Goal: Task Accomplishment & Management: Use online tool/utility

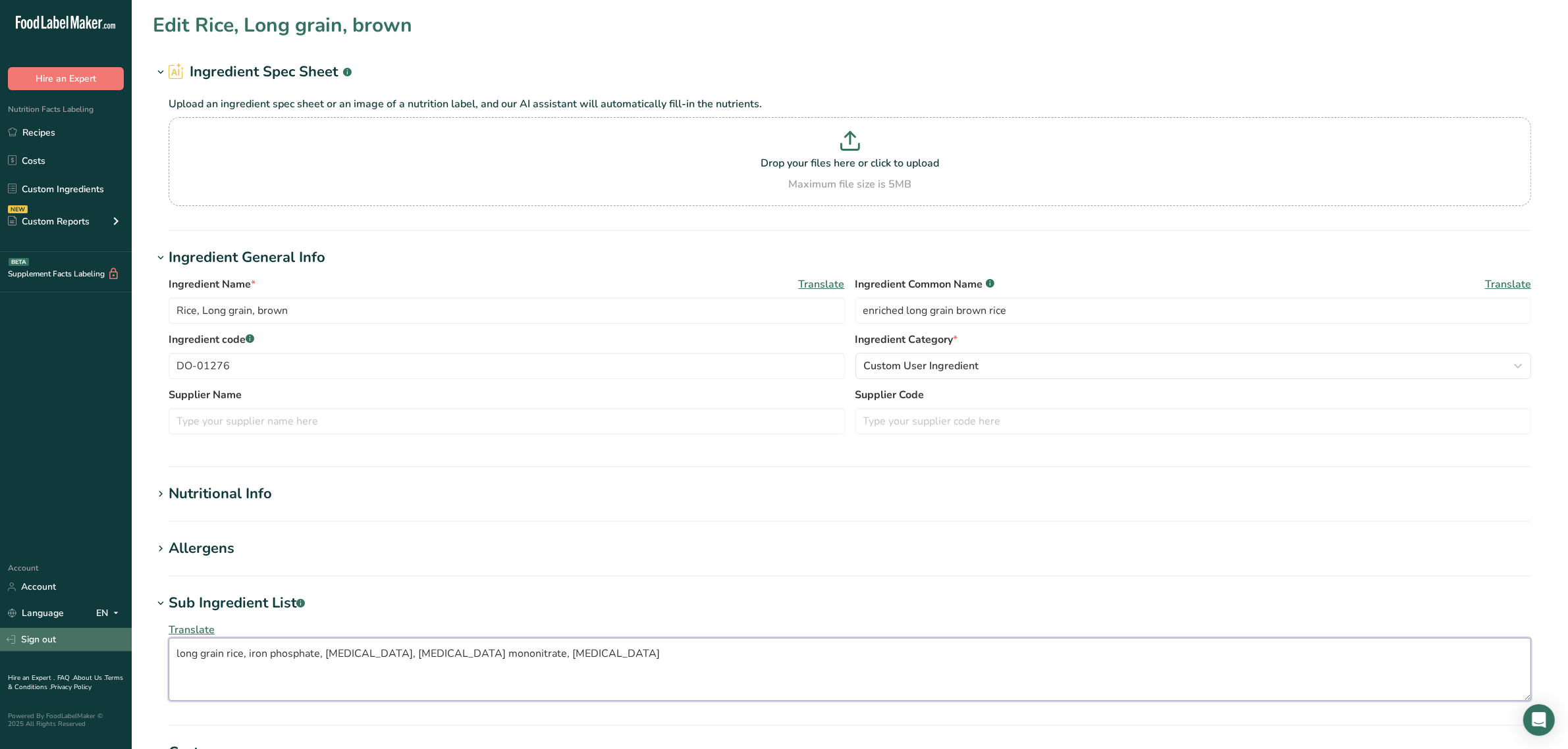
drag, startPoint x: 518, startPoint y: 650, endPoint x: 0, endPoint y: 633, distance: 518.3
click at [0, 633] on div ".a-20{fill:#fff;} Hire an Expert Nutrition Facts Labeling Recipes Costs Custom …" at bounding box center [784, 552] width 1568 height 1104
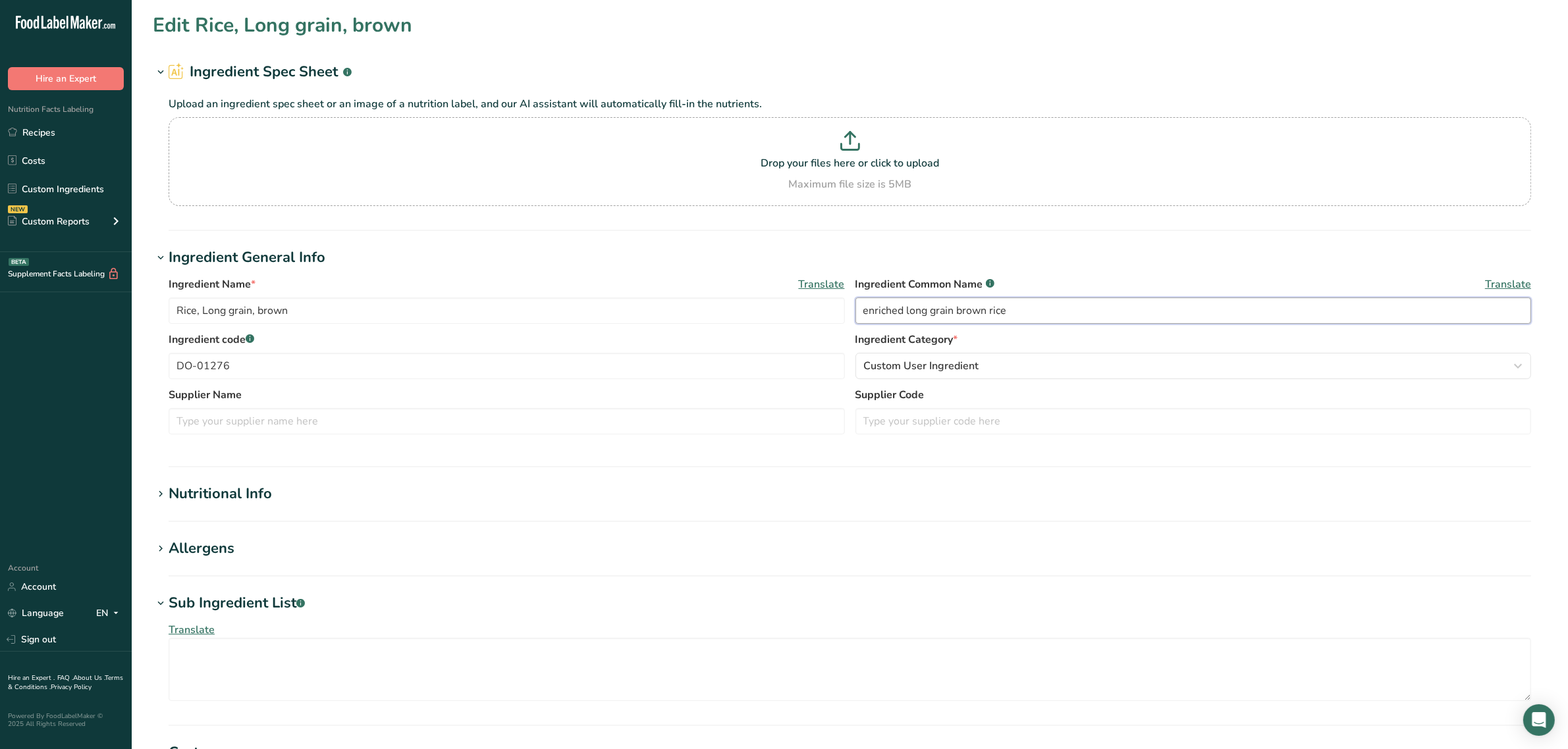
click at [877, 307] on input "enriched long grain brown rice" at bounding box center [1194, 310] width 676 height 26
click at [878, 307] on input "enriched long grain brown rice" at bounding box center [1194, 310] width 676 height 26
type input "long grain brown rice"
click at [257, 489] on div "Nutritional Info" at bounding box center [220, 494] width 104 height 21
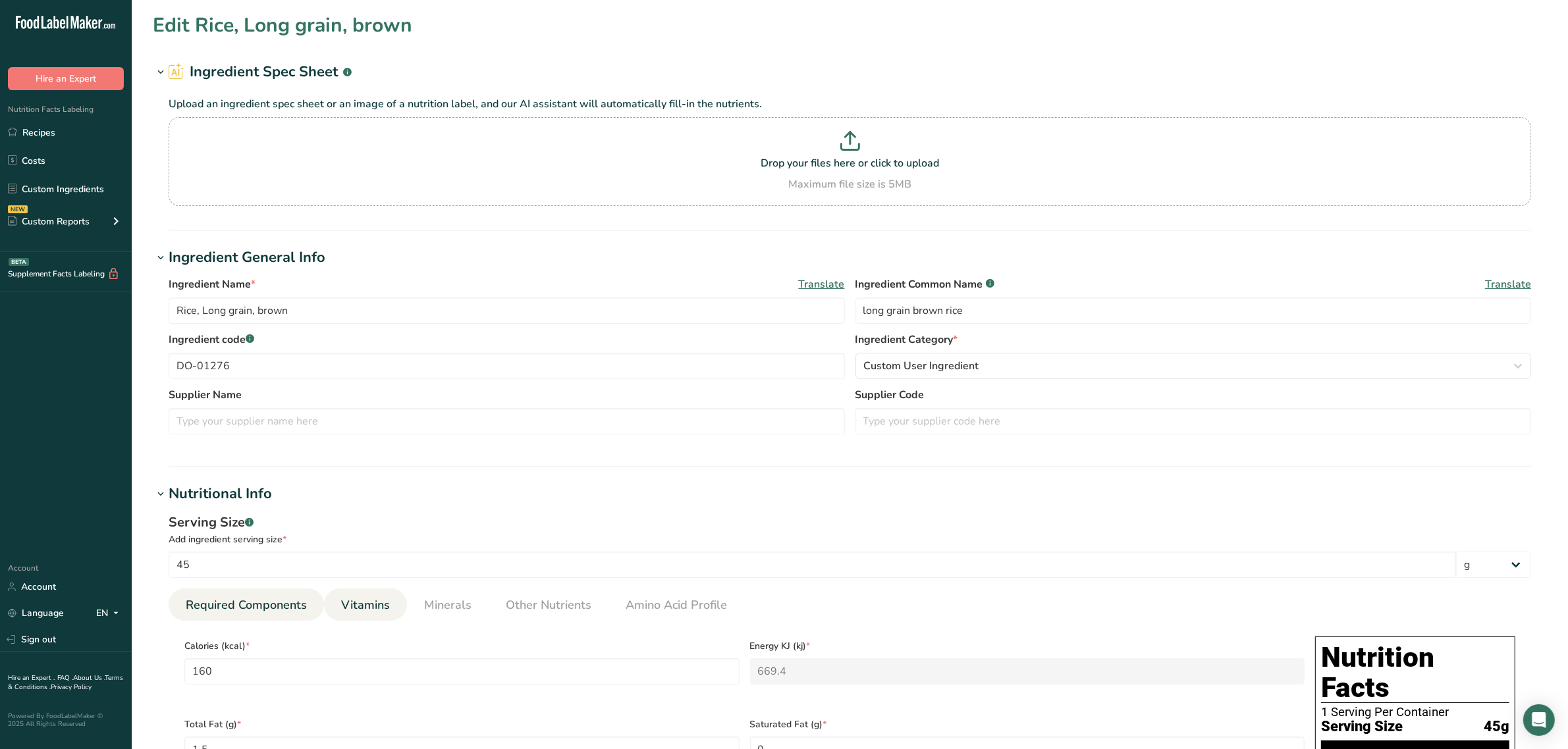
click at [390, 614] on link "Vitamins" at bounding box center [366, 605] width 59 height 34
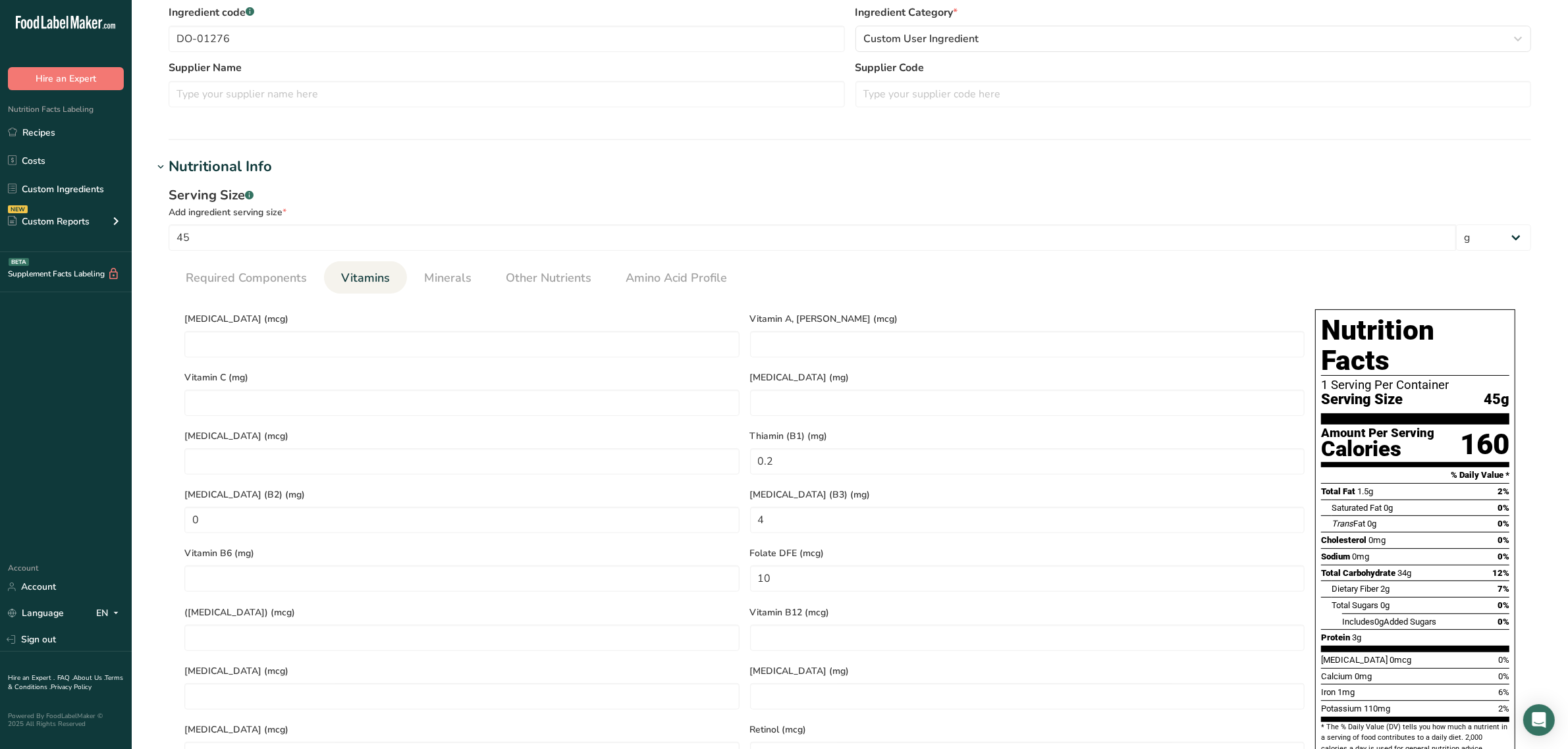
scroll to position [329, 0]
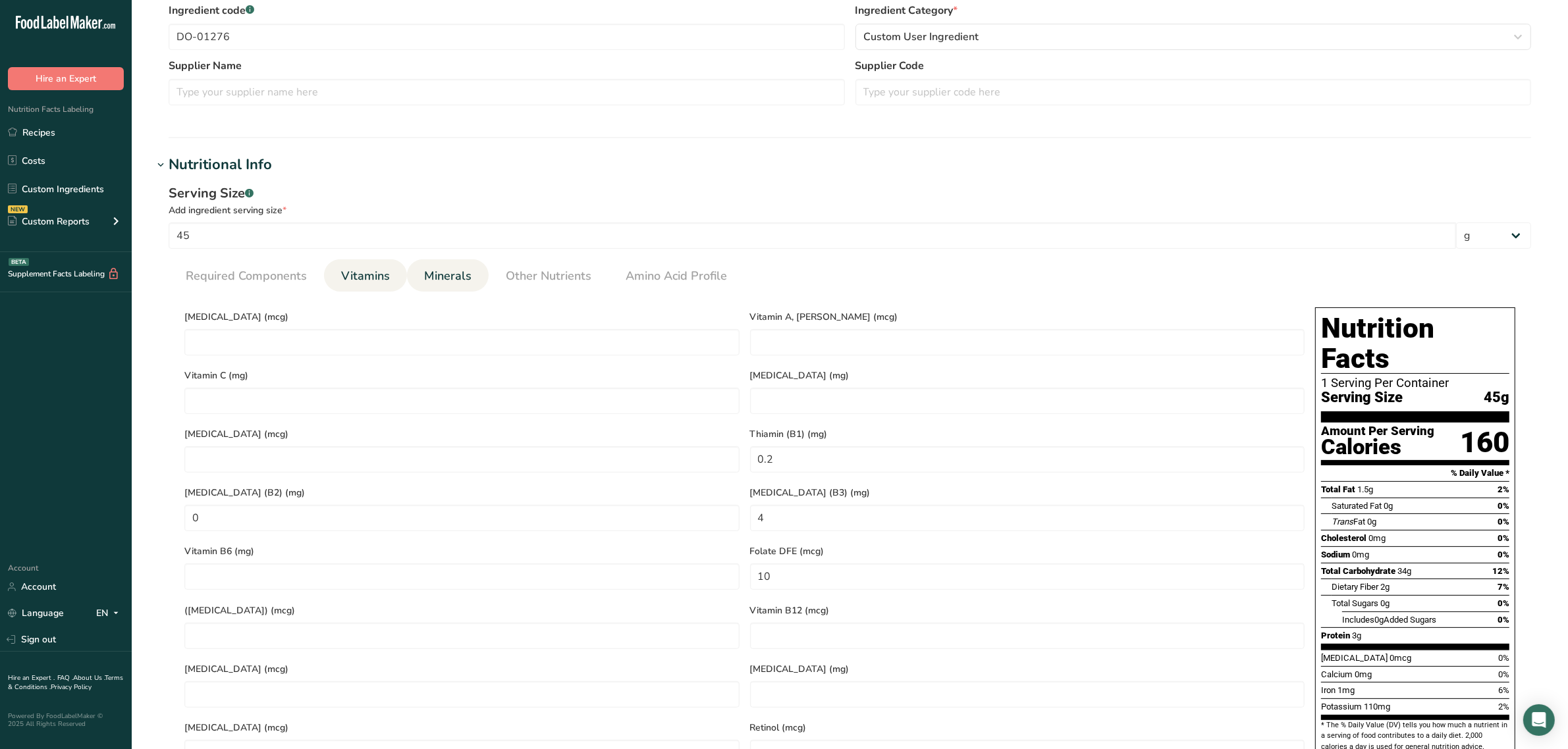
click at [477, 271] on li "Minerals" at bounding box center [448, 275] width 81 height 32
click at [468, 274] on span "Minerals" at bounding box center [448, 276] width 48 height 17
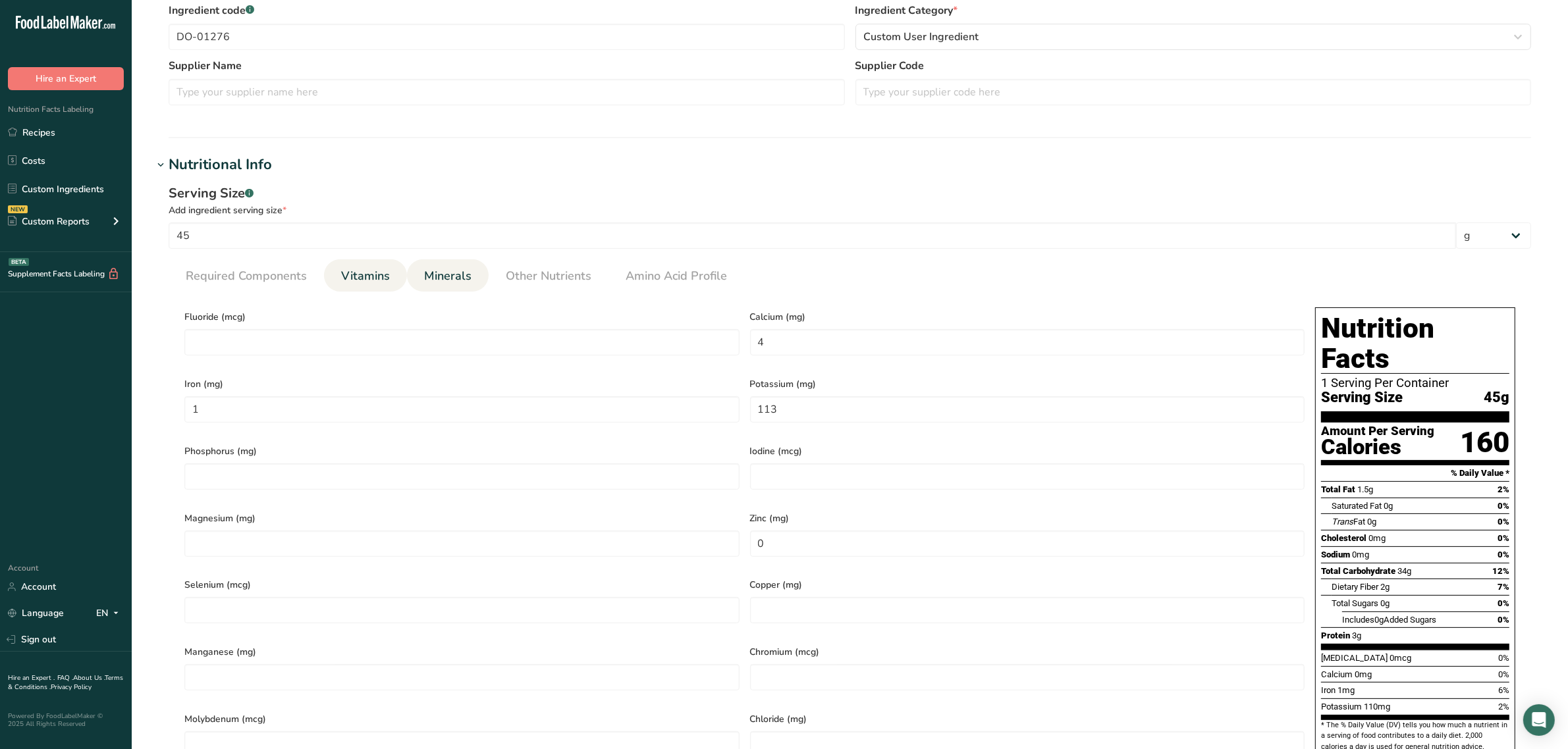
drag, startPoint x: 386, startPoint y: 258, endPoint x: 380, endPoint y: 273, distance: 16.2
click at [380, 263] on div "Serving Size .a-a{fill:#347362;}.b-a{fill:#fff;} Add ingredient serving size * …" at bounding box center [850, 483] width 1394 height 614
click at [378, 275] on span "Vitamins" at bounding box center [366, 276] width 49 height 17
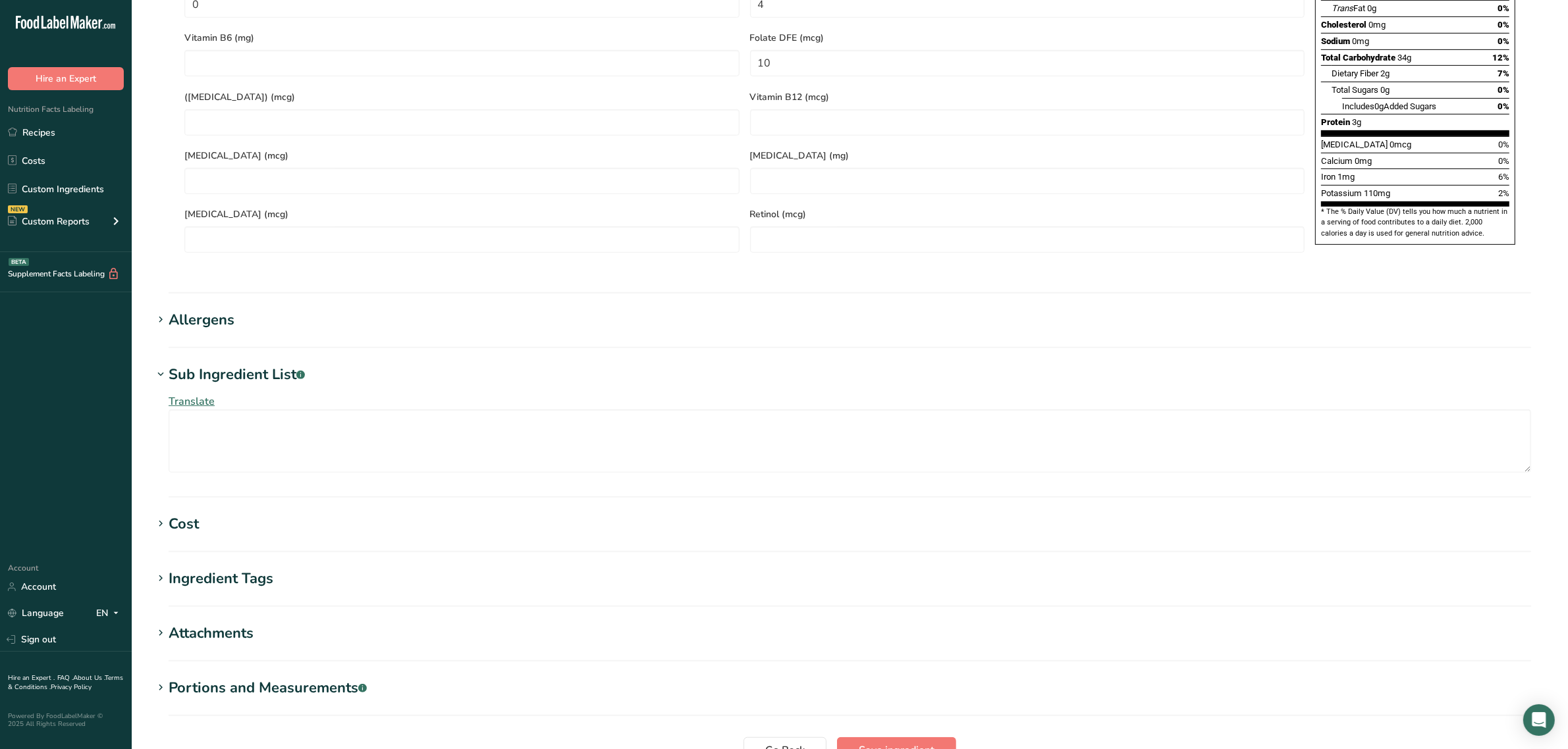
scroll to position [940, 0]
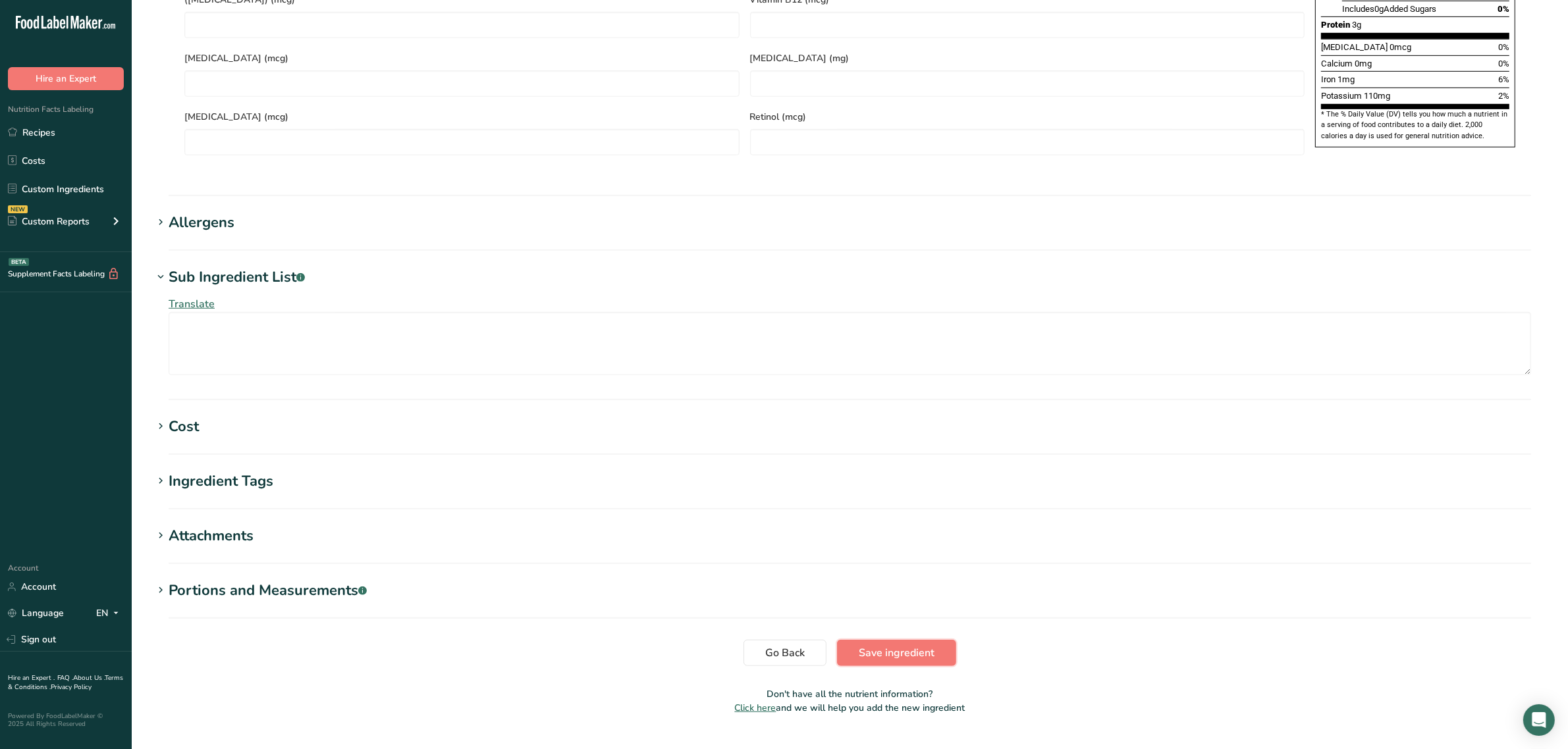
click at [854, 640] on button "Save ingredient" at bounding box center [896, 652] width 119 height 26
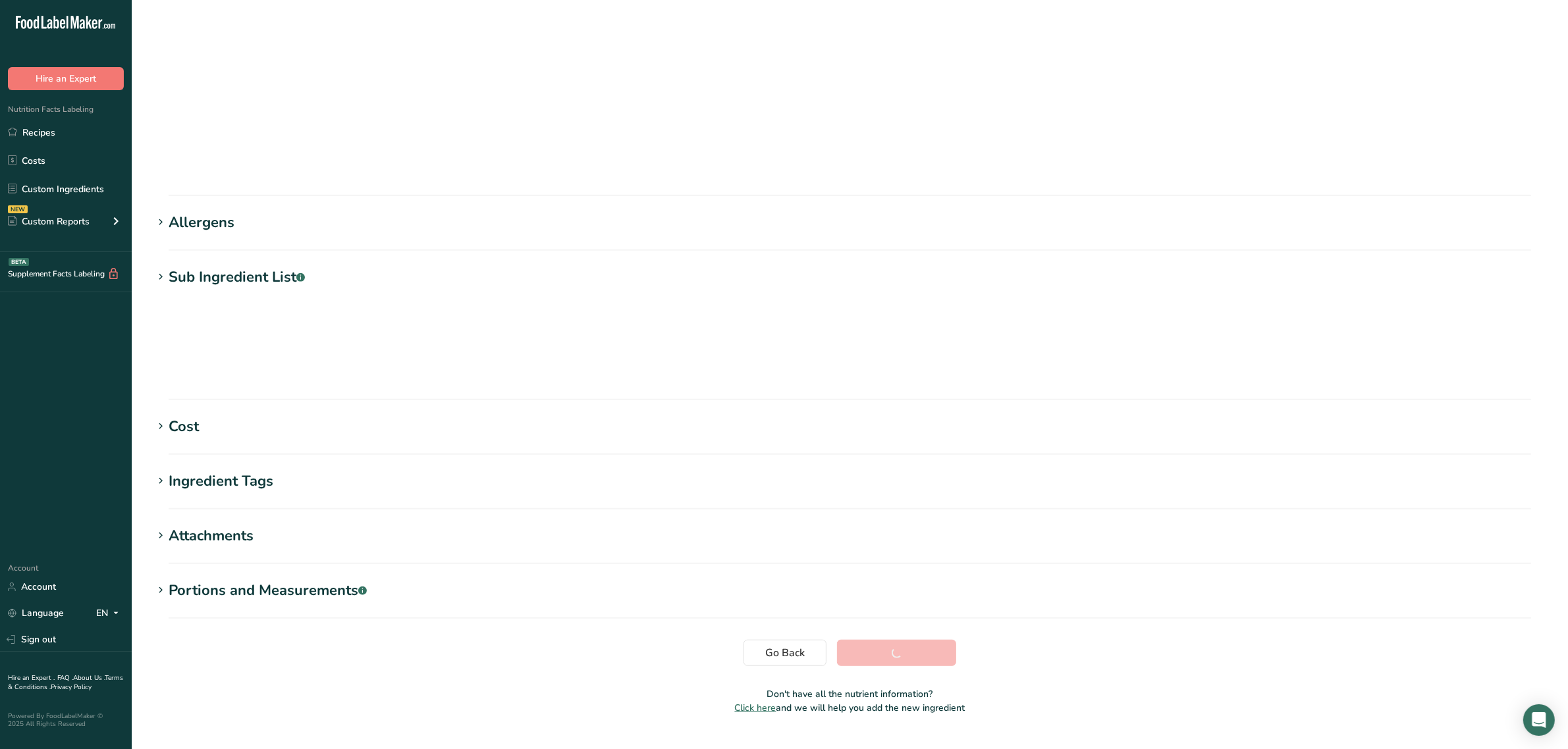
scroll to position [0, 0]
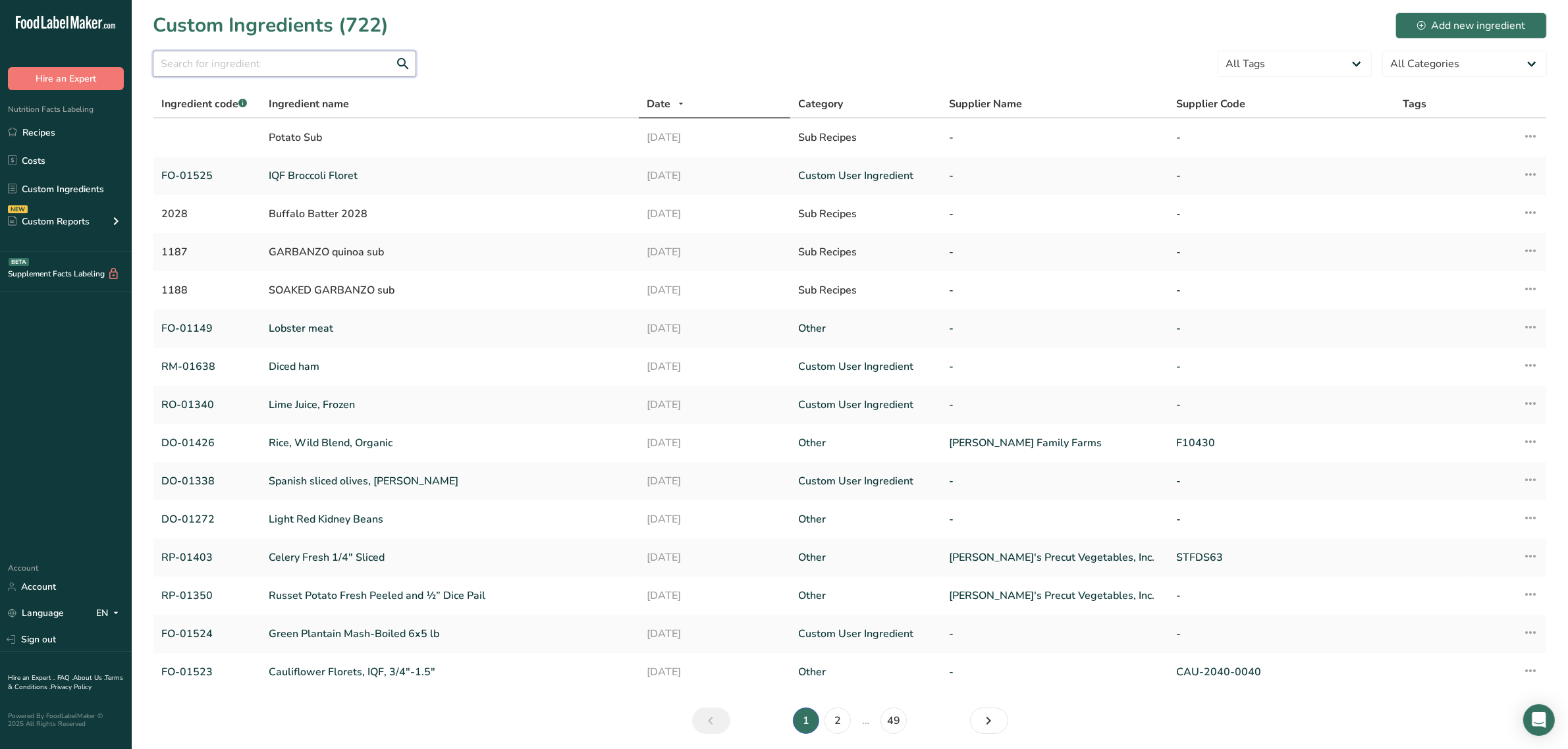
click at [184, 60] on input "text" at bounding box center [284, 63] width 263 height 26
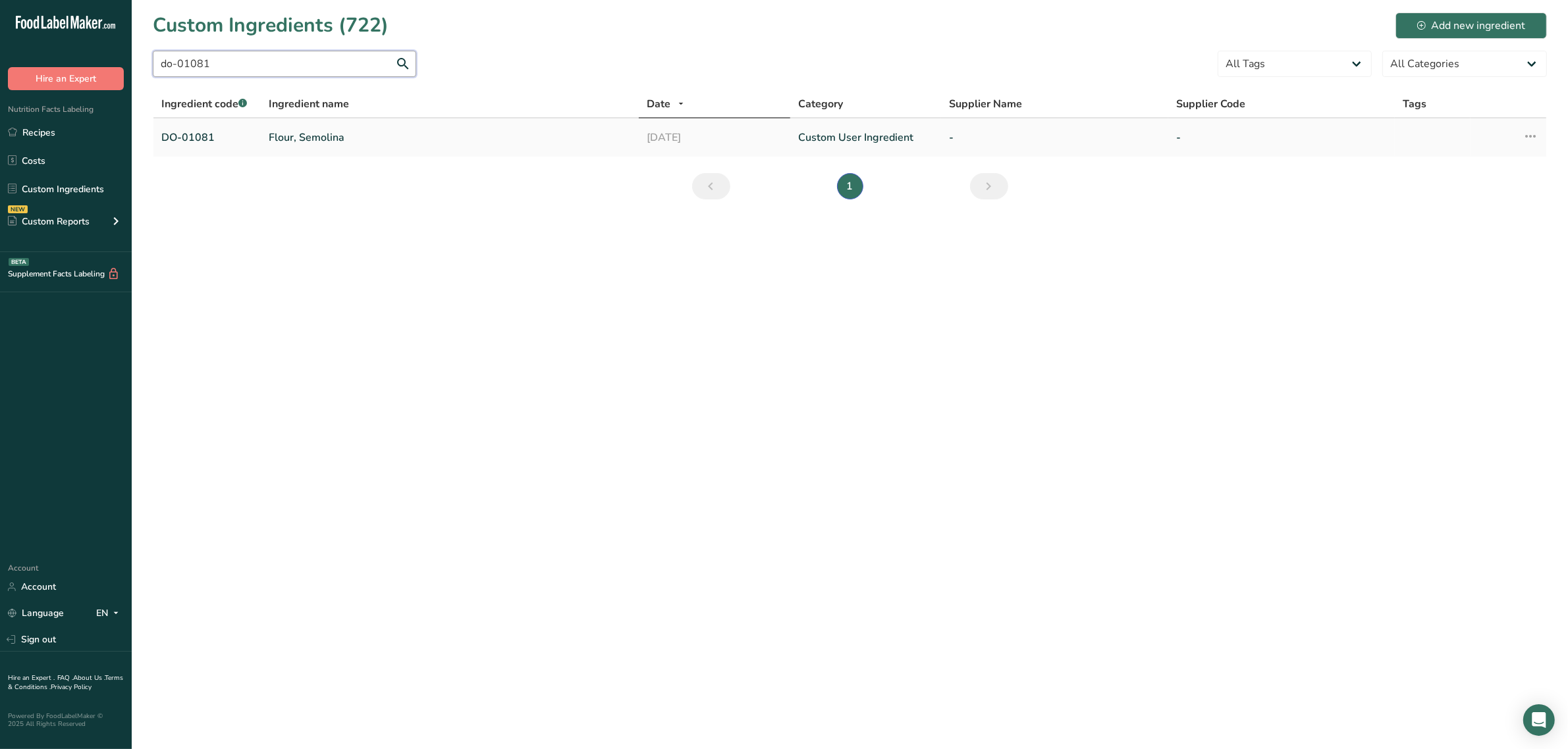
type input "do-01081"
click at [286, 134] on link "Flour, Semolina" at bounding box center [450, 138] width 362 height 16
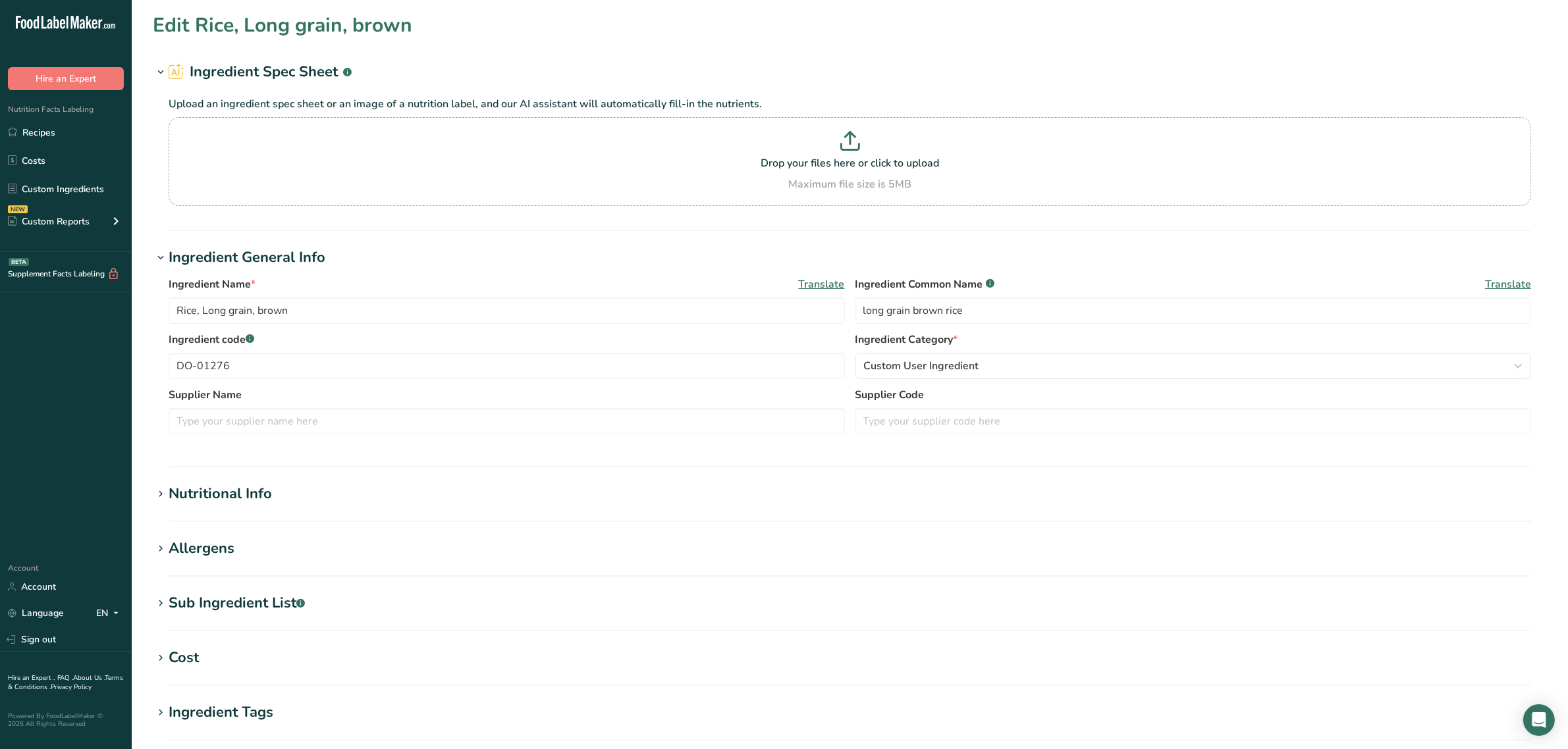
type input "Flour, Semolina"
type input "enriched semolina flour"
type input "DO-01081"
click at [216, 484] on div "Nutritional Info" at bounding box center [220, 494] width 104 height 21
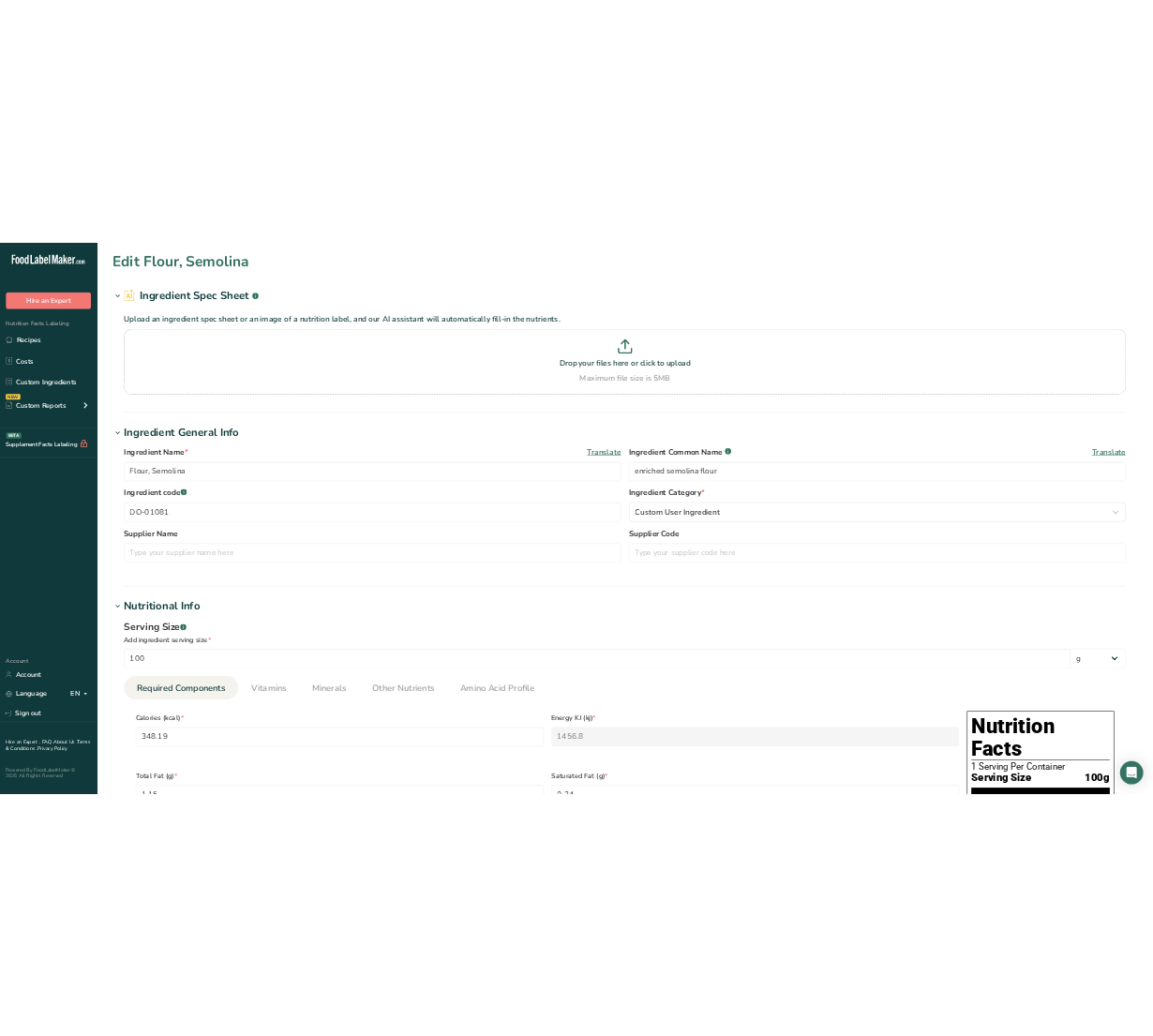
scroll to position [585, 0]
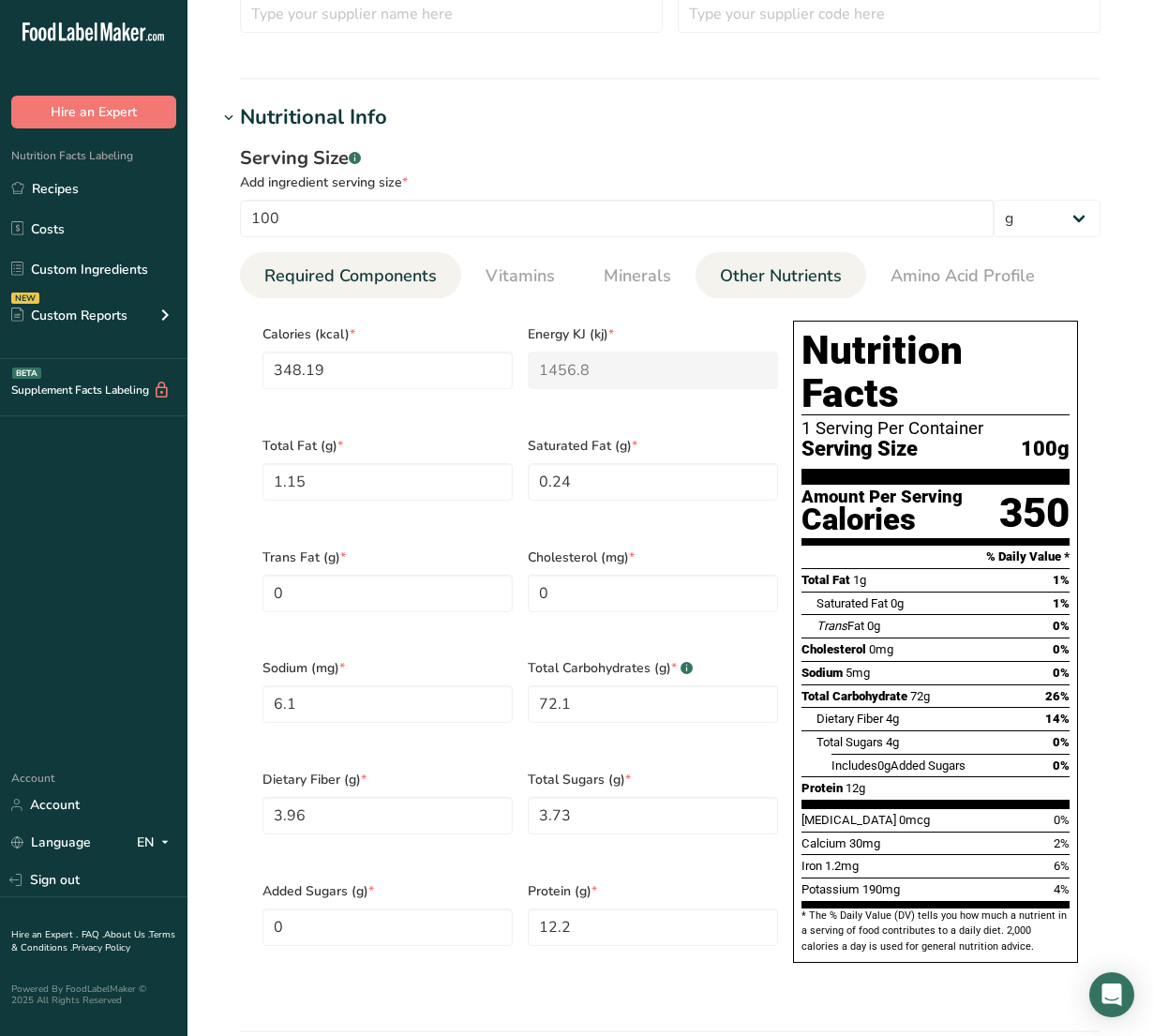
click at [743, 286] on span "Other Nutrients" at bounding box center [780, 276] width 122 height 25
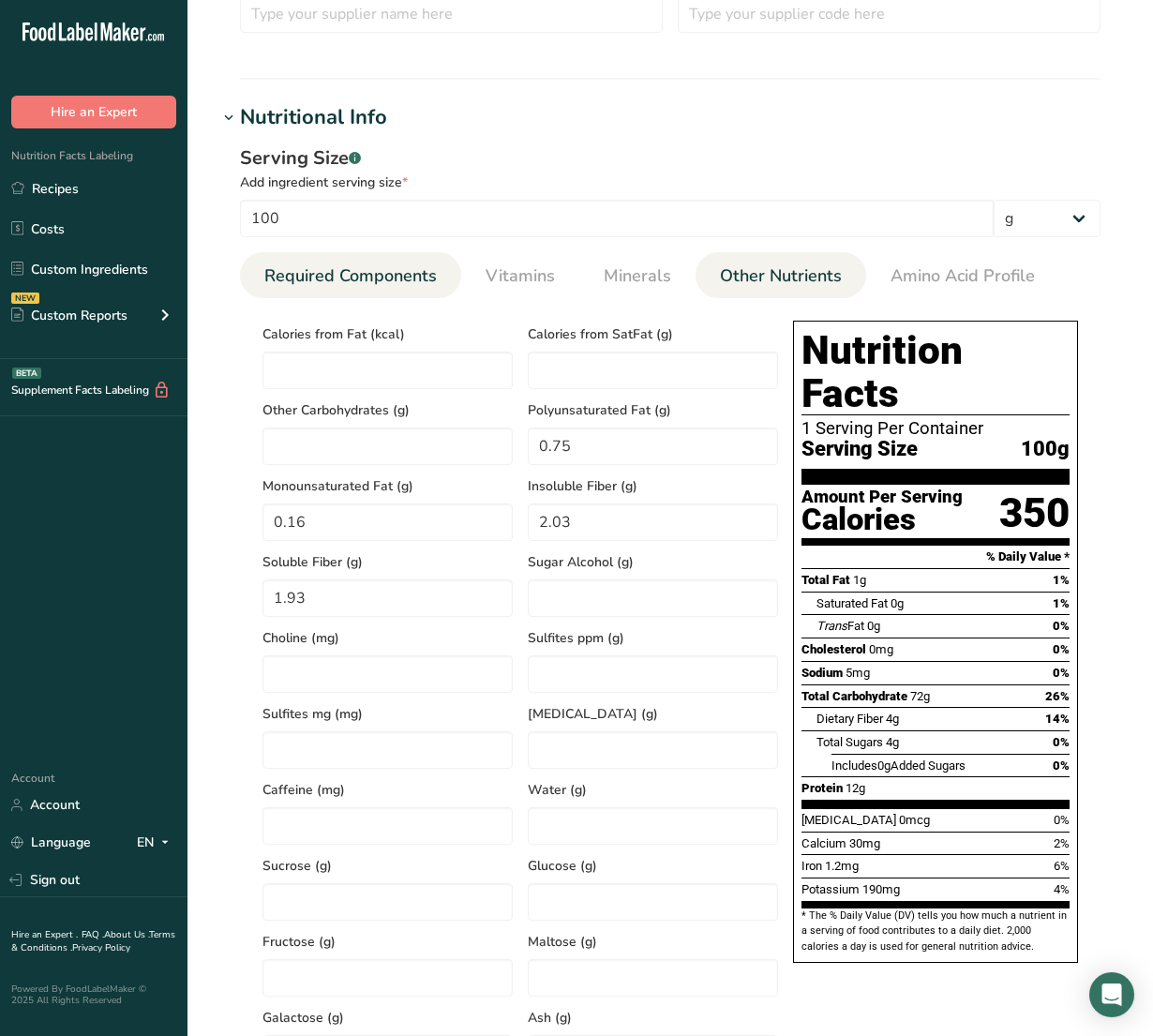
click at [433, 275] on span "Required Components" at bounding box center [350, 276] width 172 height 25
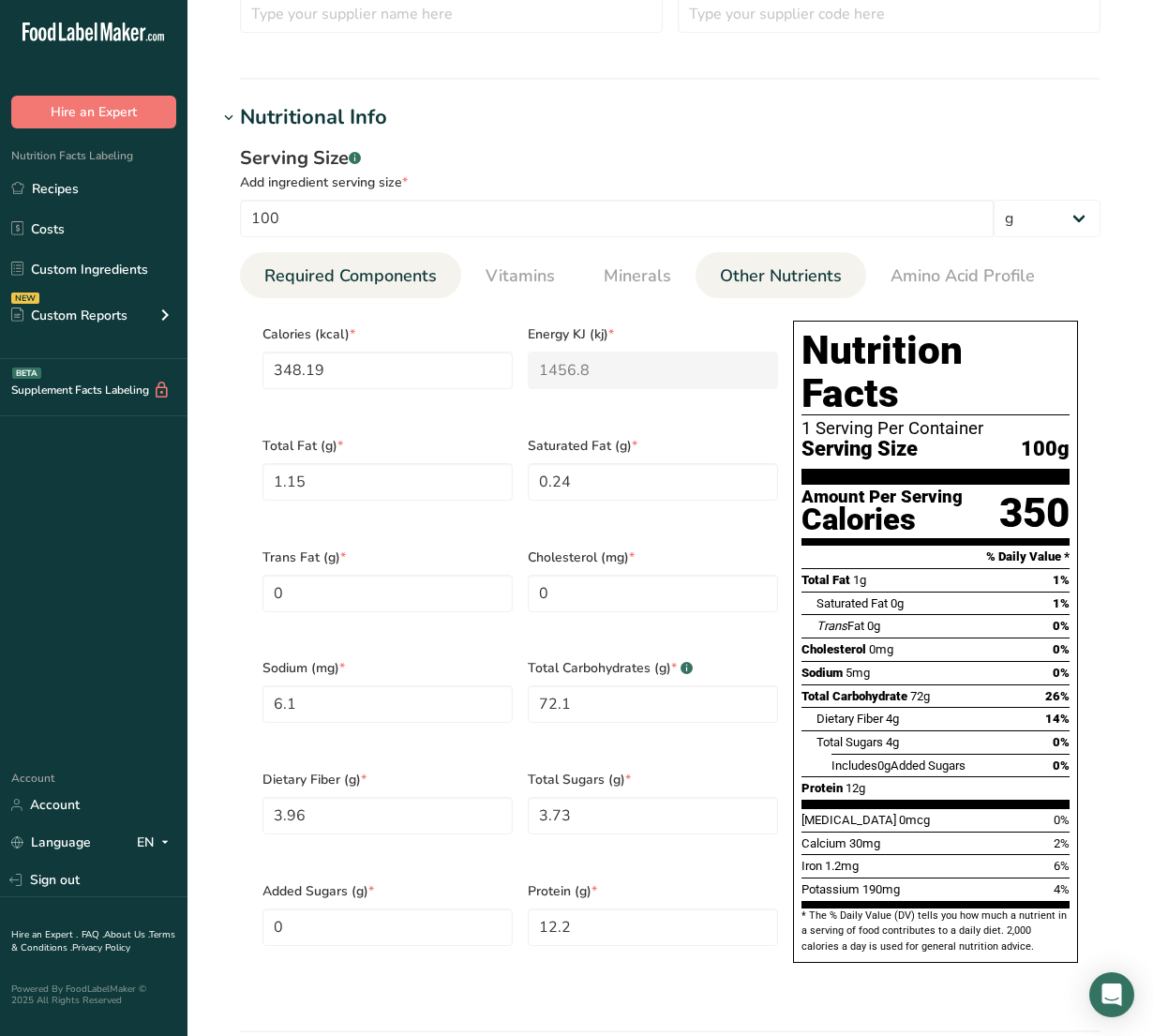
click at [773, 268] on span "Other Nutrients" at bounding box center [780, 276] width 122 height 25
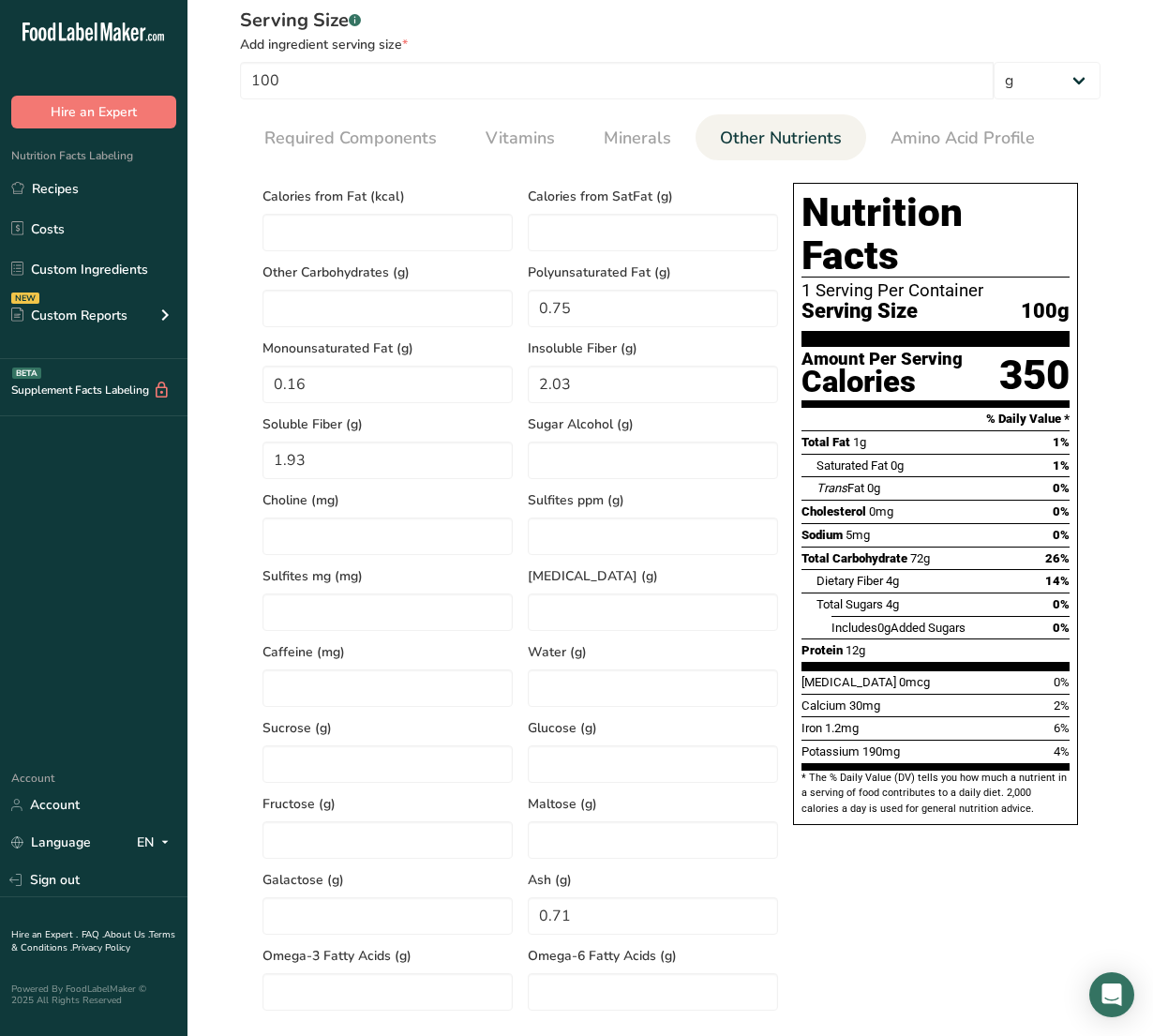
scroll to position [820, 0]
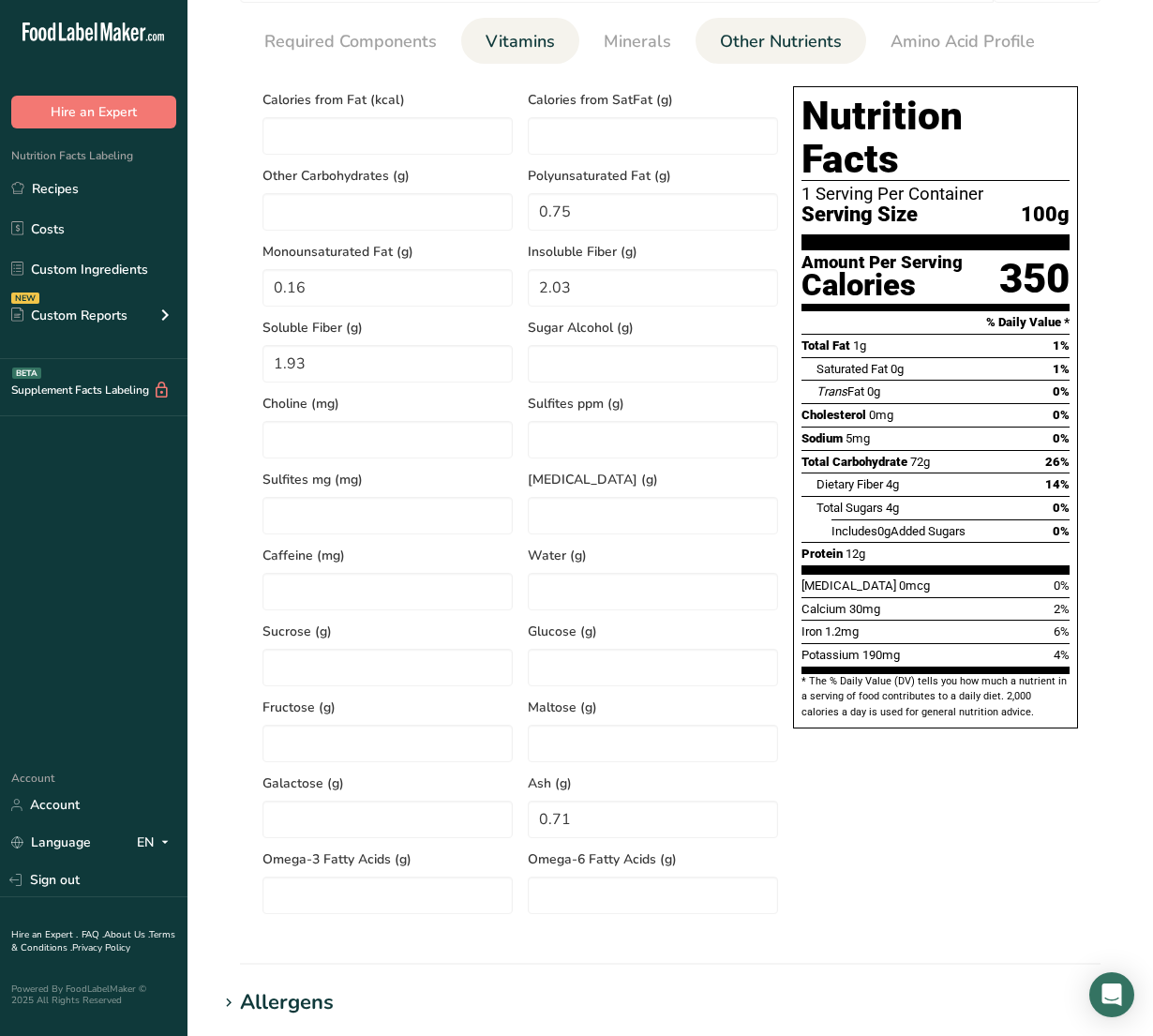
click at [502, 35] on span "Vitamins" at bounding box center [521, 41] width 70 height 25
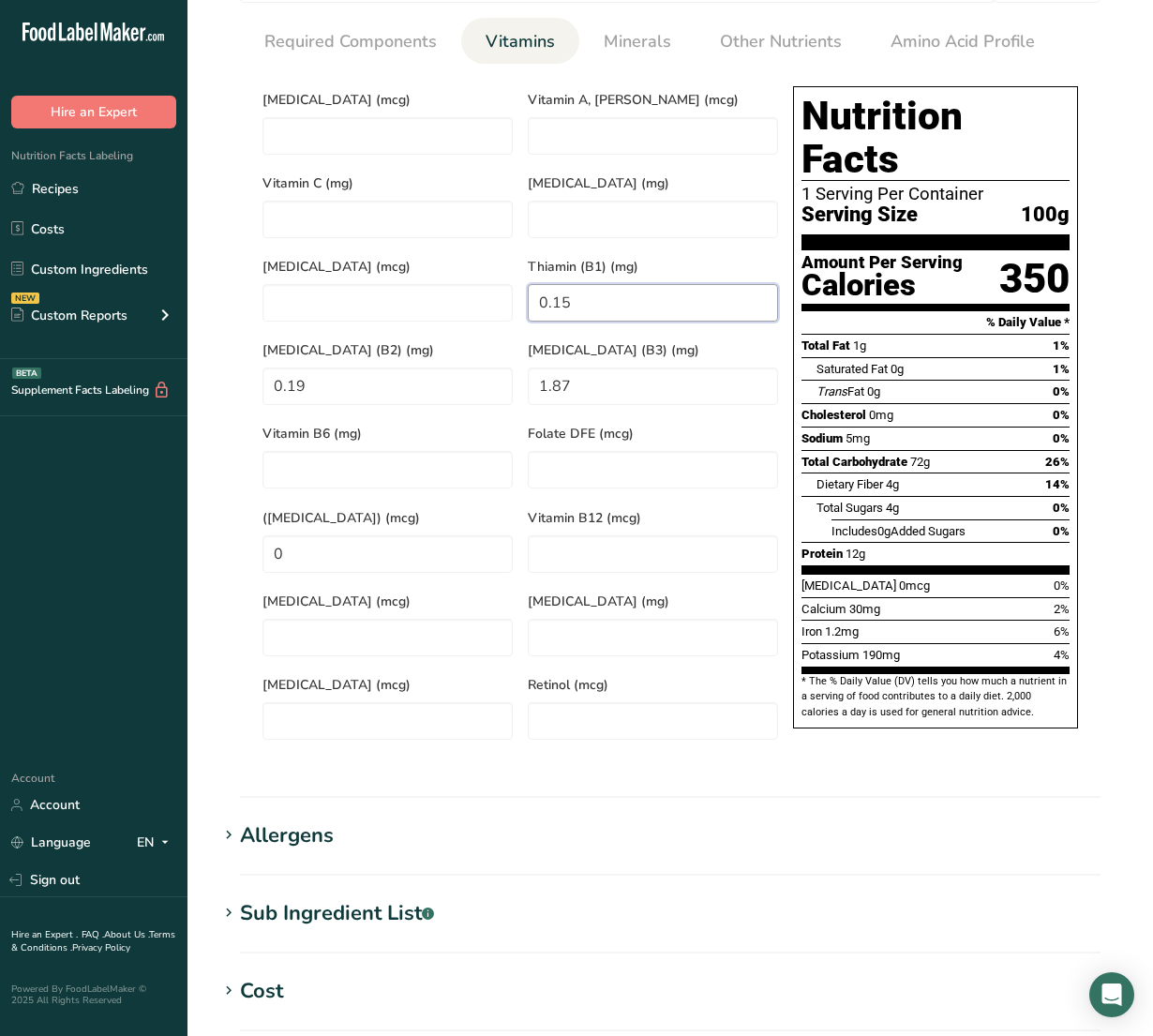
click at [270, 245] on div "Vitamin D (mcg) Vitamin A, RAE (mcg) Vitamin C (mg) Vitamin E (mg) Vitamin K (m…" at bounding box center [520, 412] width 531 height 669
type \(B1\) "1.1"
type \(B2\) "0.55"
type \(B3\) "6.16"
drag, startPoint x: 429, startPoint y: 528, endPoint x: 97, endPoint y: 525, distance: 332.0
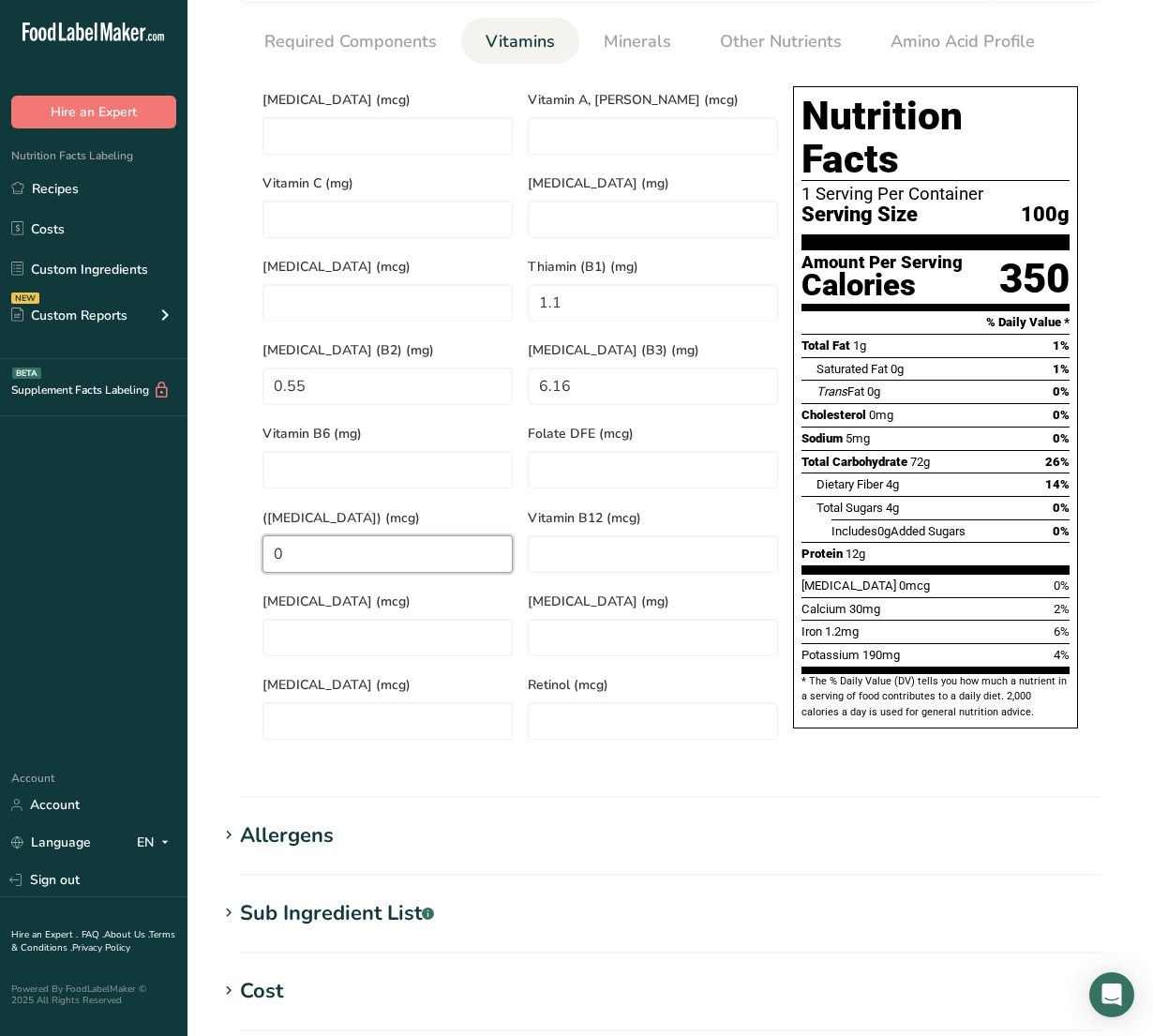
click at [97, 525] on div ".a-20{fill:#fff;} Hire an Expert Nutrition Facts Labeling Recipes Costs Custom …" at bounding box center [576, 336] width 1153 height 2311
click at [611, 49] on span "Minerals" at bounding box center [637, 41] width 68 height 25
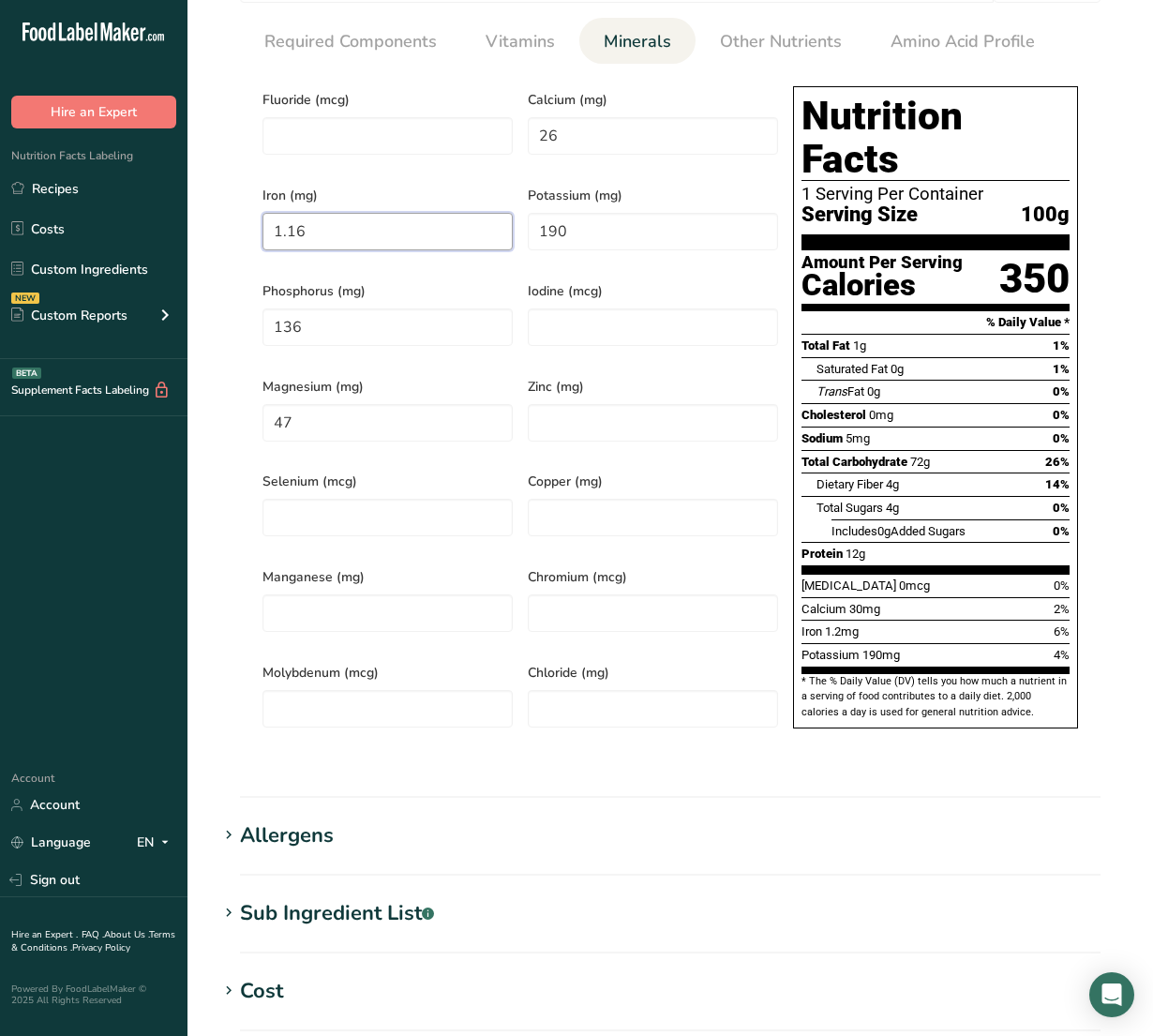
drag, startPoint x: 399, startPoint y: 235, endPoint x: -2, endPoint y: 235, distance: 401.0
click at [0, 235] on html ".a-20{fill:#fff;} Hire an Expert Nutrition Facts Labeling Recipes Costs Custom …" at bounding box center [576, 336] width 1153 height 2311
type input "3.2"
click at [534, 58] on link "Vitamins" at bounding box center [521, 42] width 84 height 48
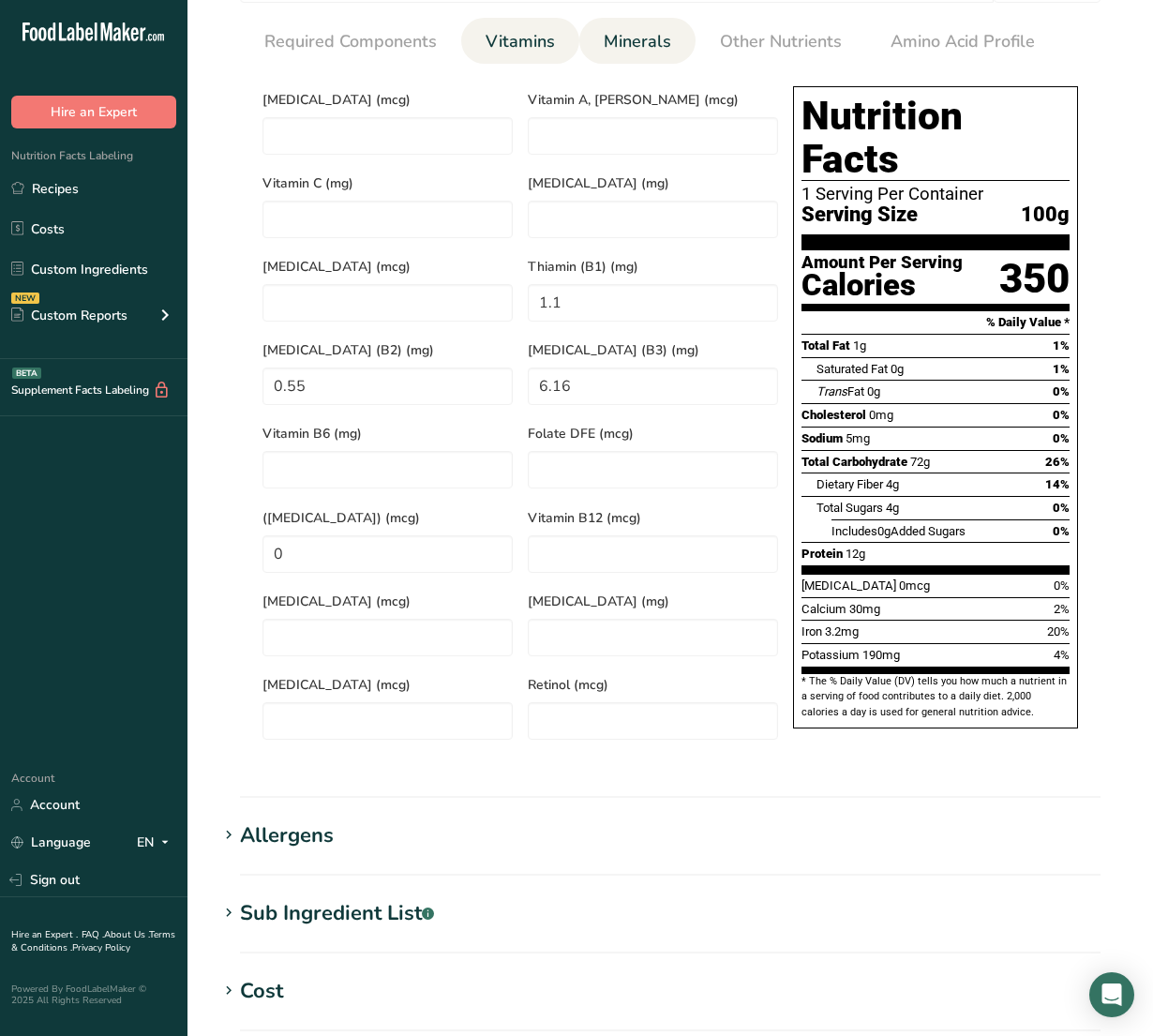
click at [644, 38] on span "Minerals" at bounding box center [637, 41] width 68 height 25
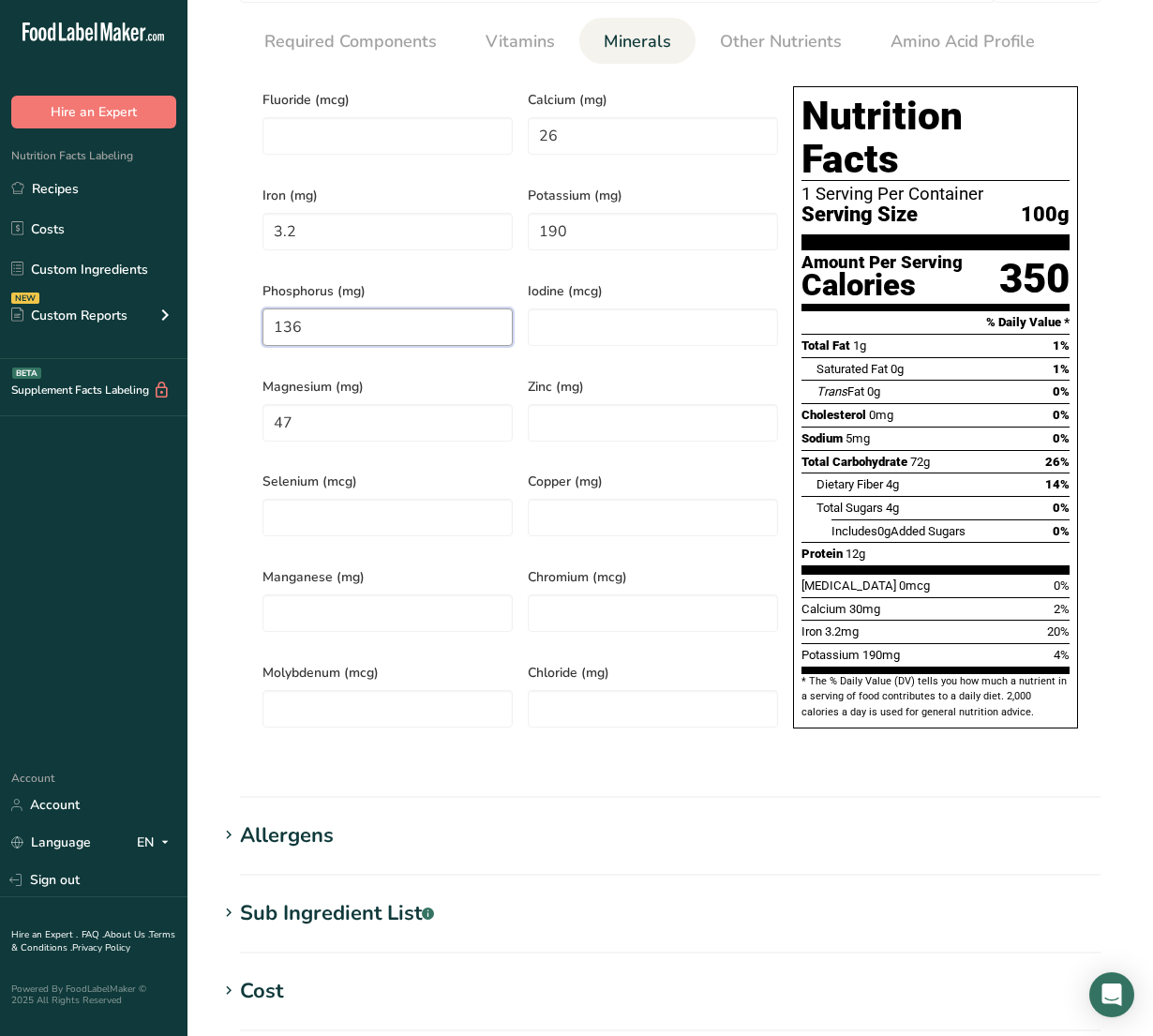
drag, startPoint x: 415, startPoint y: 324, endPoint x: -2, endPoint y: 264, distance: 421.3
click at [0, 264] on html ".a-20{fill:#fff;} Hire an Expert Nutrition Facts Labeling Recipes Costs Custom …" at bounding box center [576, 336] width 1153 height 2311
type input "0"
drag, startPoint x: 344, startPoint y: 394, endPoint x: -2, endPoint y: 351, distance: 348.7
click at [0, 351] on html ".a-20{fill:#fff;} Hire an Expert Nutrition Facts Labeling Recipes Costs Custom …" at bounding box center [576, 336] width 1153 height 2311
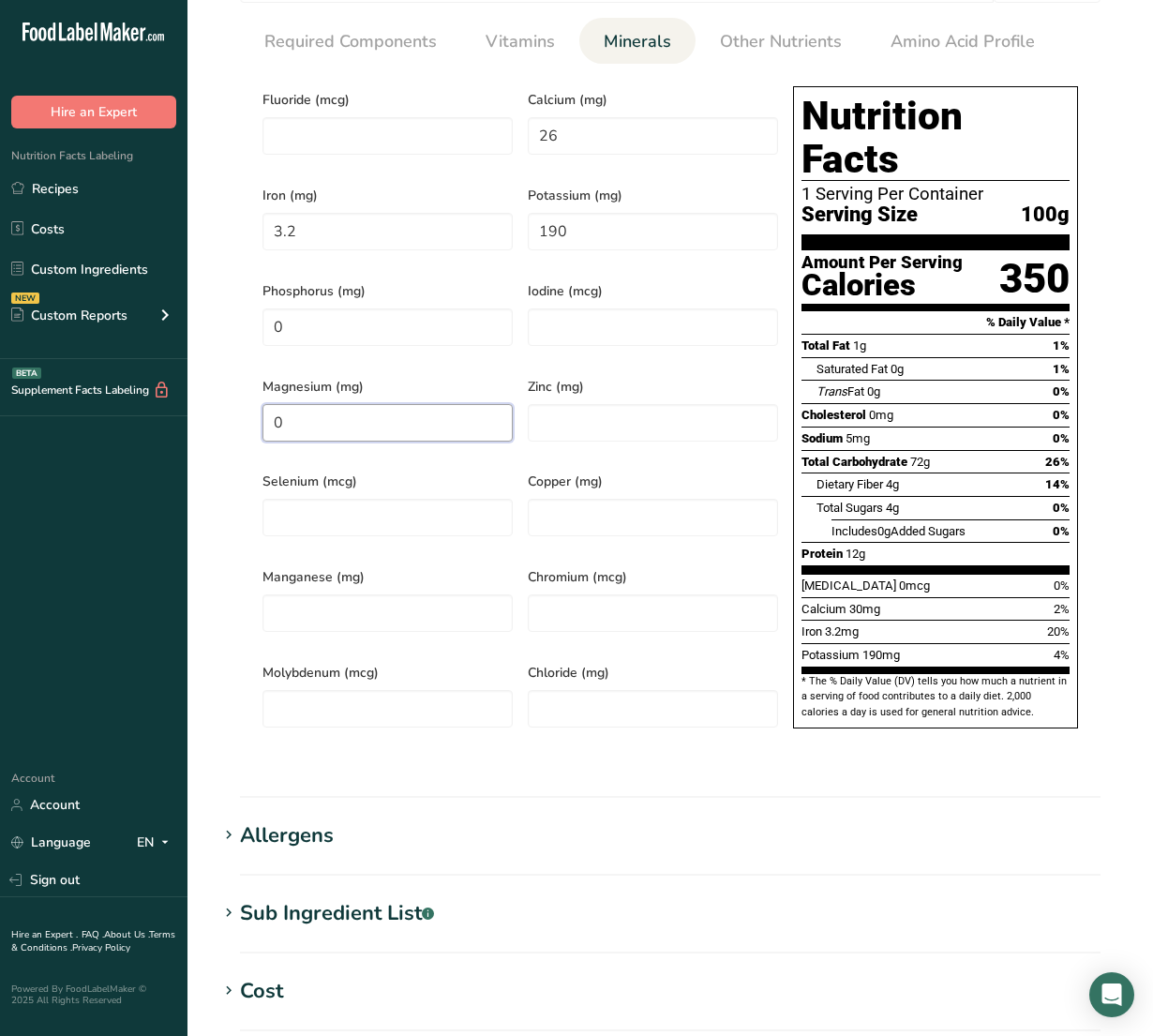
type input "0"
click at [506, 15] on div "Serving Size .a-a{fill:#347362;}.b-a{fill:#fff;} Add ingredient serving size * …" at bounding box center [670, 336] width 905 height 874
drag, startPoint x: 521, startPoint y: 28, endPoint x: 535, endPoint y: 25, distance: 14.3
click at [522, 28] on link "Vitamins" at bounding box center [521, 42] width 84 height 48
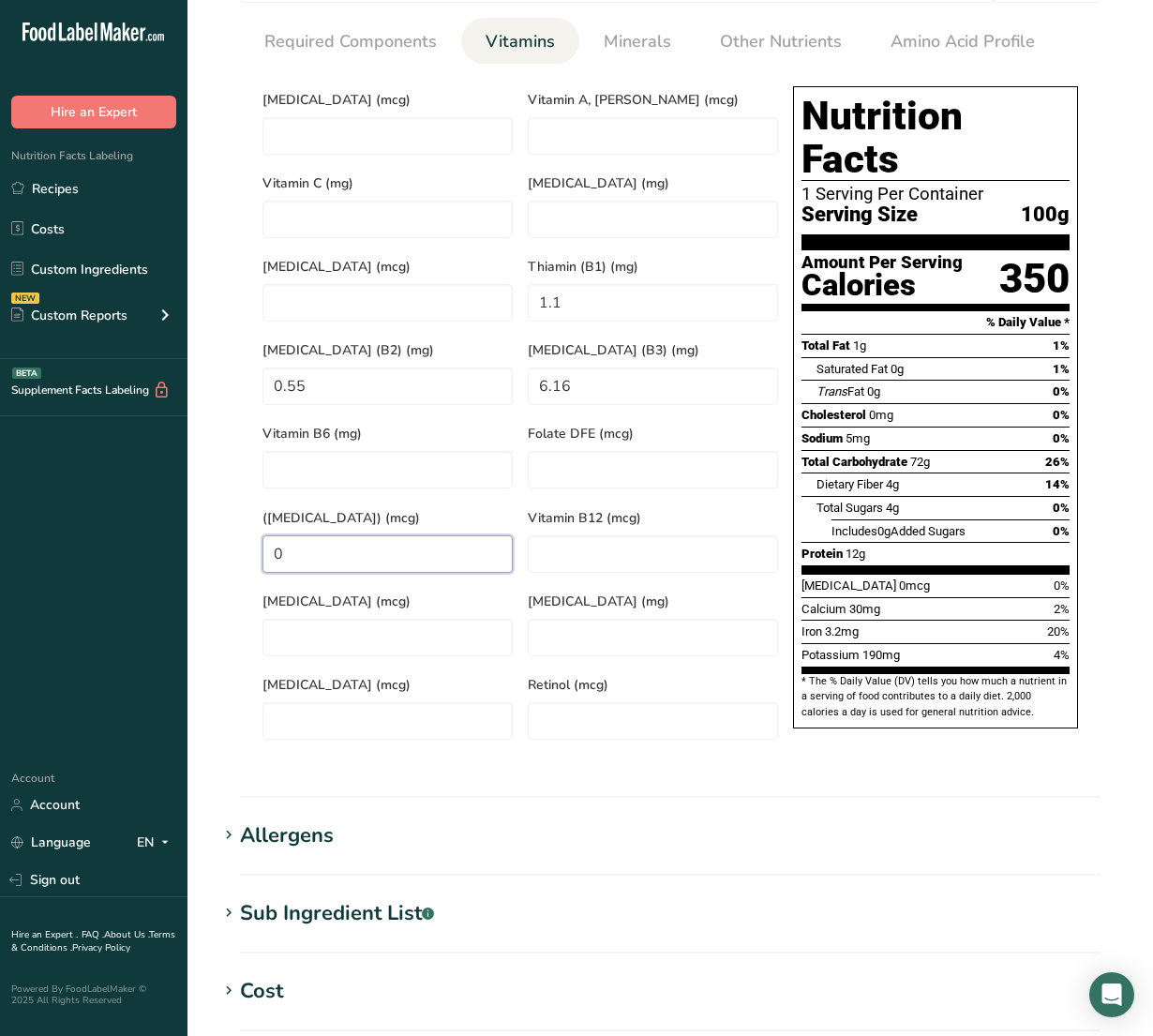
drag, startPoint x: 363, startPoint y: 534, endPoint x: 117, endPoint y: 457, distance: 257.8
click at [117, 457] on div ".a-20{fill:#fff;} Hire an Expert Nutrition Facts Labeling Recipes Costs Custom …" at bounding box center [576, 336] width 1153 height 2311
type Acid\) "230"
click at [659, 48] on span "Minerals" at bounding box center [637, 41] width 68 height 25
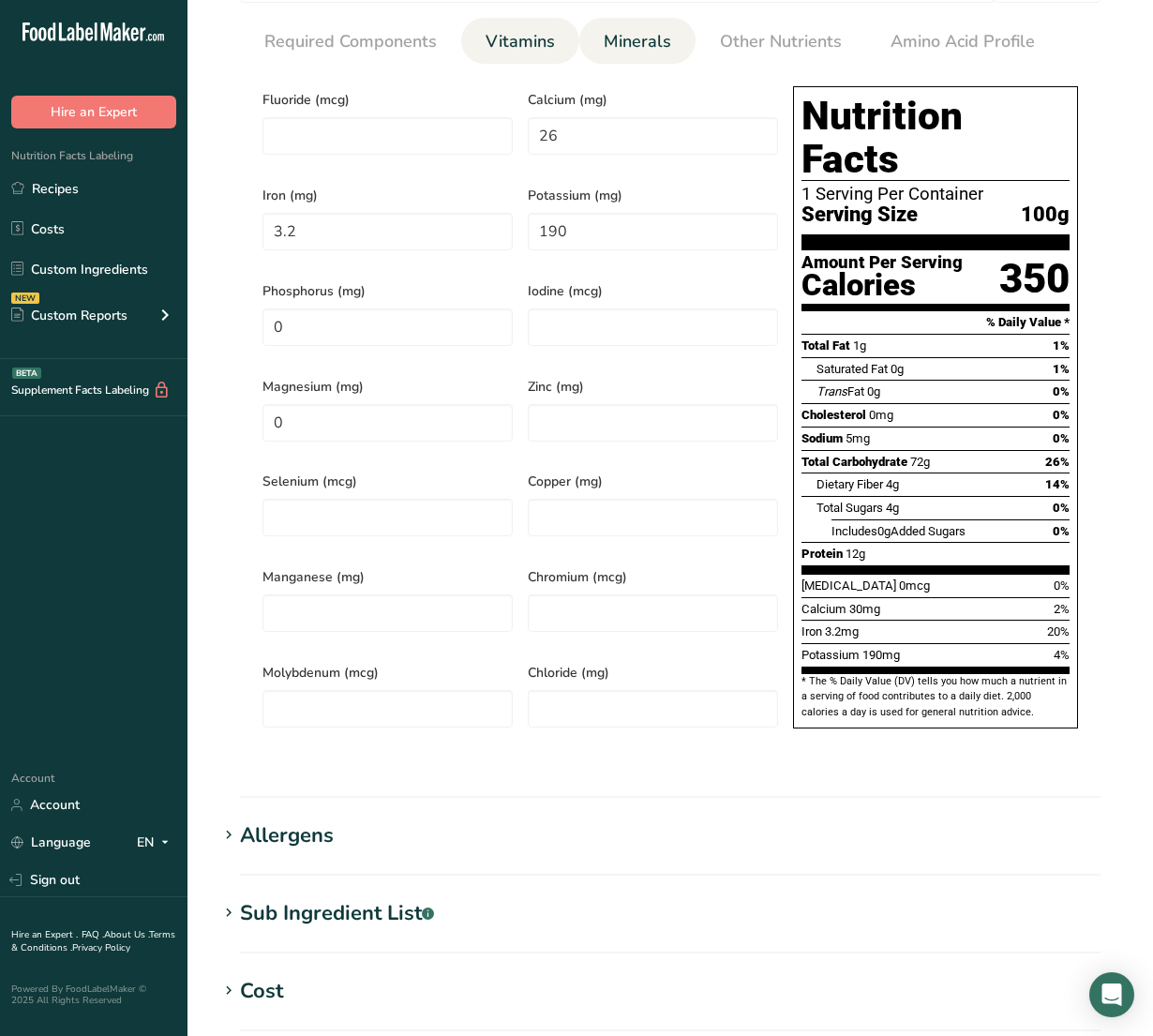
click at [554, 33] on link "Vitamins" at bounding box center [521, 42] width 84 height 48
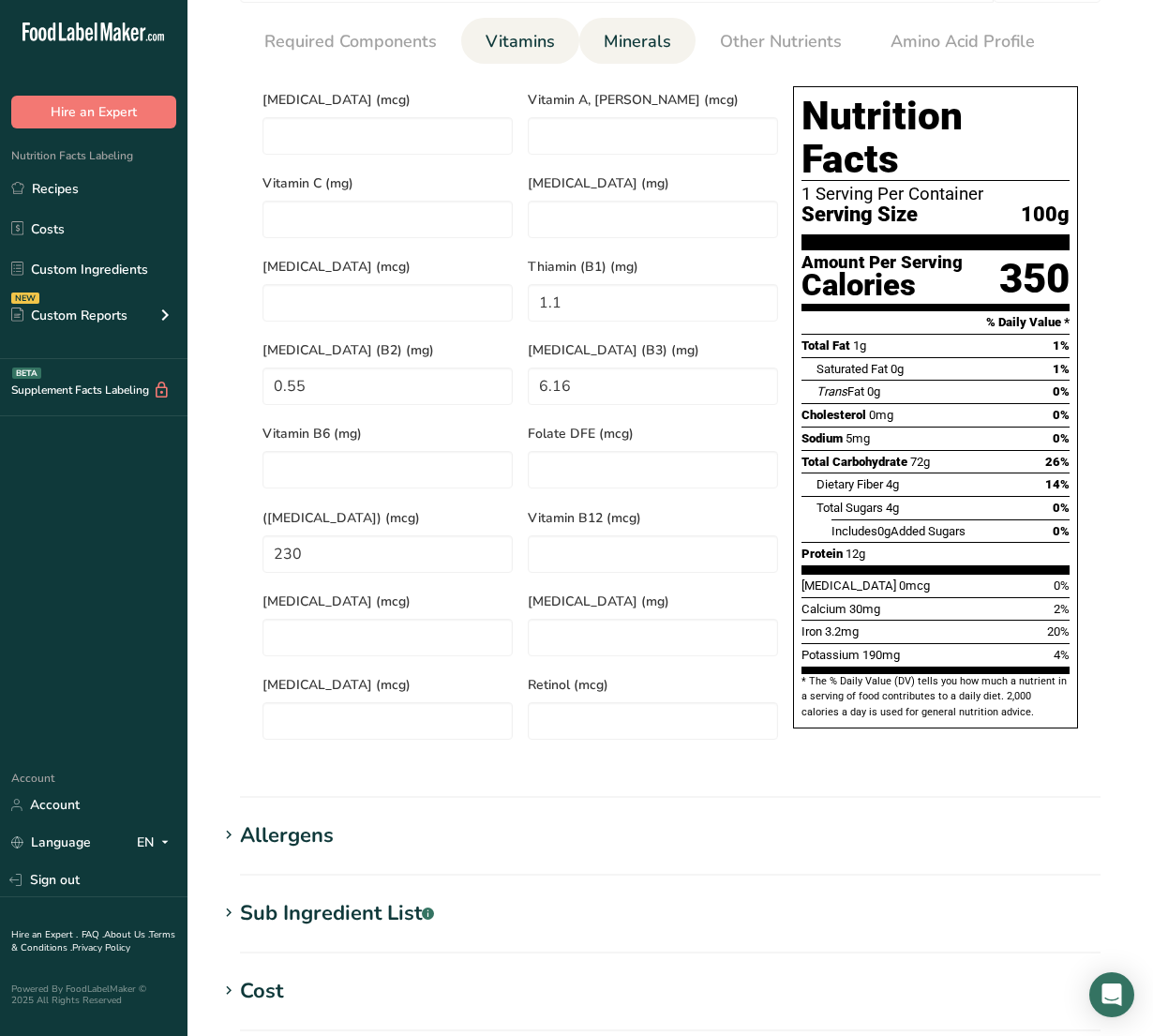
click at [626, 34] on span "Minerals" at bounding box center [637, 41] width 68 height 25
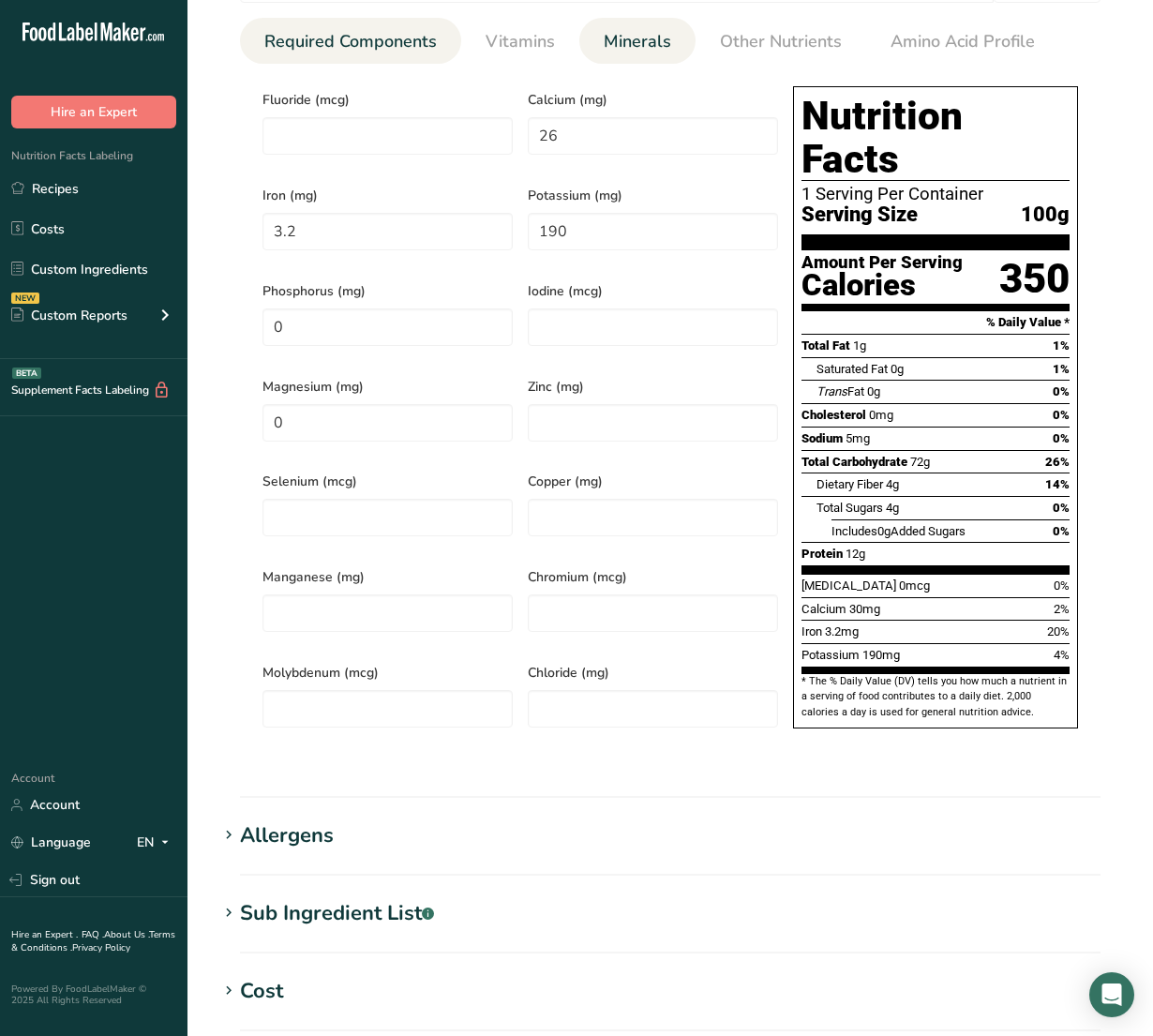
click at [300, 30] on span "Required Components" at bounding box center [350, 41] width 172 height 25
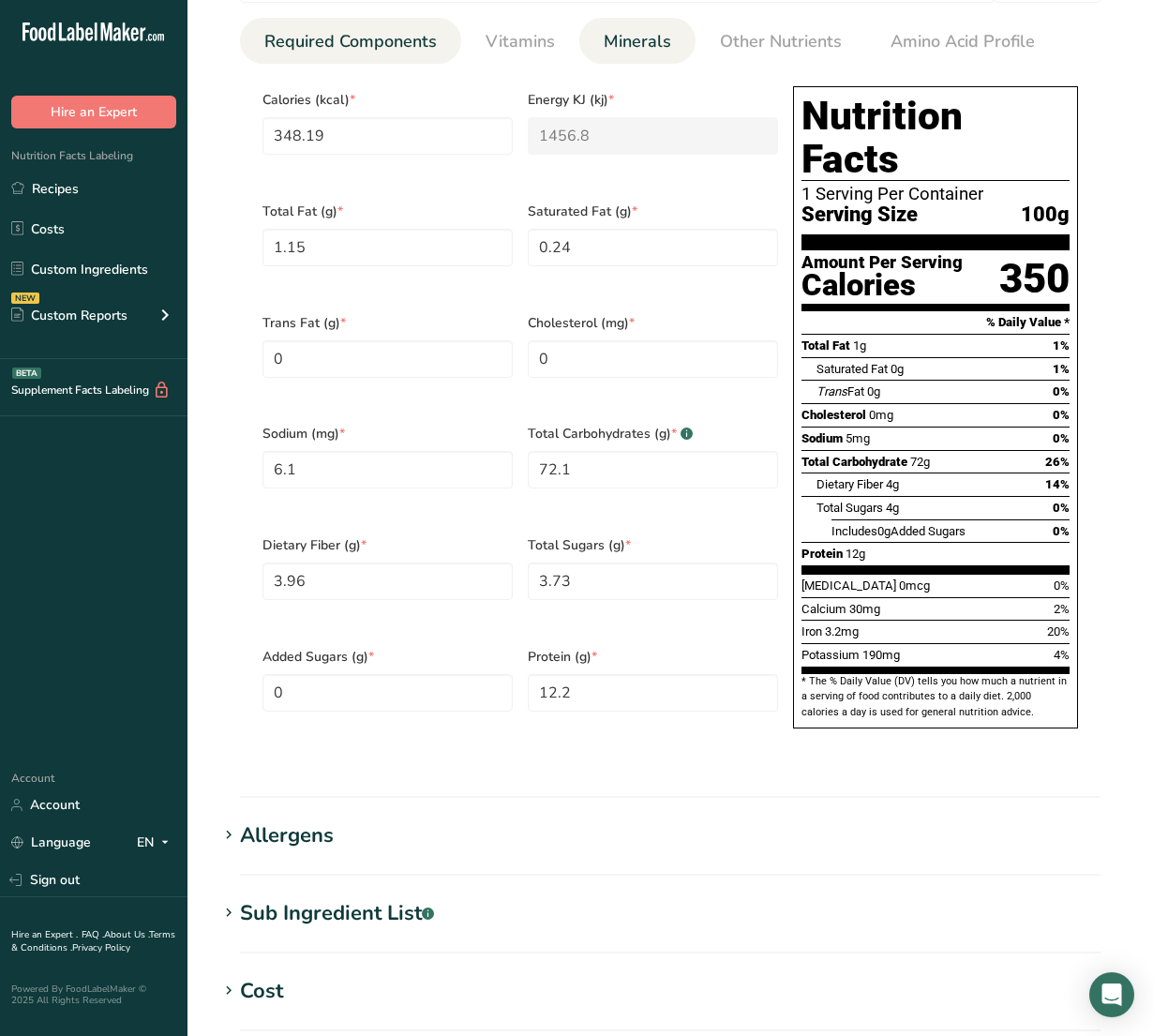
click at [626, 52] on span "Minerals" at bounding box center [637, 41] width 68 height 25
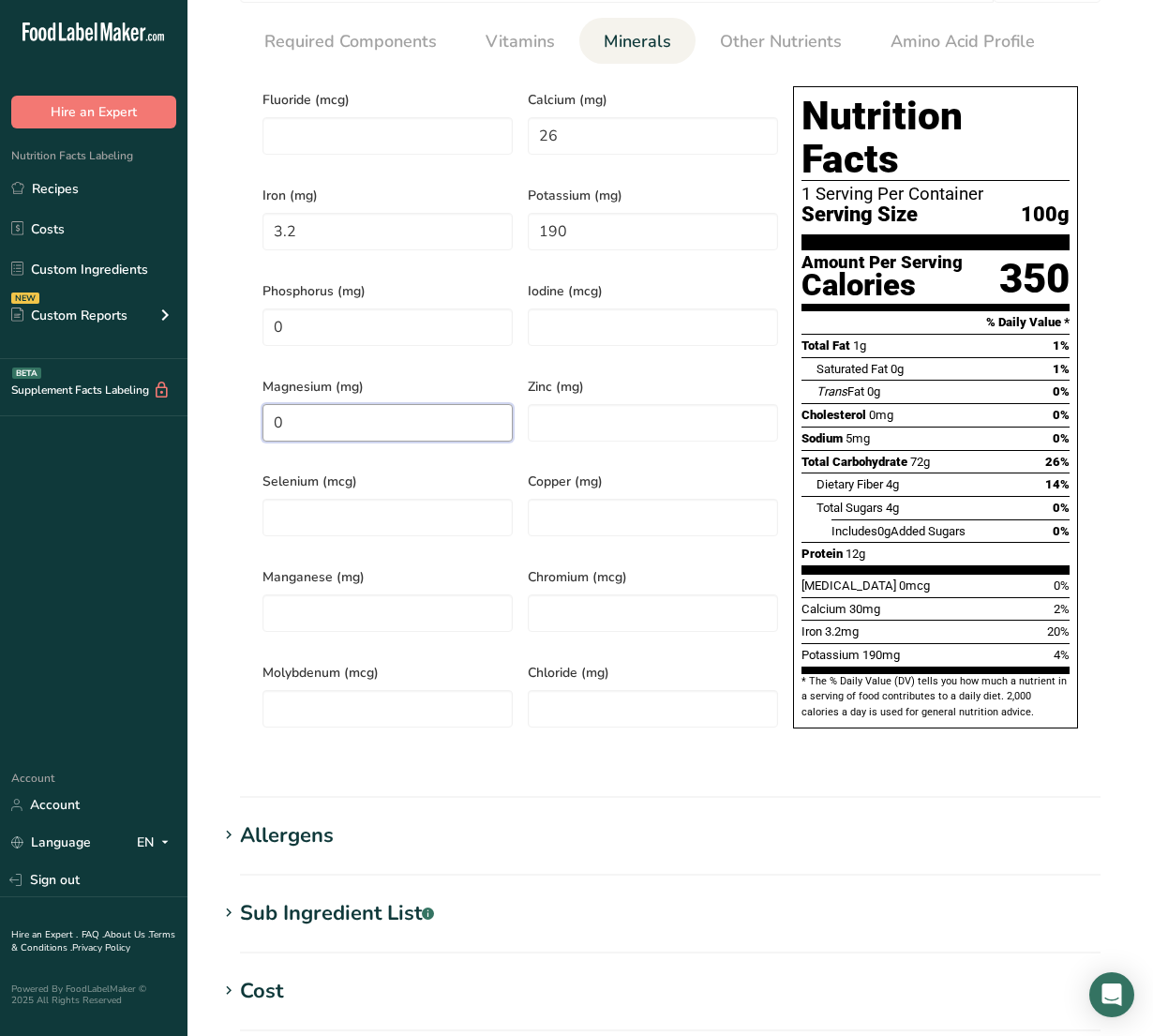
drag, startPoint x: 376, startPoint y: 405, endPoint x: 33, endPoint y: 405, distance: 343.0
click at [33, 405] on div ".a-20{fill:#fff;} Hire an Expert Nutrition Facts Labeling Recipes Costs Custom …" at bounding box center [576, 336] width 1153 height 2311
type input "47"
drag, startPoint x: 192, startPoint y: 348, endPoint x: 61, endPoint y: 348, distance: 131.0
click at [66, 348] on div ".a-20{fill:#fff;} Hire an Expert Nutrition Facts Labeling Recipes Costs Custom …" at bounding box center [576, 336] width 1153 height 2311
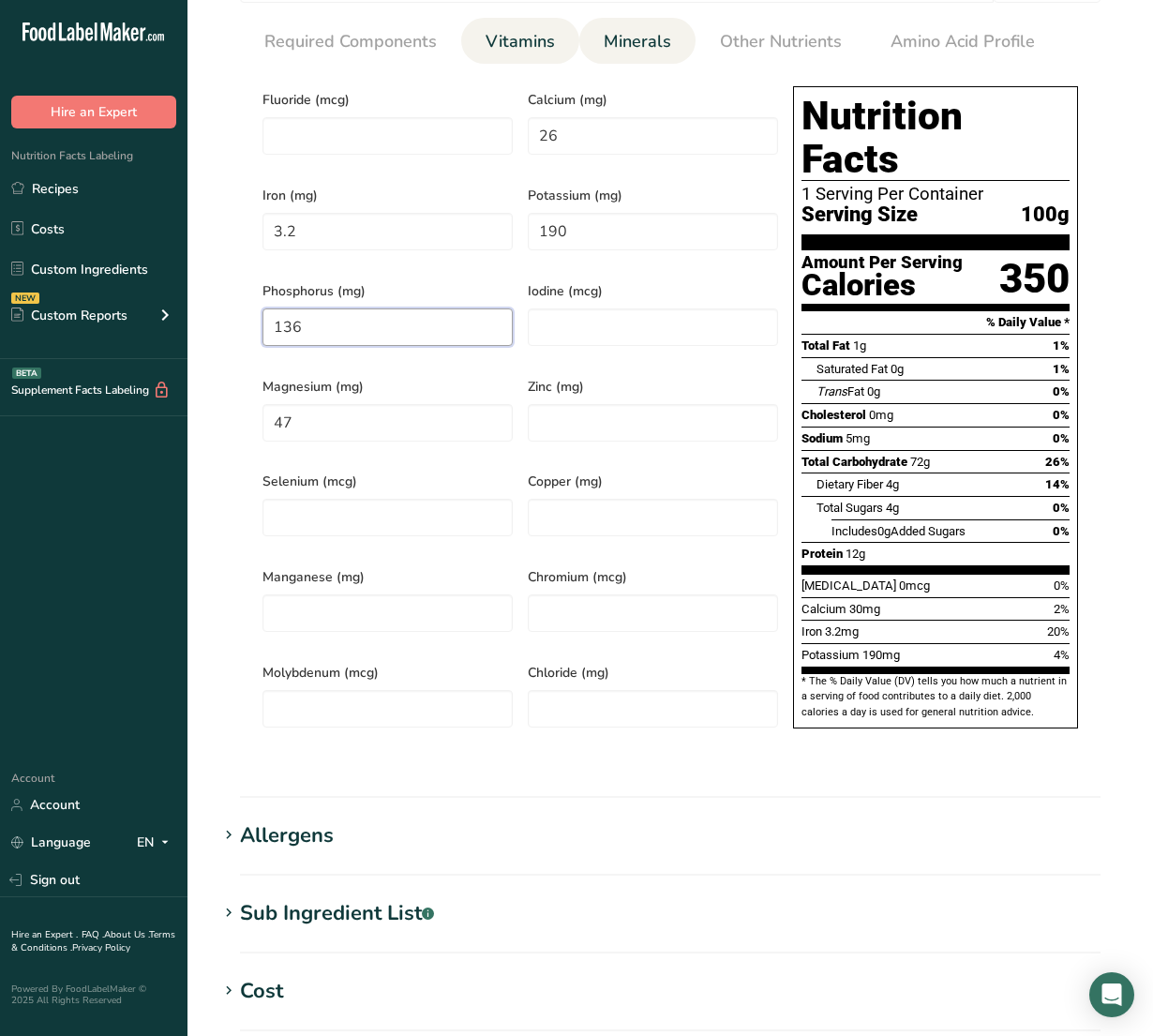
type input "136"
click at [504, 33] on span "Vitamins" at bounding box center [521, 41] width 70 height 25
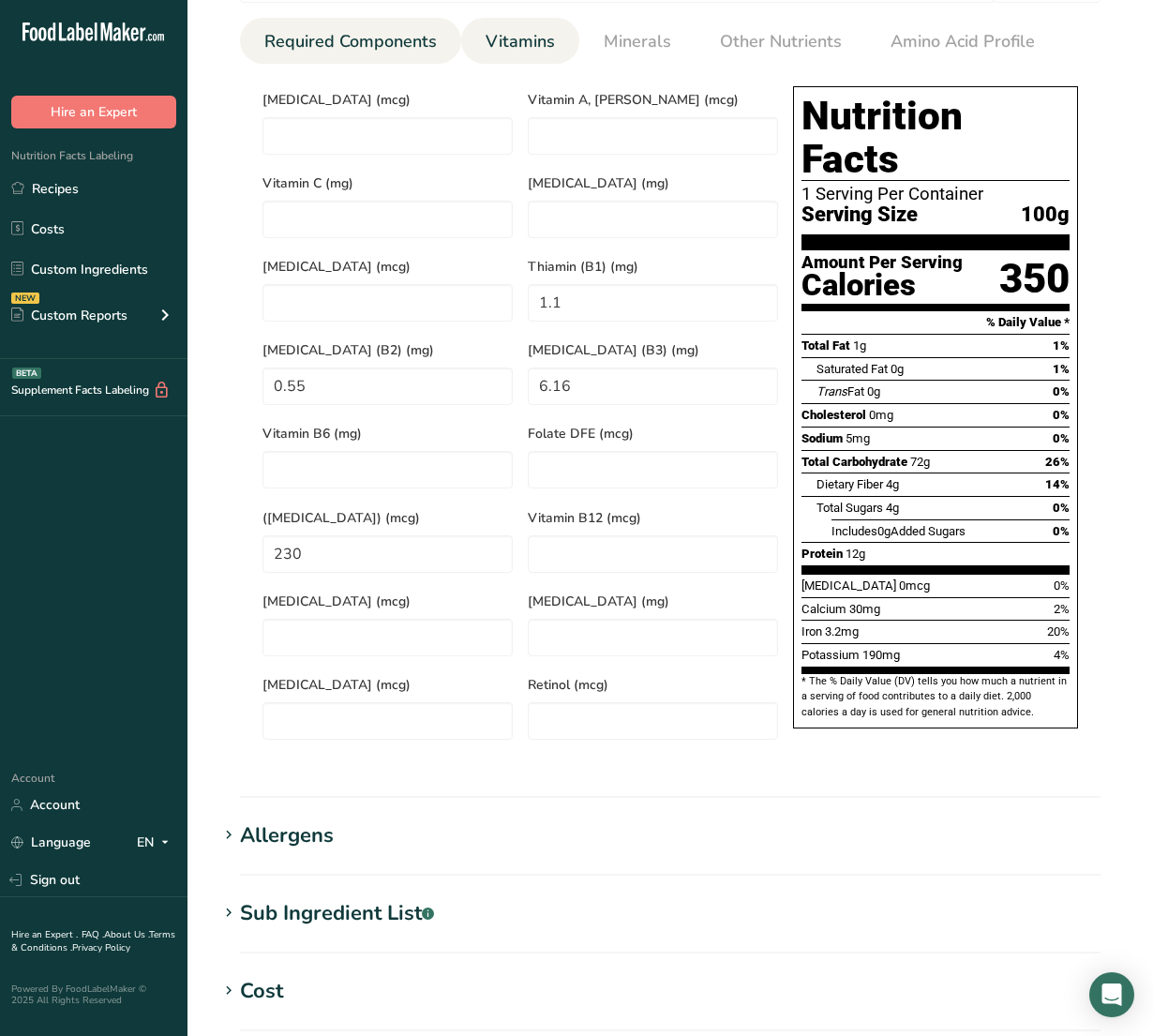
click at [376, 40] on span "Required Components" at bounding box center [350, 41] width 172 height 25
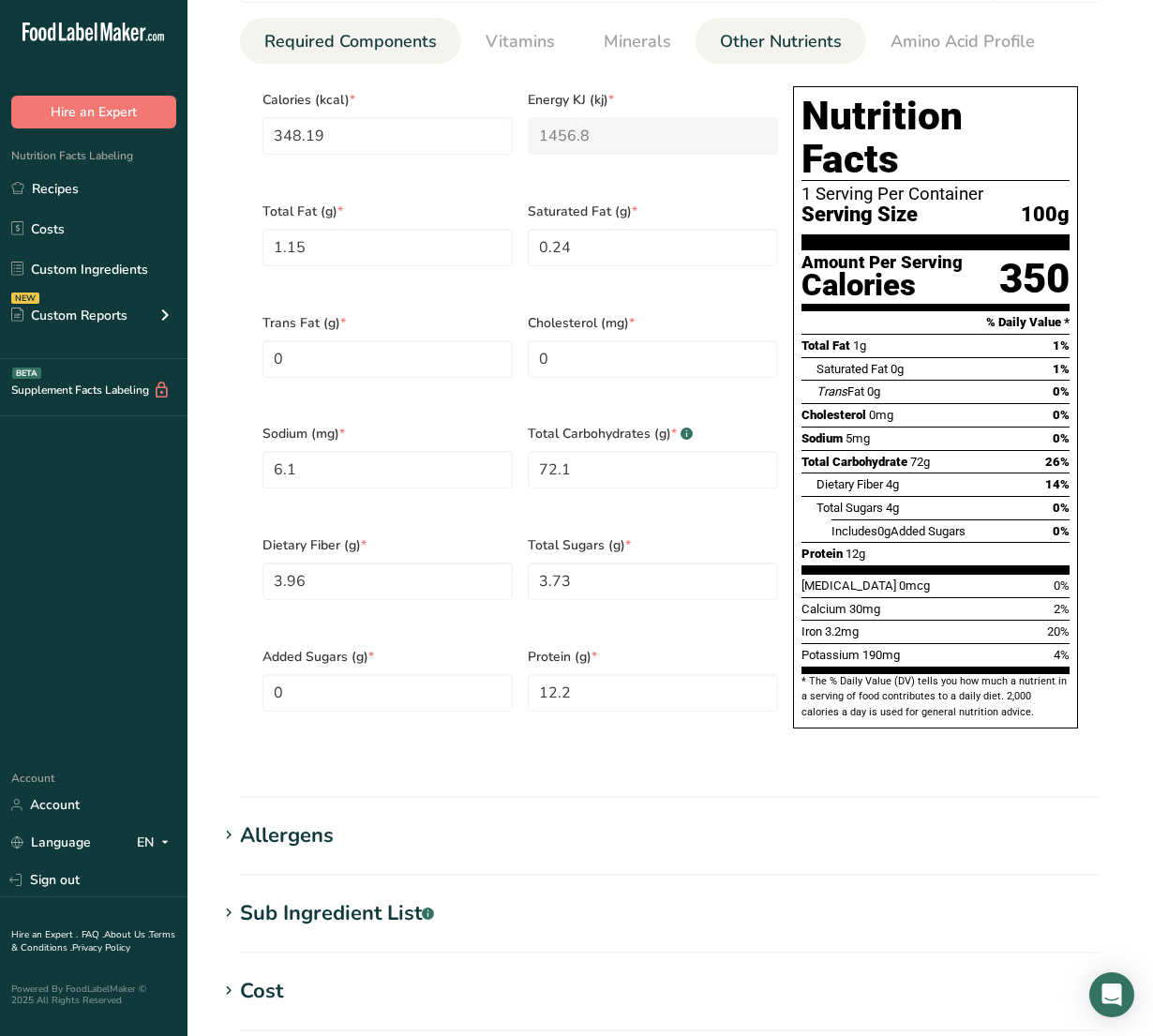
click at [731, 40] on span "Other Nutrients" at bounding box center [780, 41] width 122 height 25
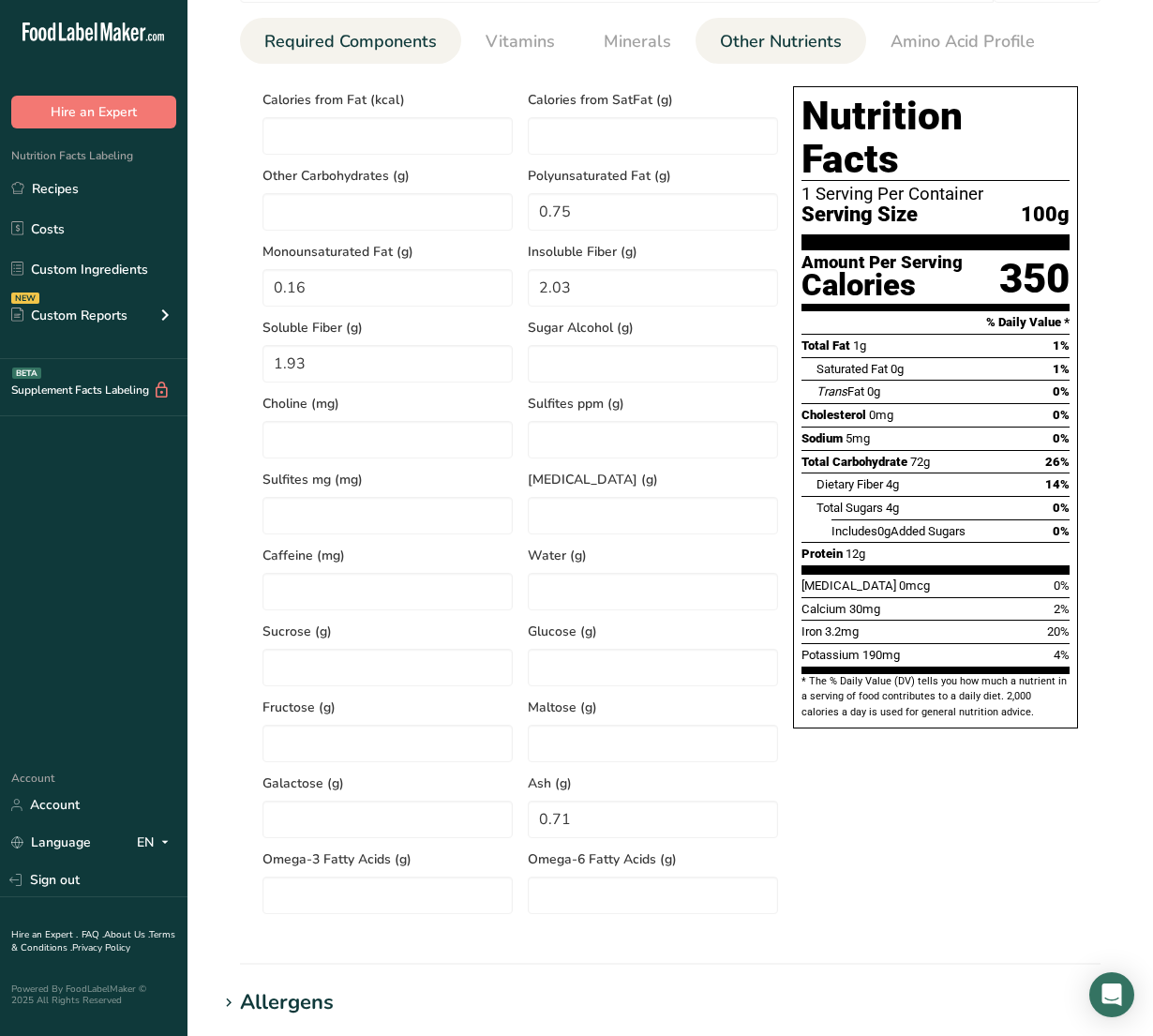
click at [324, 38] on span "Required Components" at bounding box center [350, 41] width 172 height 25
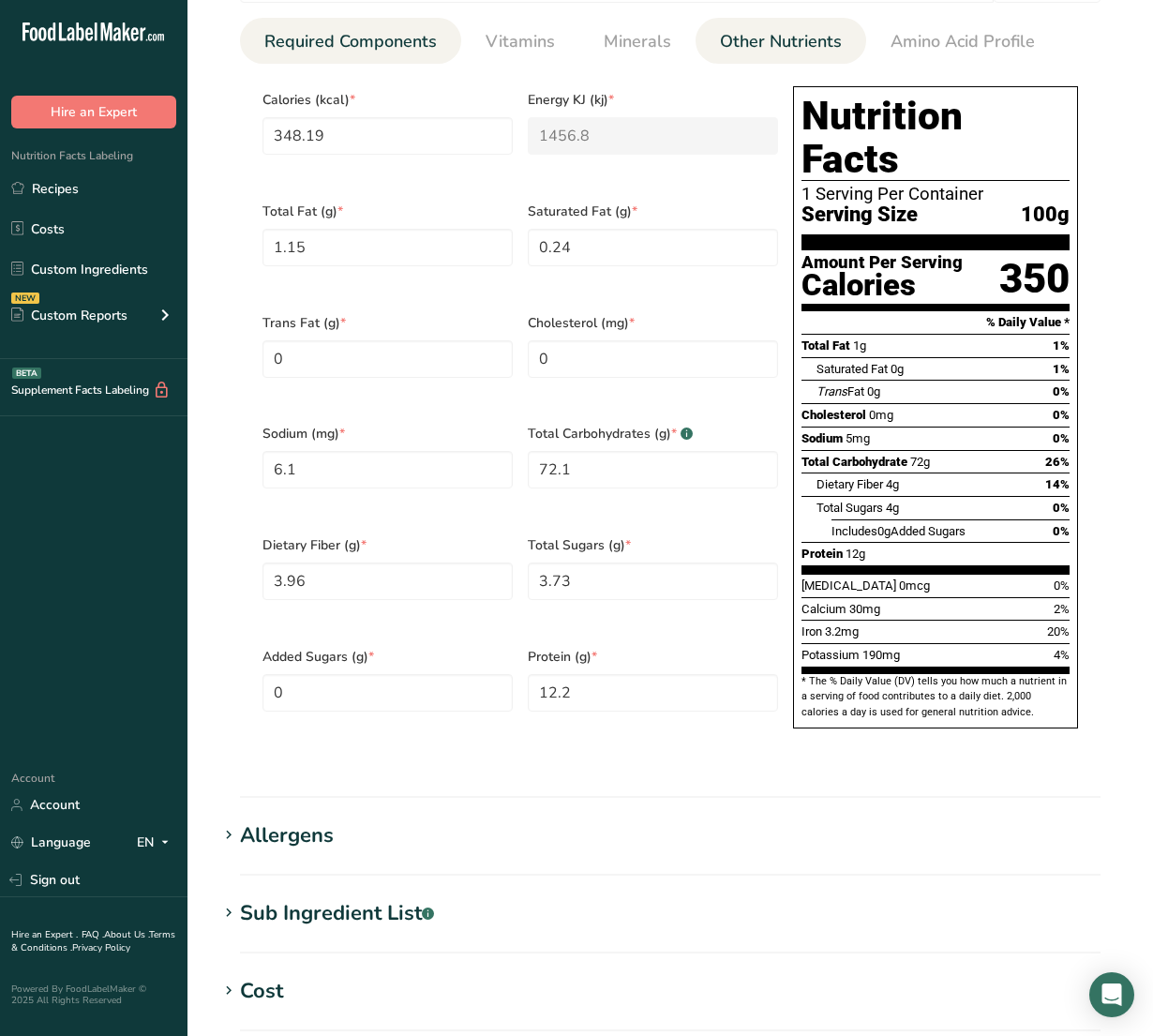
click at [790, 54] on span "Other Nutrients" at bounding box center [780, 41] width 122 height 25
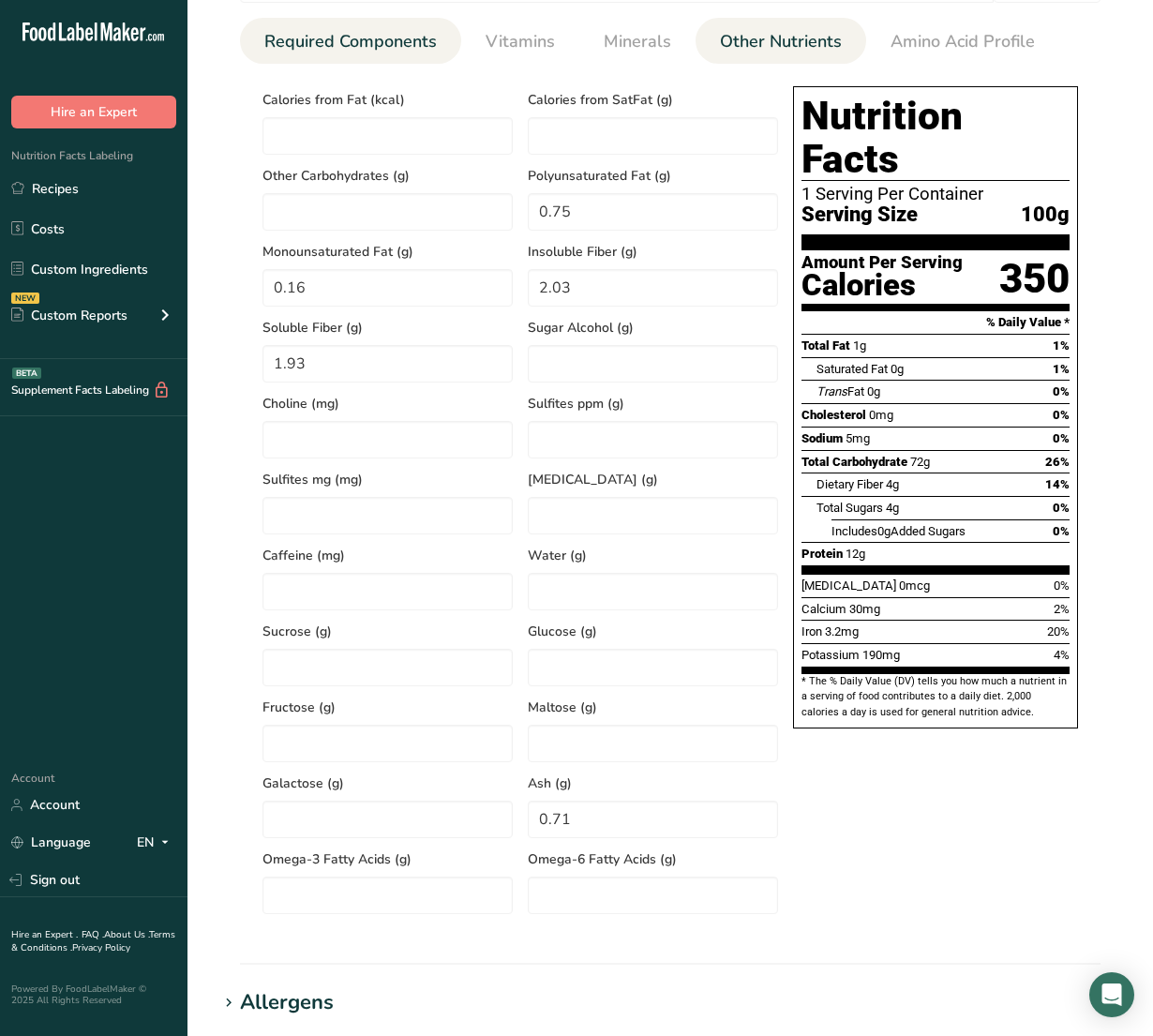
click at [425, 55] on span "Required Components" at bounding box center [350, 41] width 172 height 25
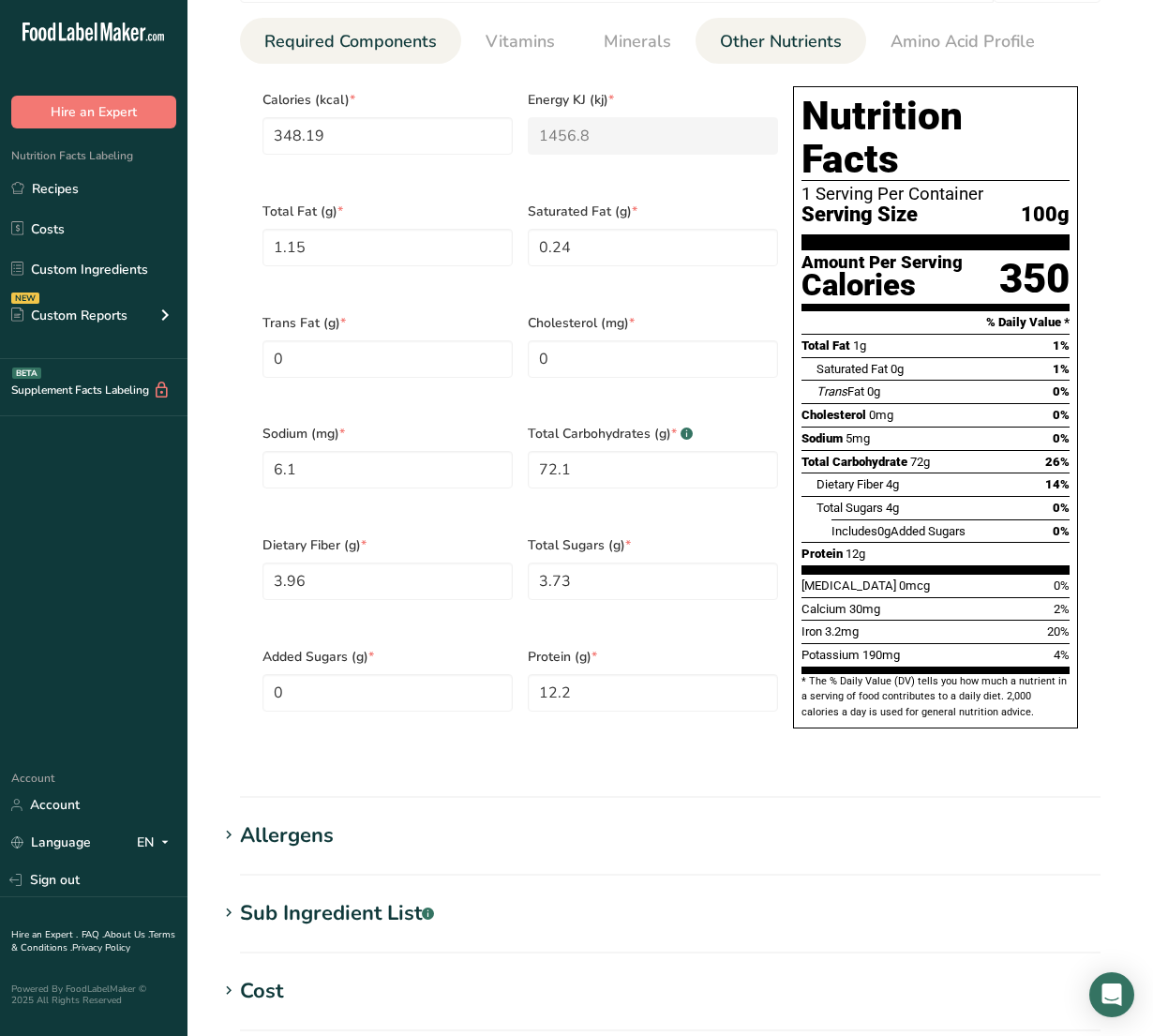
click at [750, 31] on span "Other Nutrients" at bounding box center [780, 41] width 122 height 25
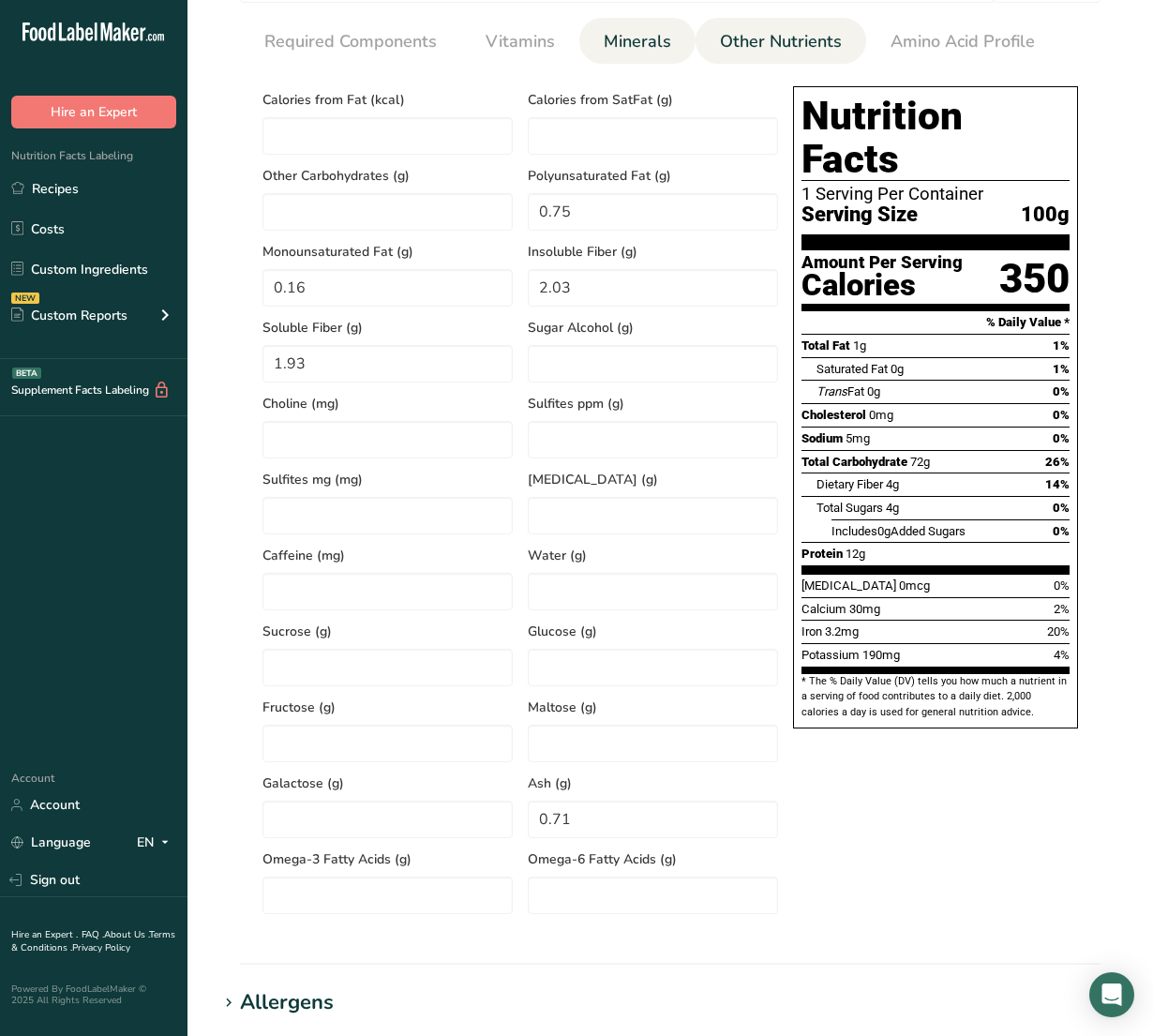
click at [614, 24] on link "Minerals" at bounding box center [637, 42] width 82 height 48
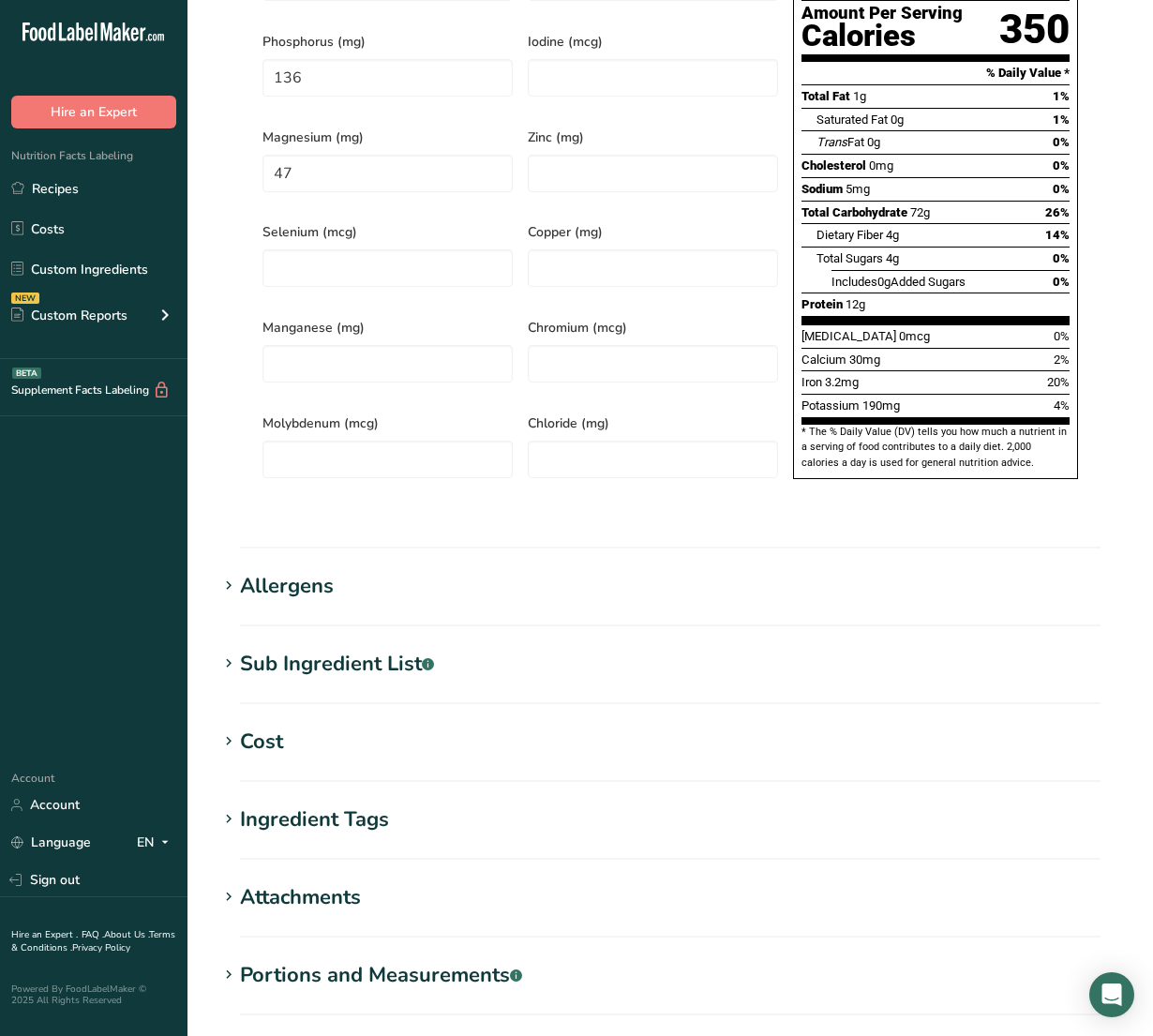
scroll to position [1234, 0]
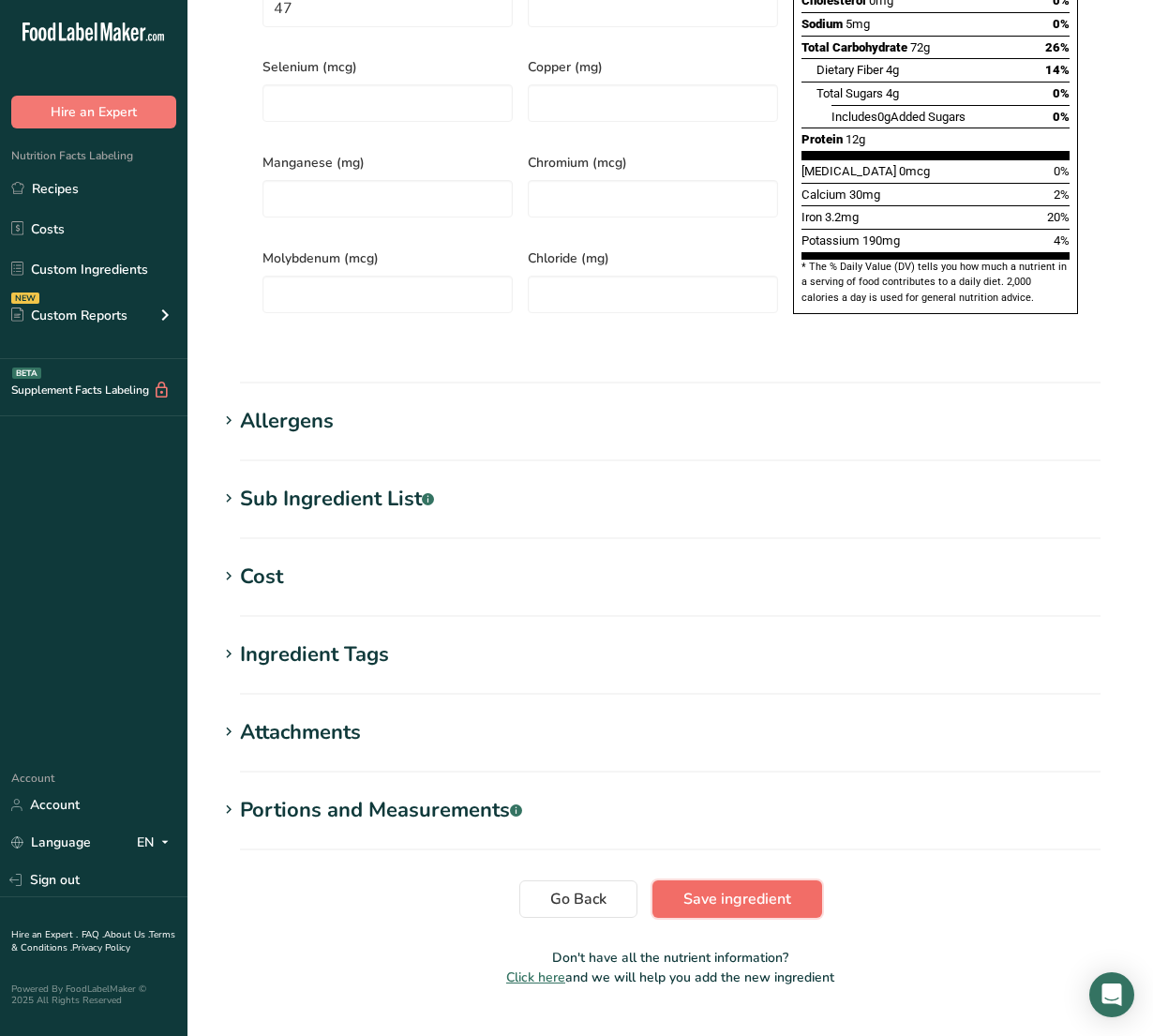
click at [684, 888] on span "Save ingredient" at bounding box center [737, 899] width 108 height 23
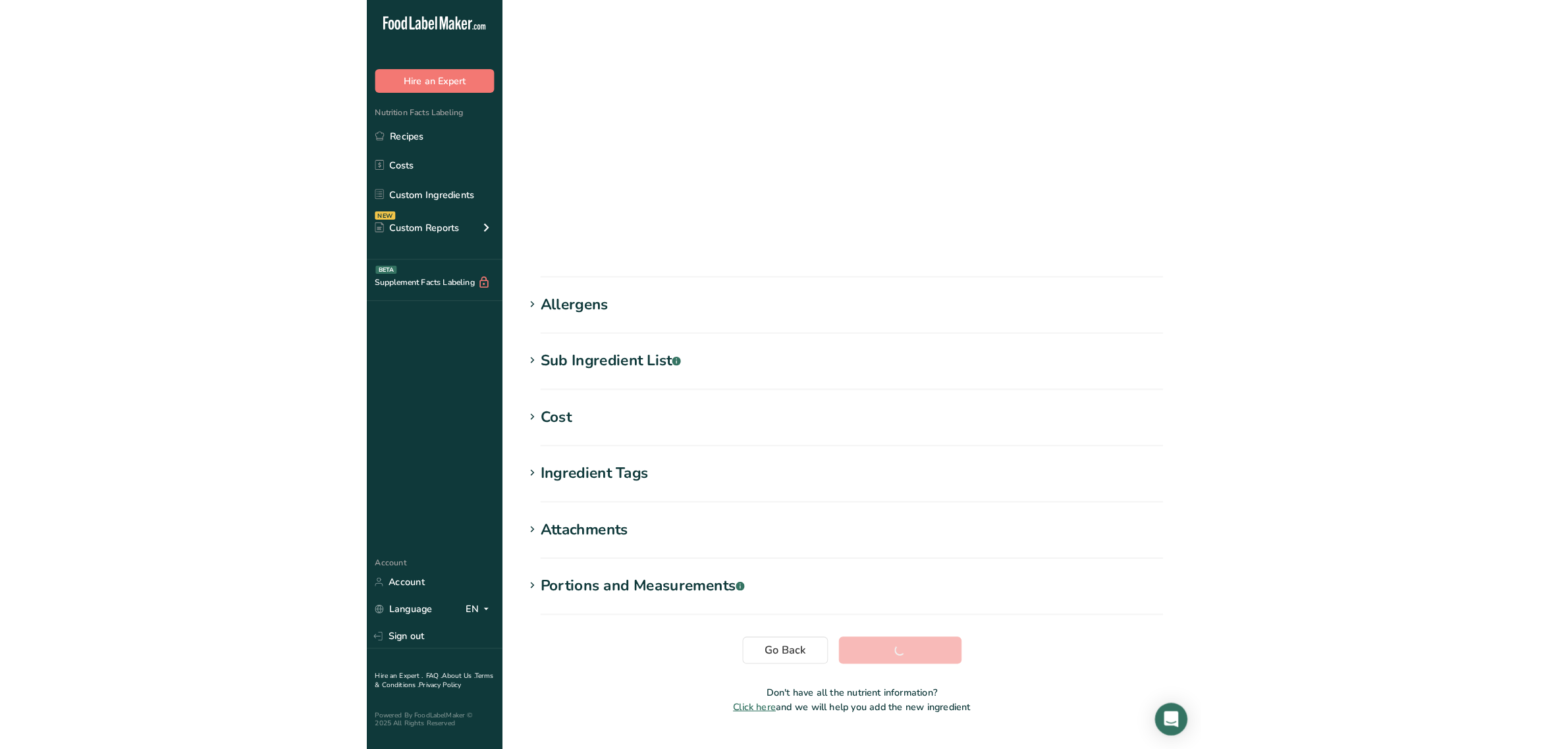
scroll to position [0, 0]
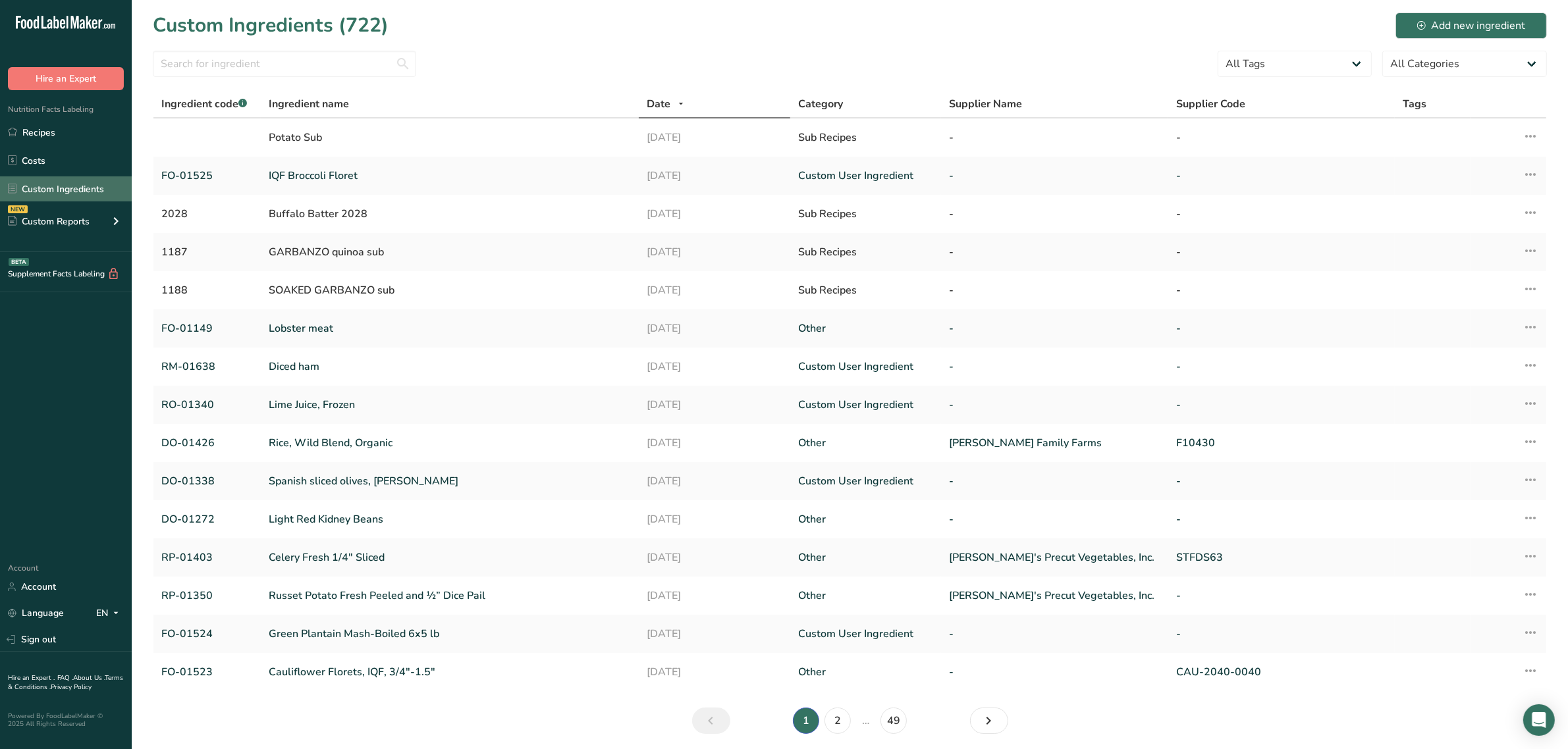
click at [85, 182] on link "Custom Ingredients" at bounding box center [66, 189] width 132 height 25
click at [254, 54] on input "text" at bounding box center [284, 63] width 263 height 26
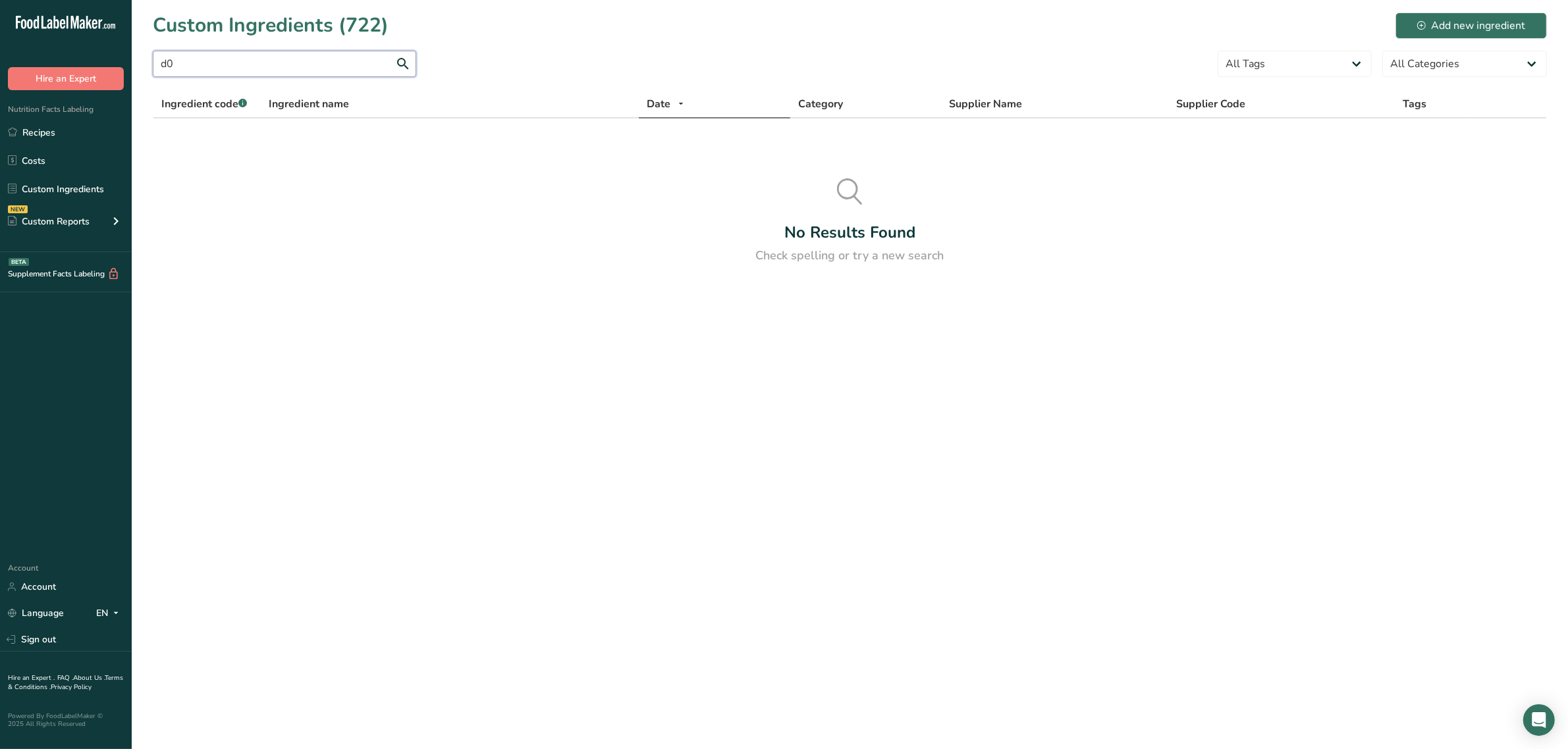
type input "d"
type input "do-01276"
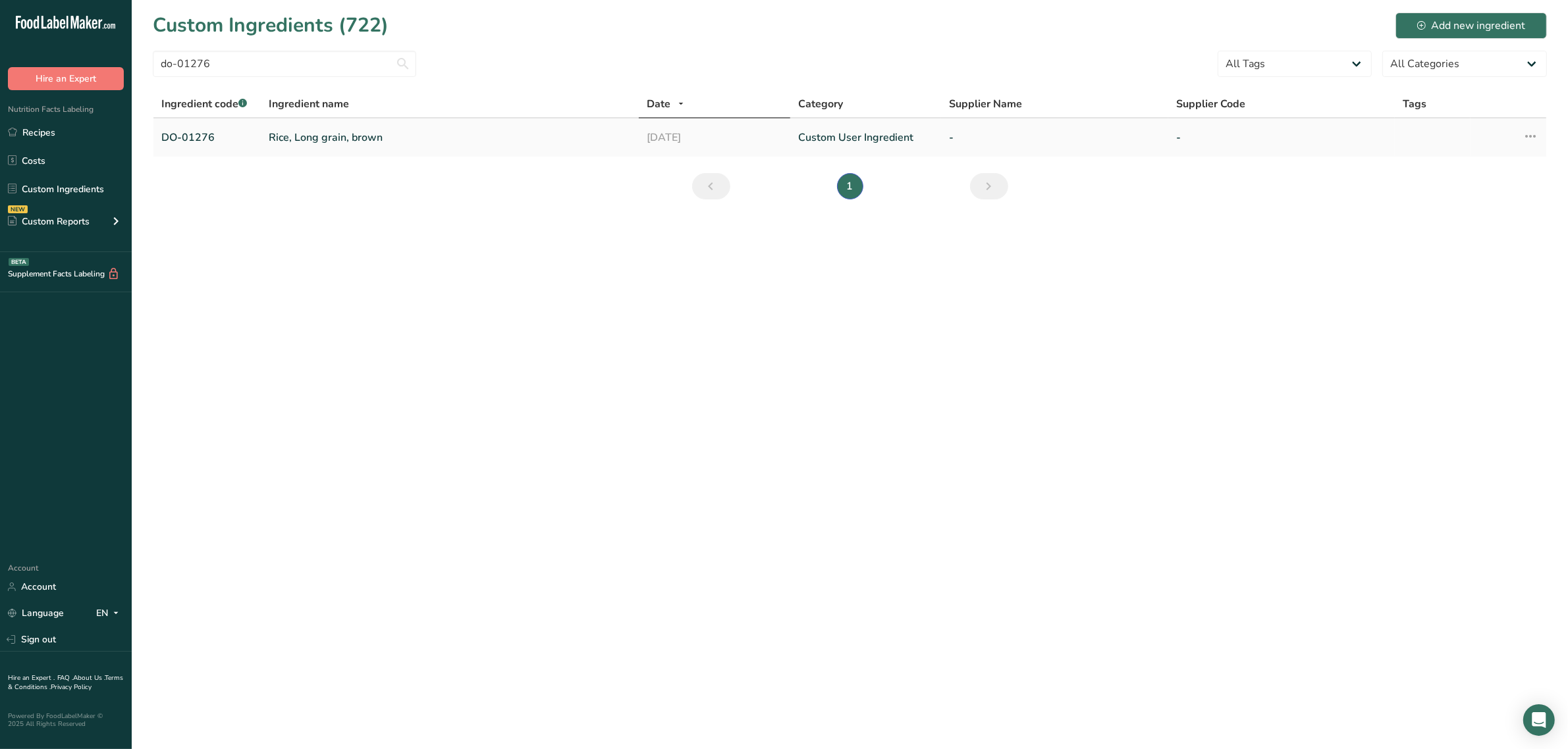
click at [1525, 130] on icon at bounding box center [1530, 136] width 16 height 24
click at [436, 292] on main "Custom Ingredients (722) Add new ingredient do-01276 All Tags Source of Antioxi…" at bounding box center [784, 374] width 1568 height 749
click at [374, 132] on link "Rice, Long grain, brown" at bounding box center [450, 138] width 362 height 16
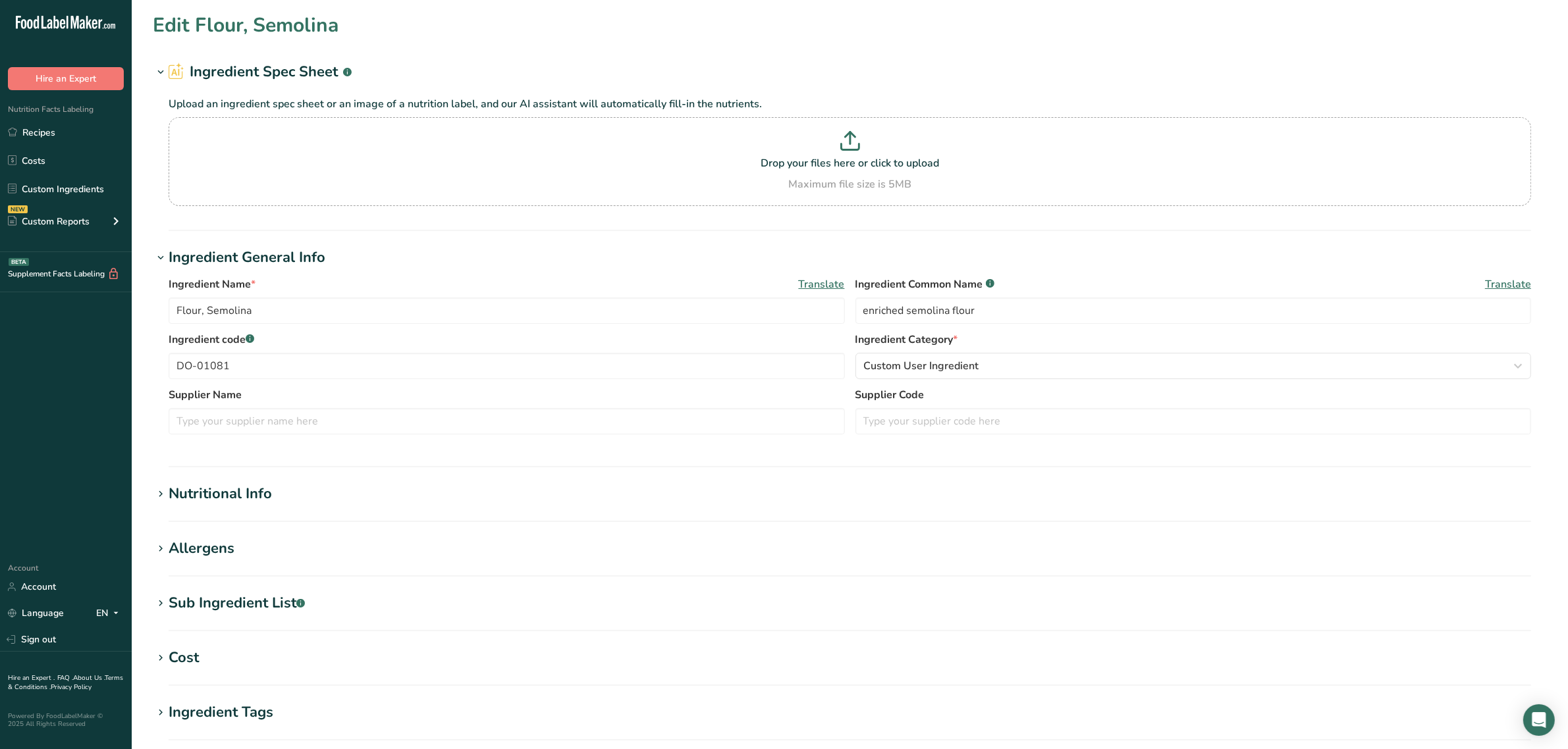
type input "Rice, Long grain, brown"
type input "long grain brown rice"
type input "DO-01276"
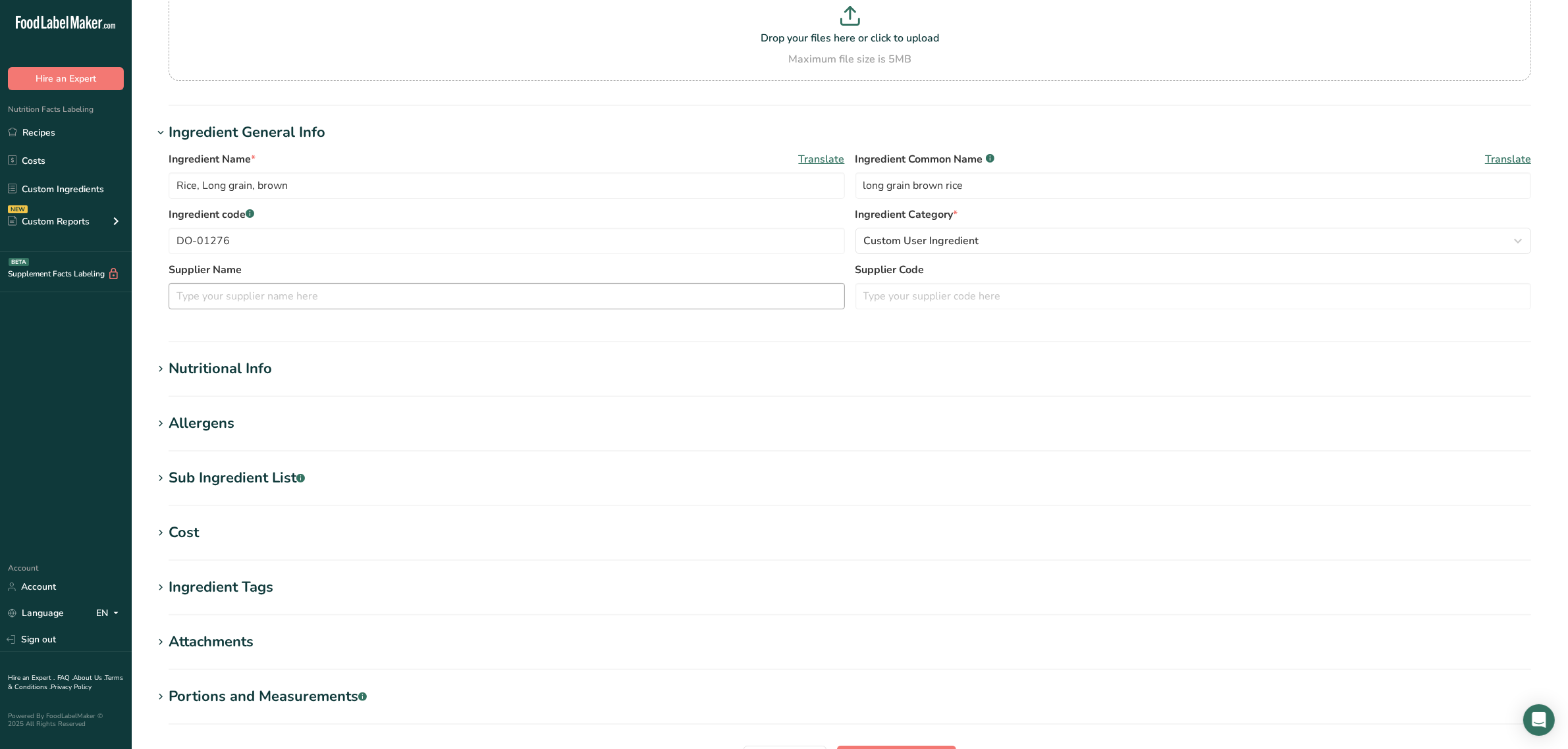
scroll to position [260, 0]
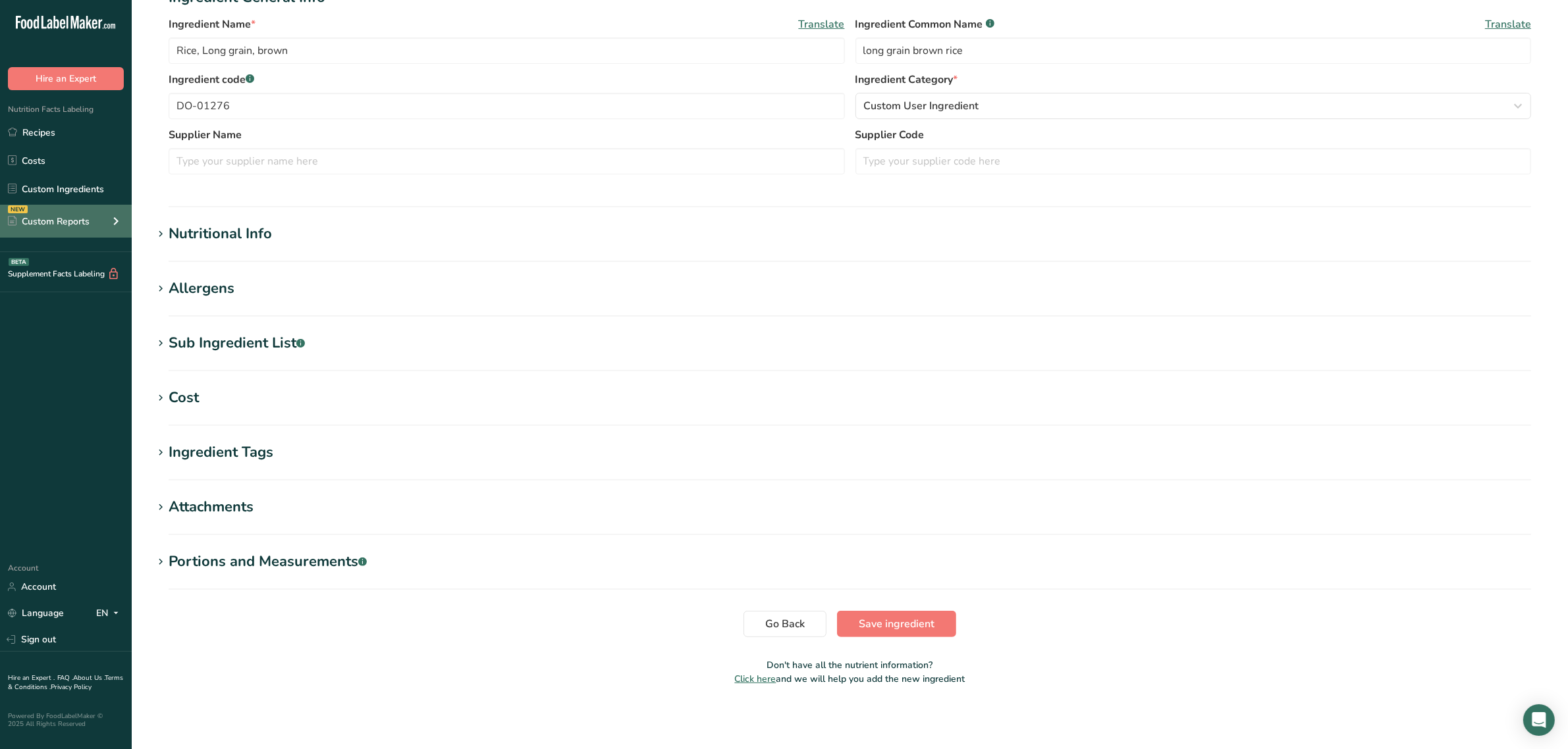
click at [63, 226] on div "Custom Reports" at bounding box center [48, 221] width 81 height 14
click at [78, 273] on link "Ingredient Comparison NEW" at bounding box center [66, 281] width 132 height 29
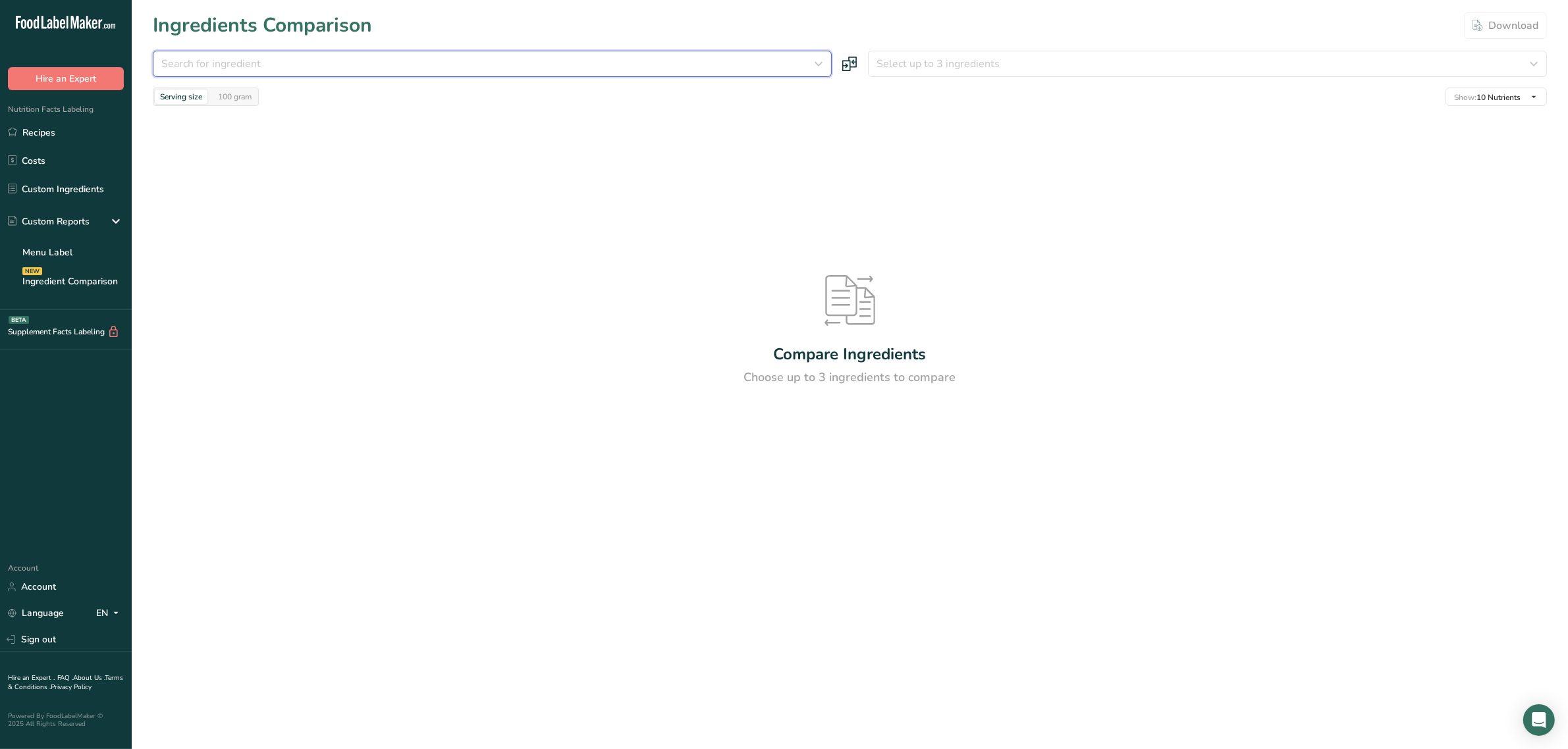
click at [376, 56] on div "Search for ingredient" at bounding box center [488, 64] width 654 height 16
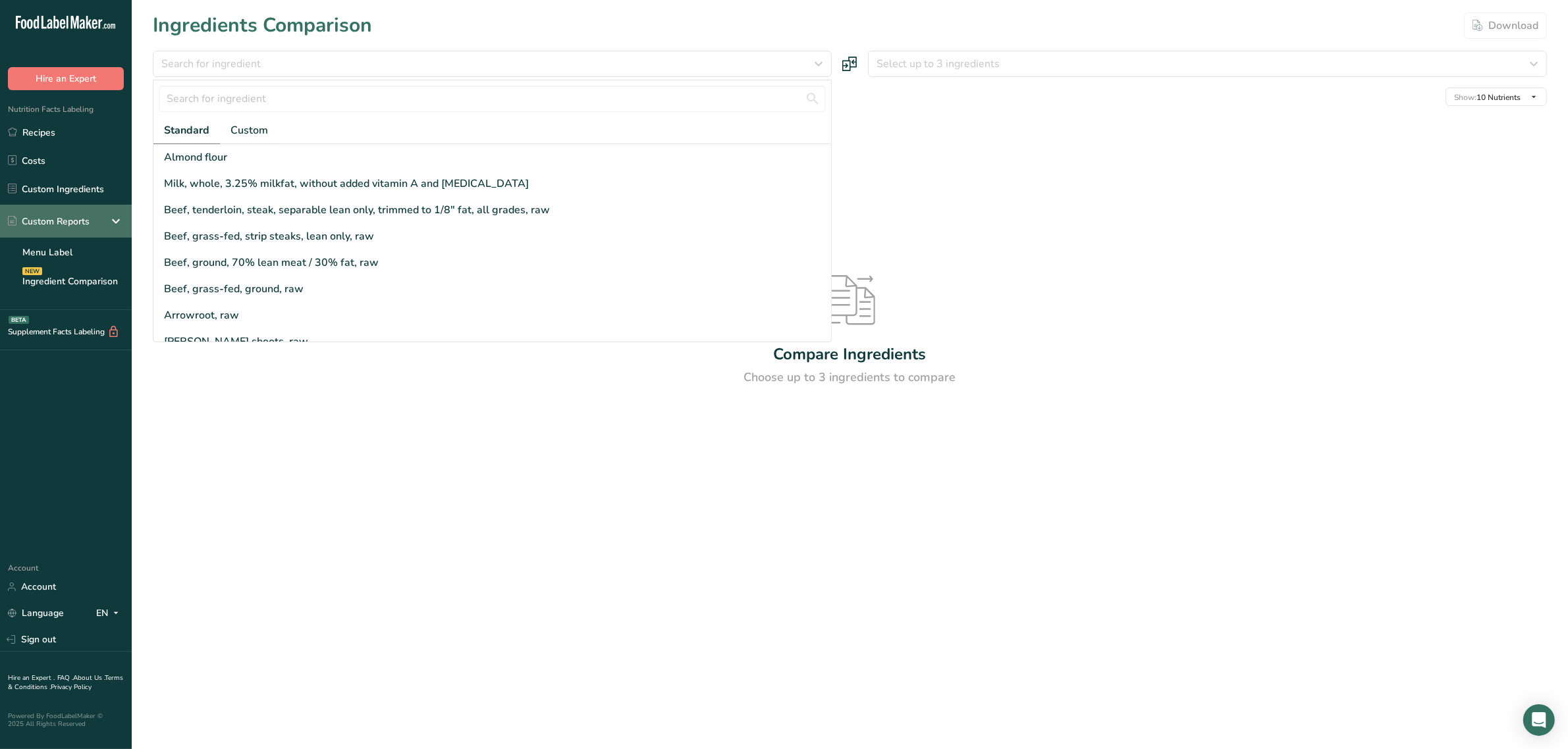
click at [85, 218] on div "Custom Reports" at bounding box center [48, 221] width 81 height 14
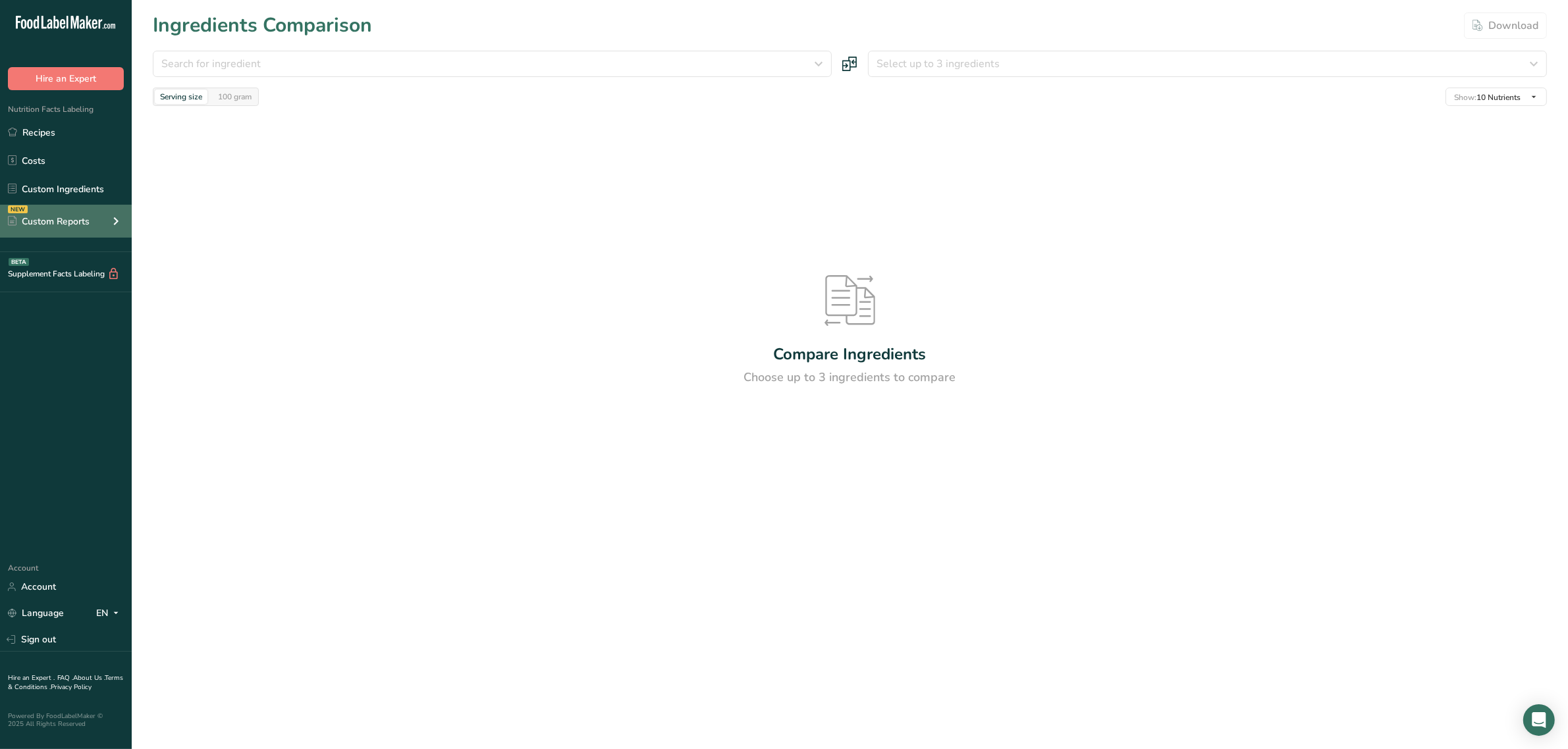
click at [85, 218] on div "Custom Reports" at bounding box center [48, 221] width 81 height 14
click at [79, 181] on link "Custom Ingredients" at bounding box center [66, 189] width 132 height 25
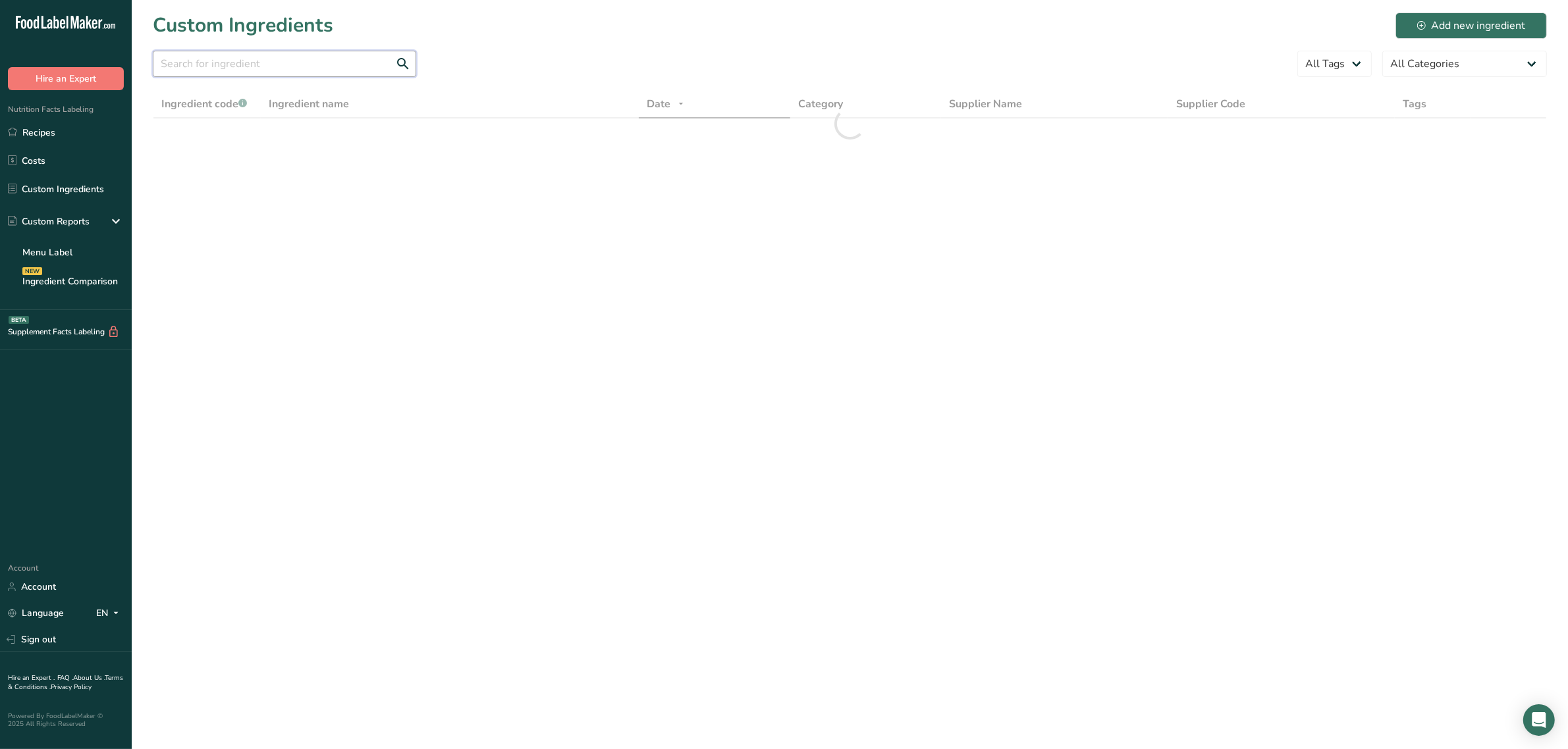
click at [218, 67] on input "text" at bounding box center [284, 63] width 263 height 26
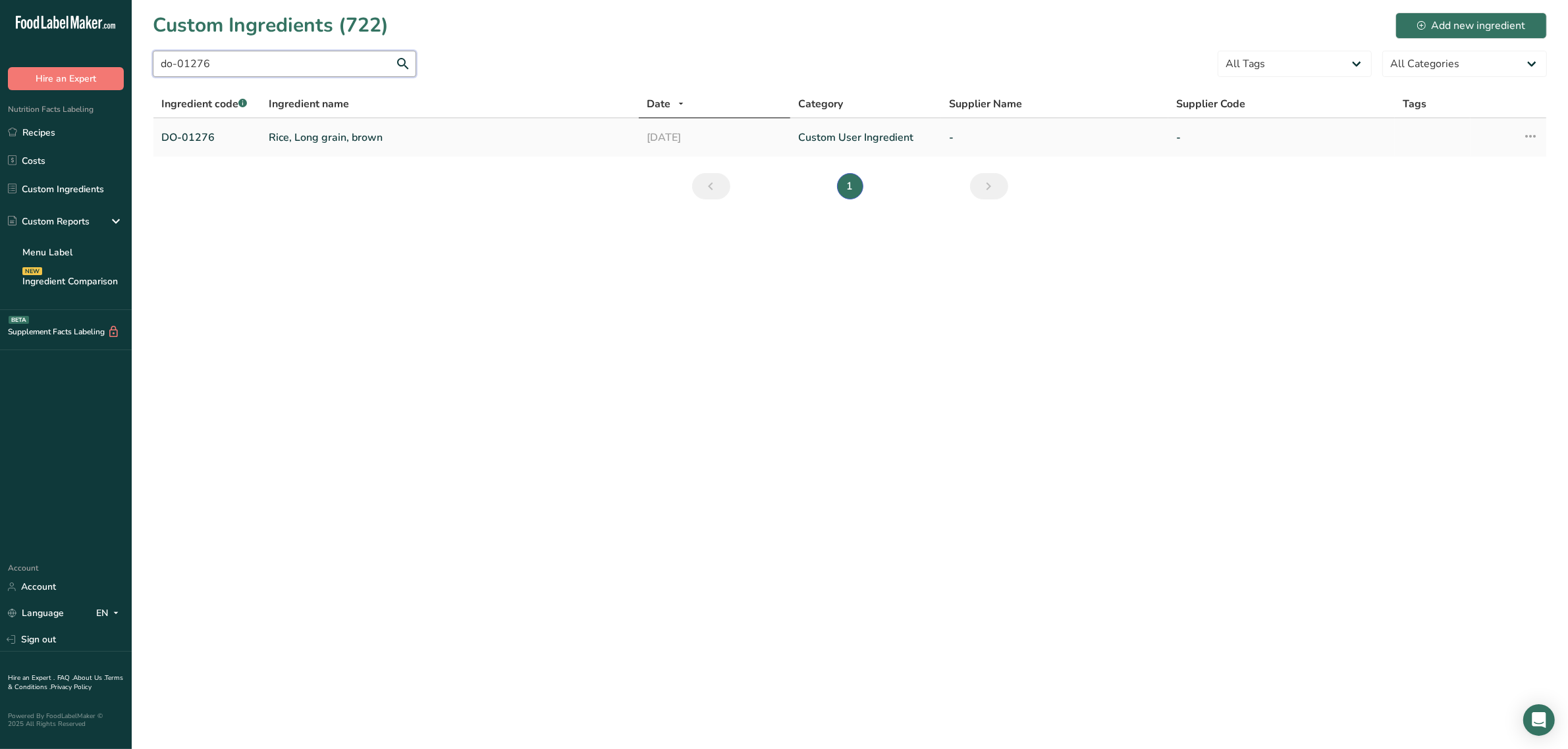
type input "do-01276"
click at [284, 140] on link "Rice, Long grain, brown" at bounding box center [450, 138] width 362 height 16
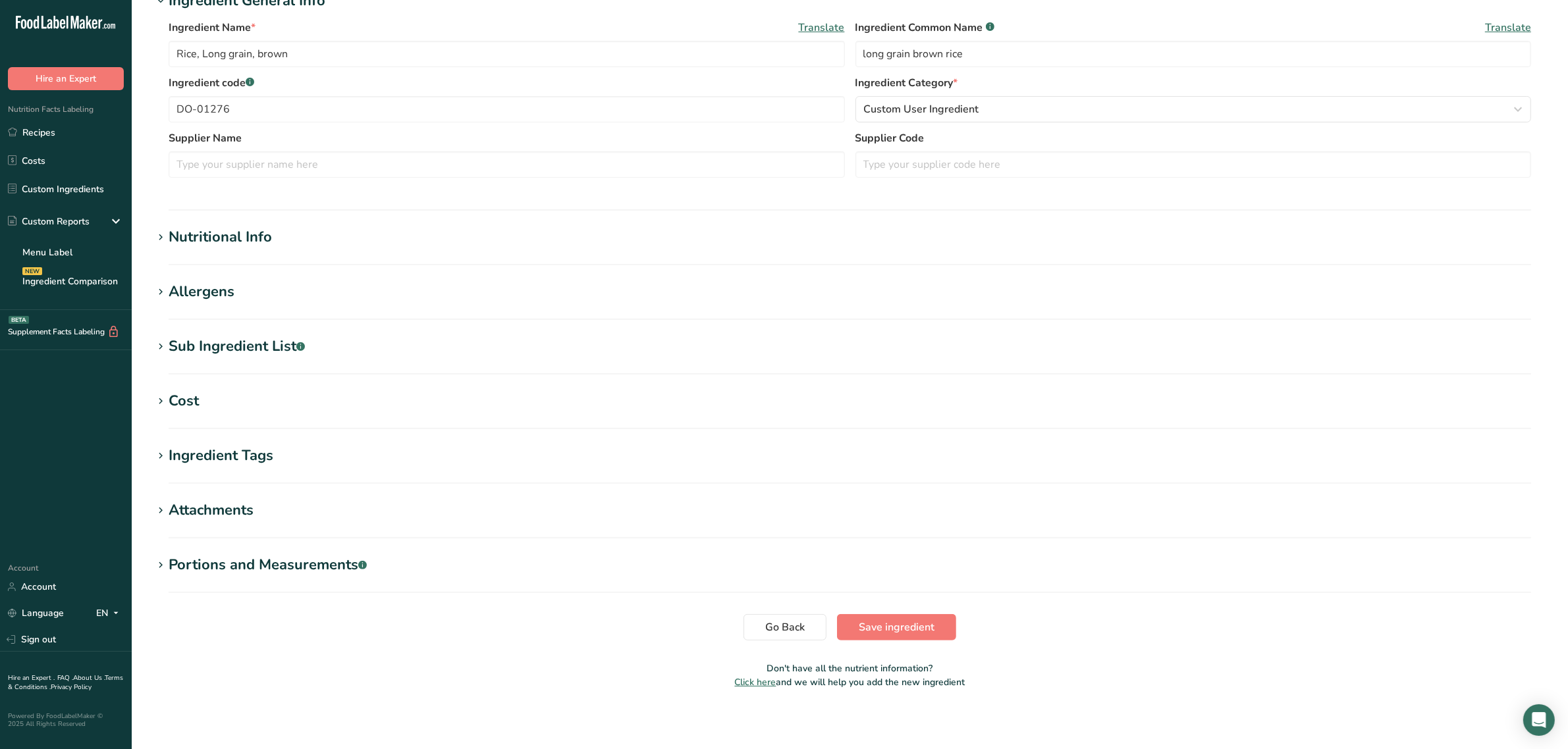
scroll to position [260, 0]
click at [243, 435] on section "Edit Rice, Long grain, brown Ingredient Spec Sheet .a-a{fill:#347362;}.b-a{fill…" at bounding box center [850, 223] width 1436 height 967
click at [237, 445] on div "Ingredient Tags" at bounding box center [221, 452] width 105 height 21
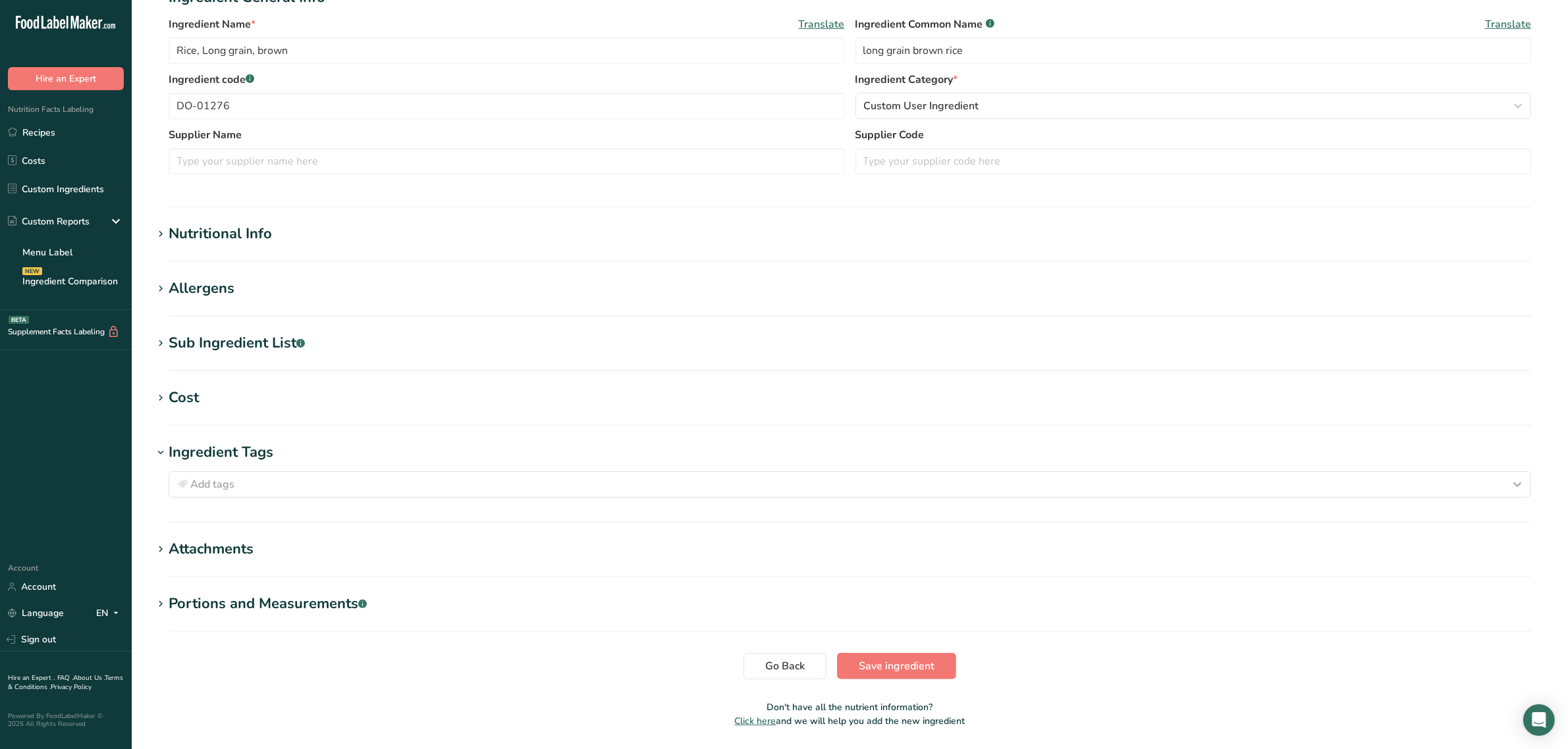
click at [237, 445] on div "Ingredient Tags" at bounding box center [221, 452] width 105 height 21
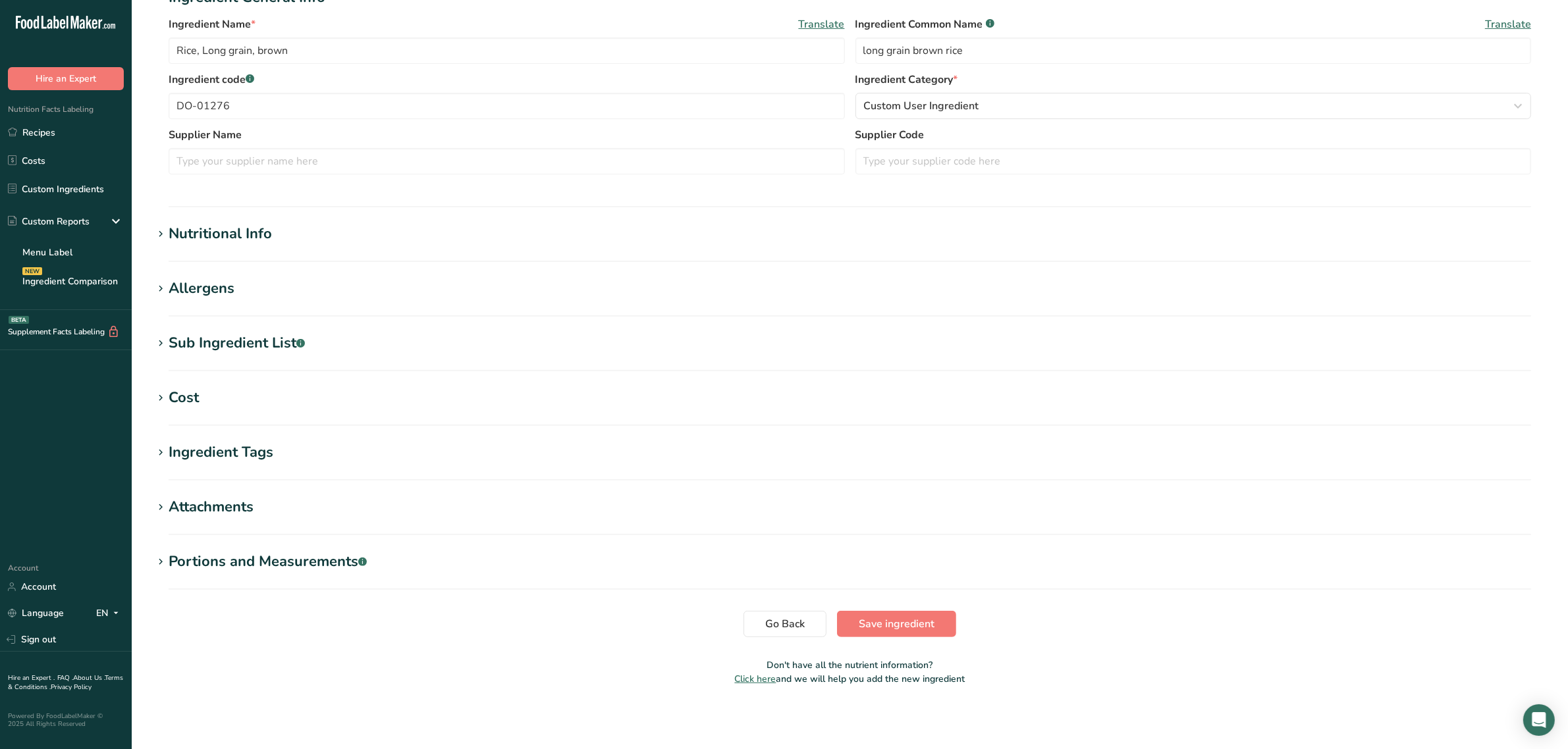
click at [204, 509] on div "Attachments" at bounding box center [211, 507] width 85 height 21
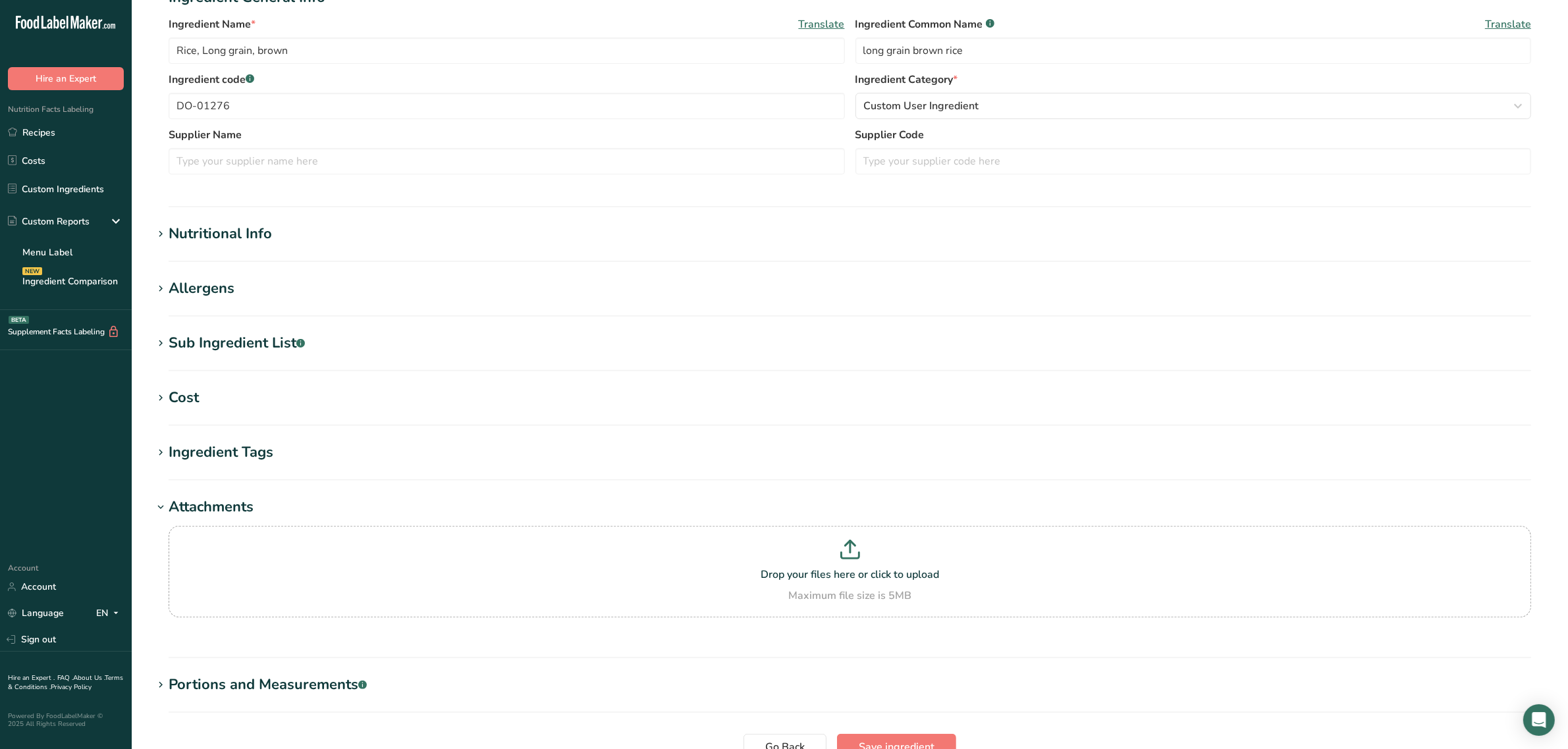
click at [202, 507] on div "Attachments" at bounding box center [211, 507] width 85 height 21
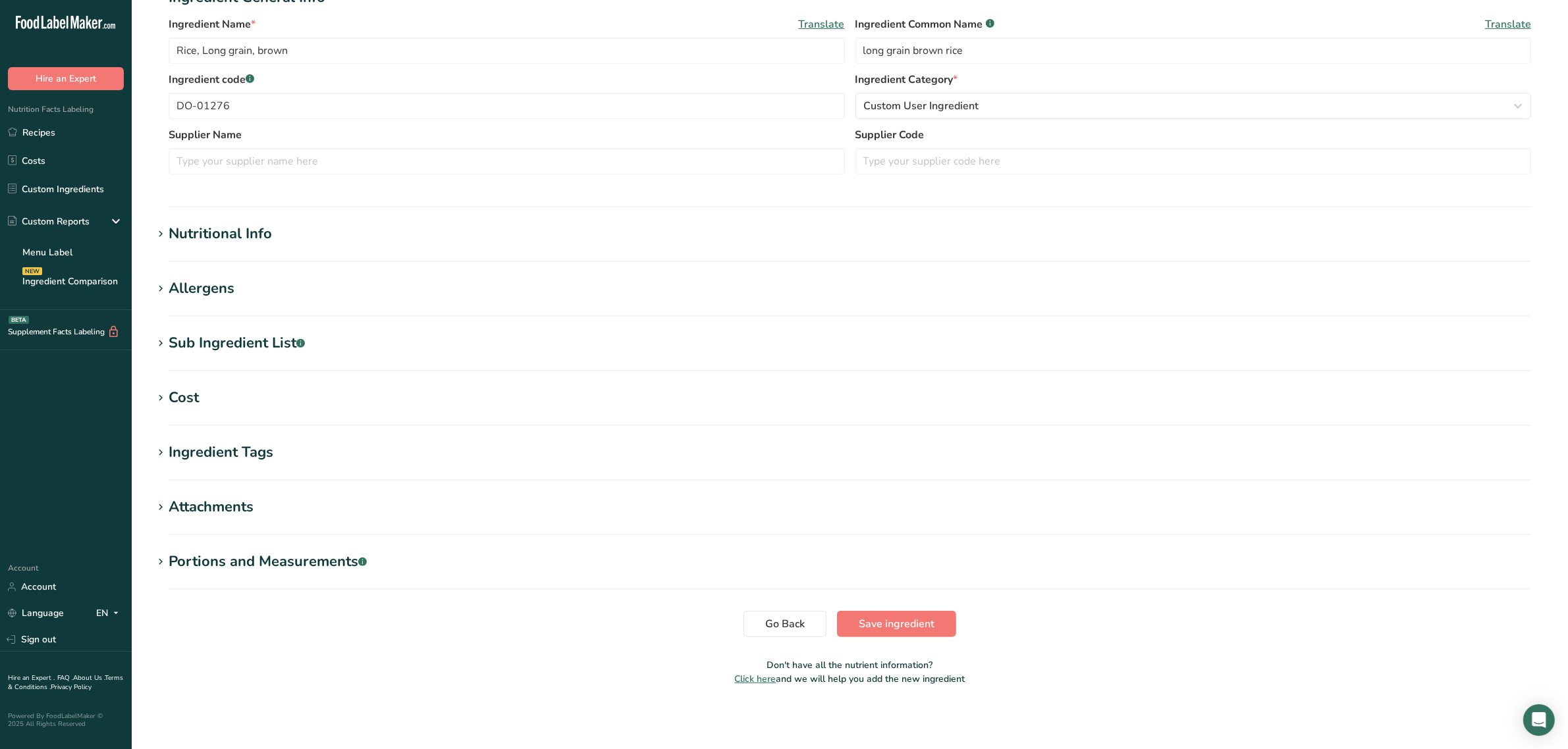
click at [227, 560] on div "Portions and Measurements .a-a{fill:#347362;}.b-a{fill:#fff;}" at bounding box center [267, 562] width 198 height 21
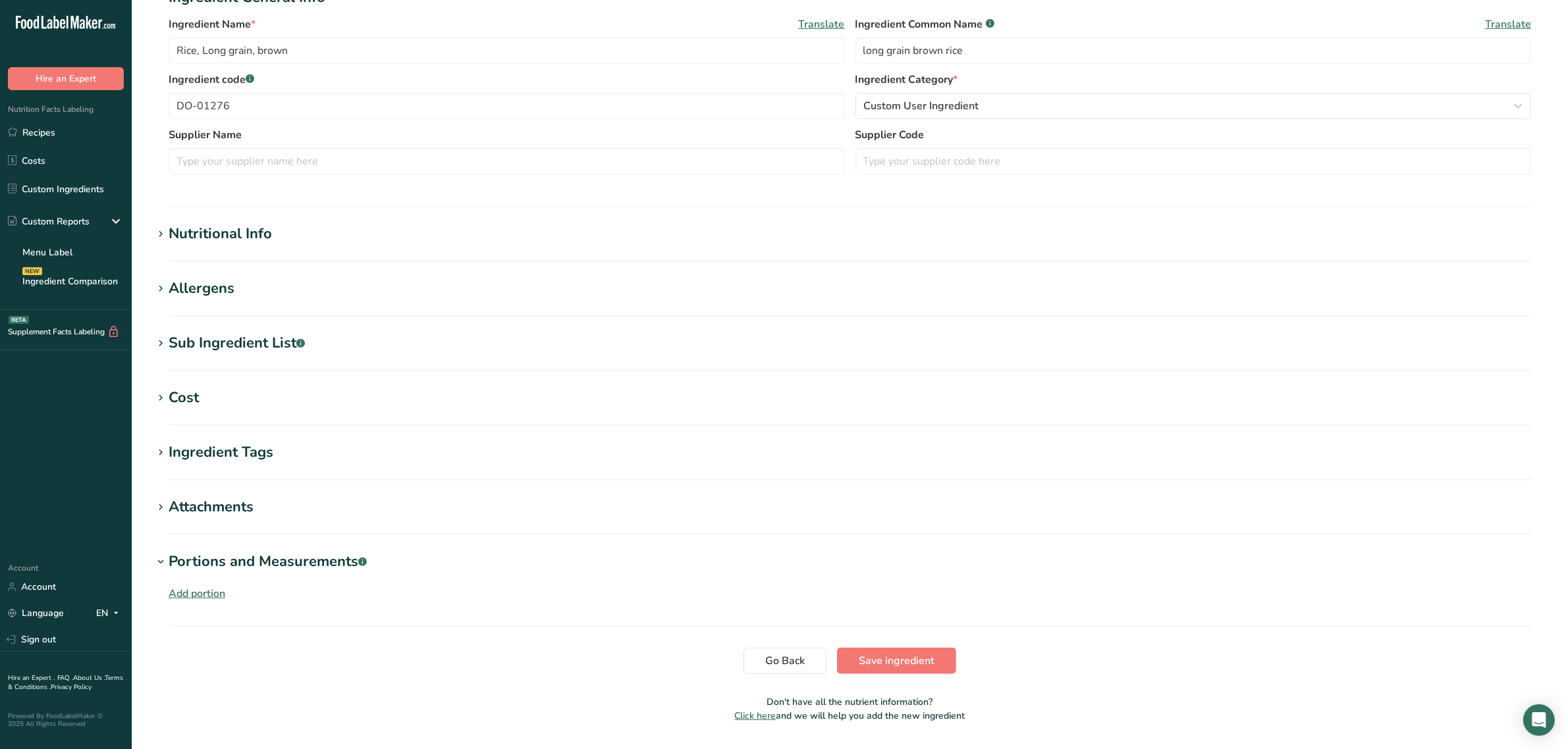
click at [227, 560] on div "Portions and Measurements .a-a{fill:#347362;}.b-a{fill:#fff;}" at bounding box center [267, 562] width 198 height 21
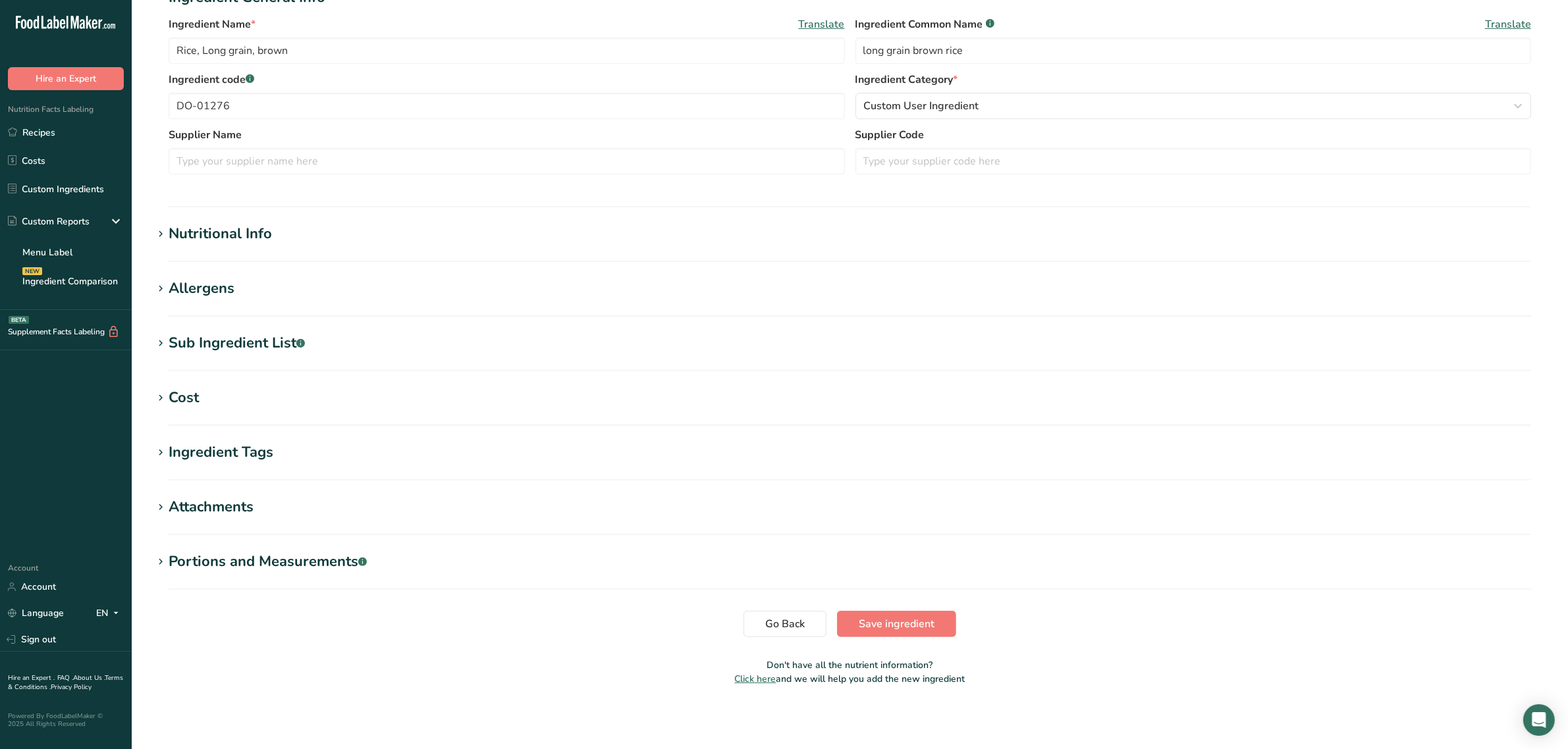
click at [238, 337] on div "Sub Ingredient List .a-a{fill:#347362;}.b-a{fill:#fff;}" at bounding box center [237, 343] width 136 height 21
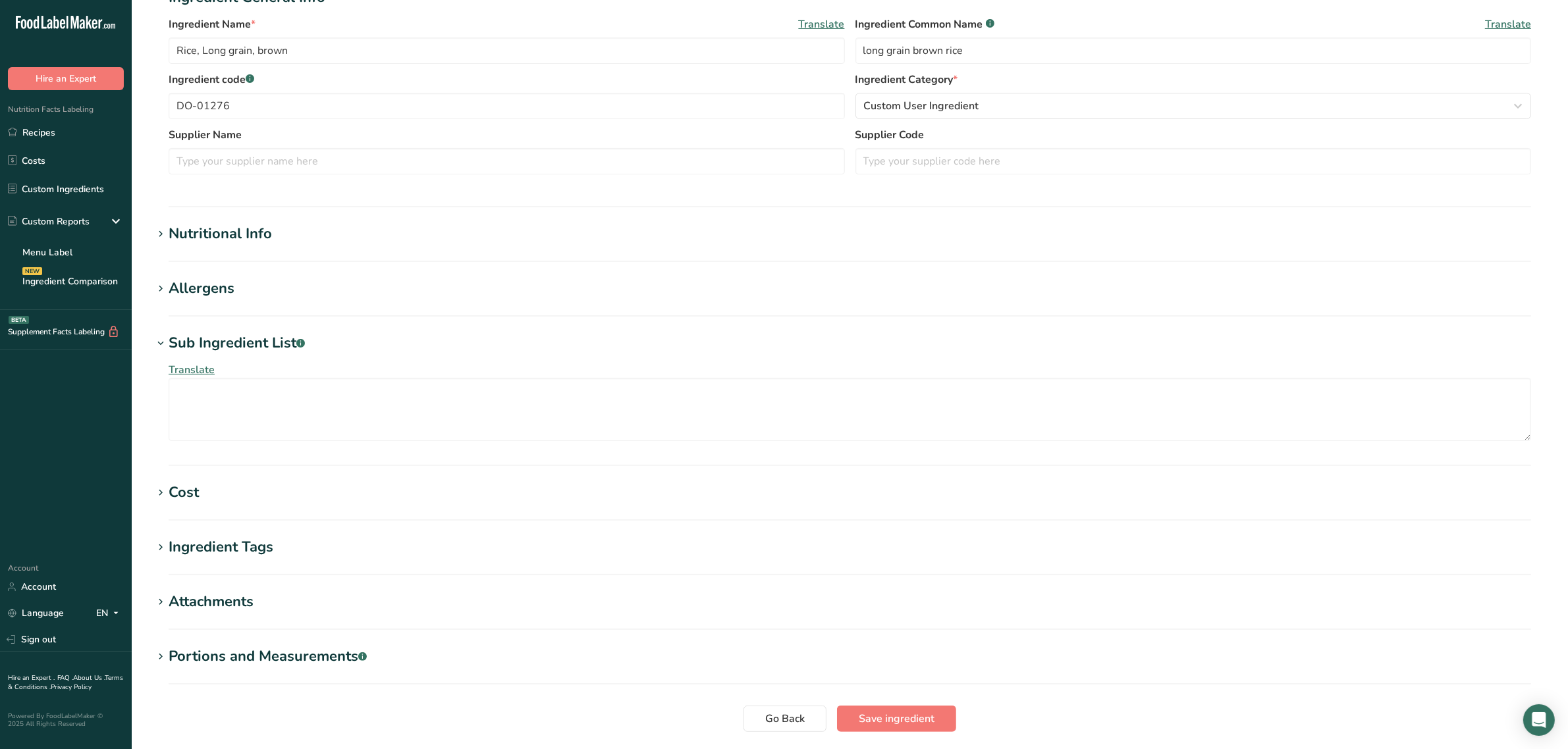
click at [238, 337] on div "Sub Ingredient List .a-a{fill:#347362;}.b-a{fill:#fff;}" at bounding box center [237, 343] width 136 height 21
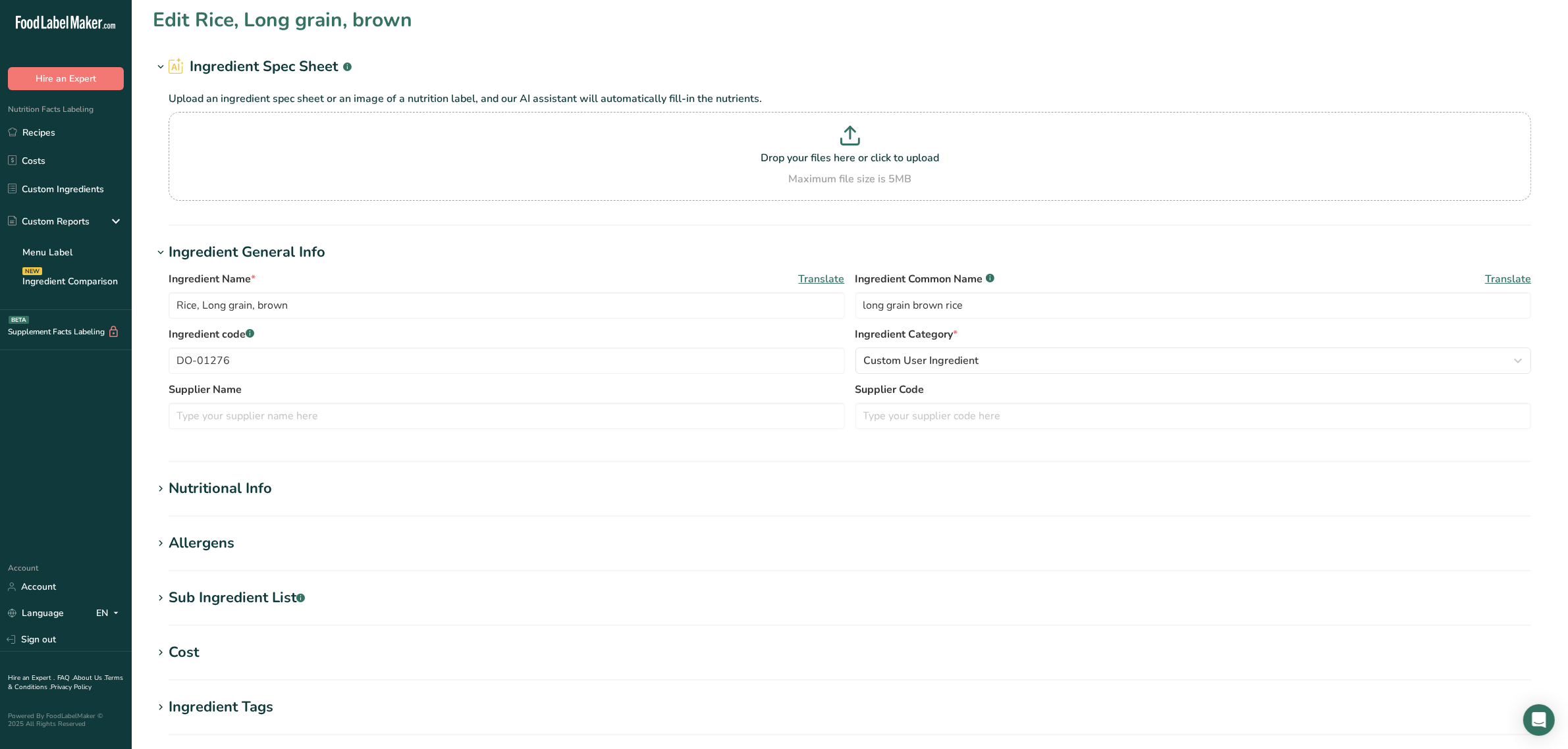
scroll to position [0, 0]
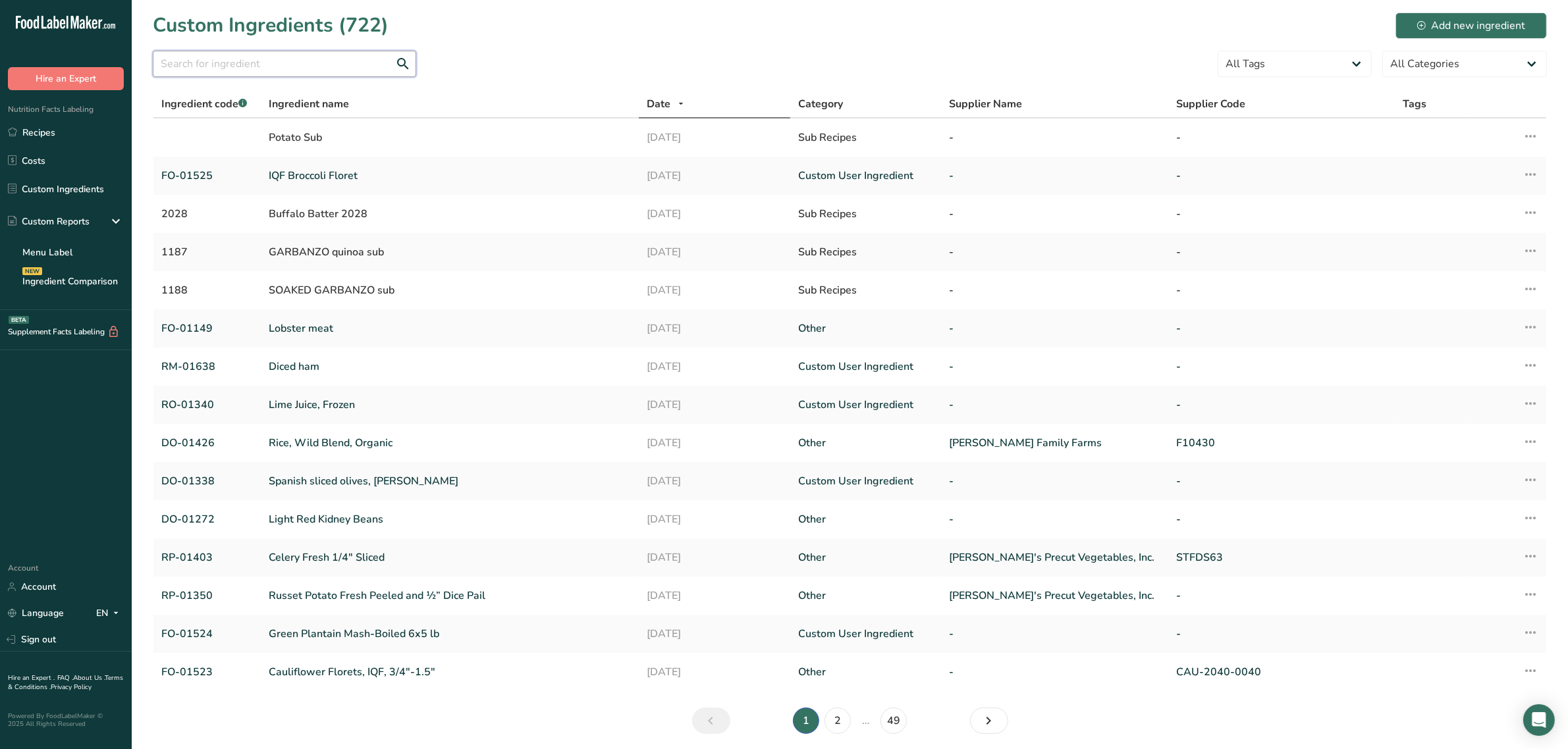
click at [286, 56] on input "text" at bounding box center [284, 63] width 263 height 26
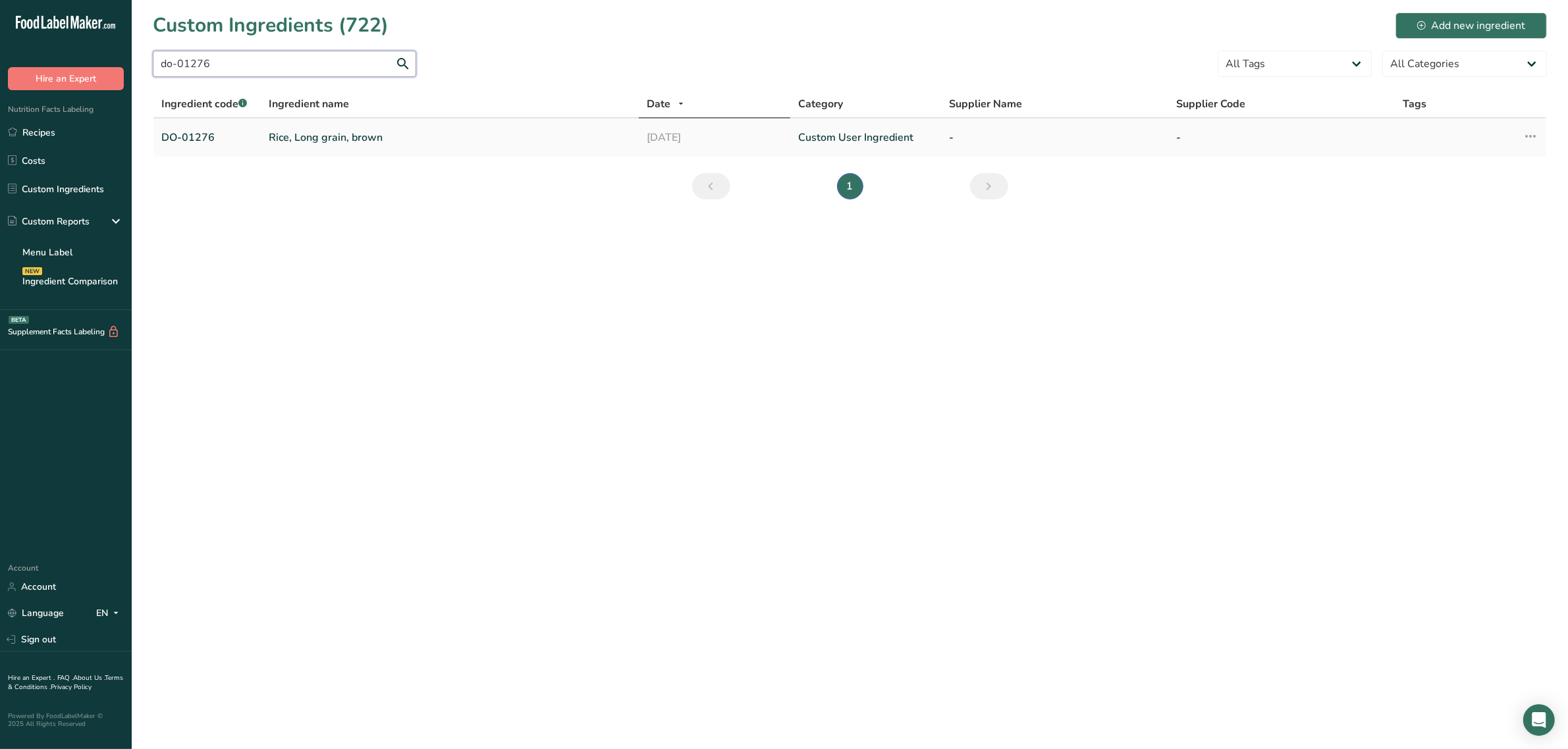
type input "do-01276"
drag, startPoint x: 891, startPoint y: 132, endPoint x: 514, endPoint y: 273, distance: 402.5
click at [514, 273] on main "Custom Ingredients (722) Add new ingredient do-01276 All Tags Source of Antioxi…" at bounding box center [784, 374] width 1568 height 749
click at [1518, 138] on div "Edit Ingredient Duplicate Ingredient Delete Ingredient Activity History Compare…" at bounding box center [1508, 137] width 60 height 18
click at [1533, 134] on icon at bounding box center [1530, 136] width 16 height 24
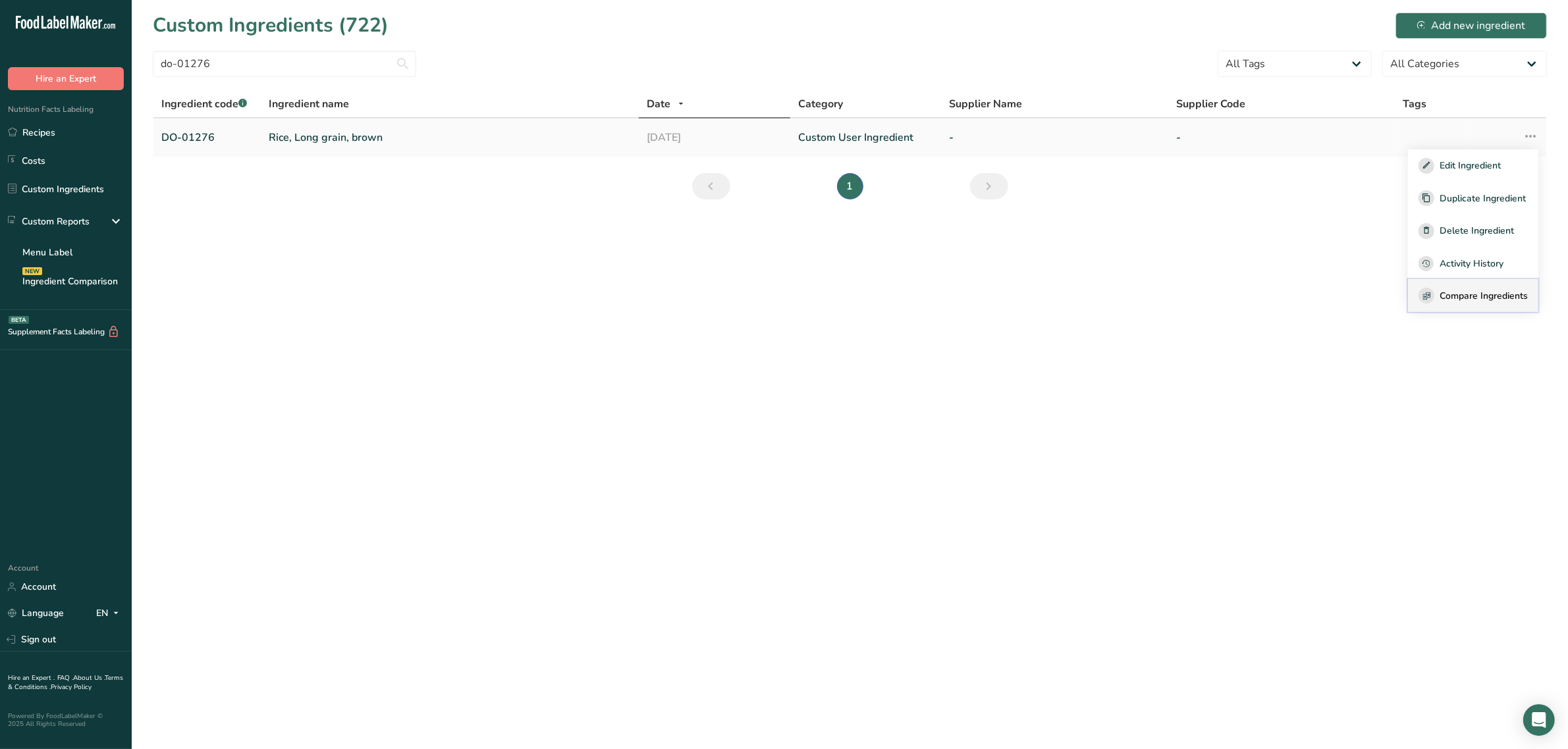
click at [1490, 280] on button "Compare Ingredients" at bounding box center [1473, 295] width 130 height 33
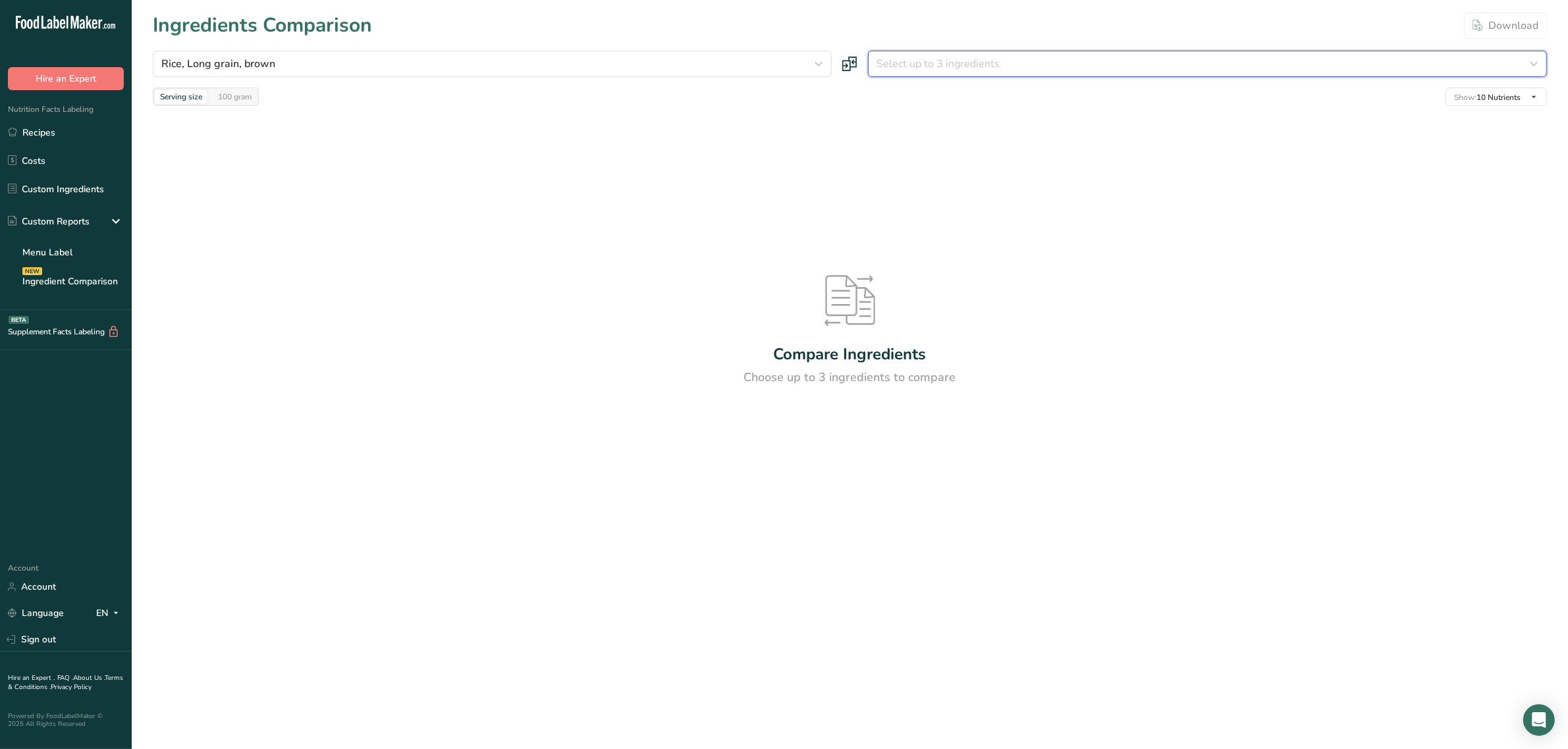
click at [1063, 74] on button "Select up to 3 ingredients" at bounding box center [1207, 63] width 679 height 26
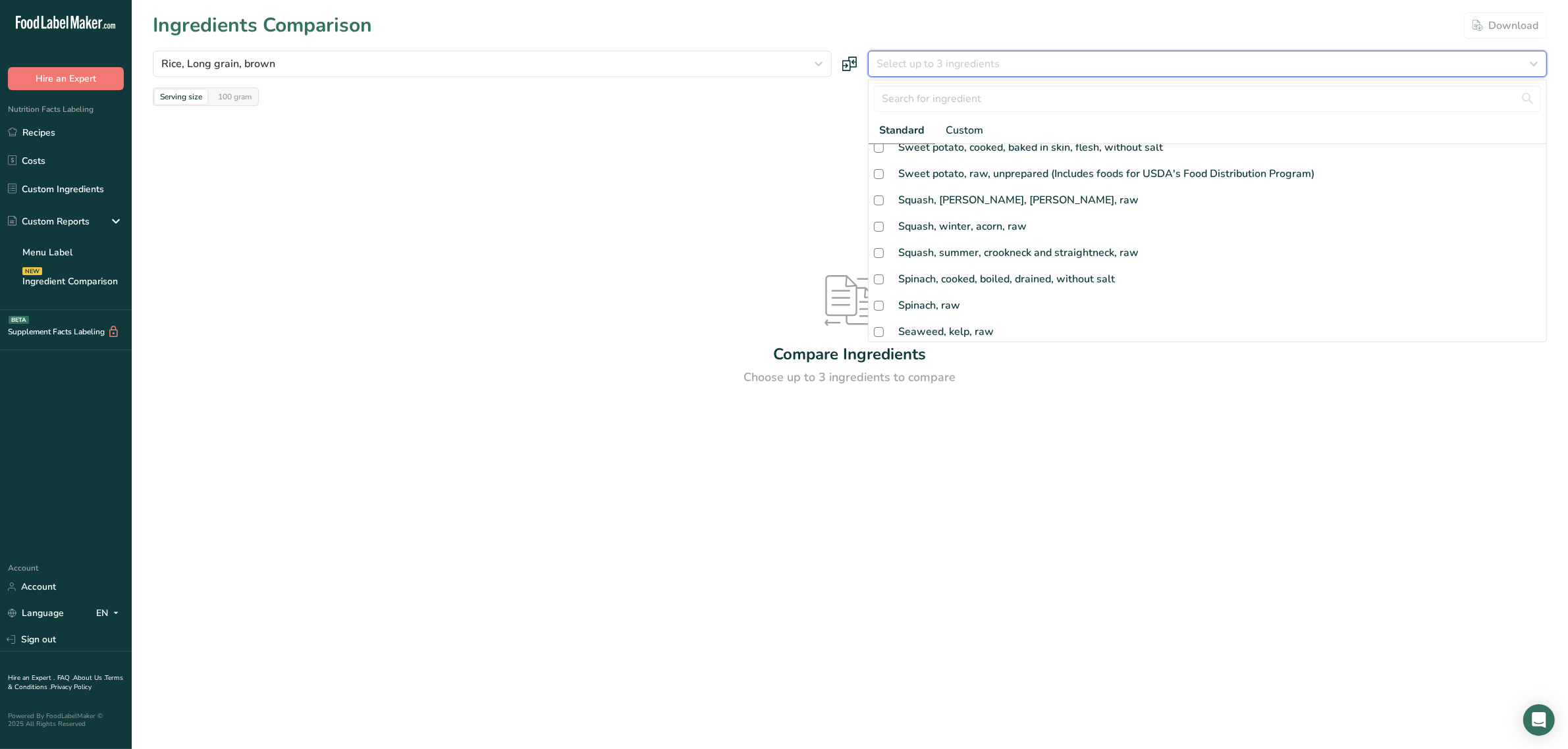
scroll to position [353, 0]
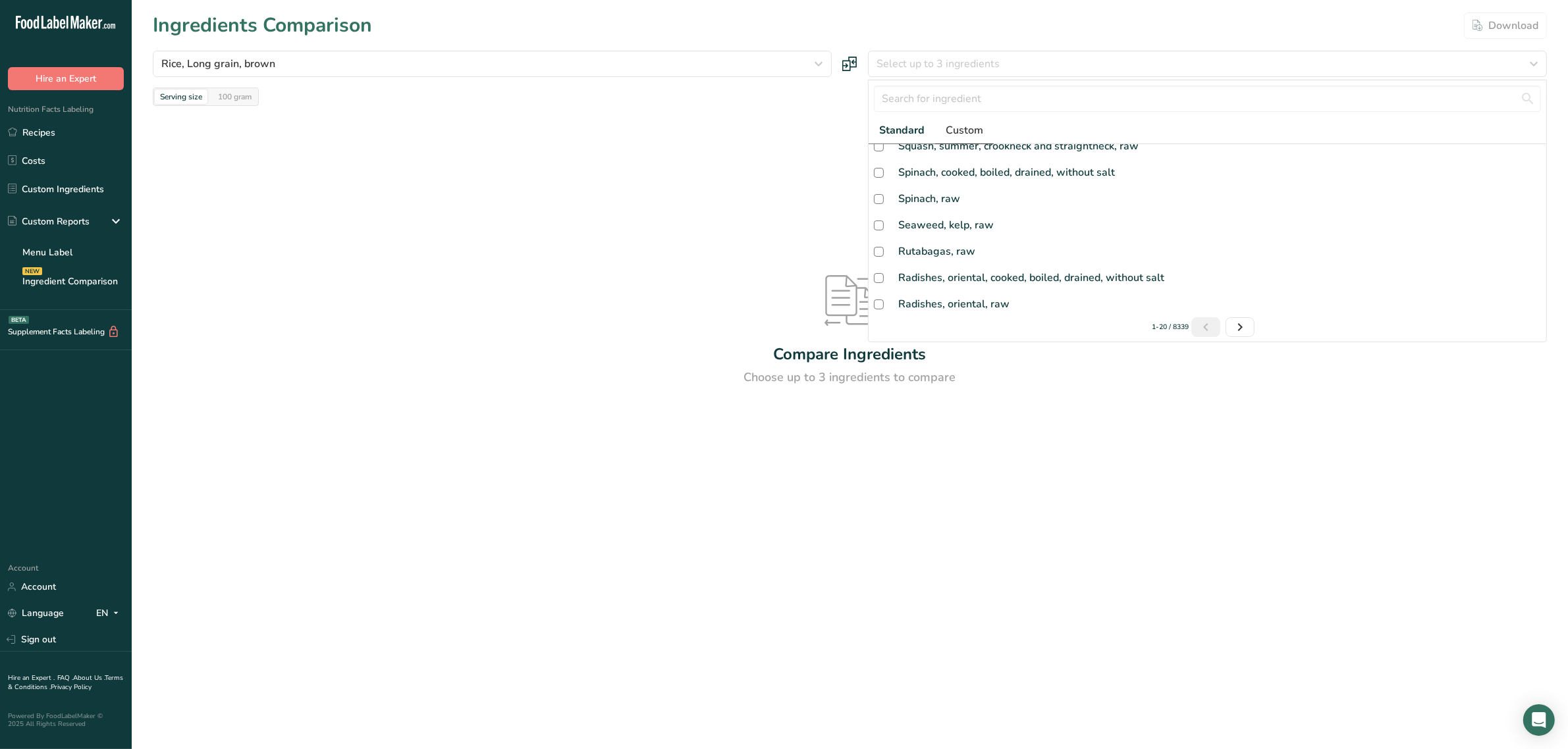
click at [988, 129] on link "Custom" at bounding box center [964, 130] width 58 height 27
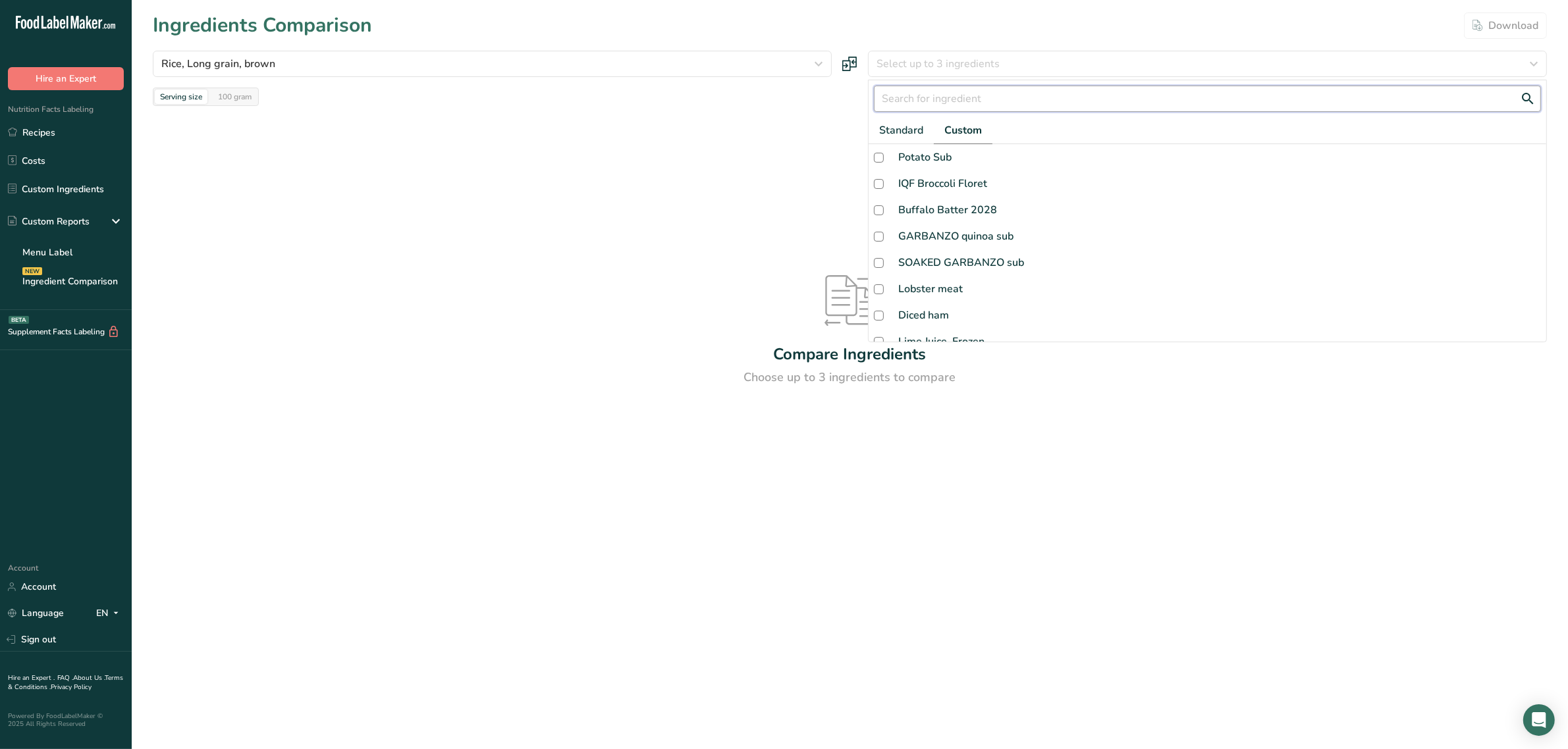
click at [956, 90] on input "text" at bounding box center [1207, 98] width 667 height 26
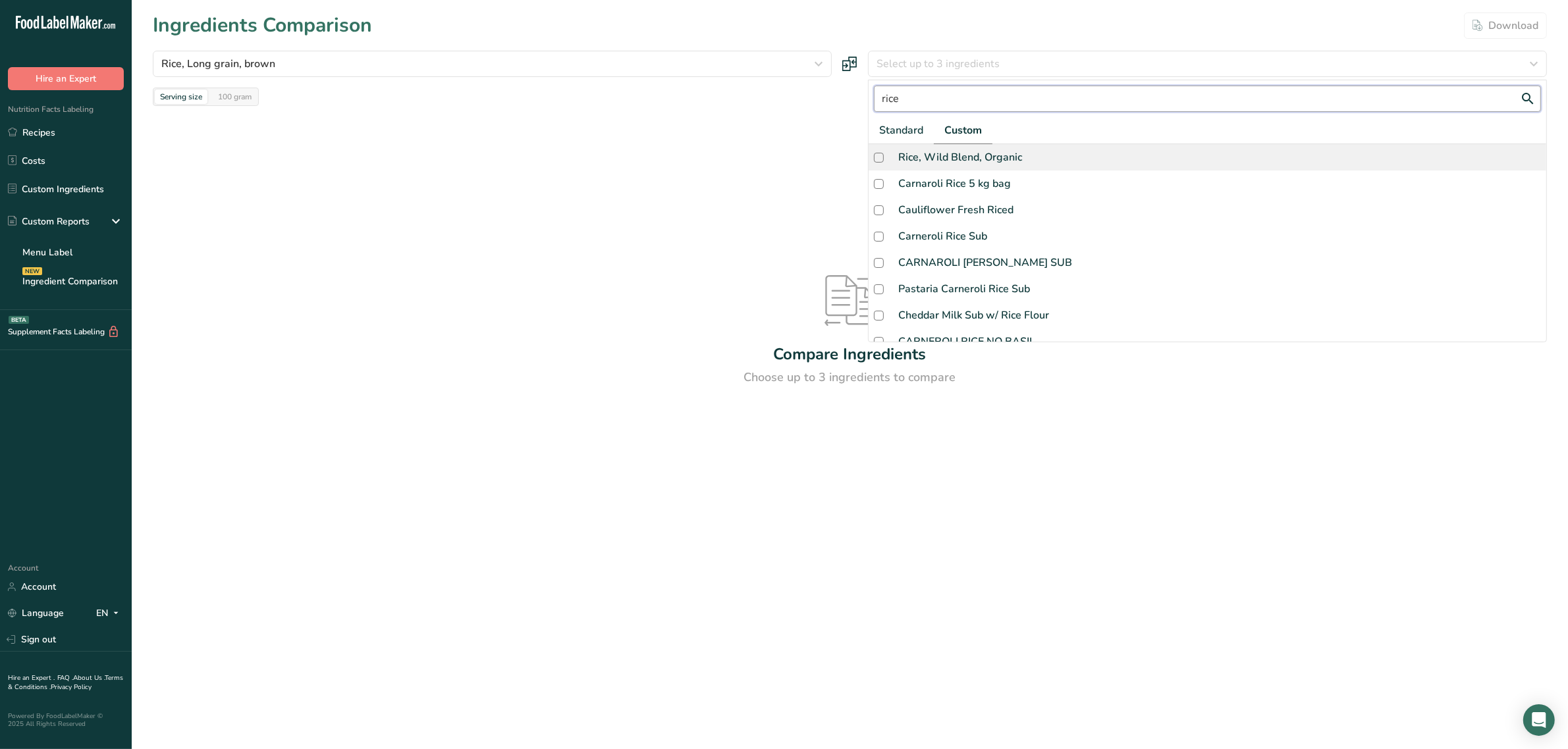
type input "rice"
click at [979, 146] on div "Rice, Wild Blend, Organic" at bounding box center [1207, 157] width 677 height 26
checkbox input "true"
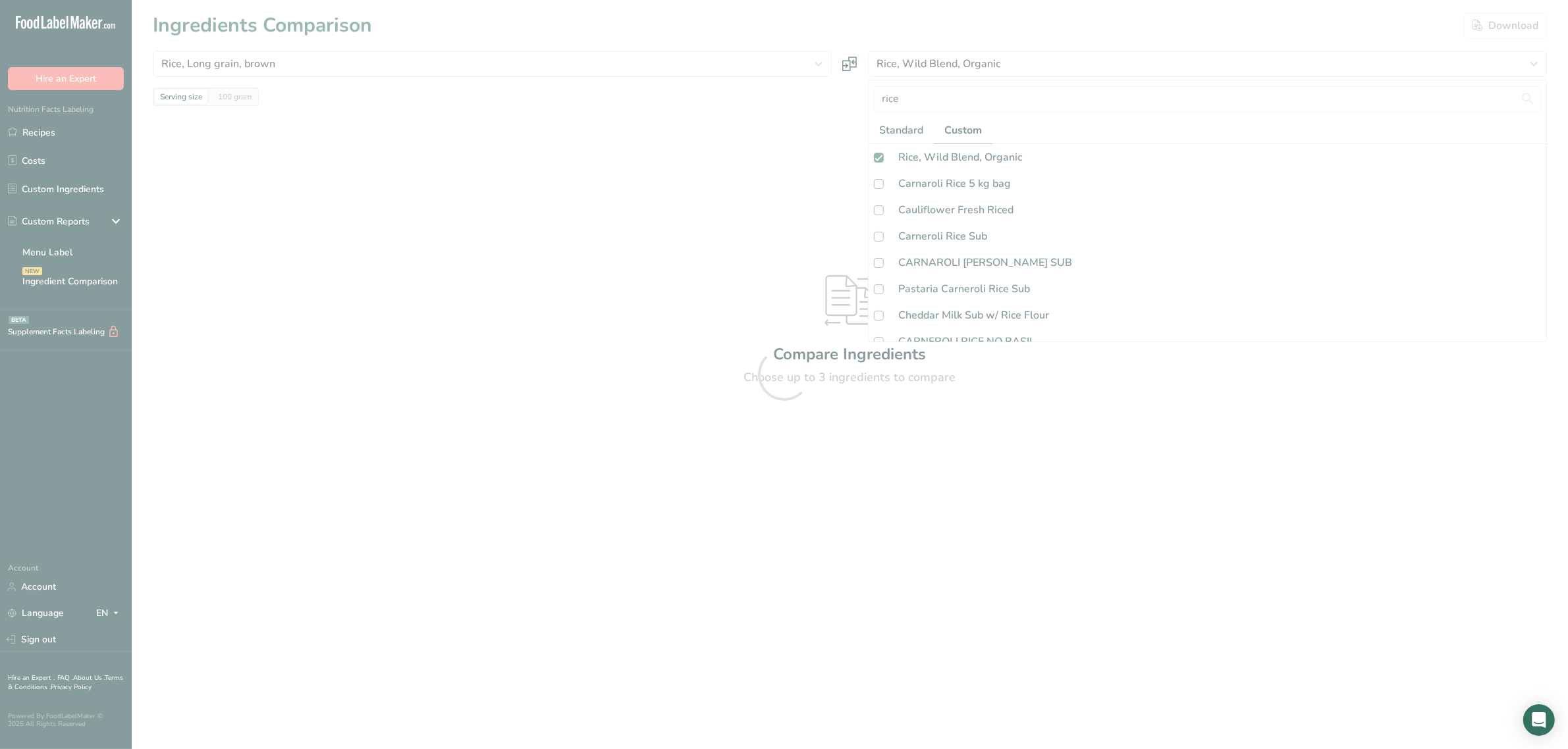
click at [725, 242] on div at bounding box center [784, 374] width 1568 height 749
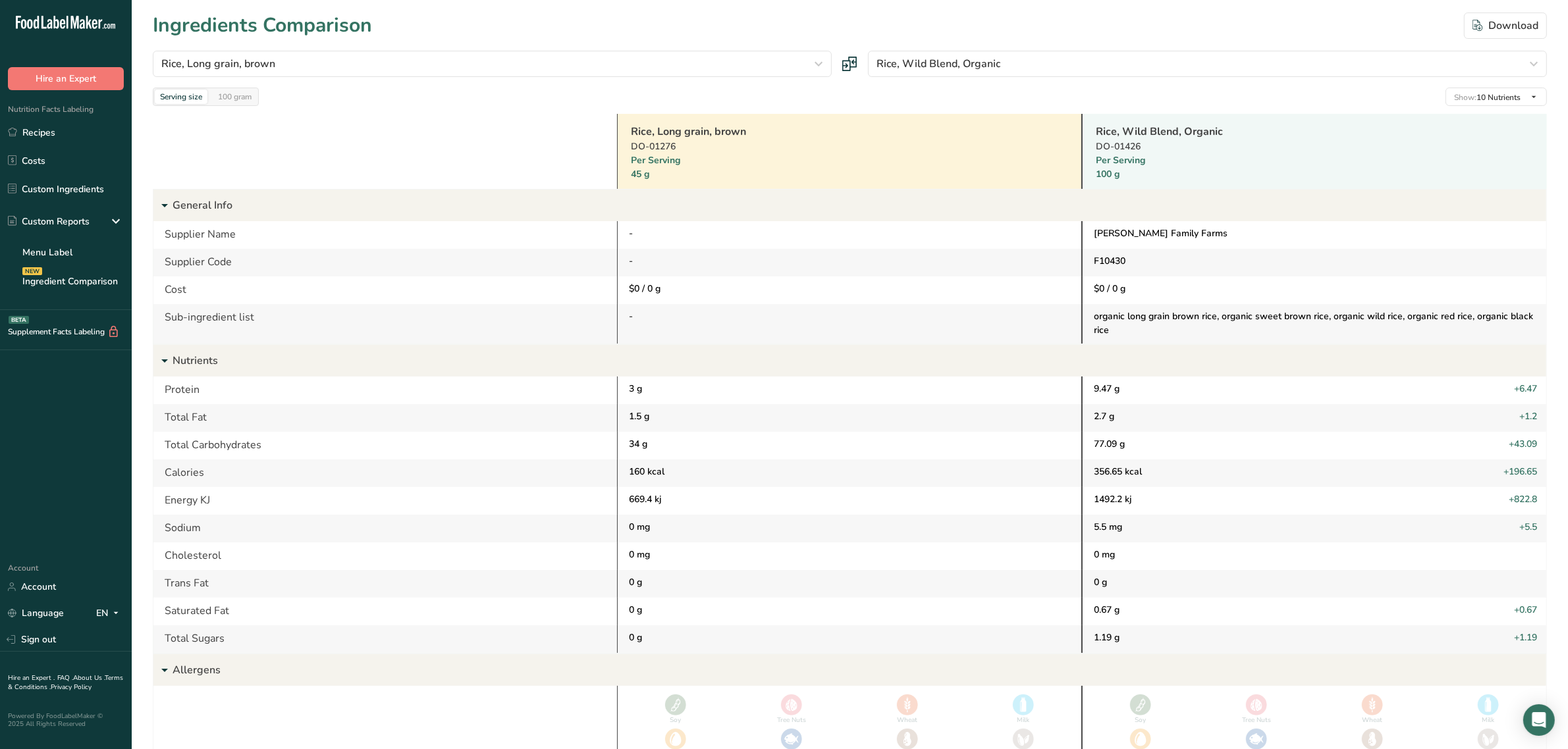
click at [710, 129] on link "Rice, Long grain, brown" at bounding box center [833, 132] width 404 height 16
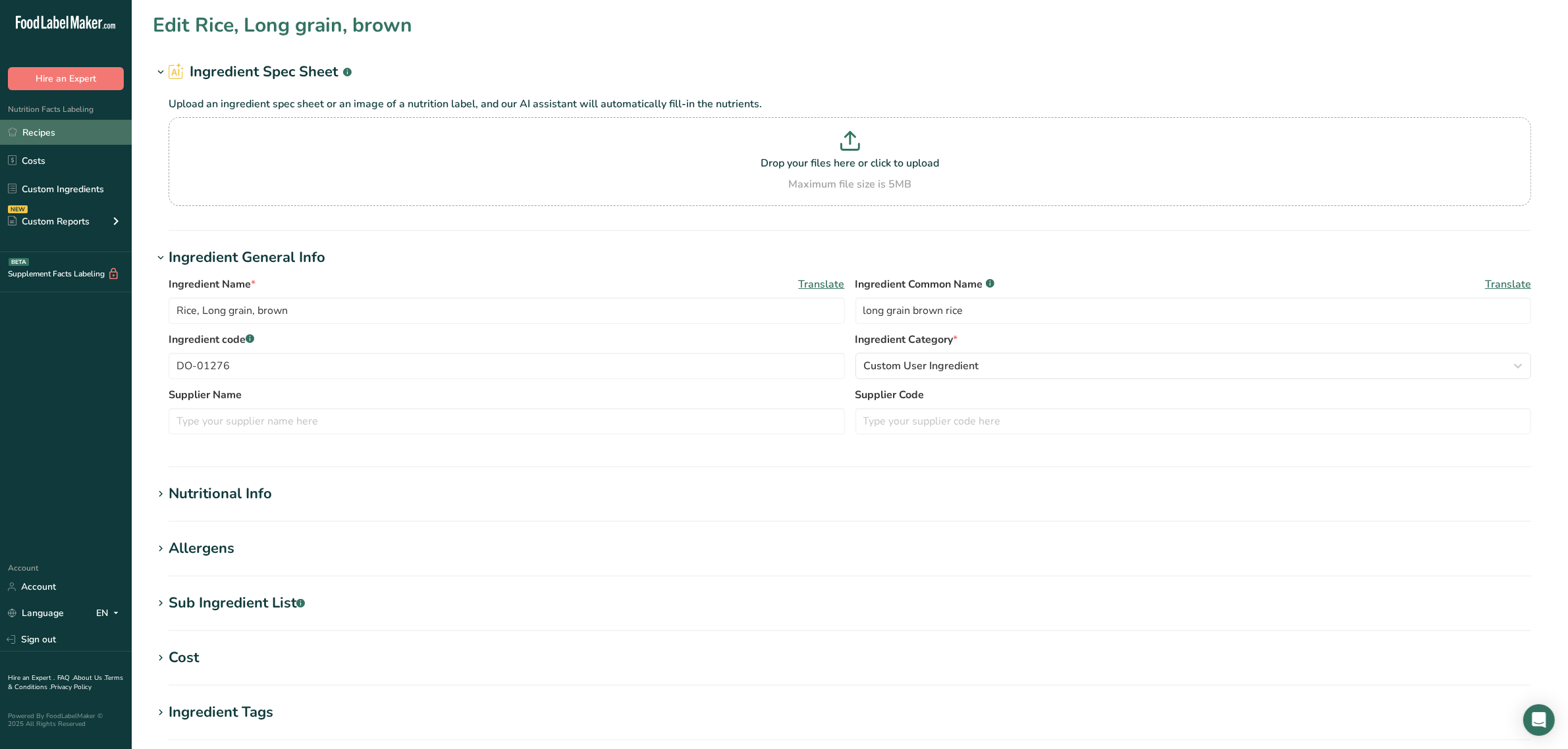
click at [68, 145] on link "Recipes" at bounding box center [66, 132] width 132 height 25
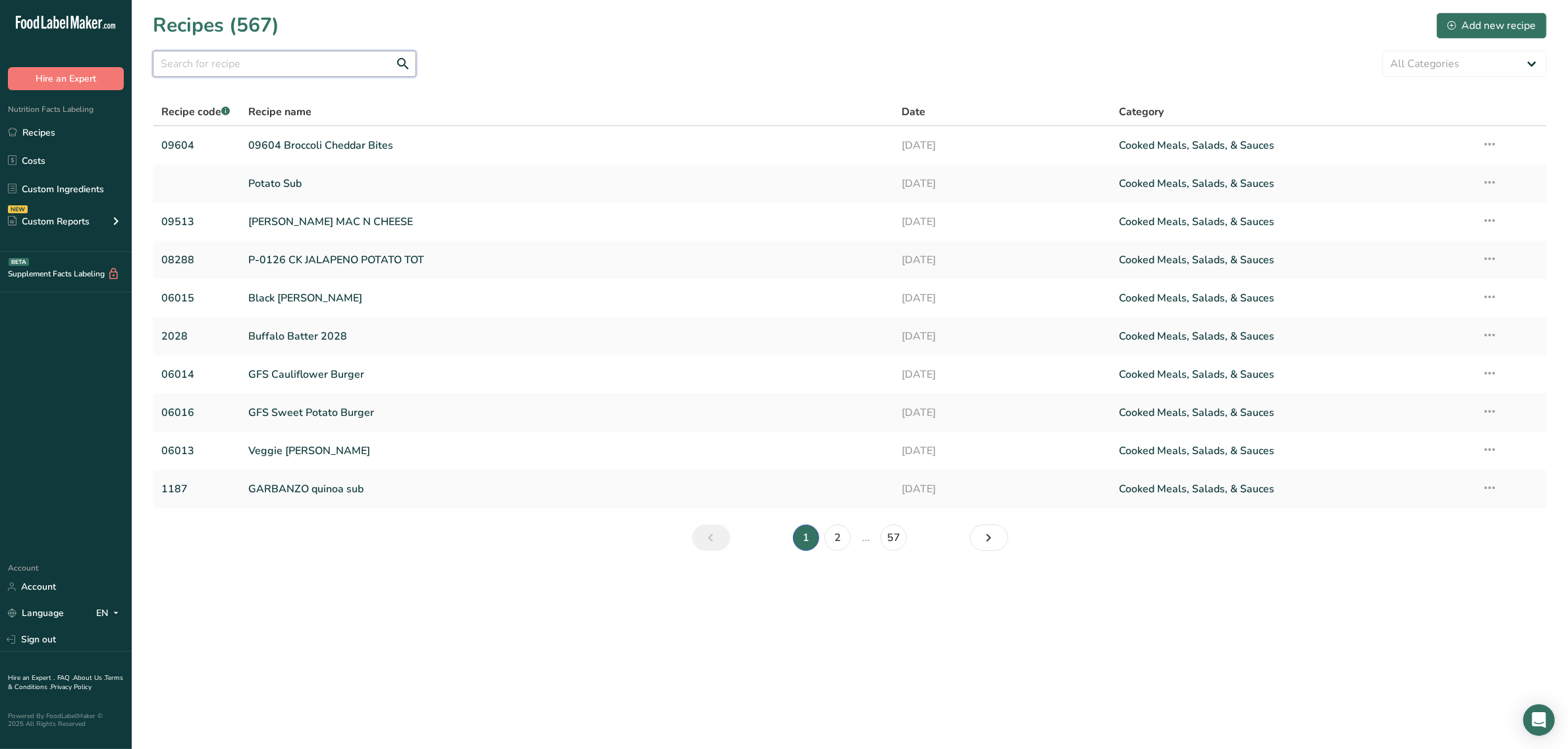
click at [219, 68] on input "text" at bounding box center [284, 63] width 263 height 26
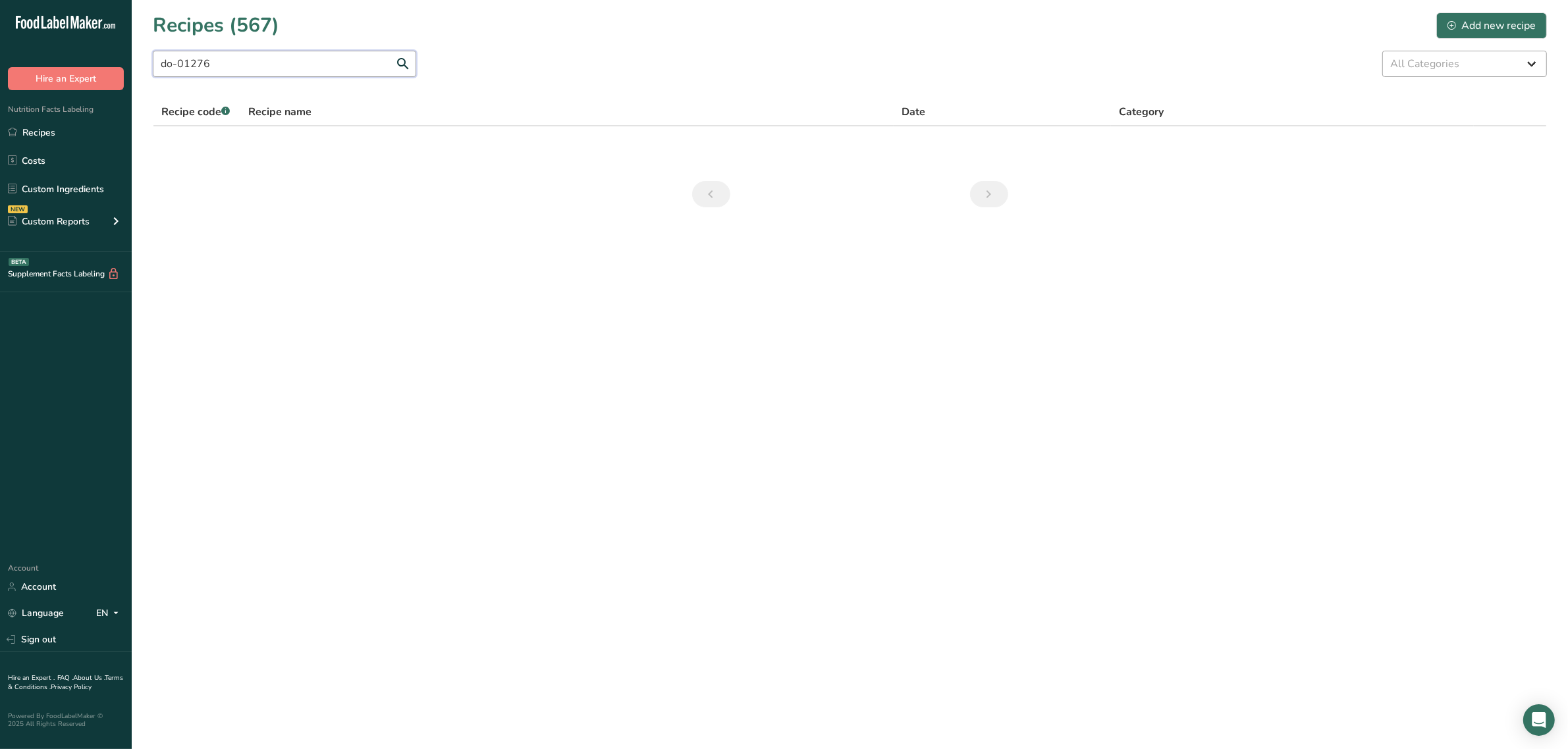
type input "do-01276"
click at [1489, 63] on select "All Categories Baked Goods [GEOGRAPHIC_DATA] Confectionery Cooked Meals, Salads…" at bounding box center [1464, 63] width 165 height 26
click at [532, 291] on main "Recipes (567) Add new recipe do-01276 All Categories Baked Goods [GEOGRAPHIC_DA…" at bounding box center [784, 374] width 1568 height 749
click at [93, 179] on link "Custom Ingredients" at bounding box center [66, 189] width 132 height 25
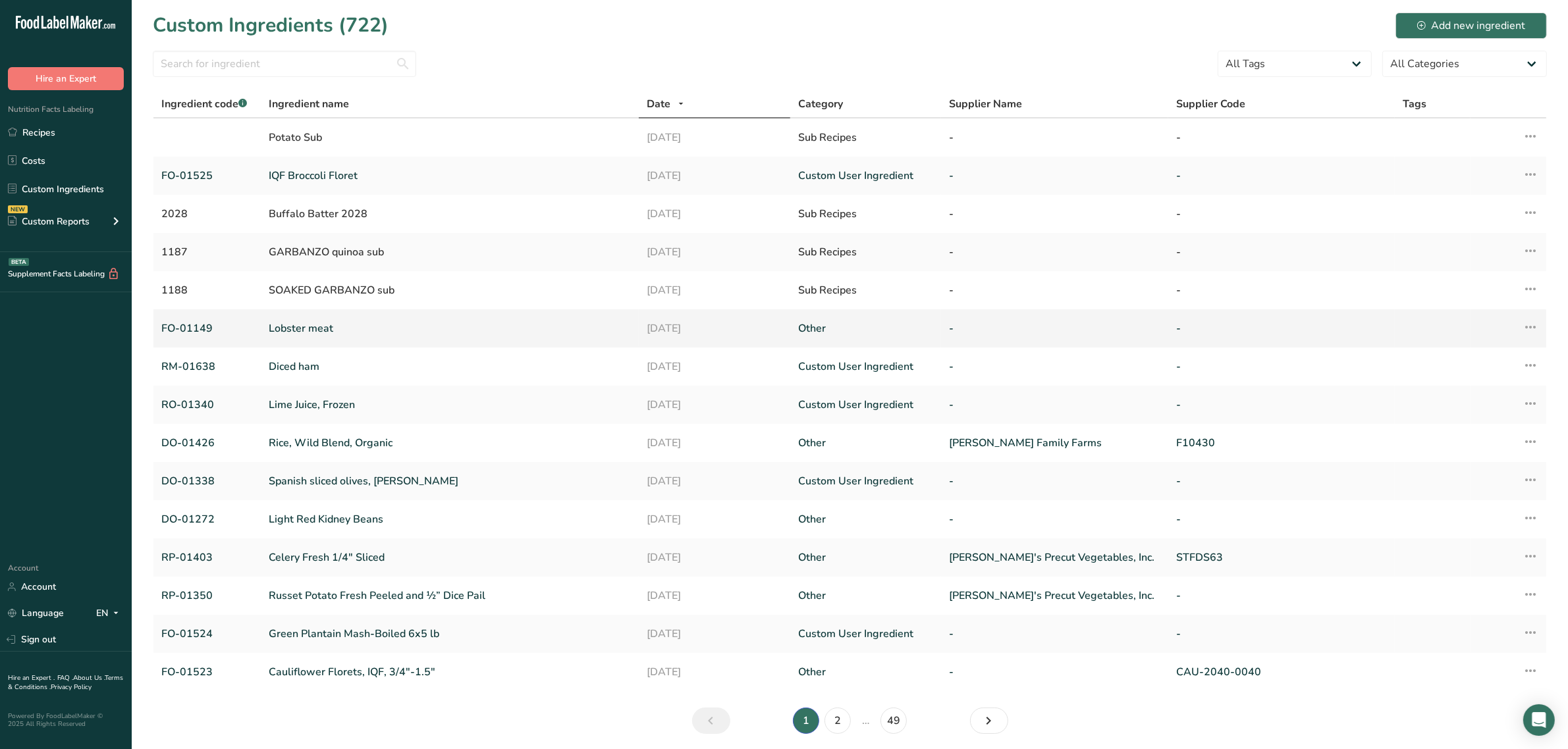
click at [1539, 316] on td "Edit Ingredient Duplicate Ingredient Delete Ingredient Activity History Compare…" at bounding box center [1508, 328] width 76 height 38
click at [1526, 320] on icon at bounding box center [1530, 326] width 16 height 24
click at [1283, 3] on section "Custom Ingredients (722) Add new ingredient All Tags Source of Antioxidants [ME…" at bounding box center [850, 378] width 1436 height 755
click at [200, 57] on input "text" at bounding box center [284, 63] width 263 height 26
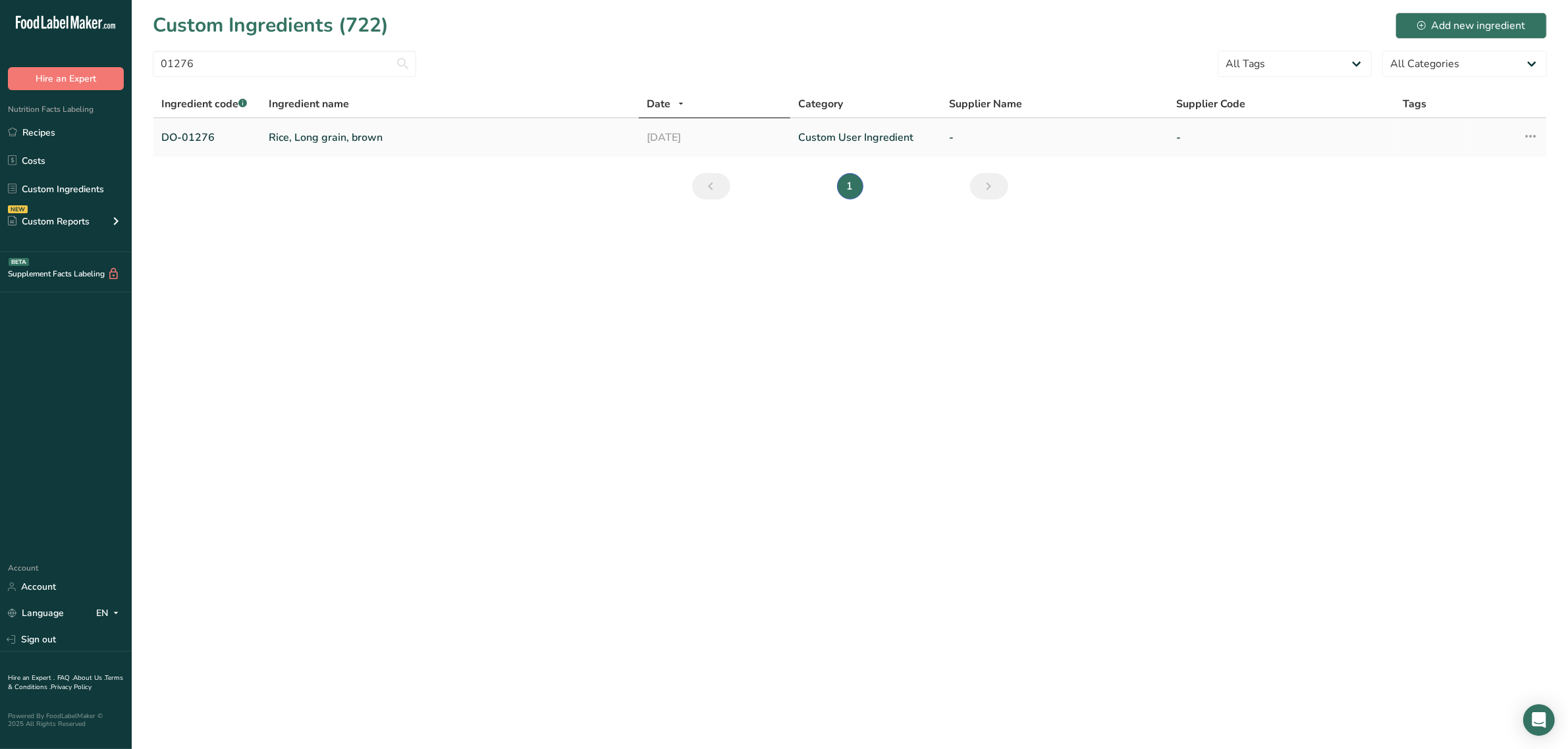
click at [1538, 136] on td "Edit Ingredient Duplicate Ingredient Delete Ingredient Activity History Compare…" at bounding box center [1508, 137] width 76 height 38
click at [1536, 136] on icon at bounding box center [1530, 136] width 16 height 24
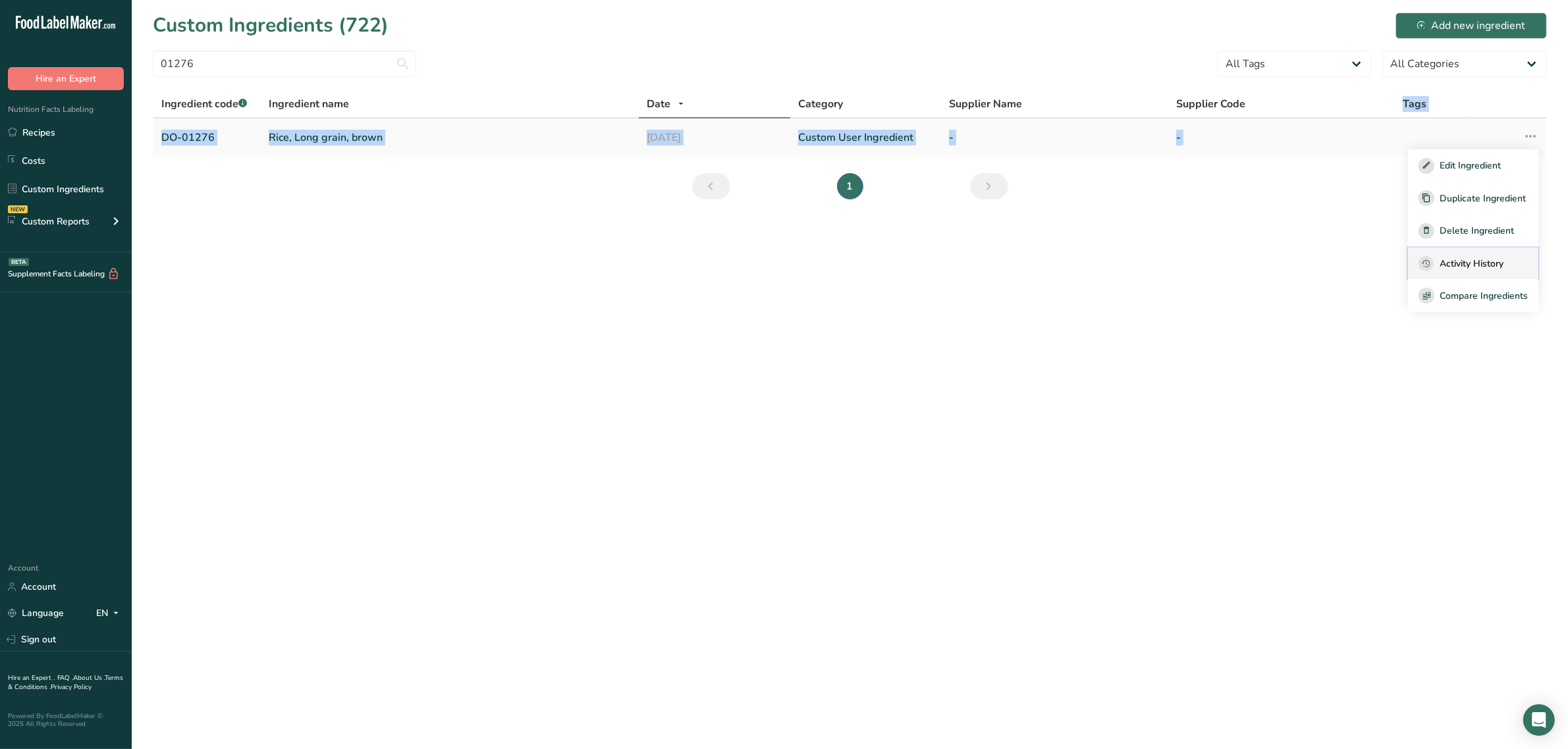
click at [1462, 257] on span "Activity History" at bounding box center [1472, 263] width 64 height 14
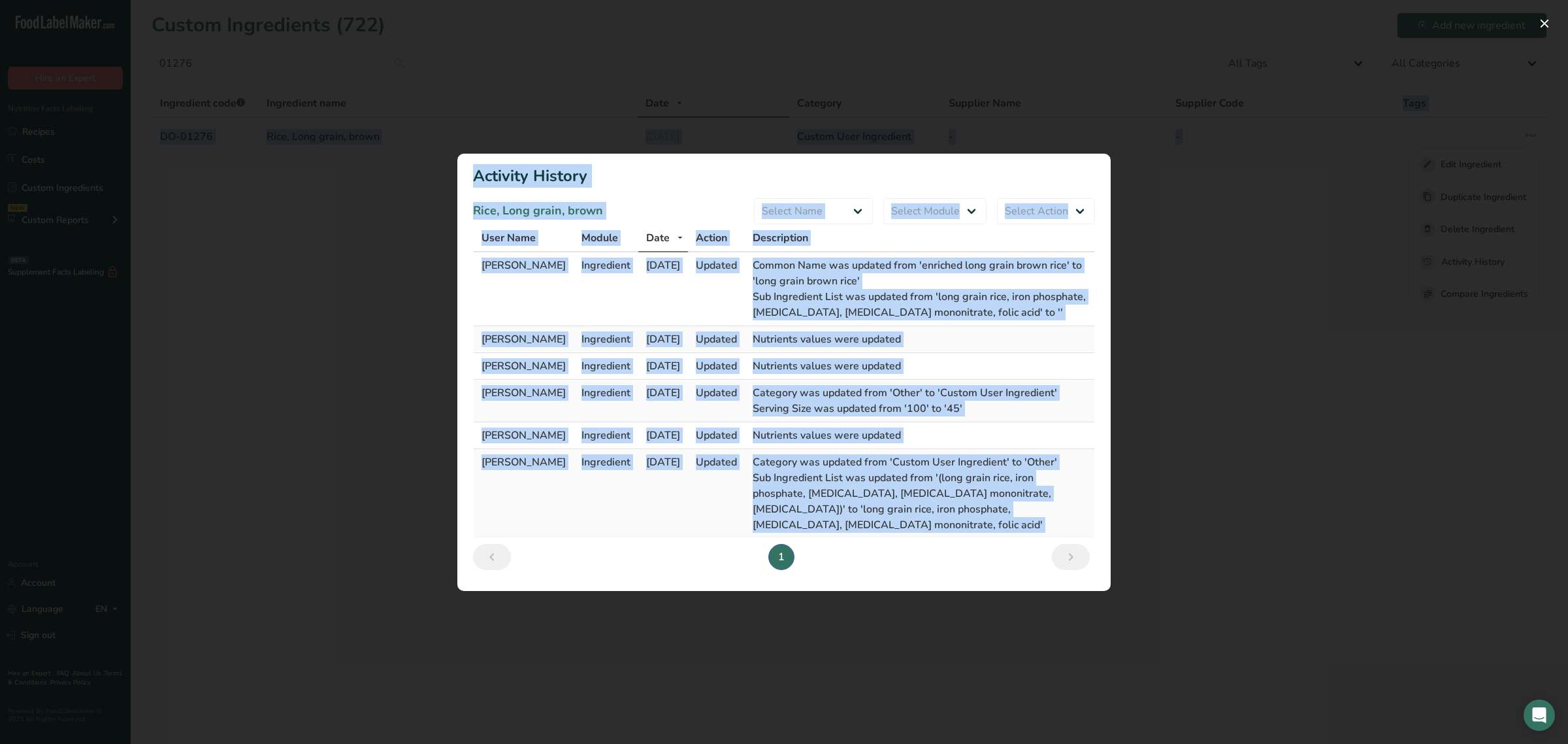
click at [797, 180] on h1 "Activity History" at bounding box center [784, 175] width 622 height 23
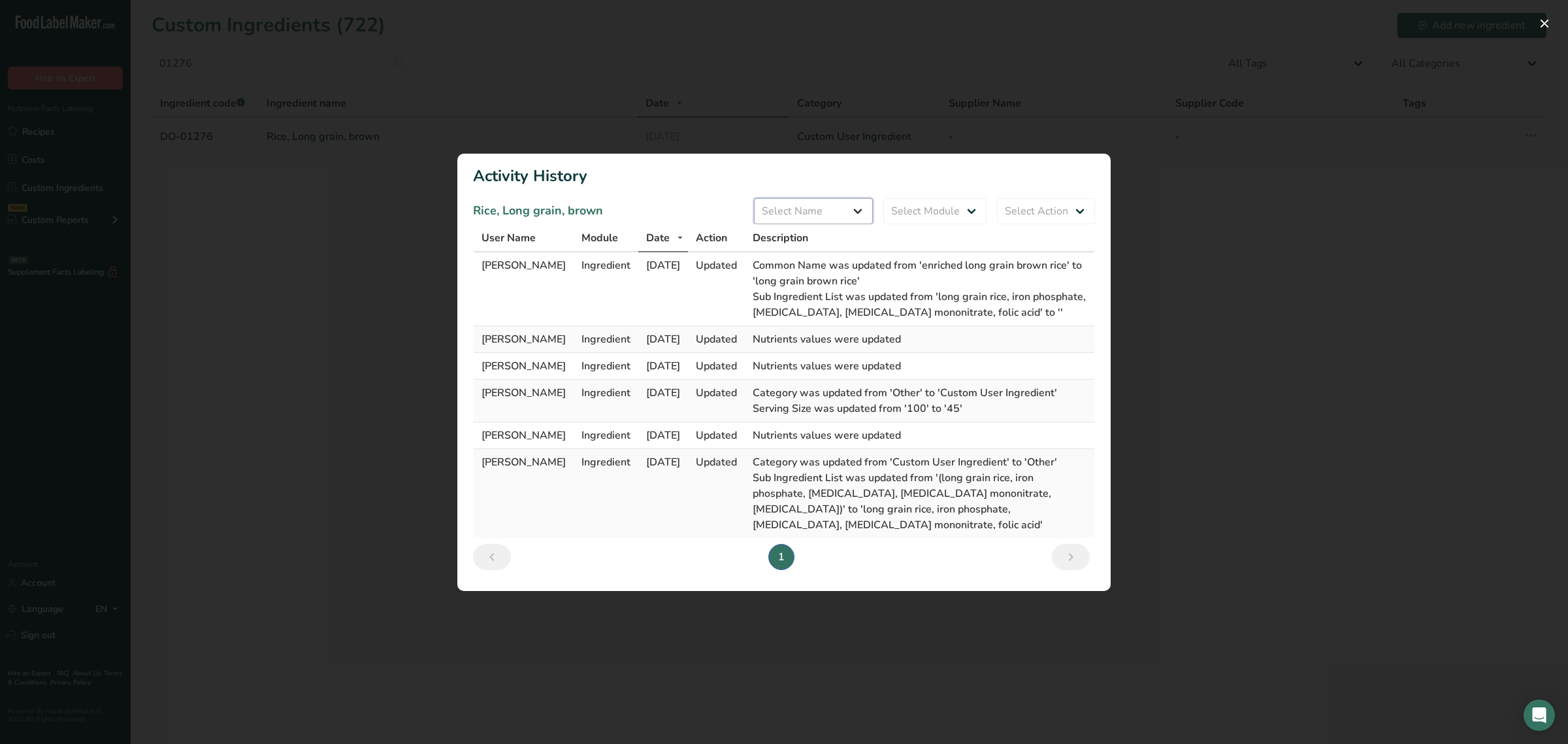
click at [844, 216] on select "Select Name All [PERSON_NAME]" at bounding box center [814, 211] width 119 height 26
click at [921, 216] on select "Select Module All Ingredient" at bounding box center [935, 211] width 103 height 26
click at [1034, 216] on select "Select Action All Create Update [GEOGRAPHIC_DATA]" at bounding box center [1046, 211] width 98 height 26
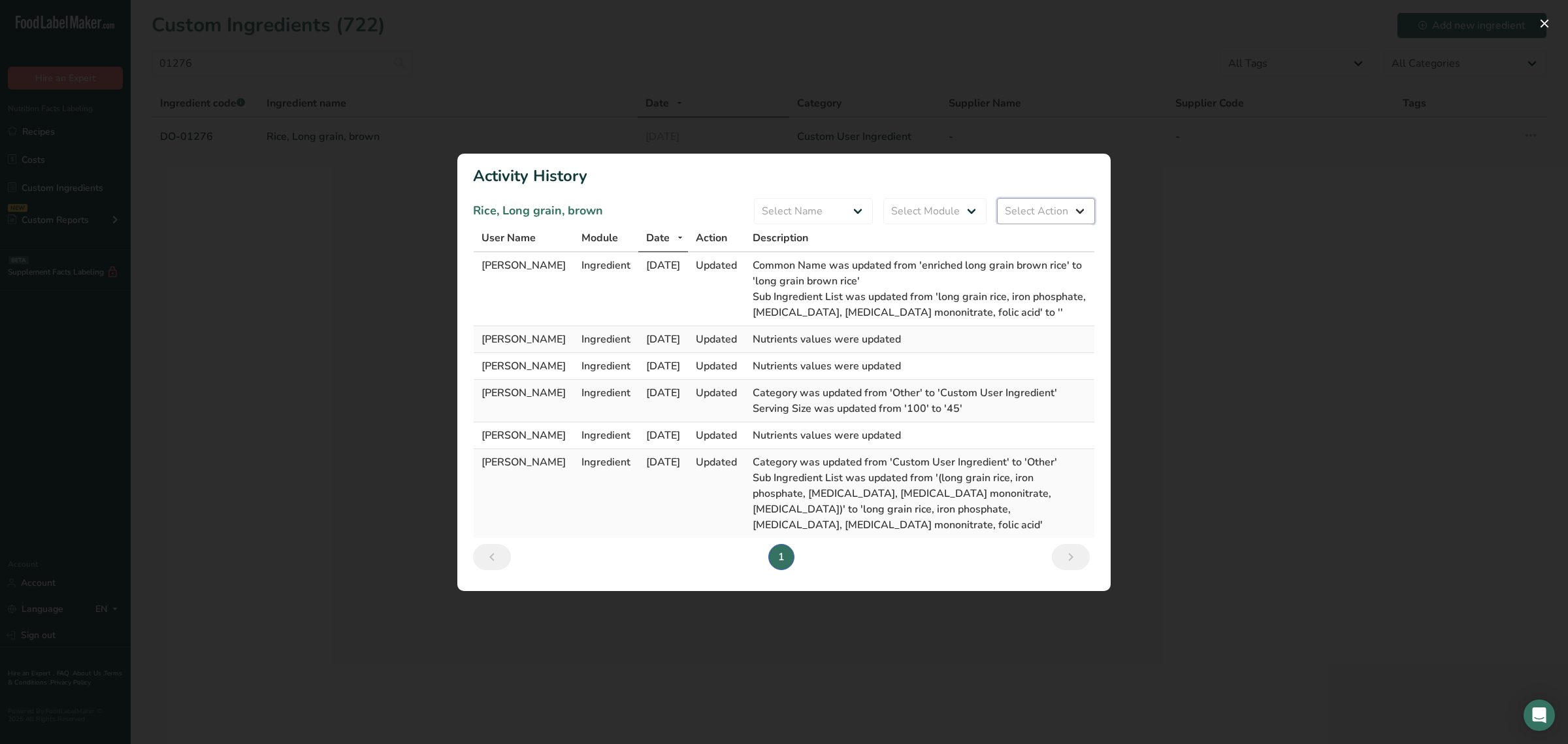
click at [1034, 216] on select "Select Action All Create Update [GEOGRAPHIC_DATA]" at bounding box center [1046, 211] width 98 height 26
click at [1273, 284] on div "Activity Log Modal" at bounding box center [784, 372] width 1568 height 744
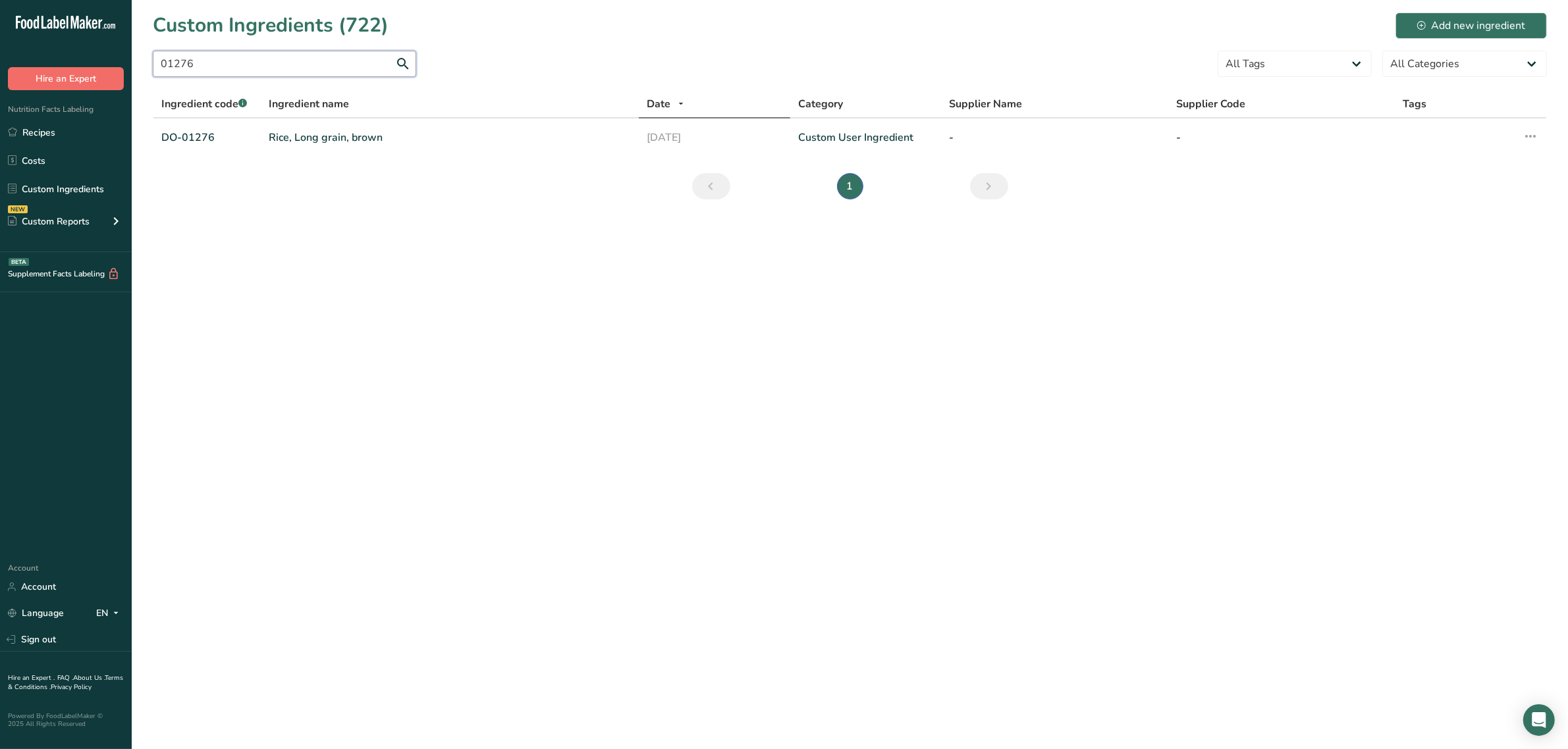
drag, startPoint x: 242, startPoint y: 54, endPoint x: 42, endPoint y: 71, distance: 200.7
click at [44, 71] on div ".a-20{fill:#fff;} Hire an Expert Nutrition Facts Labeling Recipes Costs Custom …" at bounding box center [784, 374] width 1568 height 749
type input "01009"
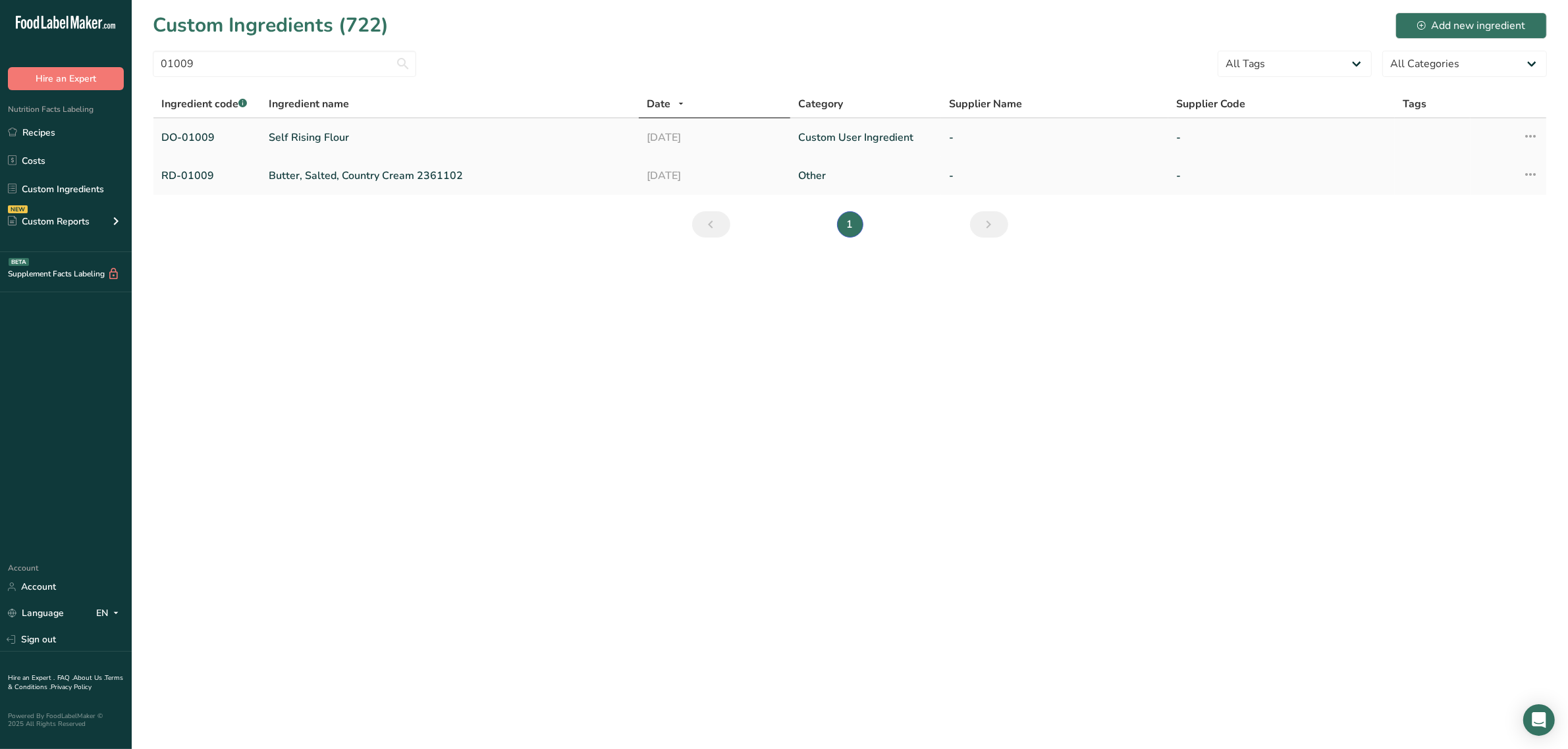
click at [1534, 136] on icon at bounding box center [1530, 136] width 16 height 24
click at [1483, 262] on span "Activity History" at bounding box center [1472, 263] width 64 height 14
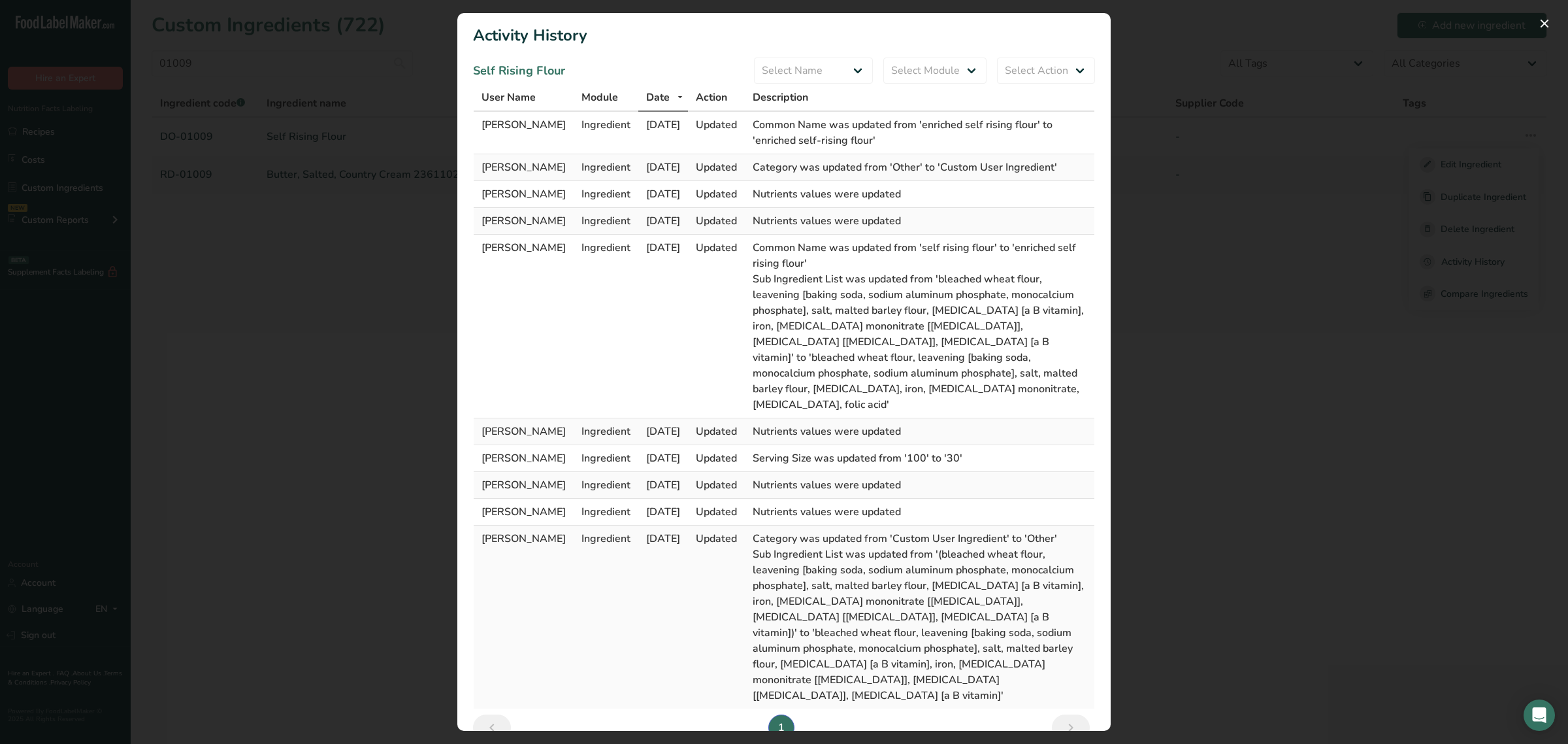
click at [1164, 179] on div "Activity Log Modal" at bounding box center [784, 372] width 1568 height 744
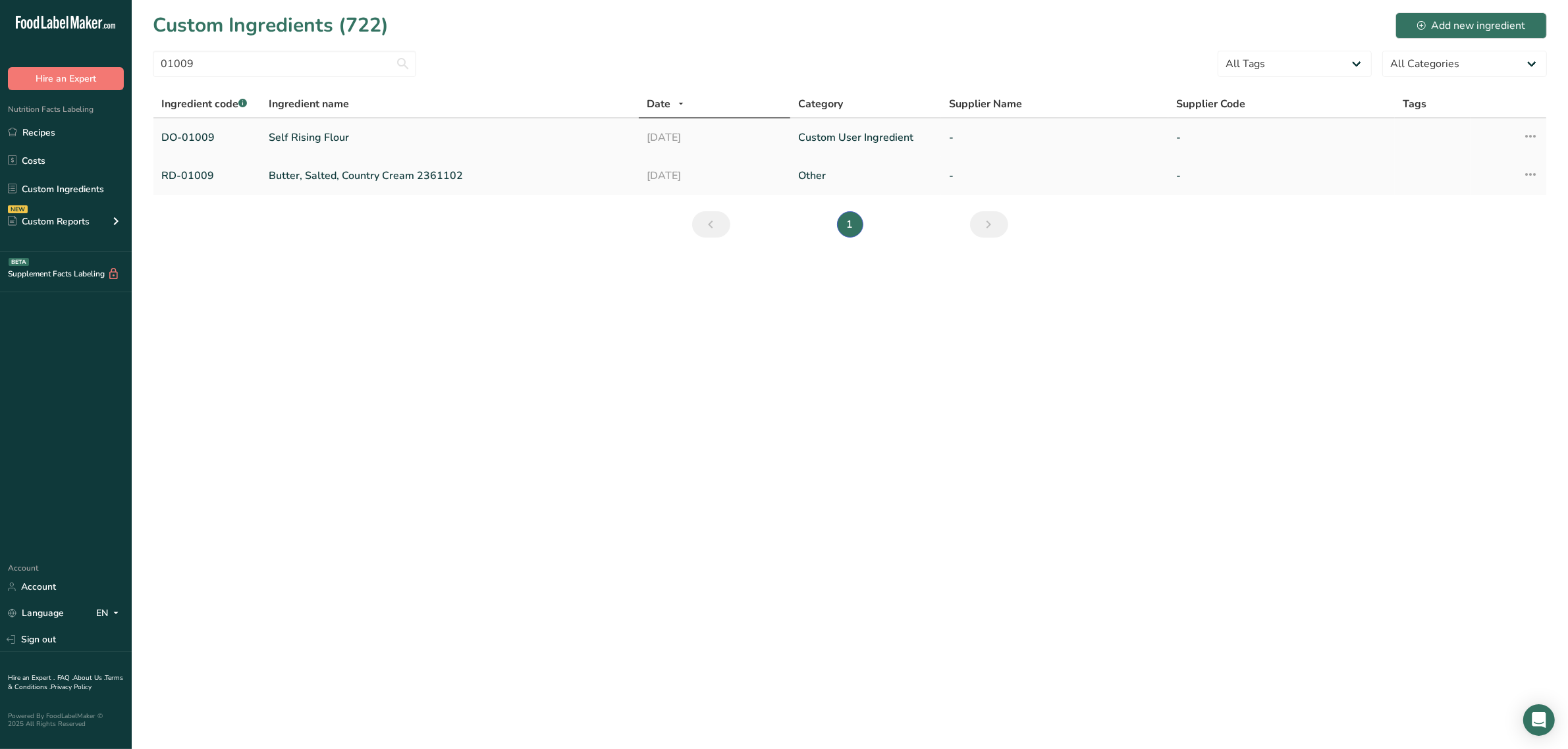
click at [360, 128] on td "Self Rising Flour" at bounding box center [450, 137] width 378 height 38
click at [334, 128] on td "Self Rising Flour" at bounding box center [450, 137] width 378 height 38
click at [326, 128] on td "Self Rising Flour" at bounding box center [450, 137] width 378 height 38
click at [313, 140] on link "Self Rising Flour" at bounding box center [450, 138] width 362 height 16
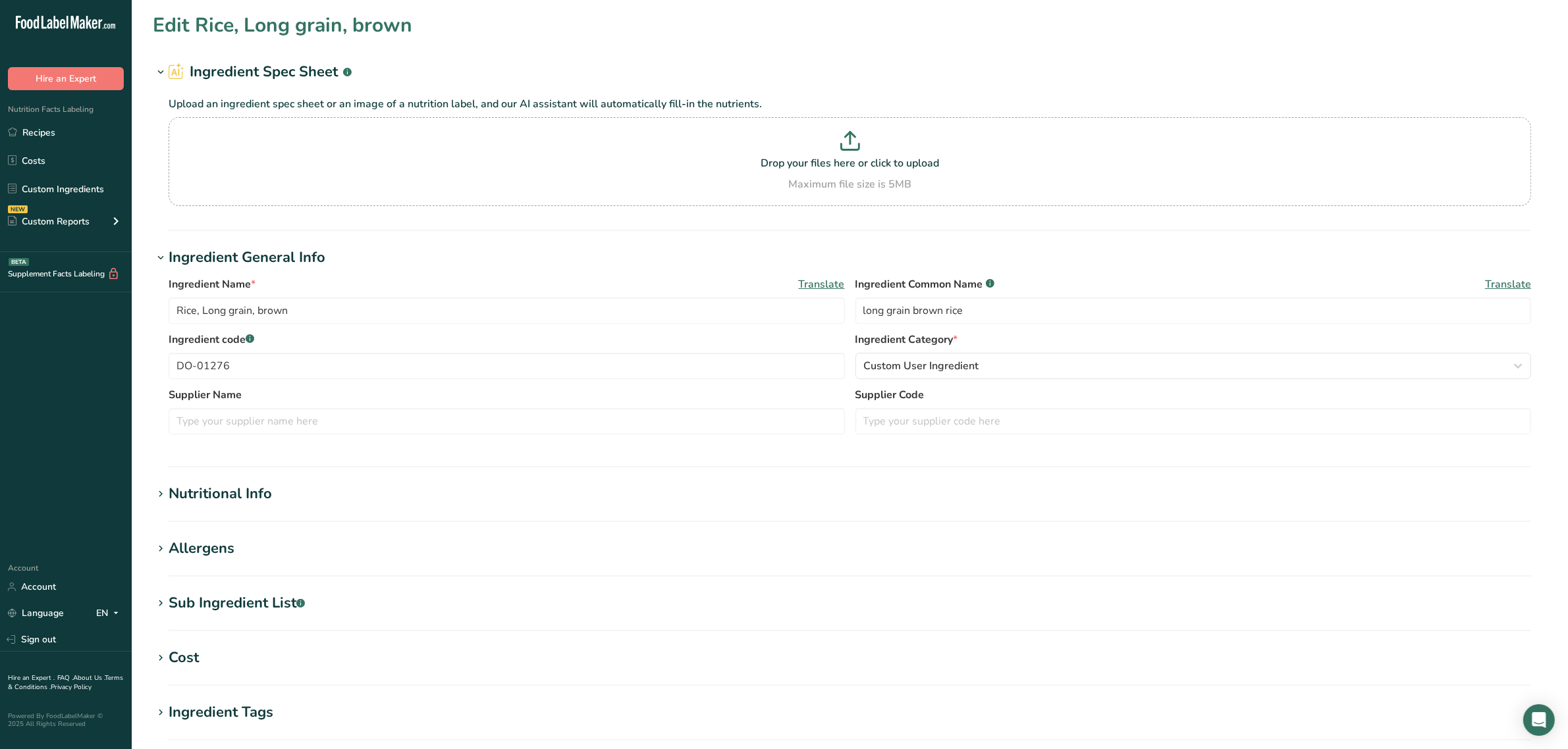
type input "Self Rising Flour"
type input "enriched self-rising flour"
type input "DO-01009"
type textarea "bleached wheat flour, leavening [baking soda, monocalcium phosphate, sodium alu…"
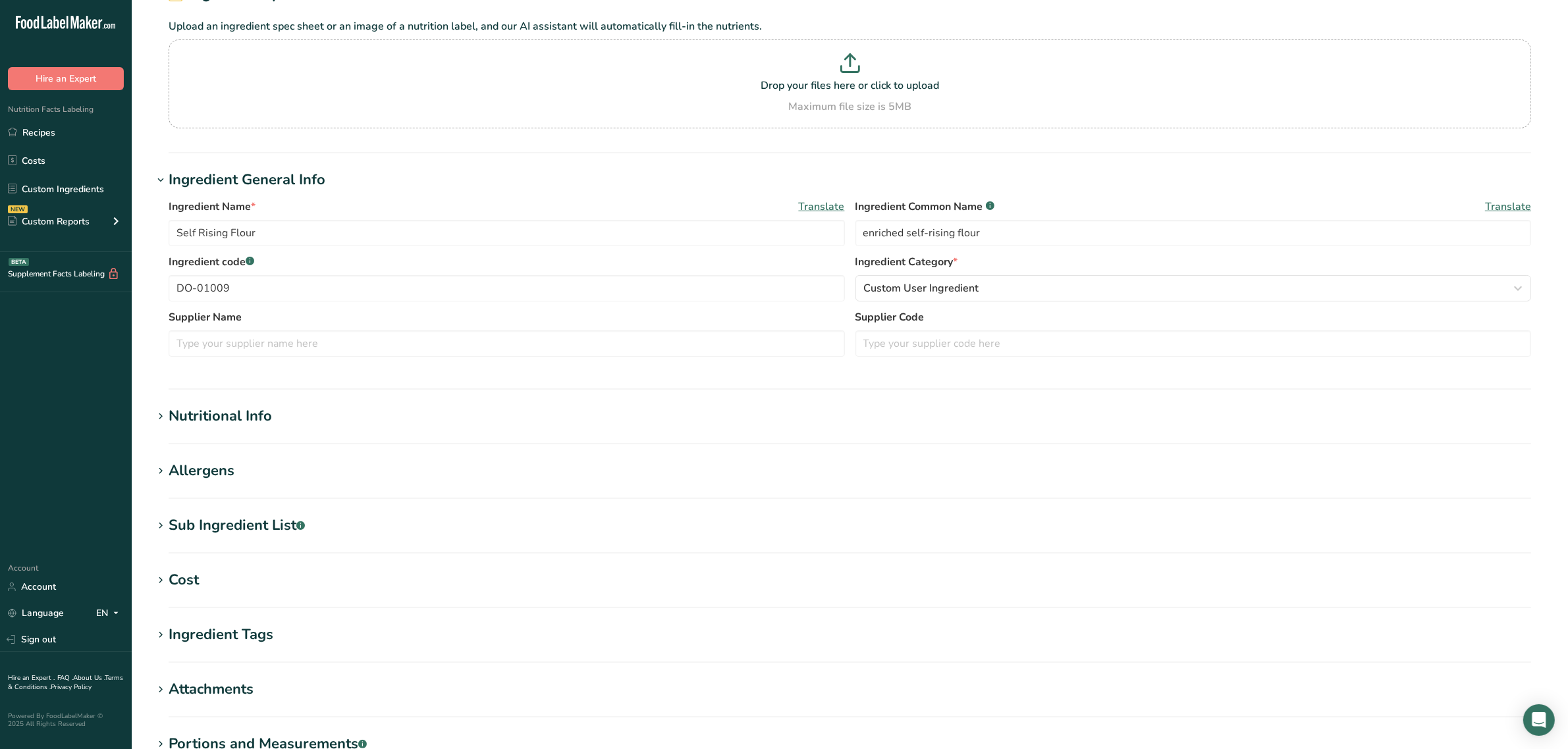
scroll to position [260, 0]
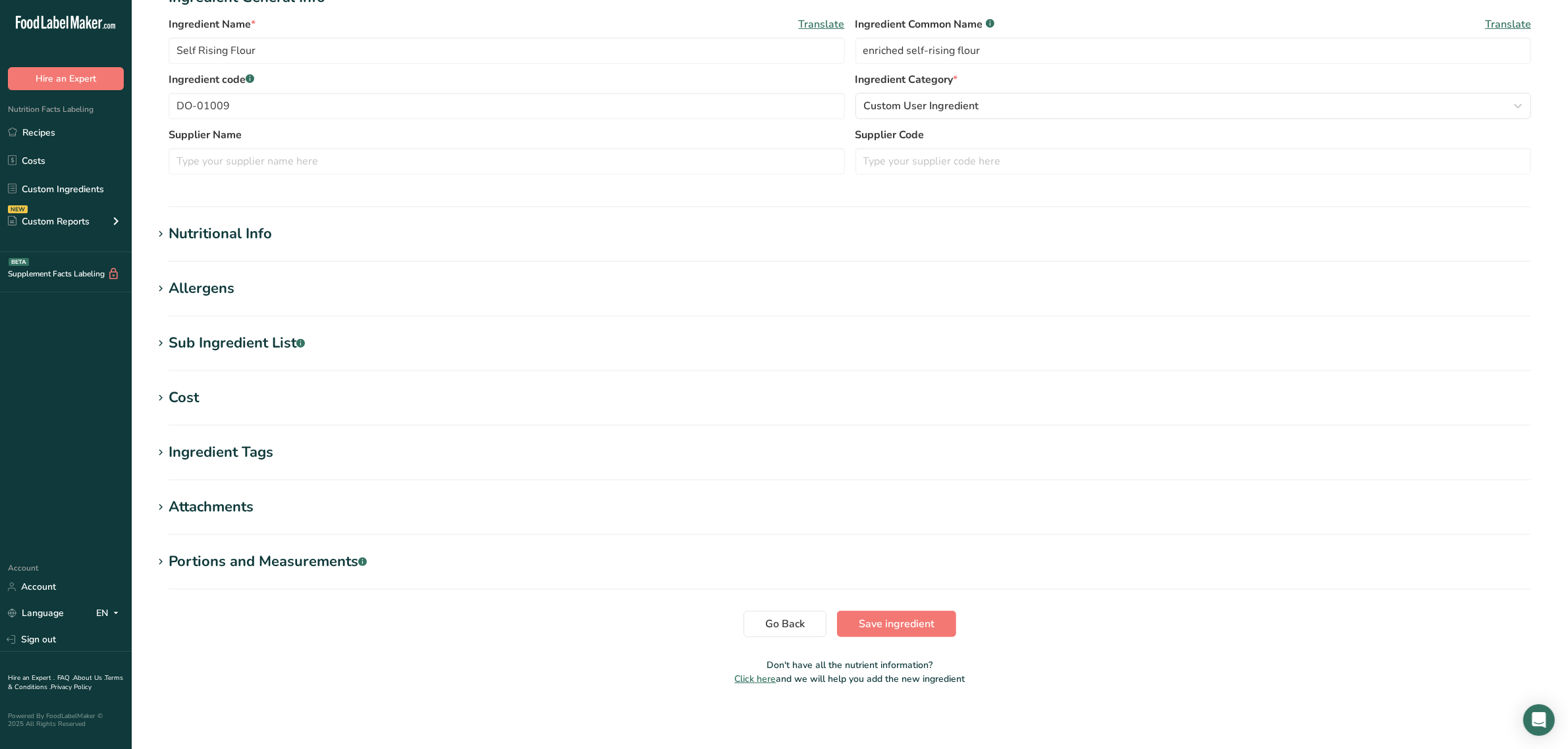
click at [257, 343] on div "Sub Ingredient List .a-a{fill:#347362;}.b-a{fill:#fff;}" at bounding box center [237, 343] width 136 height 21
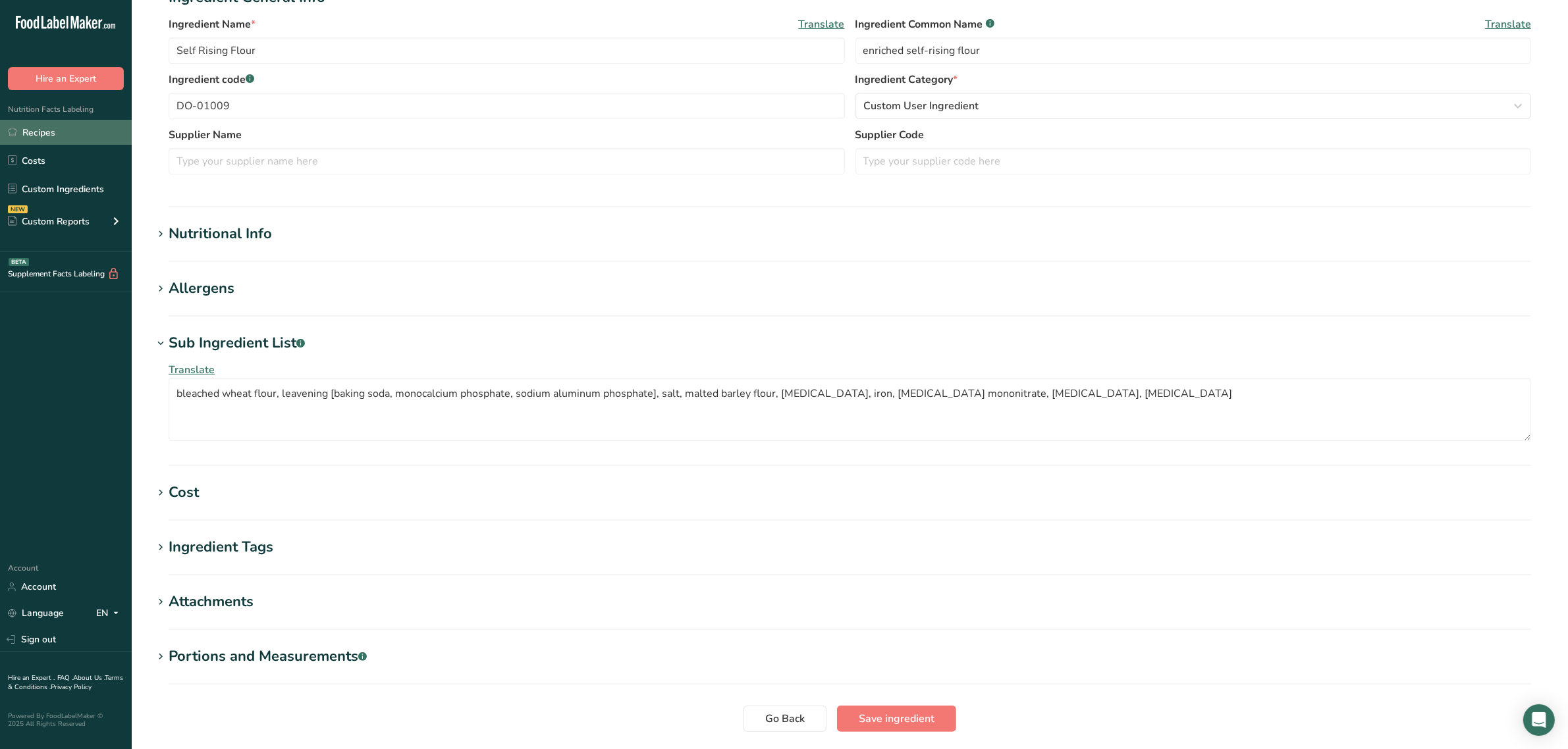
click at [54, 134] on link "Recipes" at bounding box center [66, 132] width 132 height 25
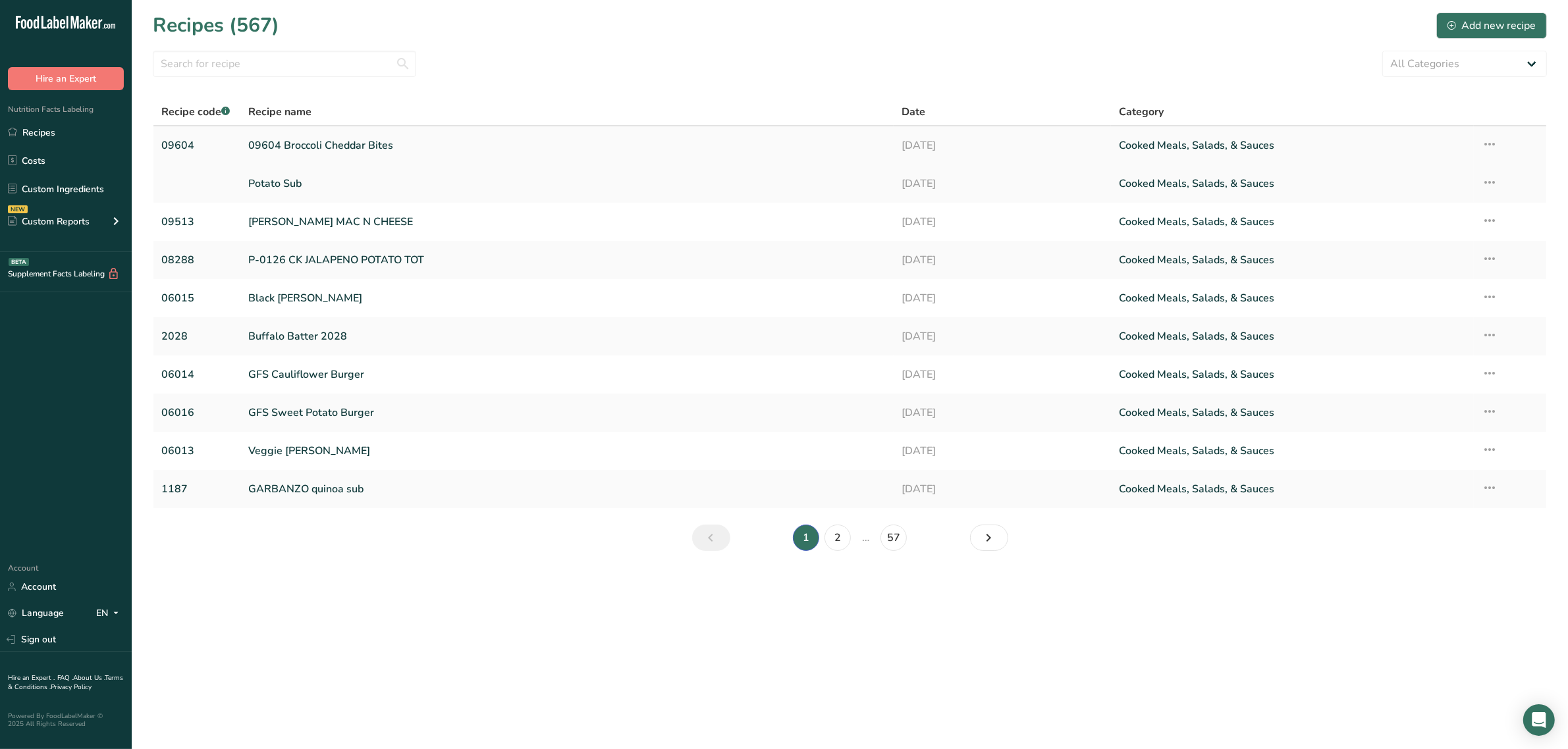
click at [1492, 146] on icon at bounding box center [1489, 144] width 16 height 24
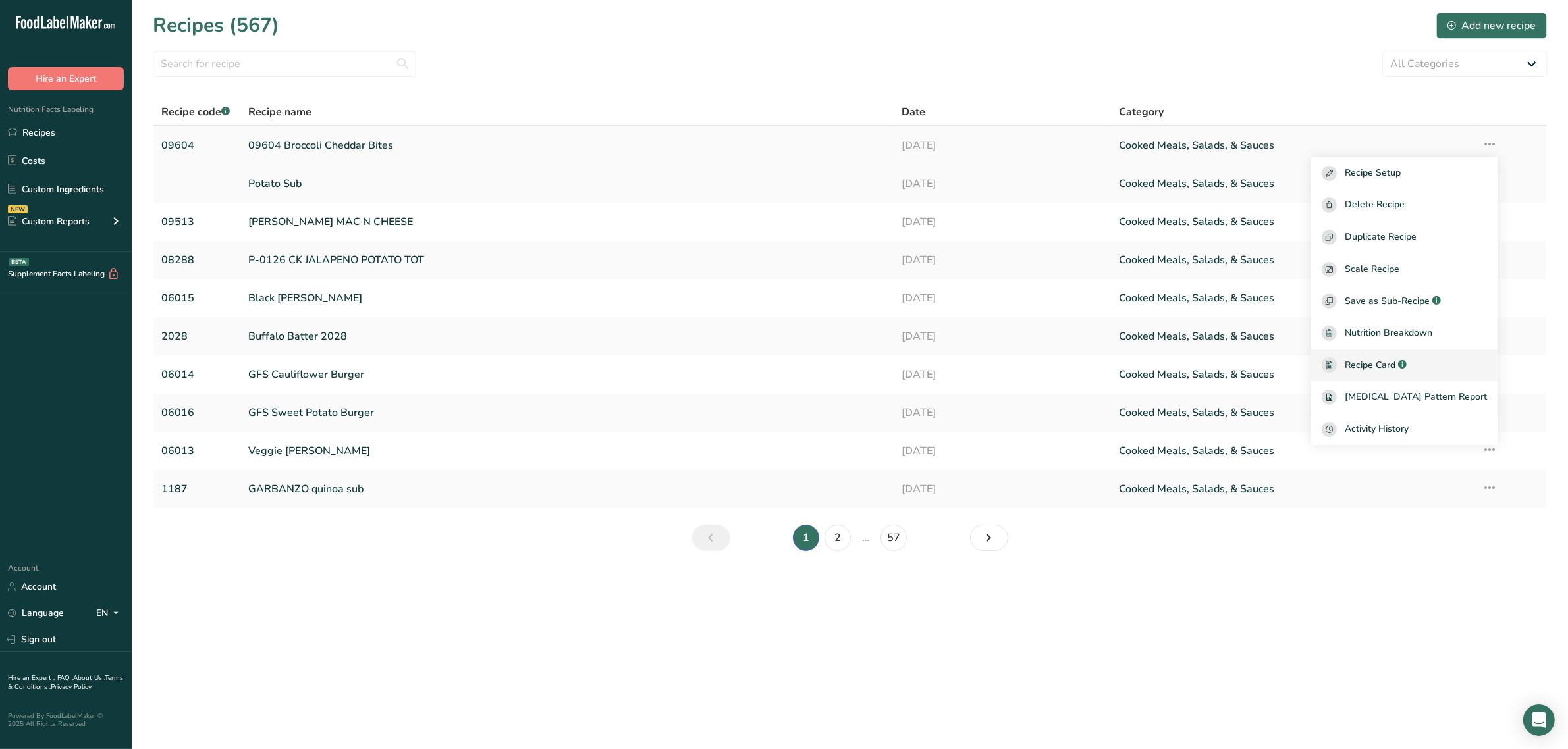
click at [1469, 372] on div "Recipe Card .a-a{fill:#347362;}.b-a{fill:#fff;}" at bounding box center [1404, 365] width 165 height 15
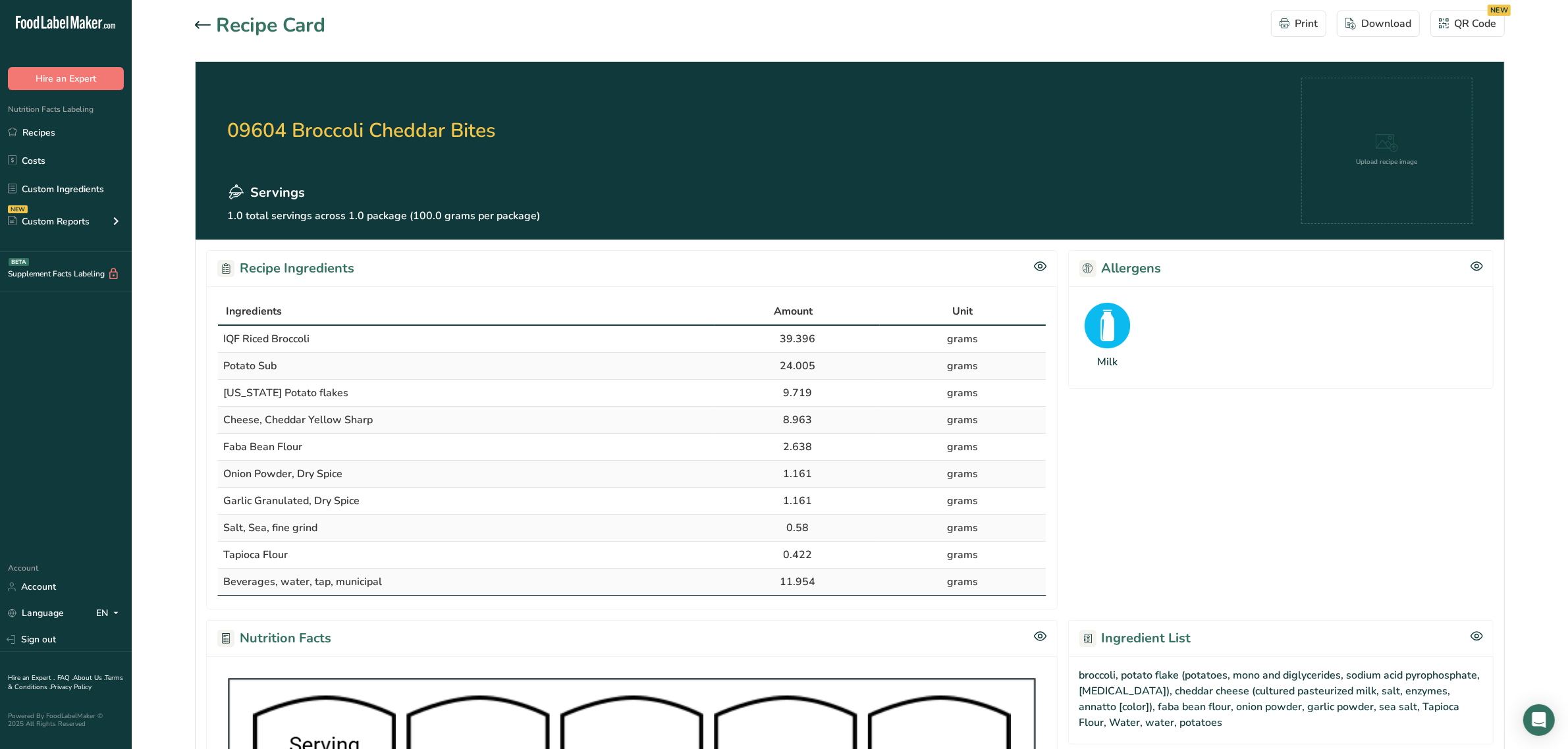
click at [198, 34] on div "Recipe Card" at bounding box center [260, 26] width 130 height 30
click at [198, 25] on icon at bounding box center [203, 25] width 16 height 8
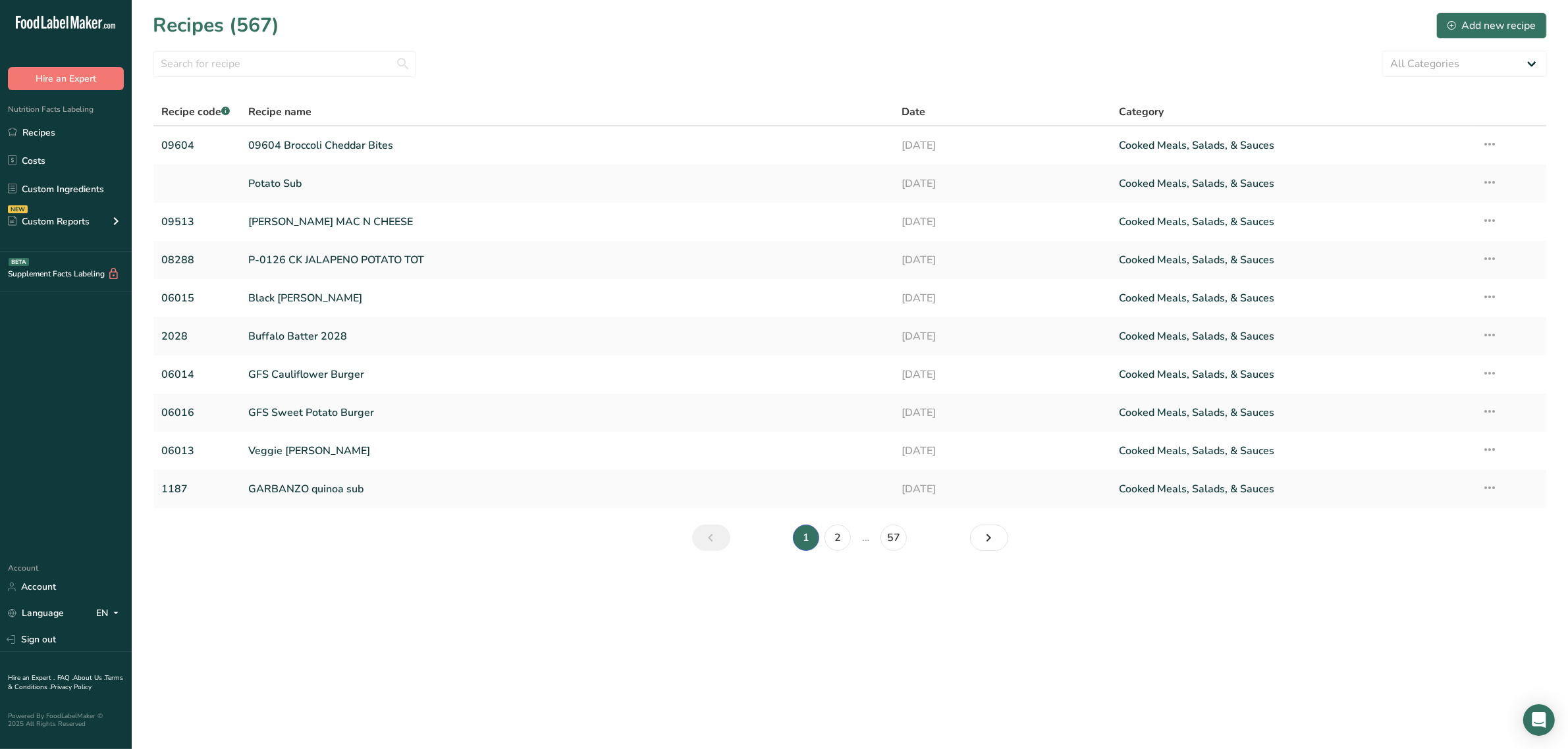
click at [237, 82] on section "Recipes (567) Add new recipe All Categories Baked Goods [GEOGRAPHIC_DATA] Confe…" at bounding box center [850, 285] width 1436 height 572
click at [91, 189] on link "Custom Ingredients" at bounding box center [66, 189] width 132 height 25
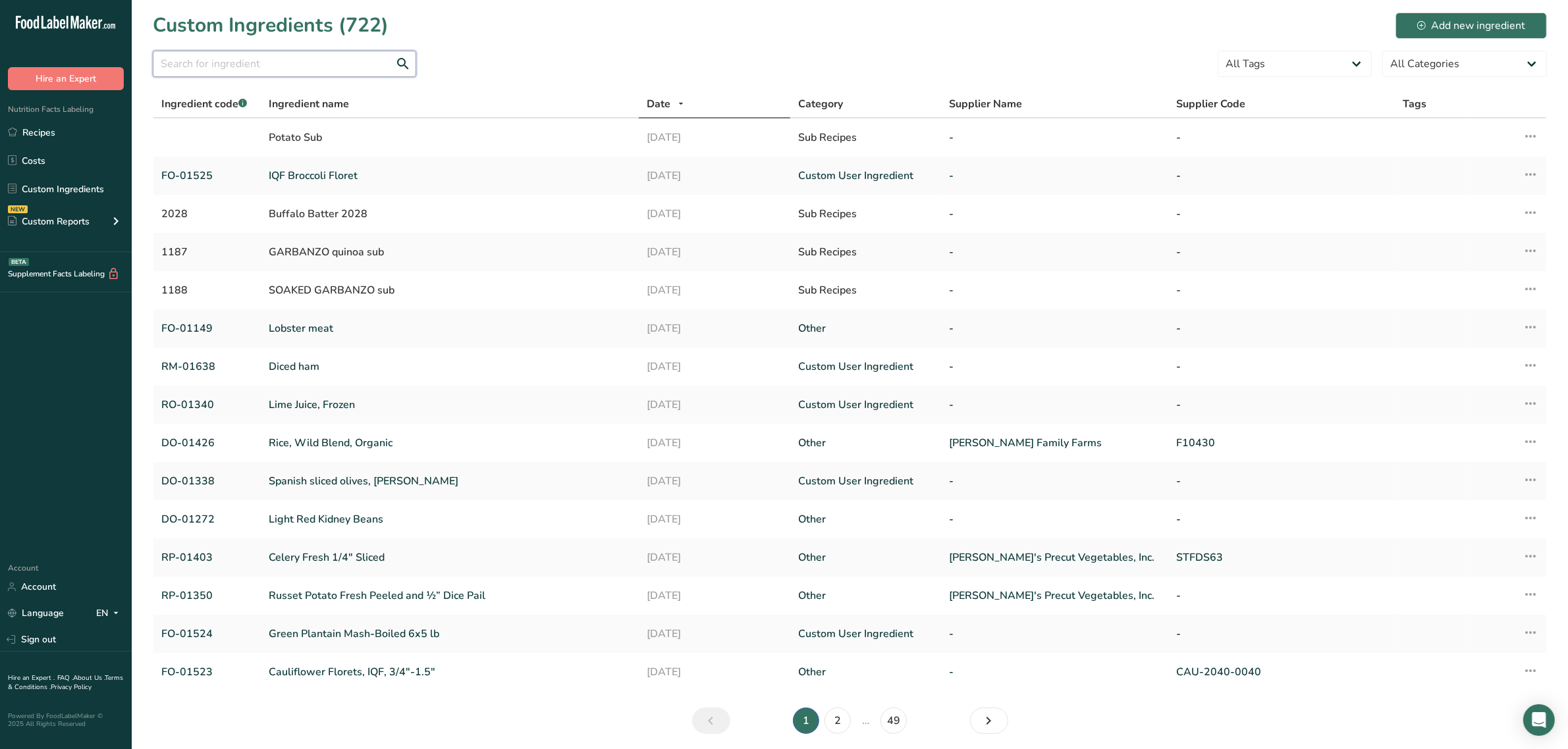
click at [212, 71] on input "text" at bounding box center [284, 63] width 263 height 26
paste input "01260"
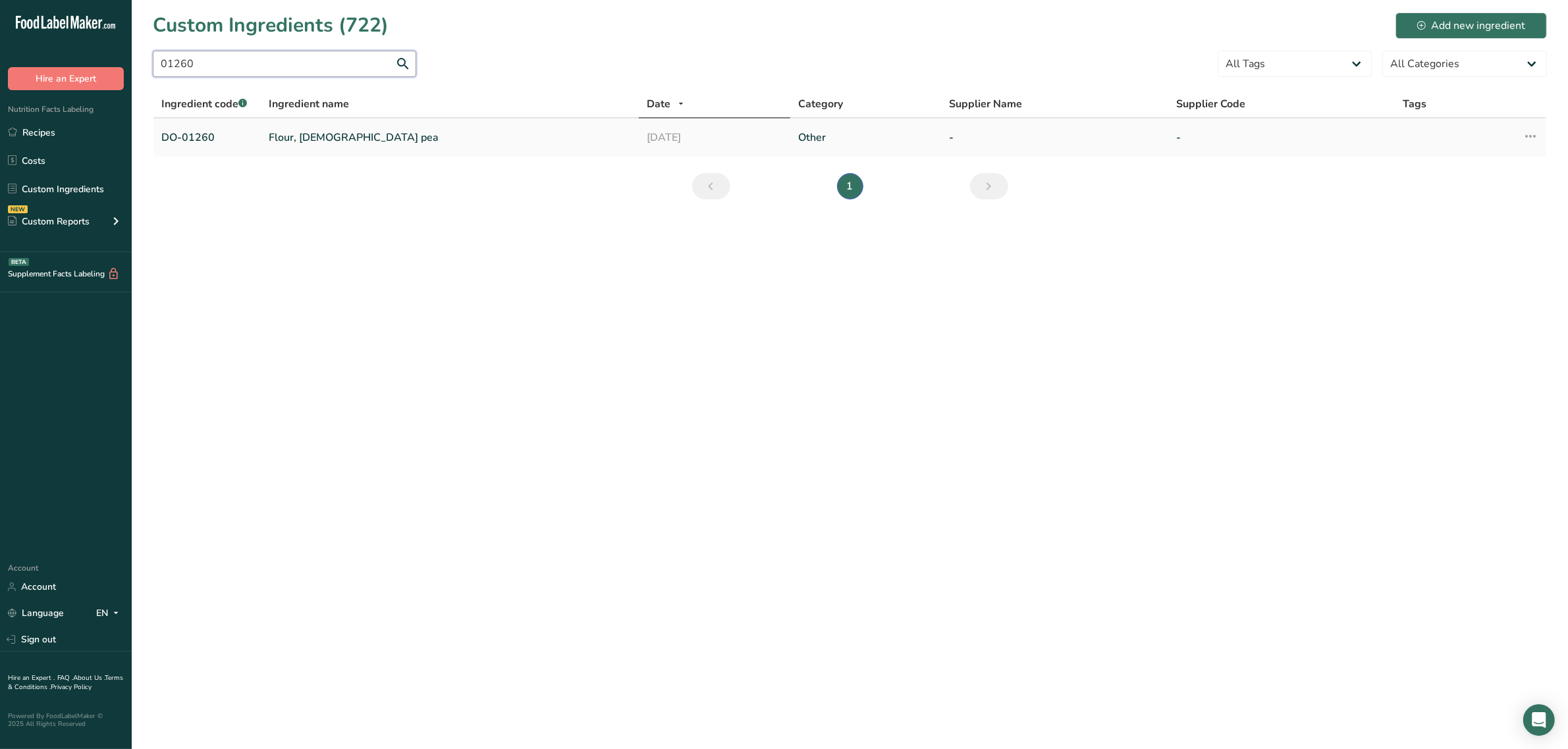
type input "01260"
click at [291, 139] on link "Flour, [DEMOGRAPHIC_DATA] pea" at bounding box center [450, 138] width 362 height 16
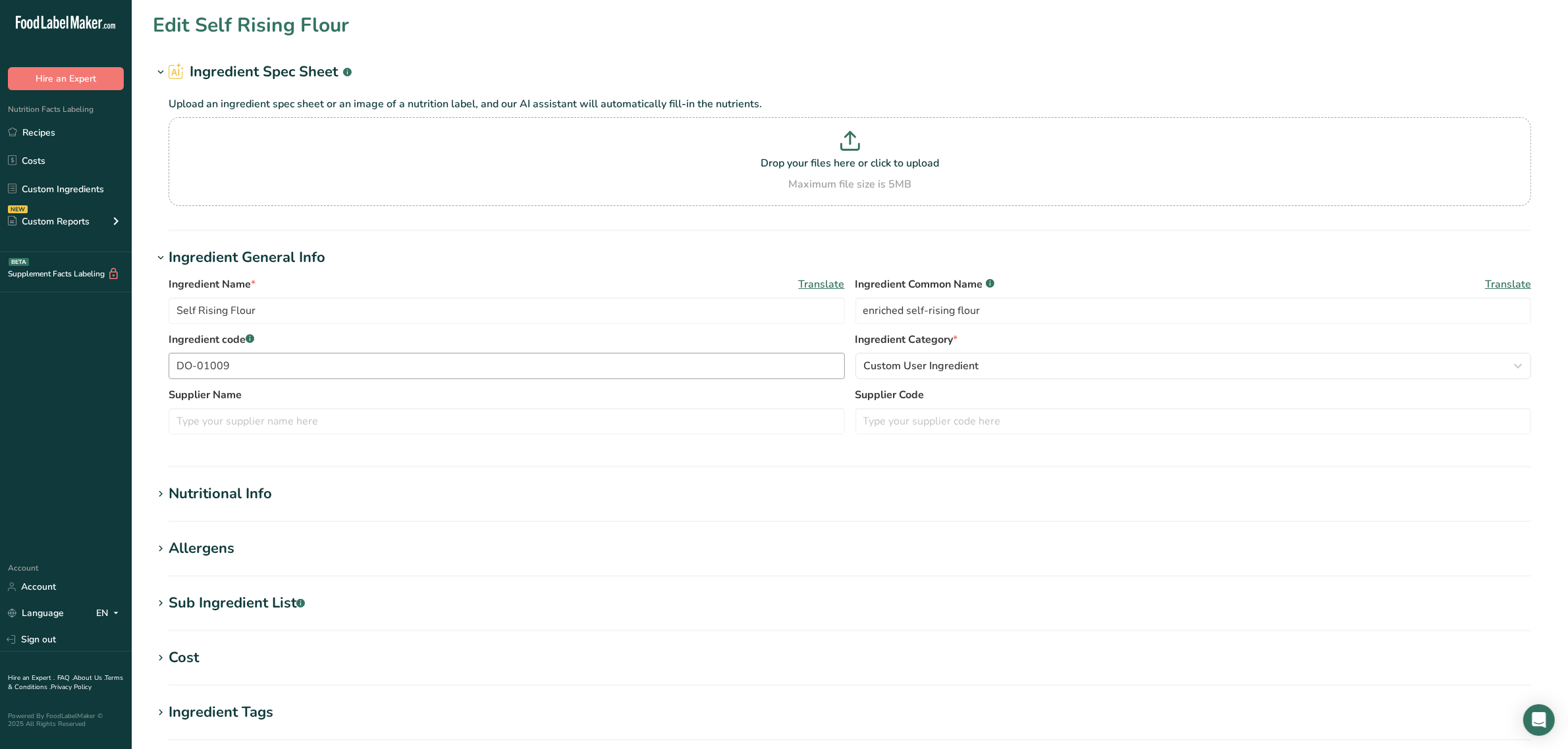
type input "Flour, [DEMOGRAPHIC_DATA] pea"
type input "garbanzo bean flour"
type input "DO-01260"
click at [236, 592] on div "Sub Ingredient List .a-a{fill:#347362;}.b-a{fill:#fff;}" at bounding box center [237, 603] width 136 height 21
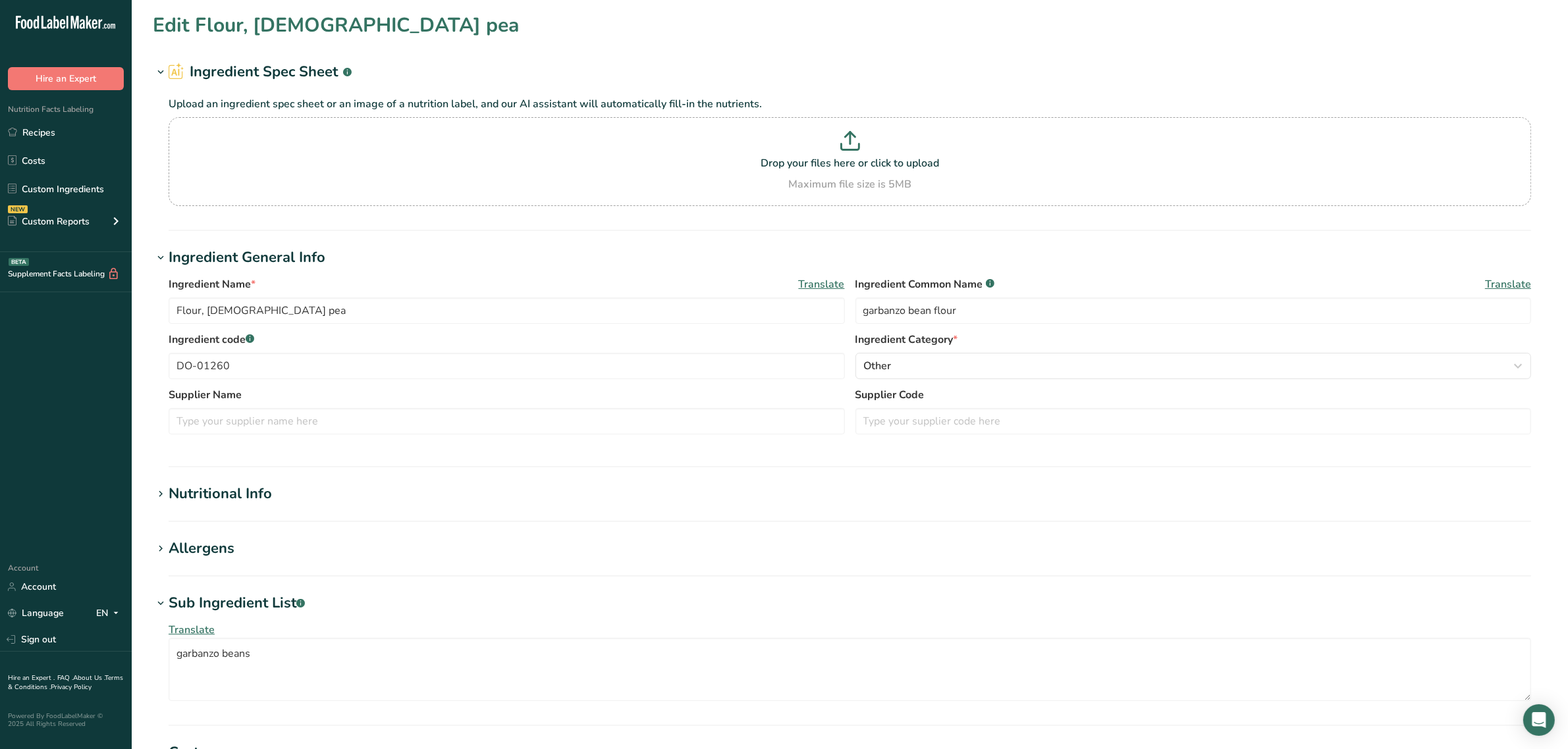
click at [236, 592] on div "Sub Ingredient List .a-a{fill:#347362;}.b-a{fill:#fff;}" at bounding box center [237, 603] width 136 height 21
click at [40, 202] on link "Custom Ingredients" at bounding box center [66, 189] width 132 height 25
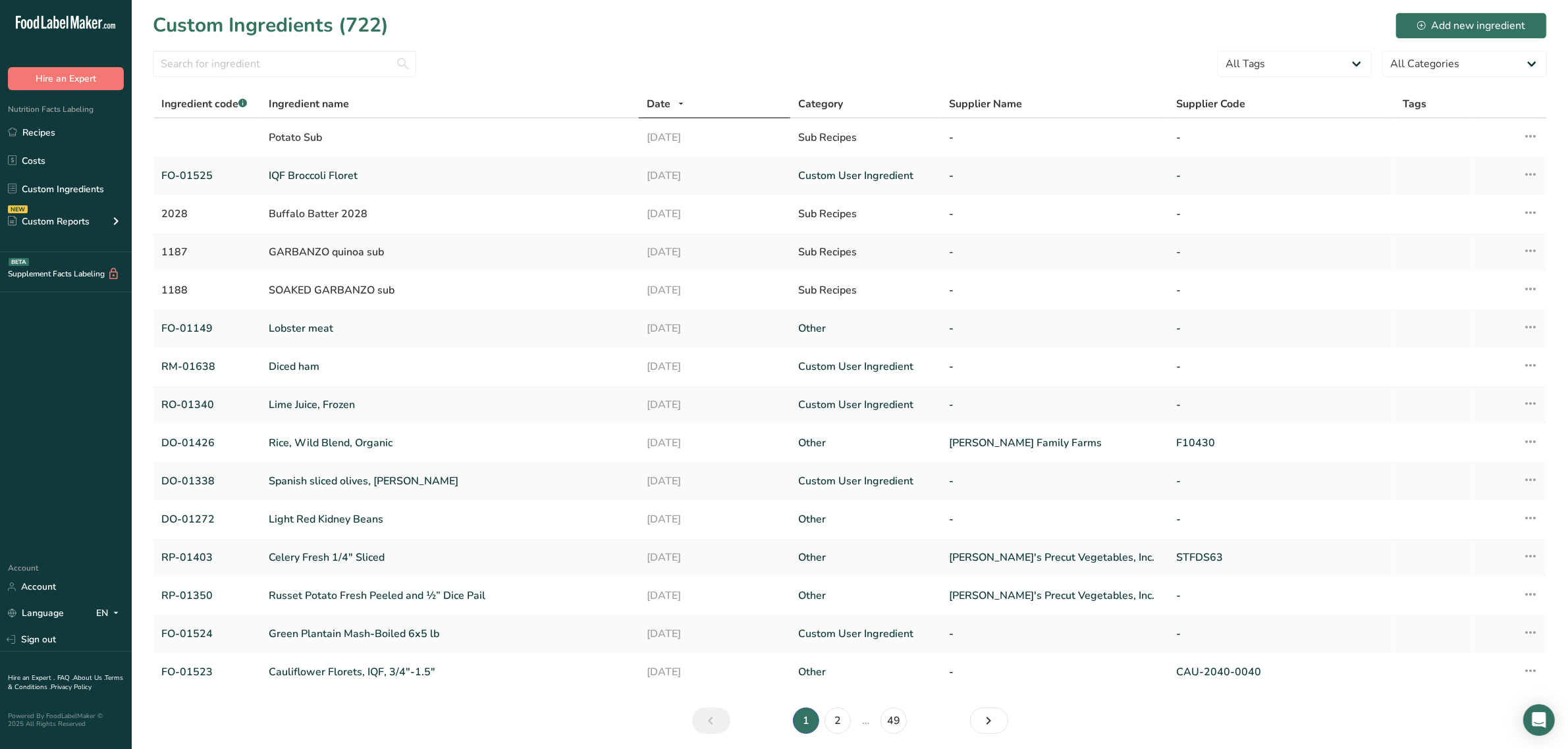
click at [290, 78] on div at bounding box center [284, 67] width 263 height 34
click at [290, 75] on input "text" at bounding box center [284, 63] width 263 height 26
paste input "01260"
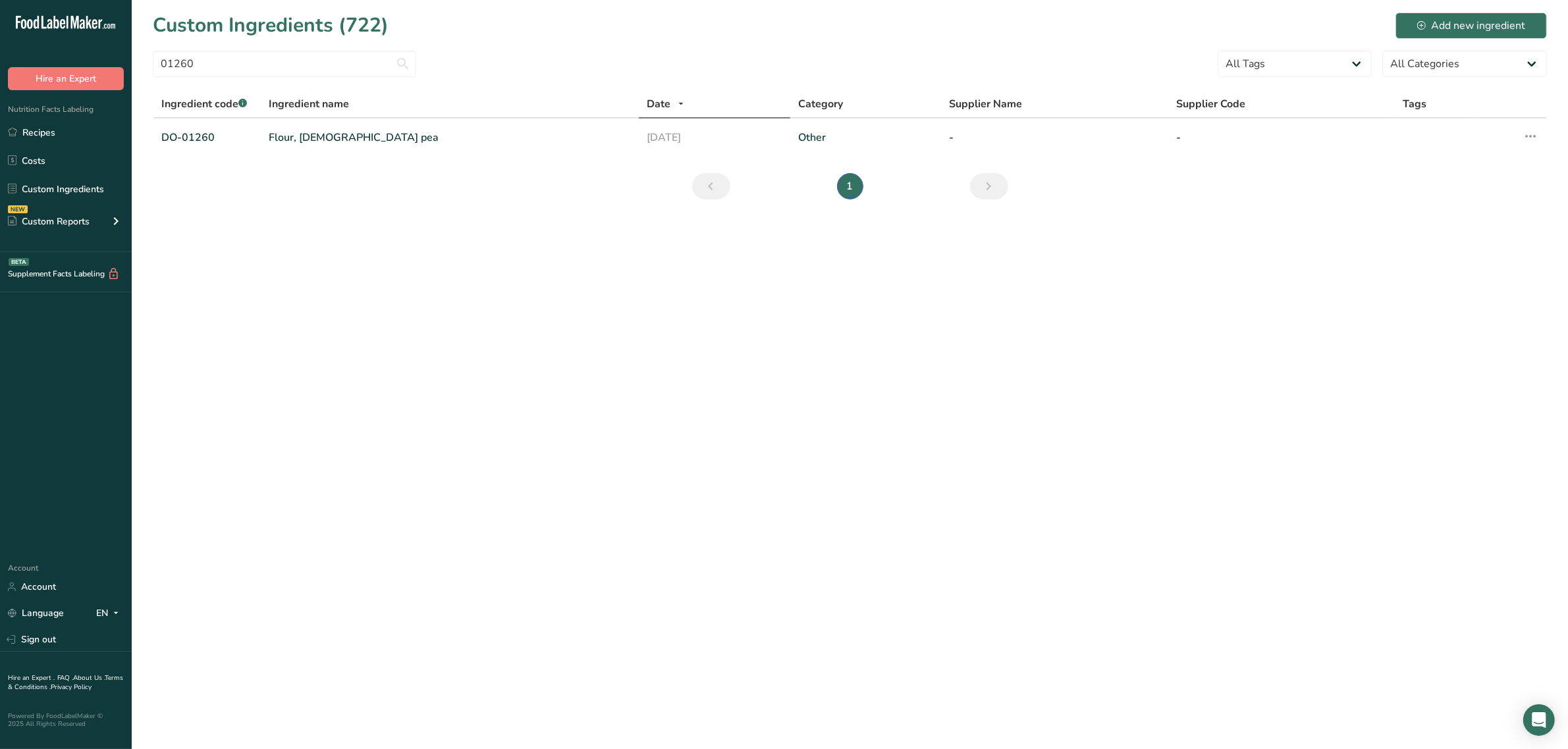
click at [0, 57] on div "Hire an Expert" at bounding box center [66, 65] width 132 height 49
drag, startPoint x: 208, startPoint y: 64, endPoint x: 0, endPoint y: 45, distance: 208.9
click at [0, 50] on div ".a-20{fill:#fff;} Hire an Expert Nutrition Facts Labeling Recipes Costs Custom …" at bounding box center [784, 374] width 1568 height 749
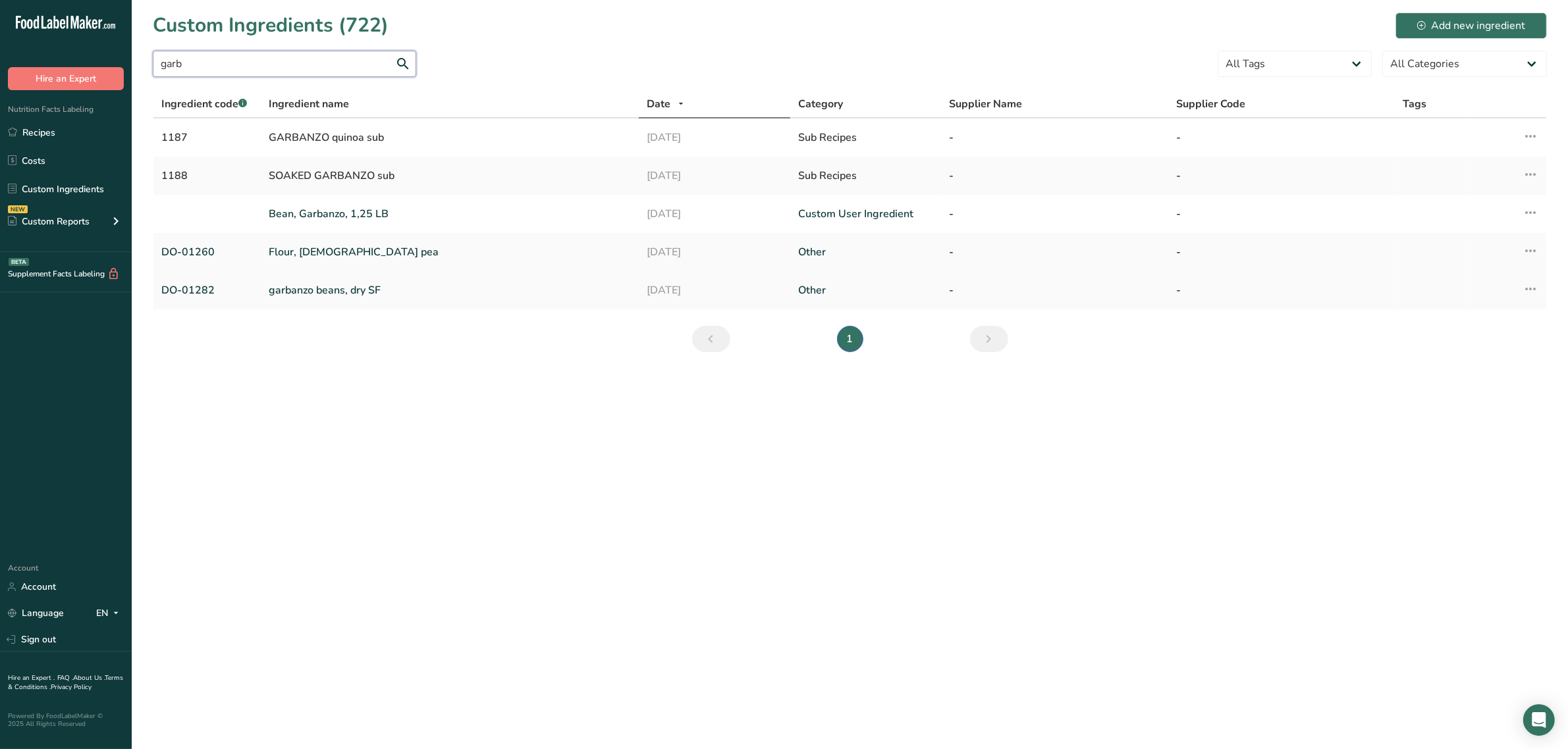
type input "garb"
click at [330, 285] on link "garbanzo beans, dry SF" at bounding box center [450, 290] width 362 height 16
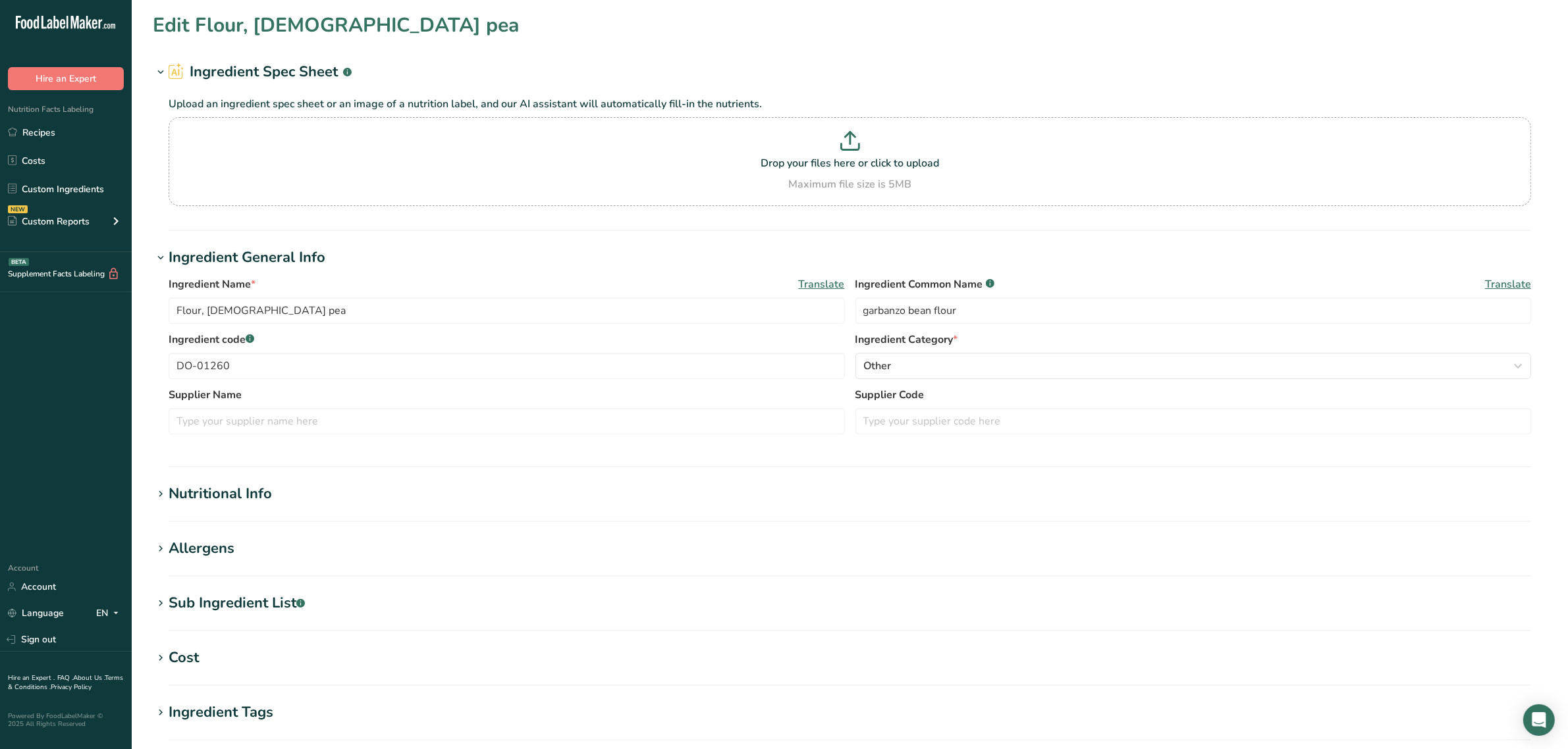
type input "garbanzo beans, dry SF"
type input "garbanzo beans"
type input "DO-01282"
click at [236, 606] on div "Sub Ingredient List .a-a{fill:#347362;}.b-a{fill:#fff;}" at bounding box center [237, 603] width 136 height 21
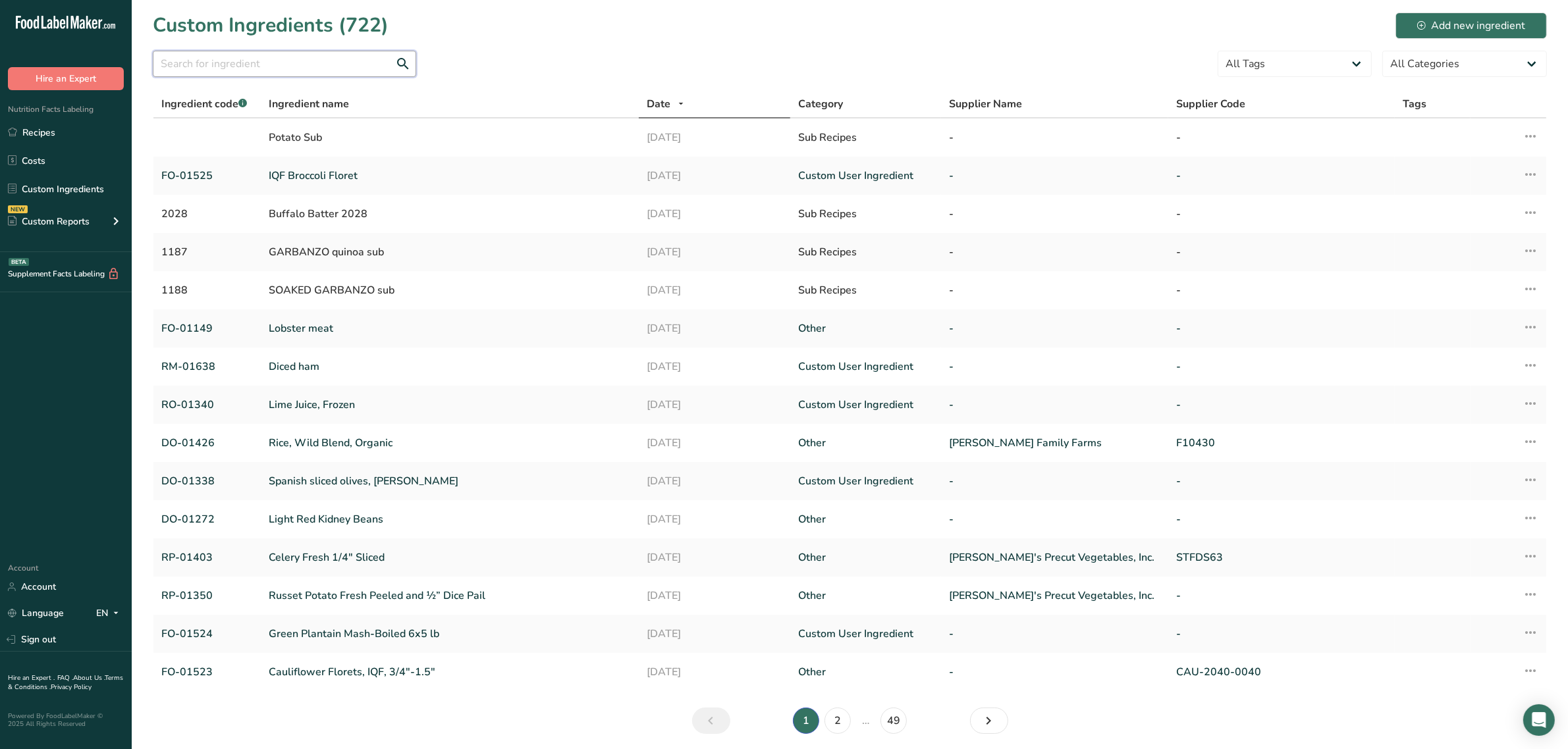
click at [284, 70] on input "text" at bounding box center [284, 63] width 263 height 26
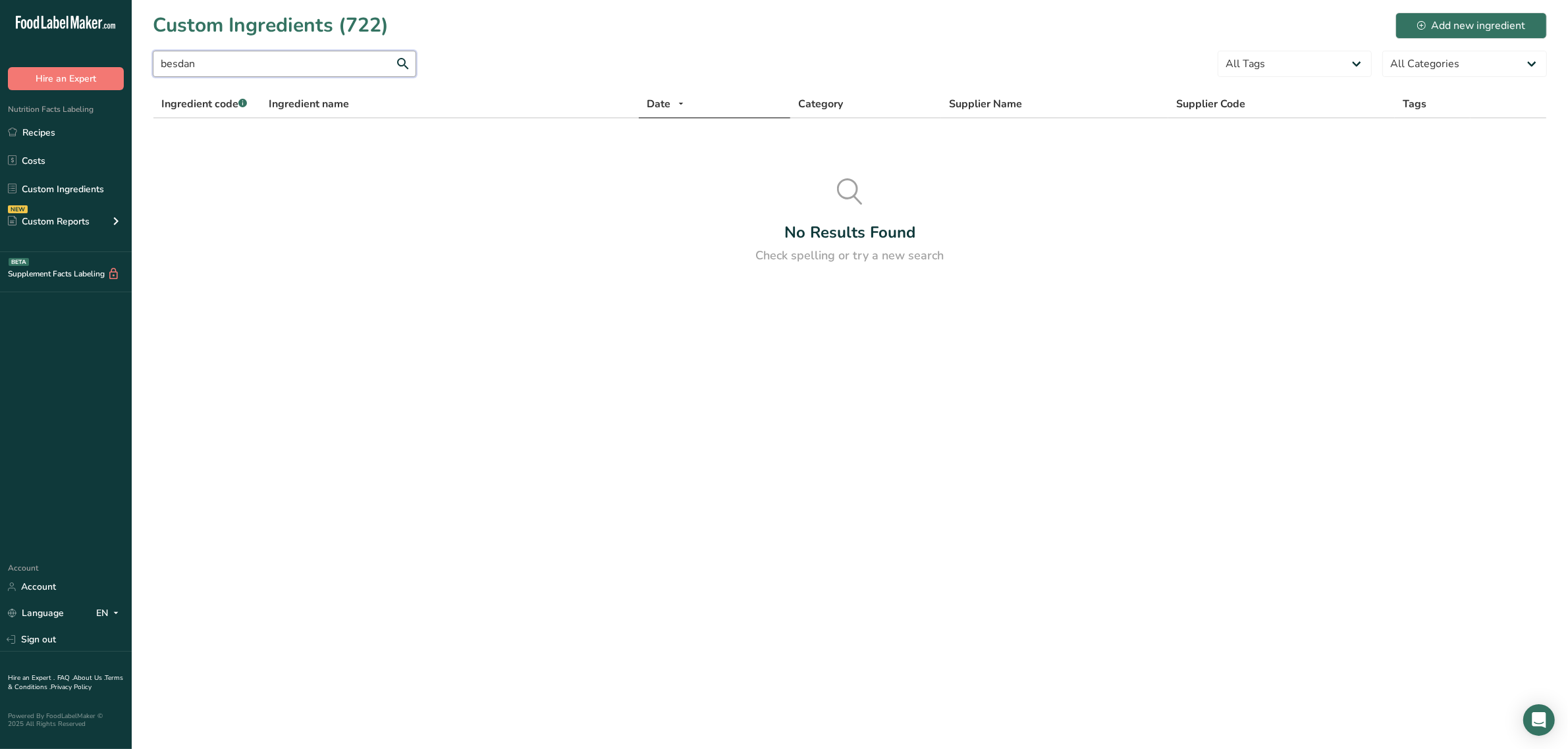
drag, startPoint x: 276, startPoint y: 63, endPoint x: 178, endPoint y: 54, distance: 98.4
click at [178, 54] on input "besdan" at bounding box center [284, 63] width 263 height 26
type input "besan"
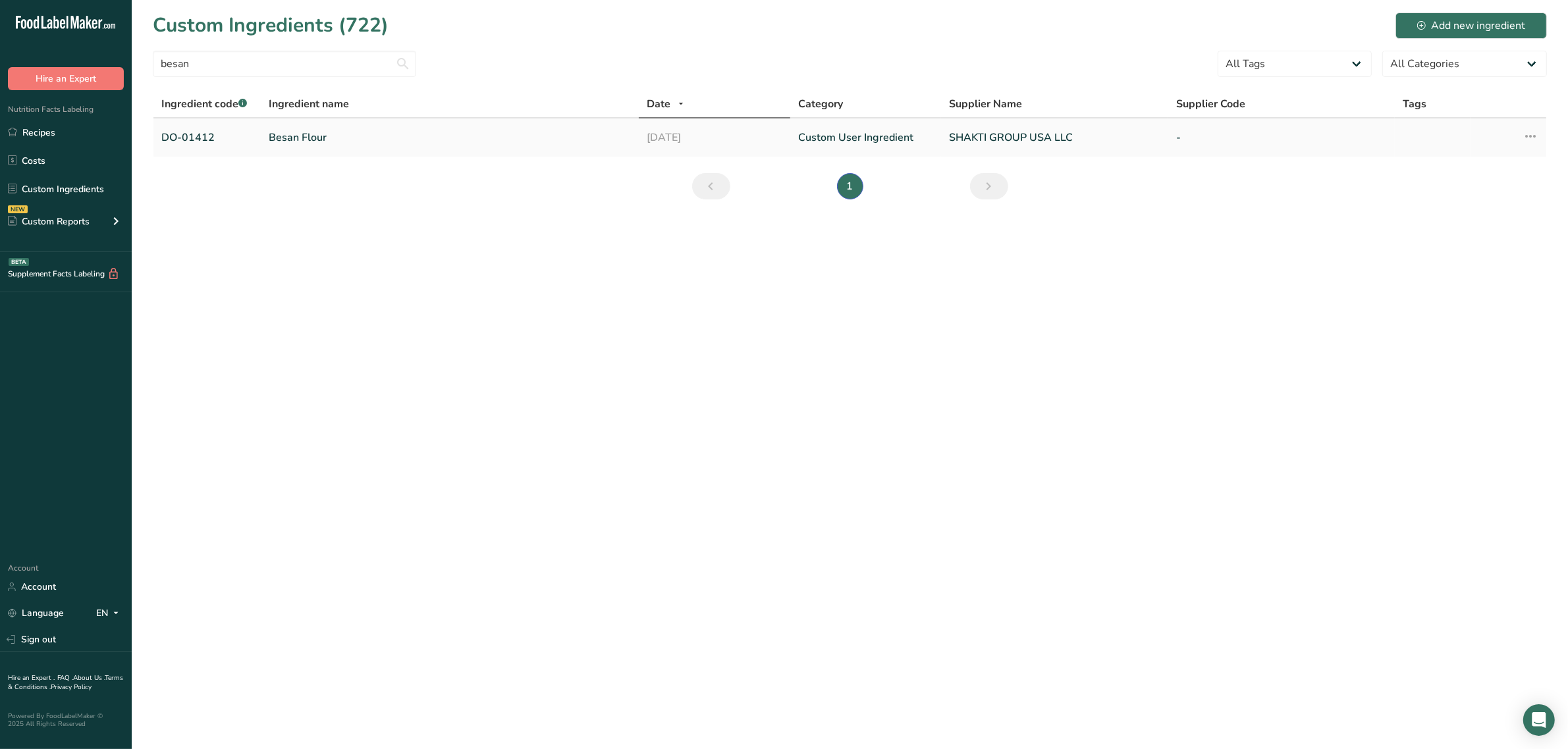
click at [296, 136] on link "Besan Flour" at bounding box center [450, 138] width 362 height 16
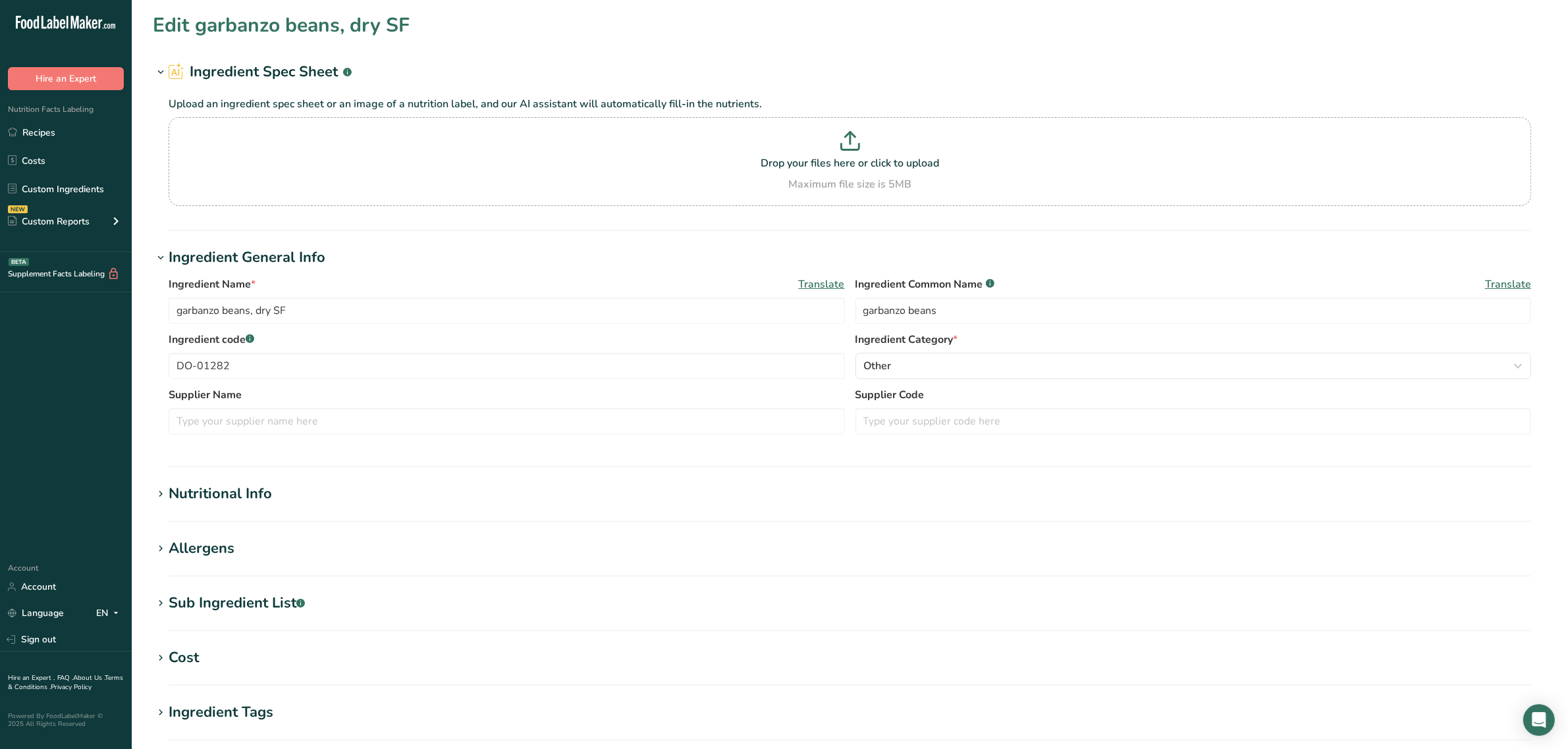
type input "Besan Flour"
type input "besan flour"
type input "DO-01412"
type input "SHAKTI GROUP USA LLC"
click at [250, 601] on div "Sub Ingredient List .a-a{fill:#347362;}.b-a{fill:#fff;}" at bounding box center [237, 603] width 136 height 21
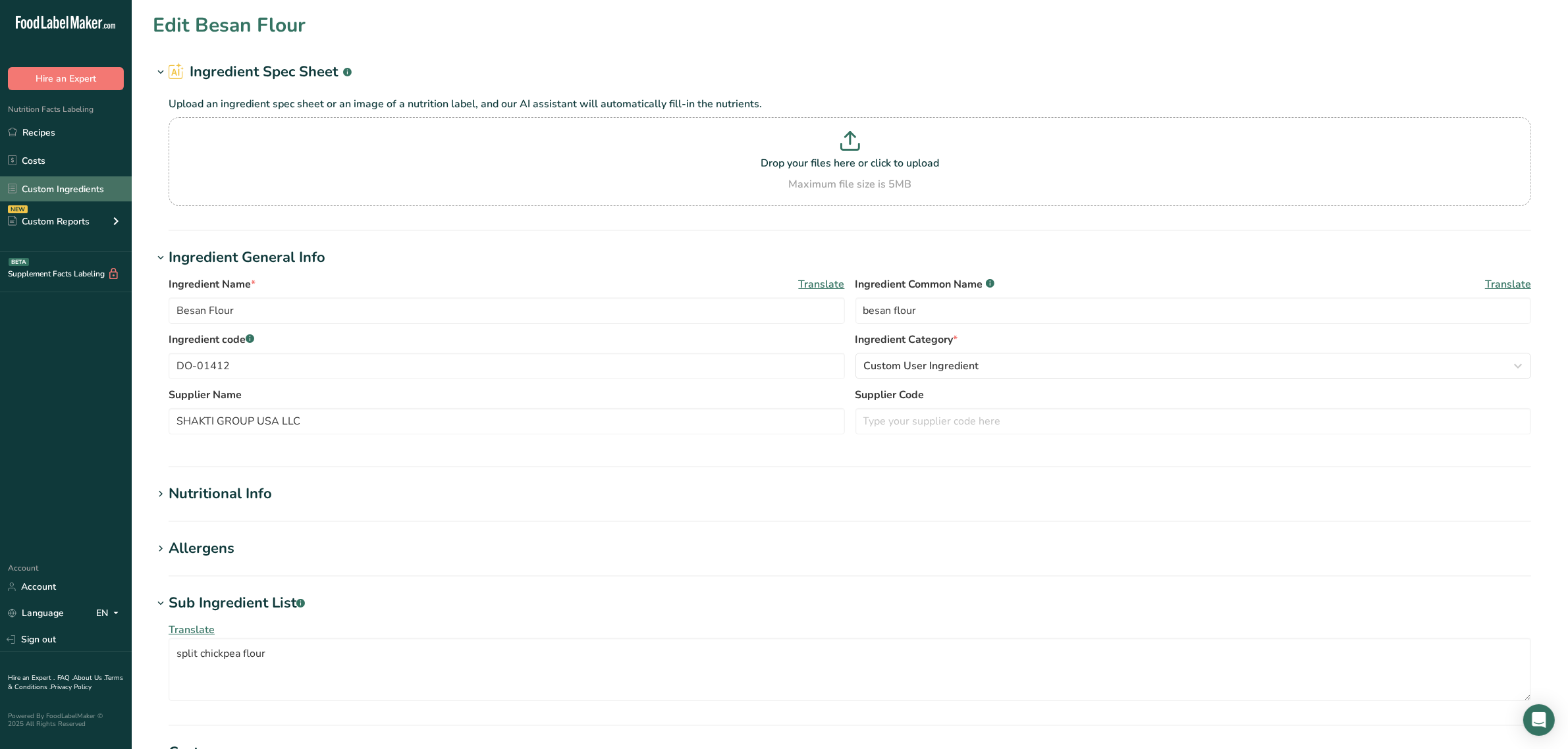
click at [81, 179] on link "Custom Ingredients" at bounding box center [66, 189] width 132 height 25
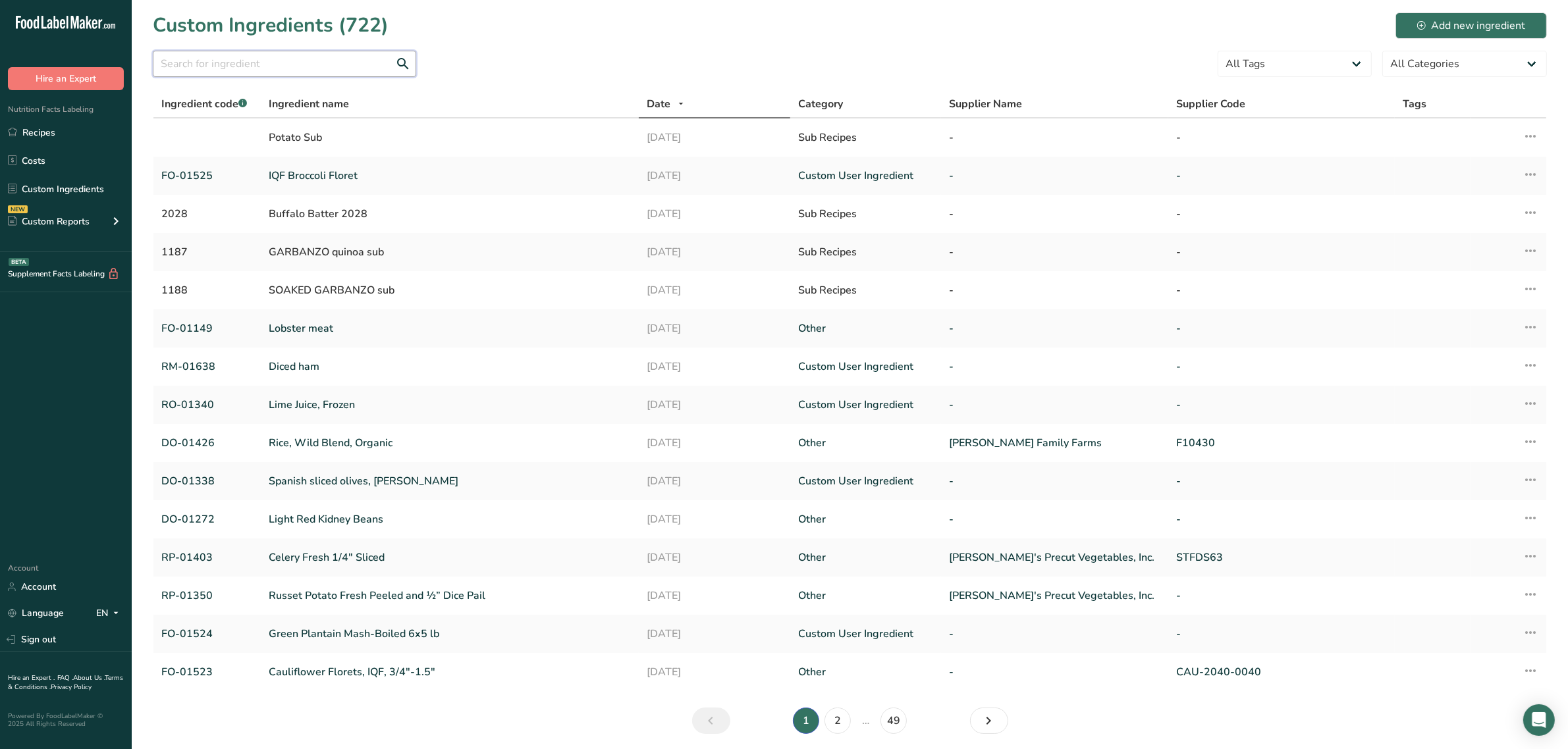
click at [236, 68] on input "text" at bounding box center [284, 63] width 263 height 26
click at [334, 50] on input "text" at bounding box center [284, 63] width 263 height 26
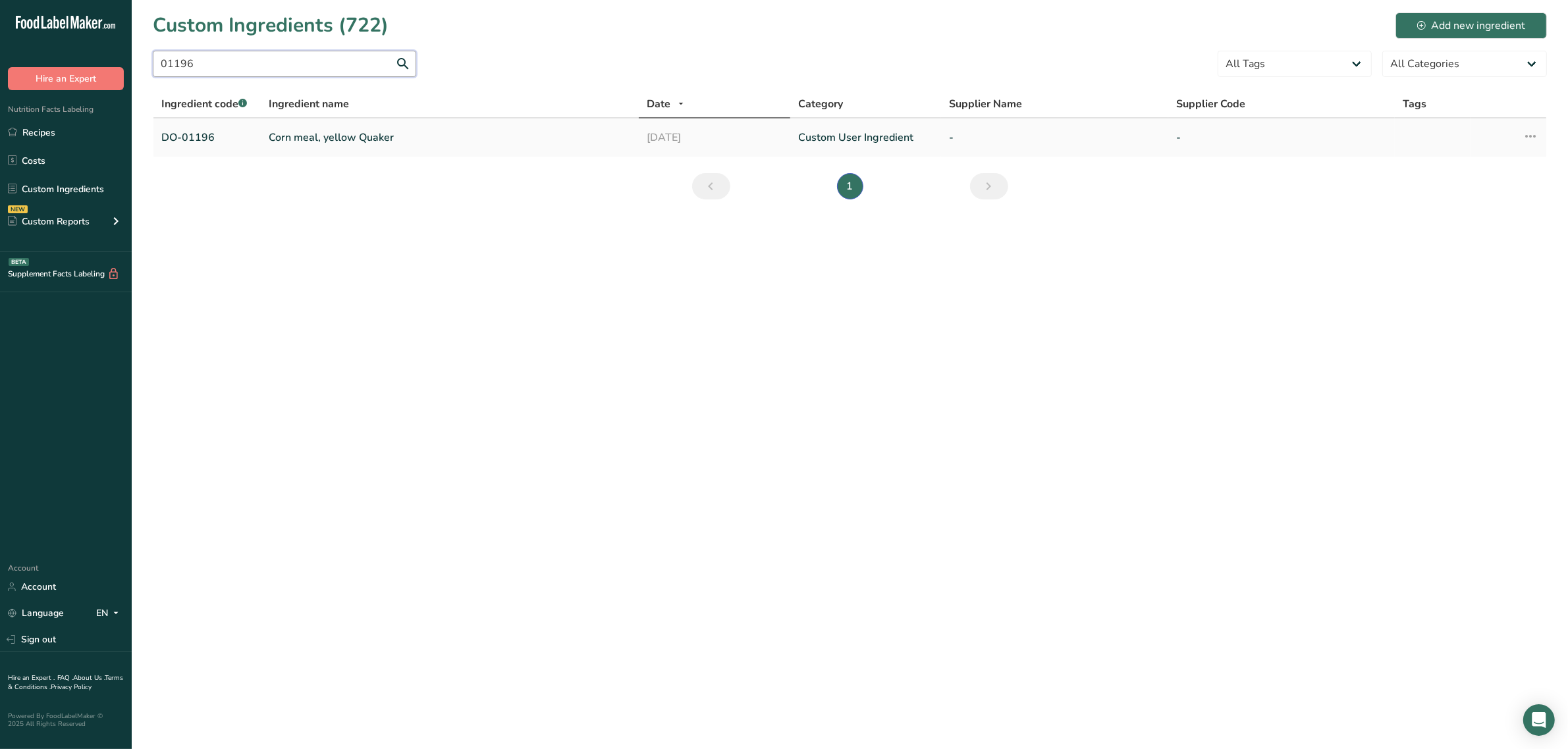
type input "01196"
click at [333, 135] on link "Corn meal, yellow Quaker" at bounding box center [450, 138] width 362 height 16
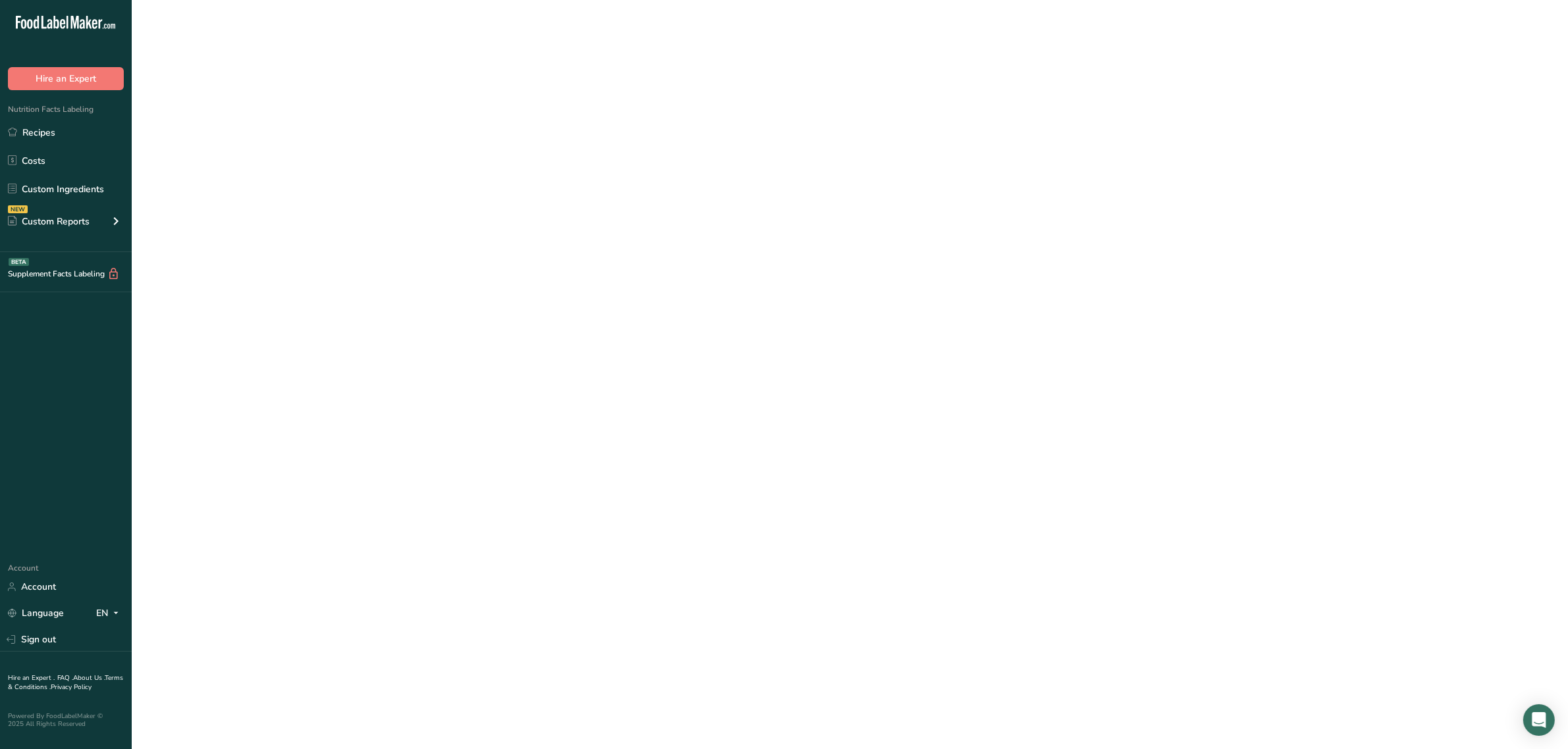
type input "Corn meal, yellow Quaker"
type input "yellow corn meal"
type input "DO-01196"
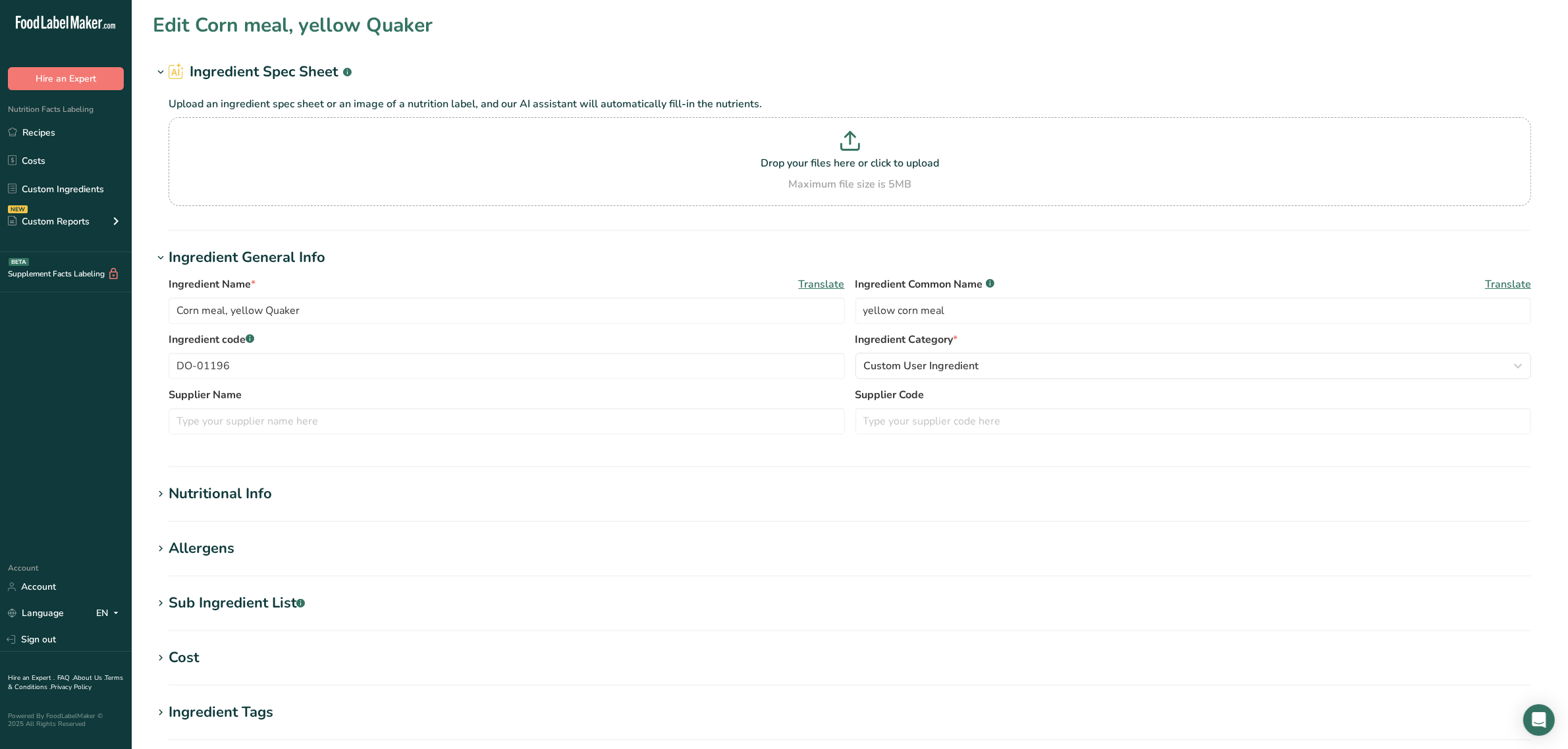
click at [243, 598] on div "Sub Ingredient List .a-a{fill:#347362;}.b-a{fill:#fff;}" at bounding box center [237, 603] width 136 height 21
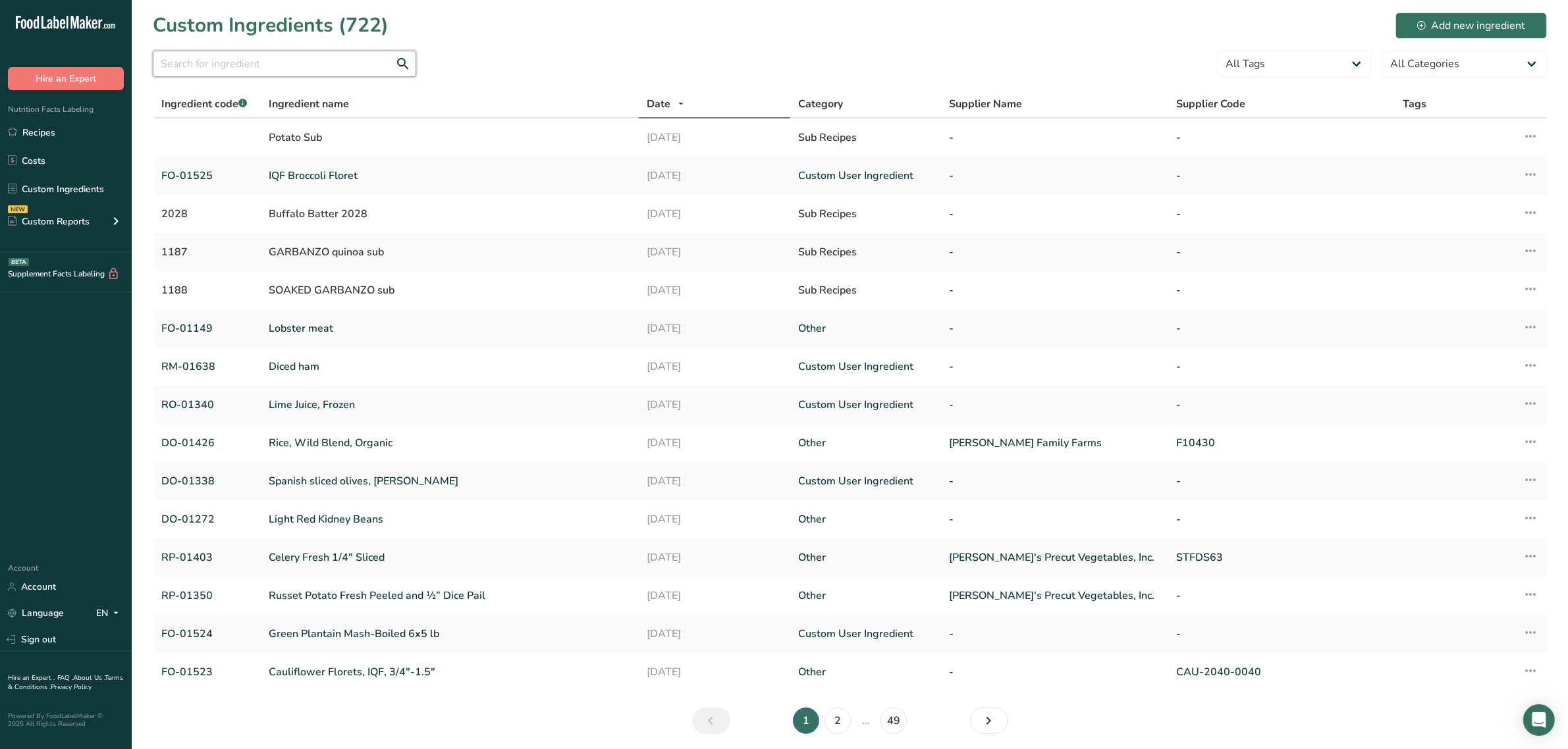
click at [280, 68] on input "text" at bounding box center [284, 63] width 263 height 26
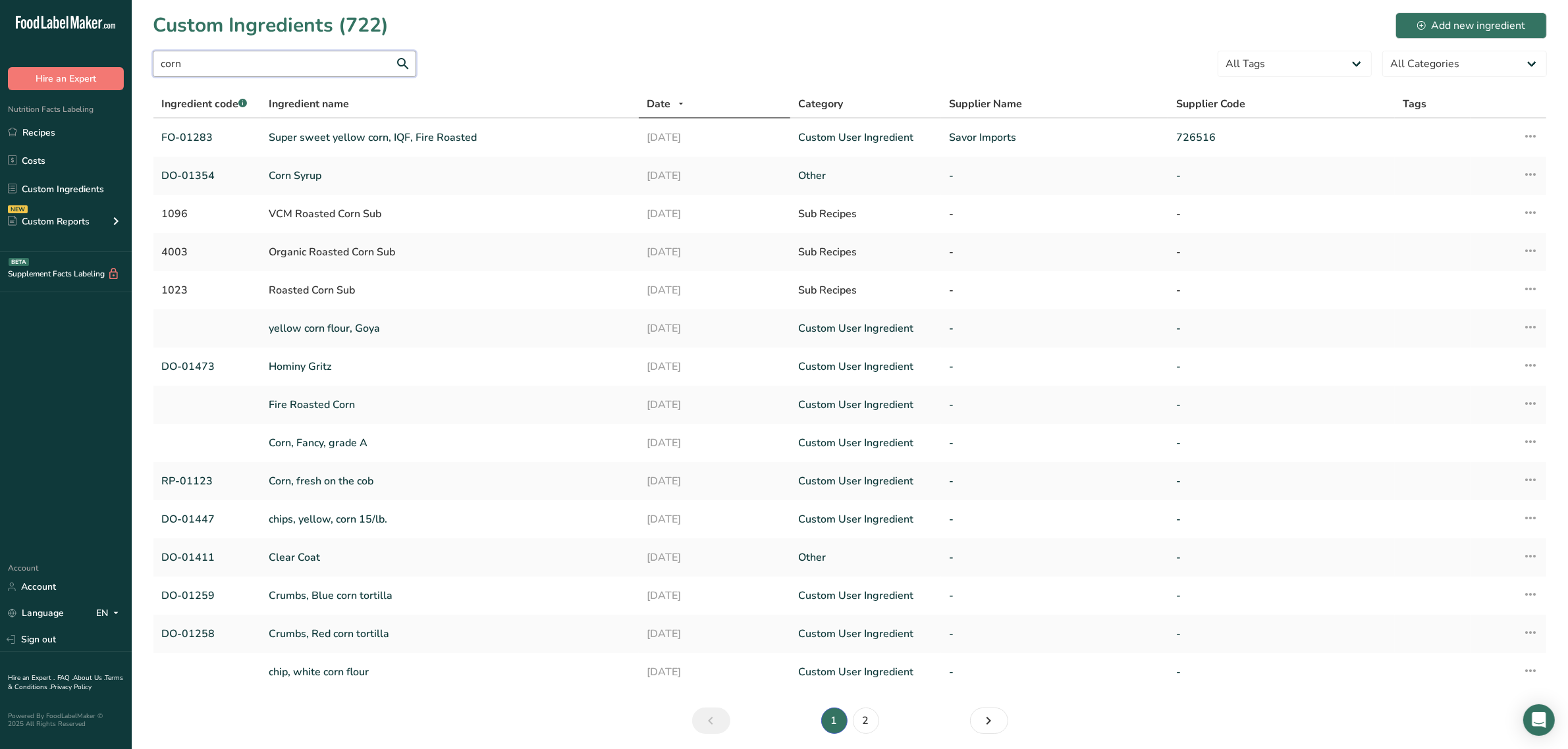
drag, startPoint x: 225, startPoint y: 64, endPoint x: 12, endPoint y: 51, distance: 213.4
click at [0, 64] on div ".a-20{fill:#fff;} Hire an Expert Nutrition Facts Labeling Recipes Costs Custom …" at bounding box center [784, 398] width 1568 height 797
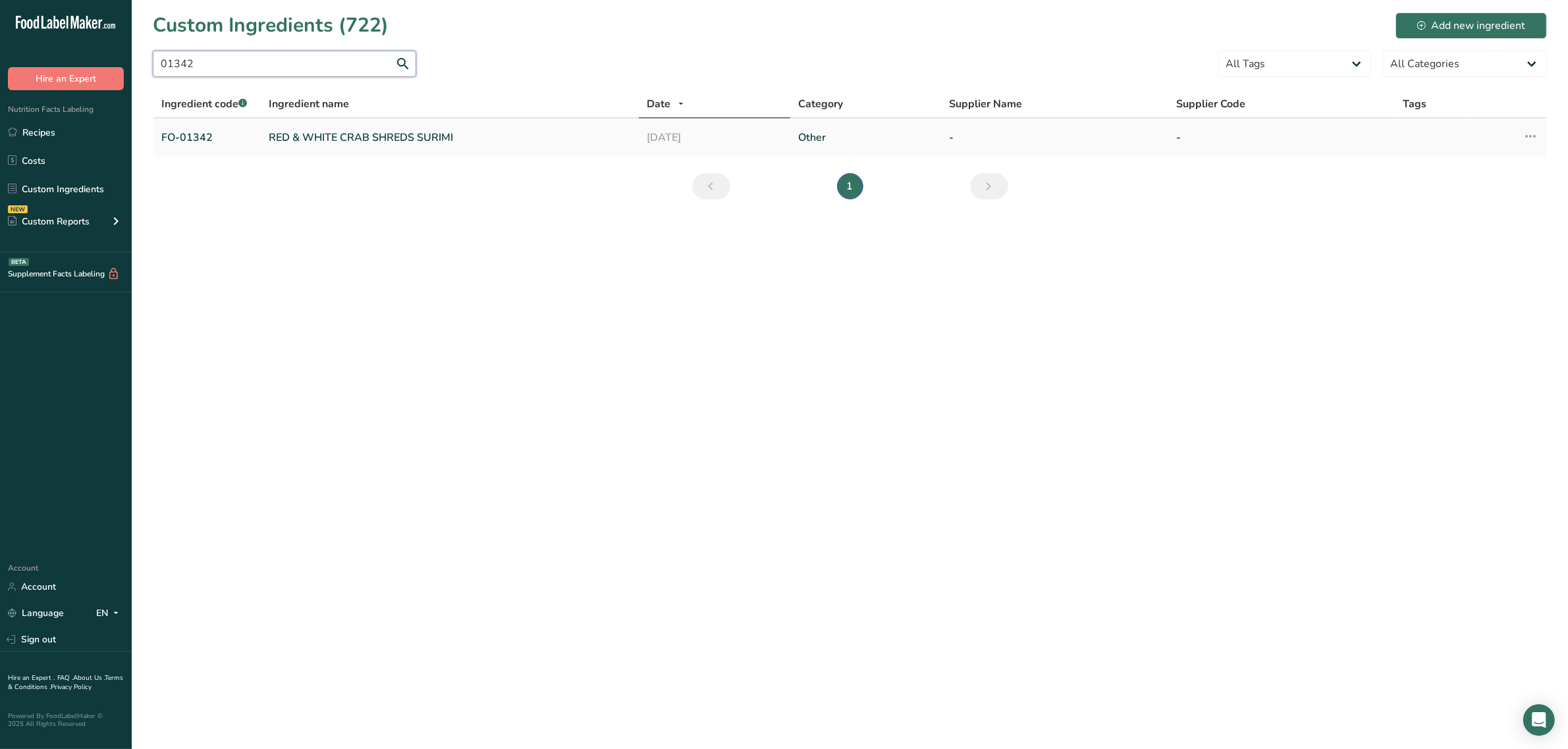
type input "01342"
click at [341, 127] on td "RED & WHITE CRAB SHREDS SURIMI" at bounding box center [450, 137] width 378 height 38
click at [333, 142] on link "RED & WHITE CRAB SHREDS SURIMI" at bounding box center [450, 138] width 362 height 16
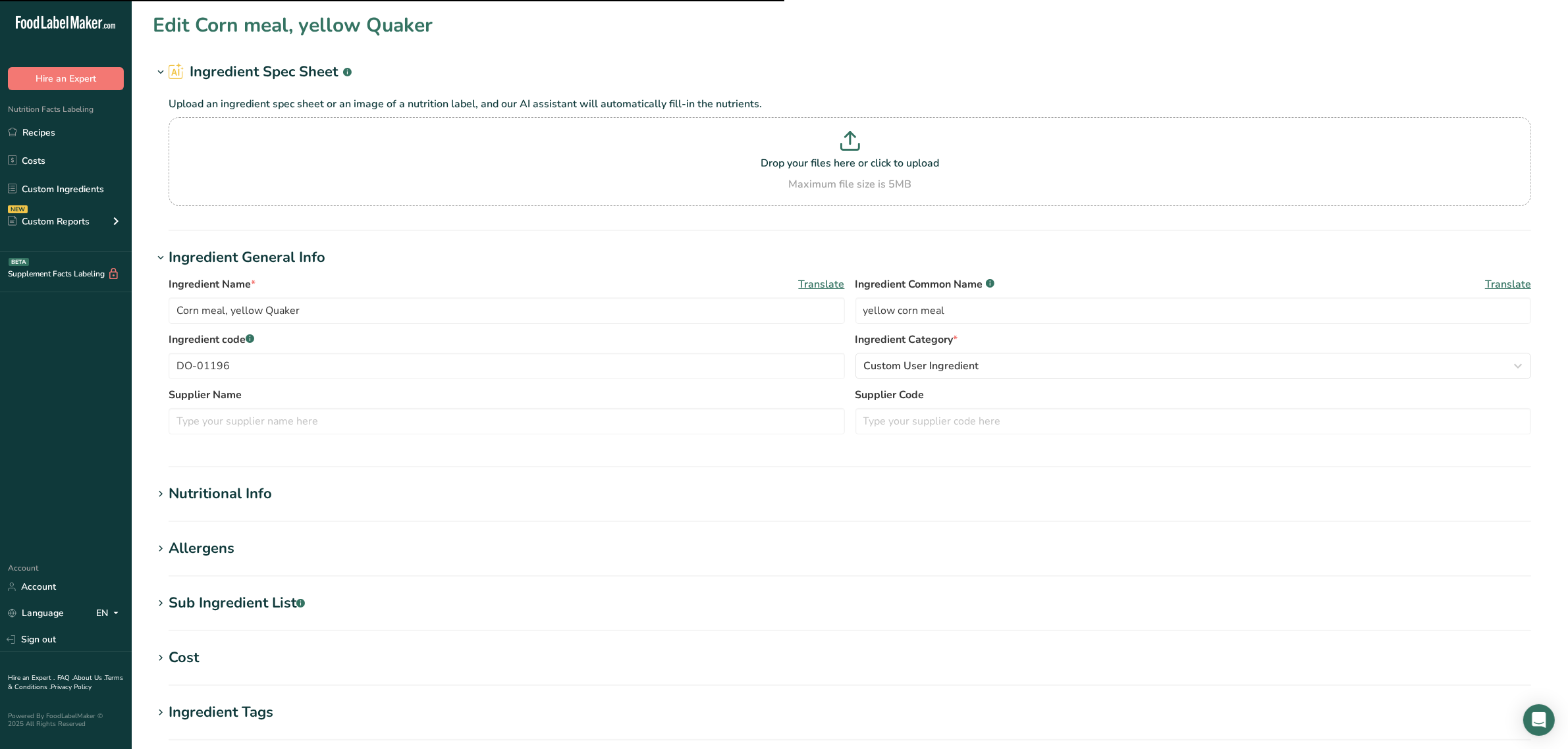
type input "RED & WHITE CRAB SHREDS SURIMI"
type input "red & white crab shreds surimi"
type input "FO-01342"
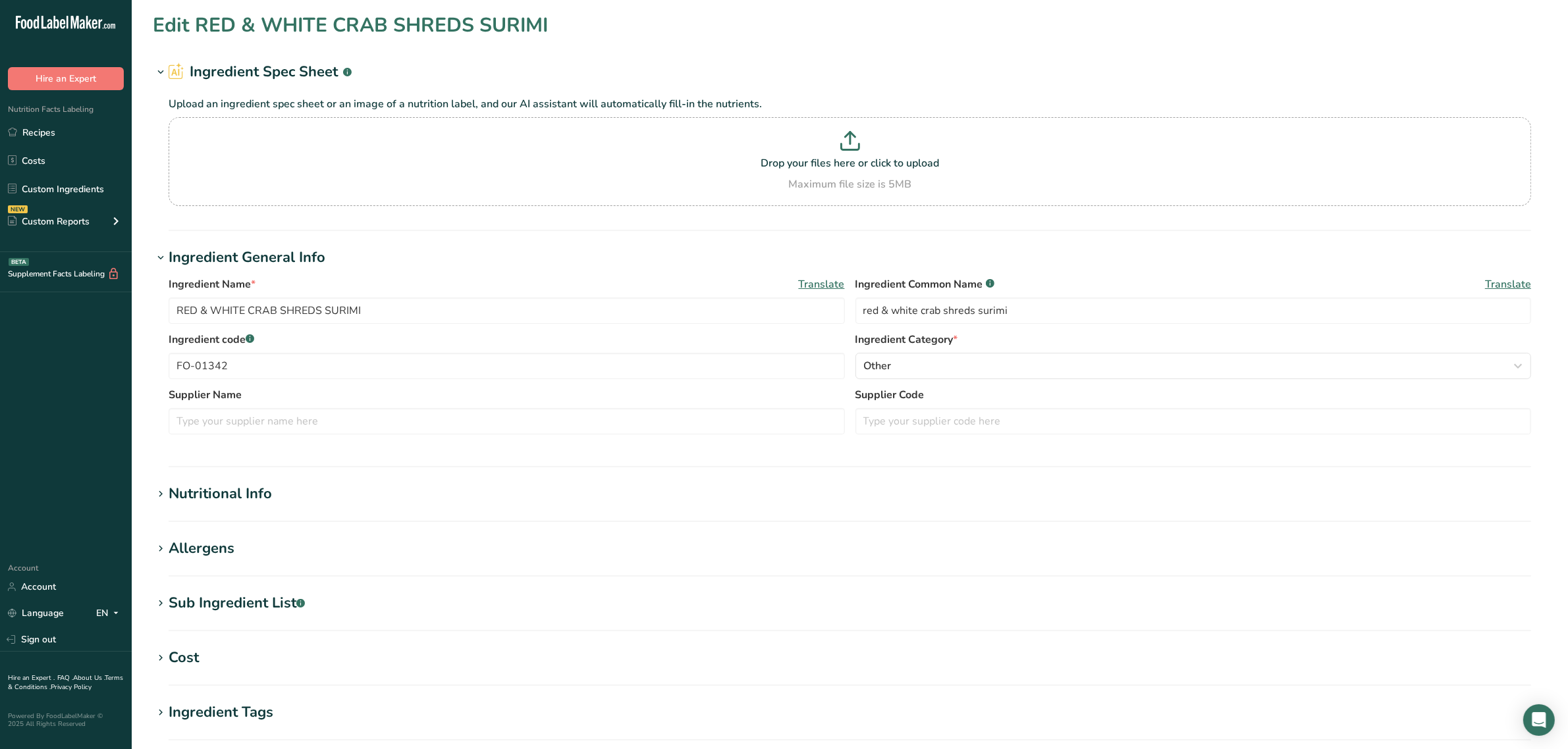
click at [267, 605] on div "Sub Ingredient List .a-a{fill:#347362;}.b-a{fill:#fff;}" at bounding box center [237, 603] width 136 height 21
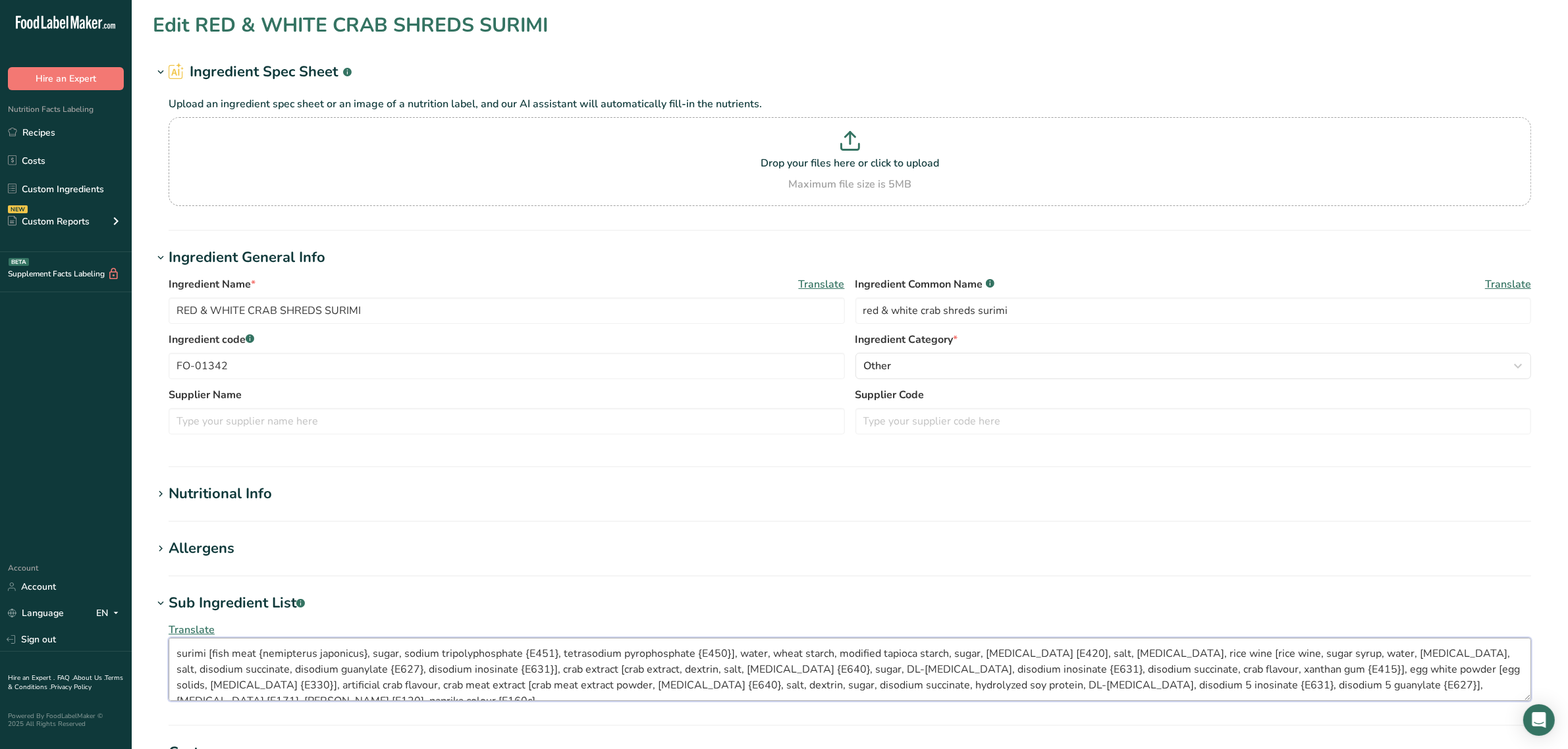
click at [546, 663] on textarea "surimi [fish meat {nemipterus japonicus}, sugar, sodium tripolyphosphate {E451}…" at bounding box center [850, 669] width 1362 height 63
click at [40, 184] on link "Custom Ingredients" at bounding box center [66, 189] width 132 height 25
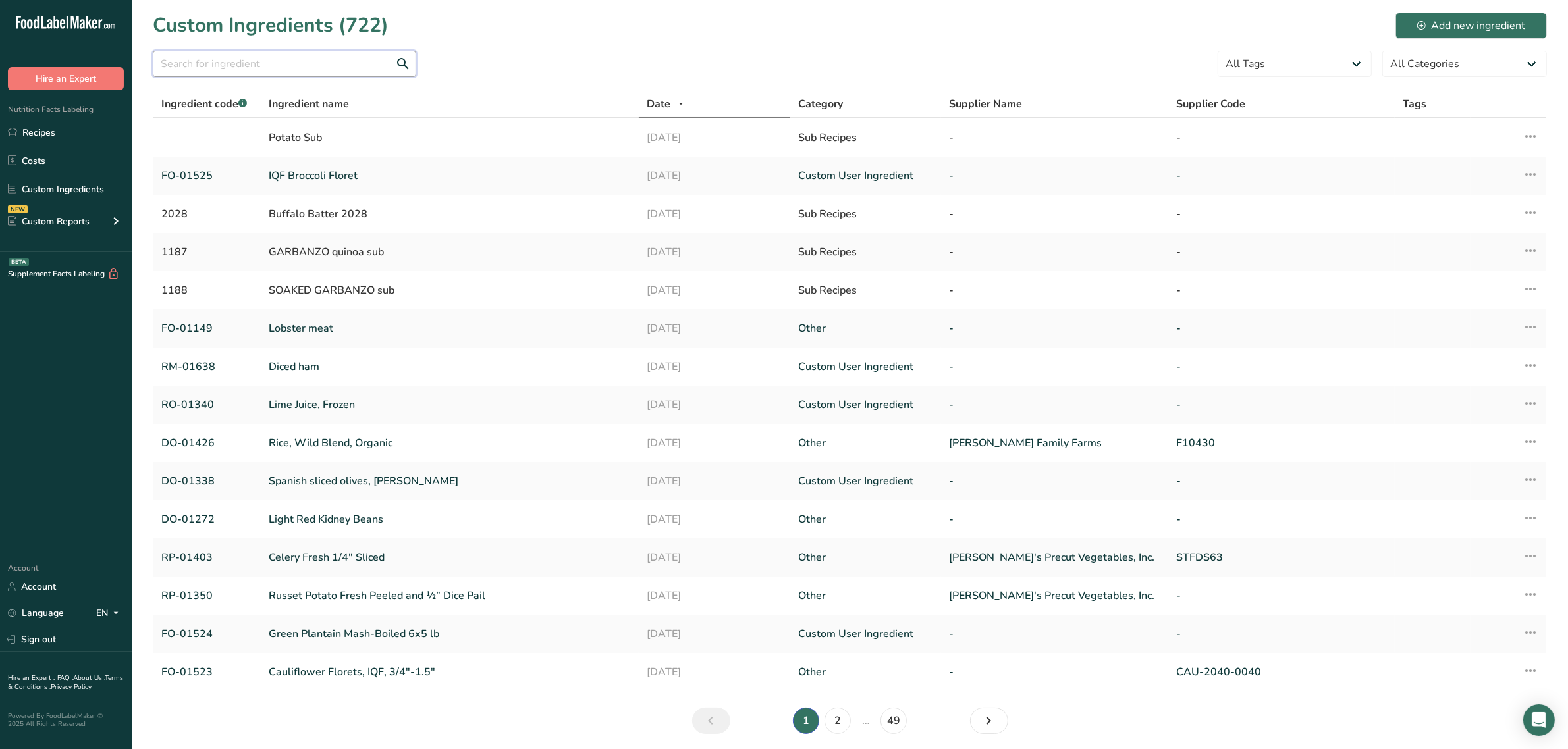
click at [341, 74] on input "text" at bounding box center [284, 63] width 263 height 26
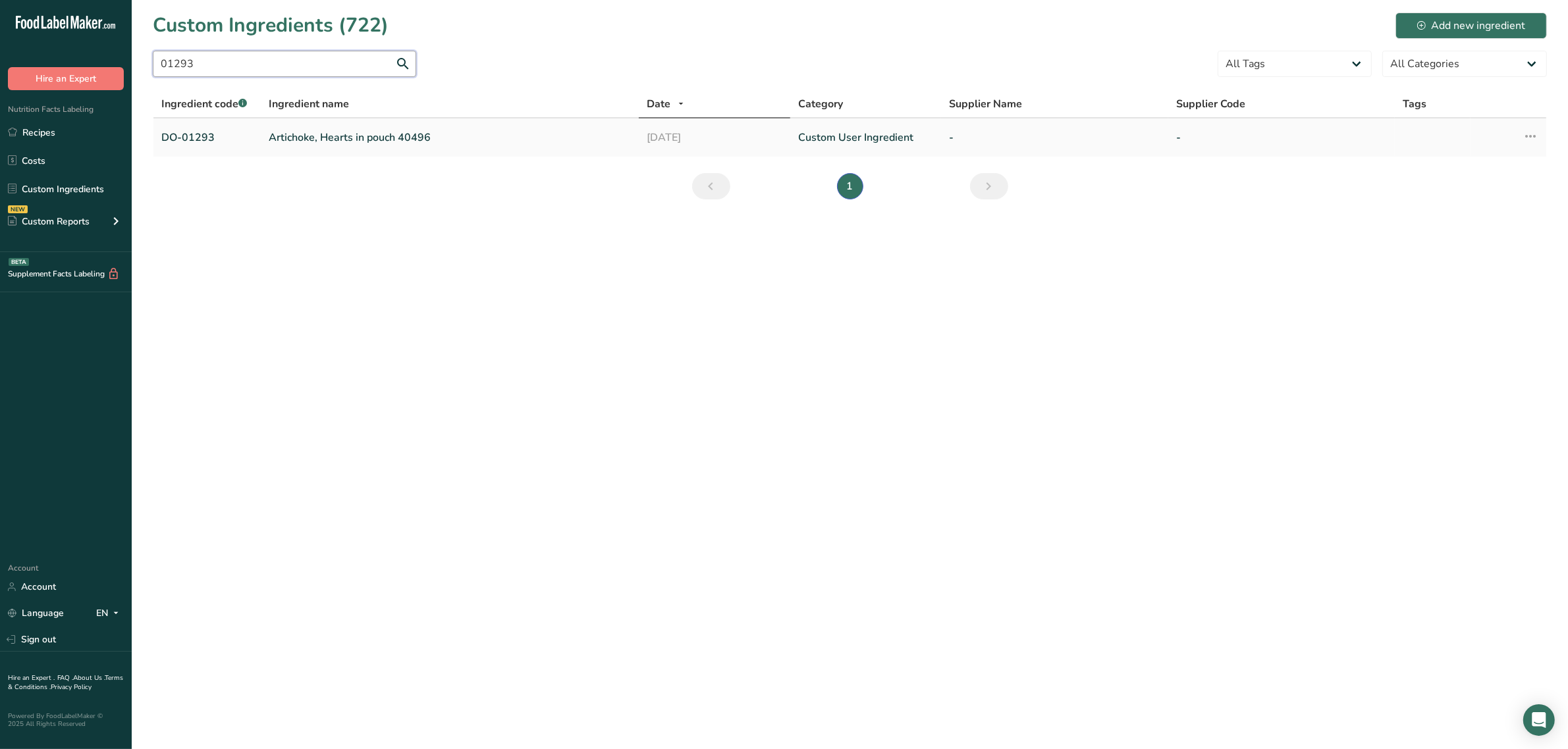
type input "01293"
click at [350, 132] on link "Artichoke, Hearts in pouch 40496" at bounding box center [450, 138] width 362 height 16
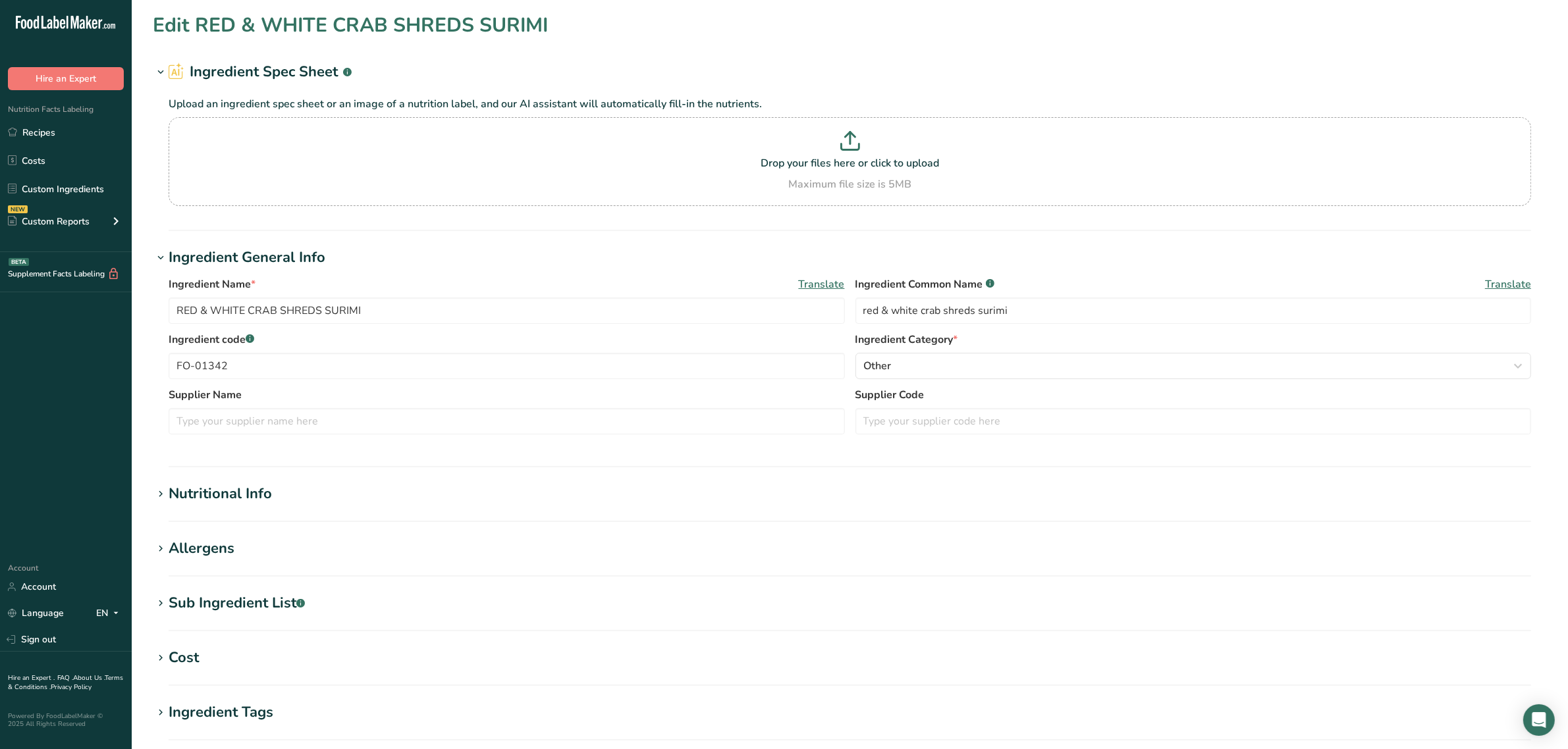
type input "Artichoke, Hearts in pouch 40496"
type input "artichokes"
type input "DO-01293"
type textarea "artichoke hearts, water, salt, [MEDICAL_DATA], [MEDICAL_DATA]"
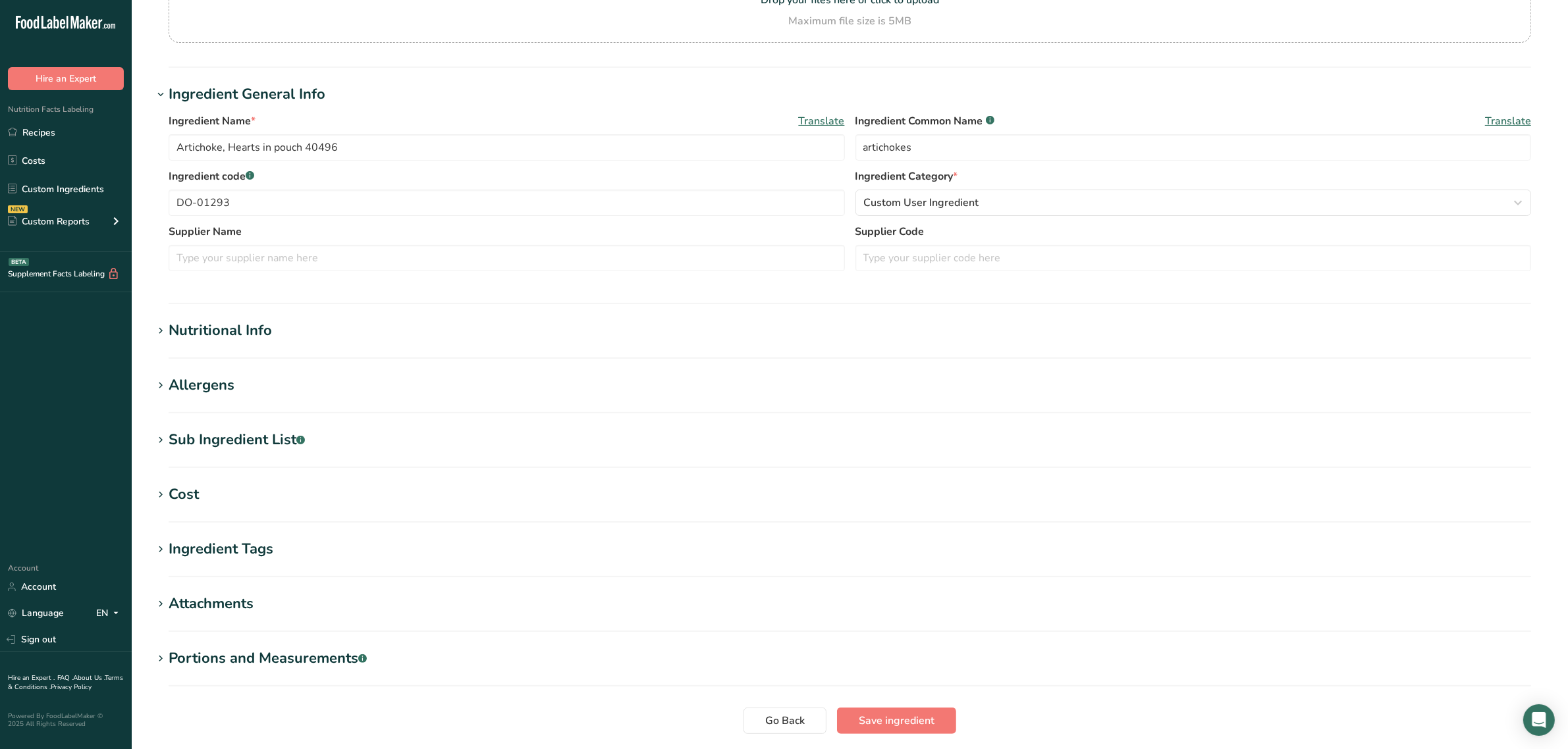
scroll to position [165, 0]
click at [272, 431] on div "Sub Ingredient List .a-a{fill:#347362;}.b-a{fill:#fff;}" at bounding box center [237, 439] width 136 height 21
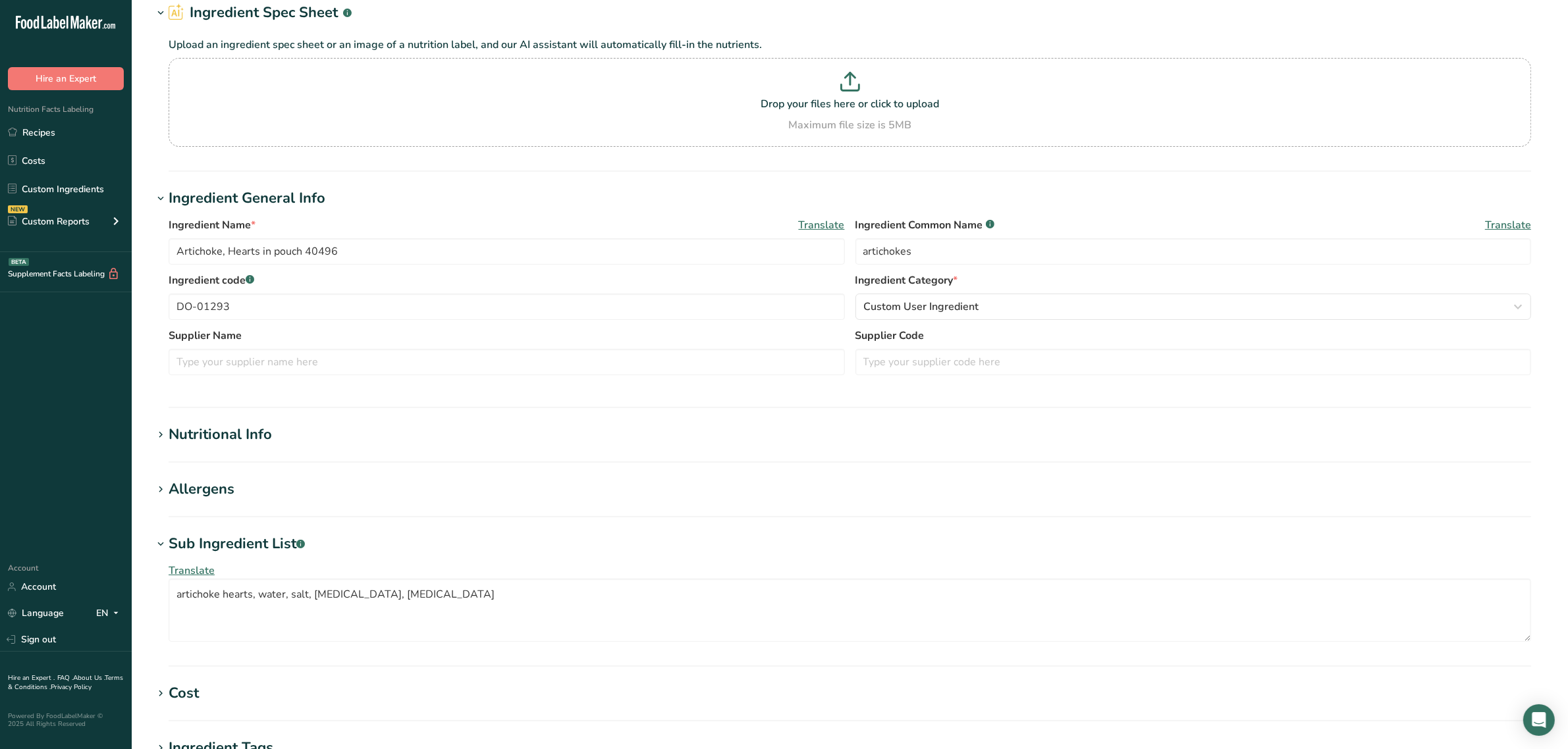
scroll to position [0, 0]
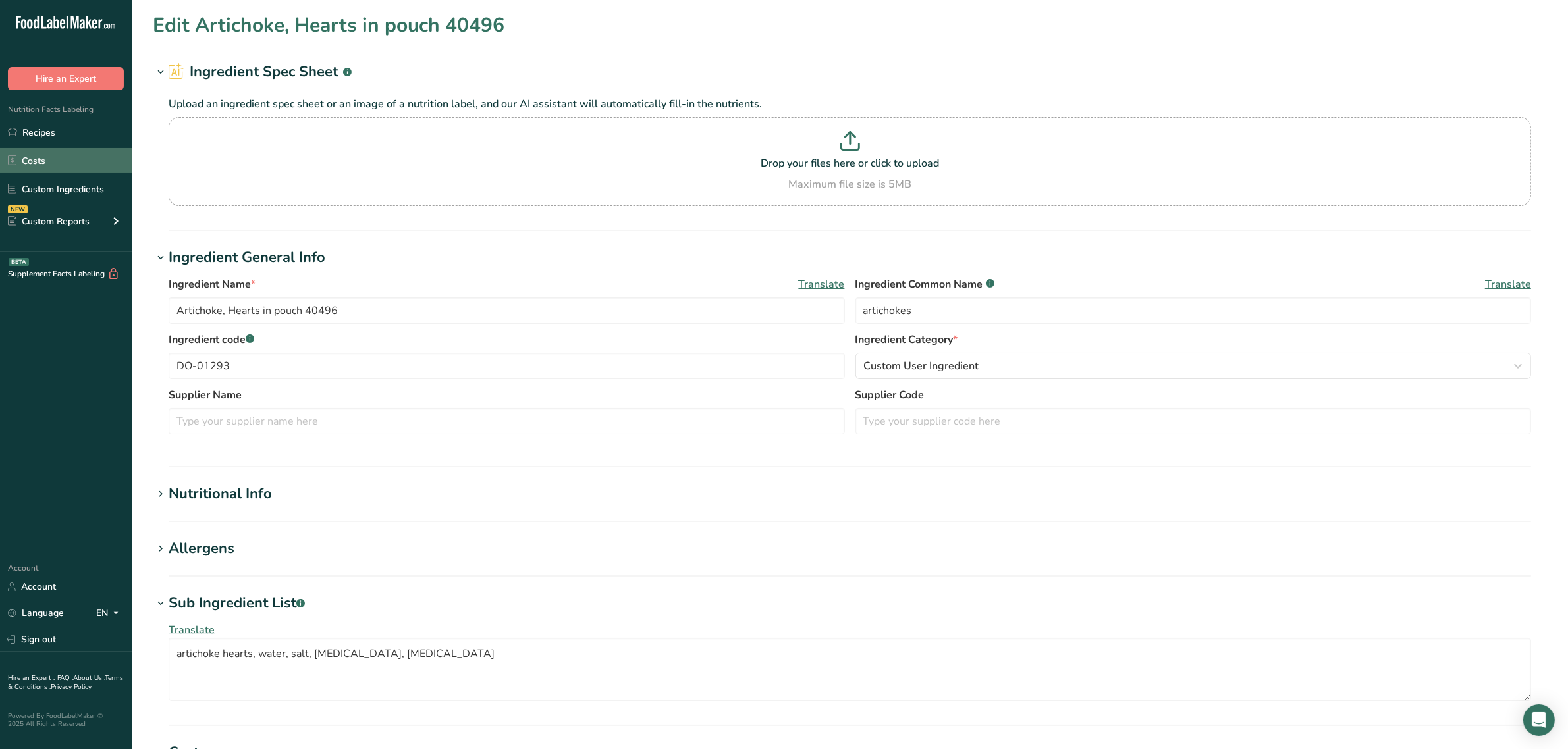
drag, startPoint x: 77, startPoint y: 178, endPoint x: 104, endPoint y: 173, distance: 27.5
click at [77, 179] on link "Custom Ingredients" at bounding box center [66, 189] width 132 height 25
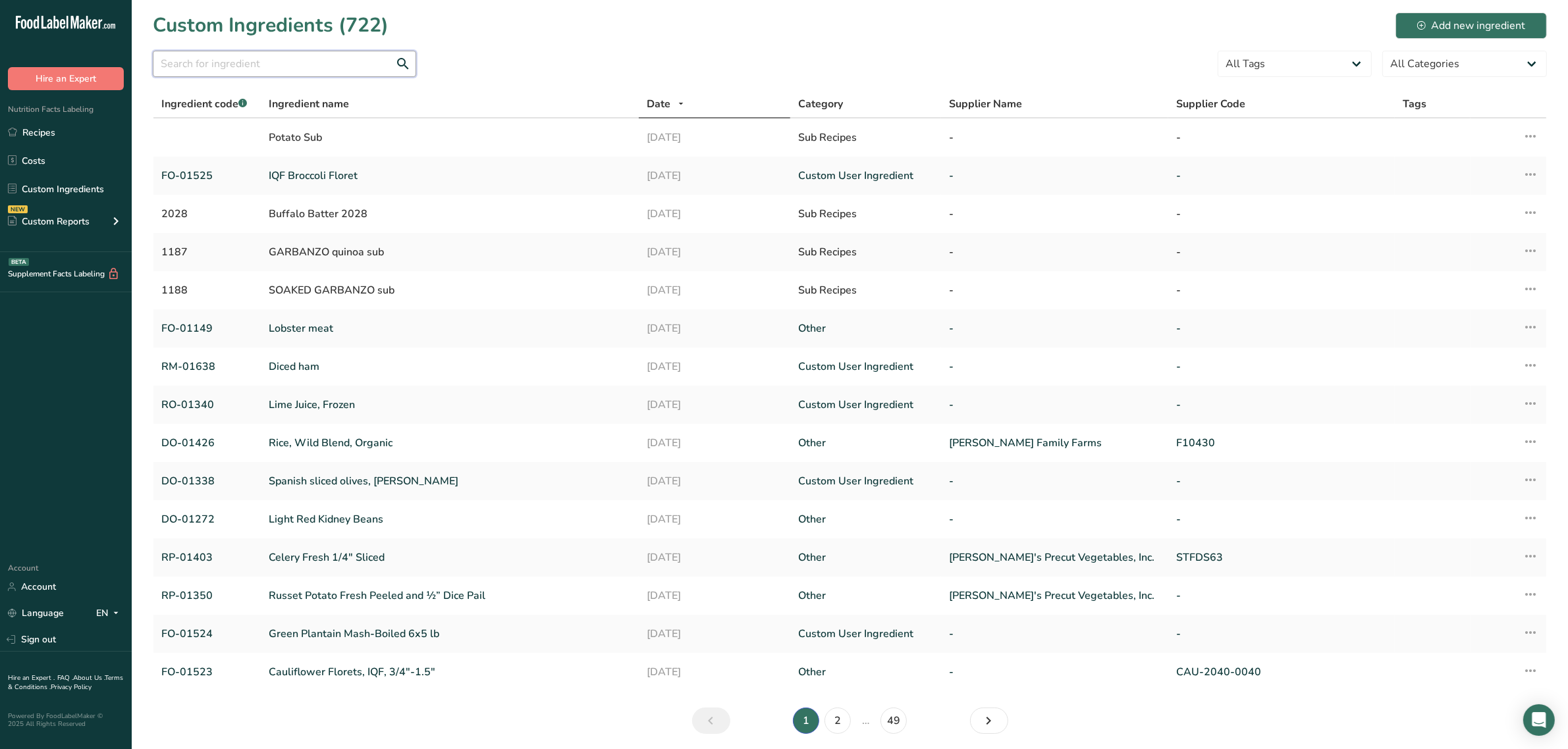
click at [281, 73] on input "text" at bounding box center [284, 63] width 263 height 26
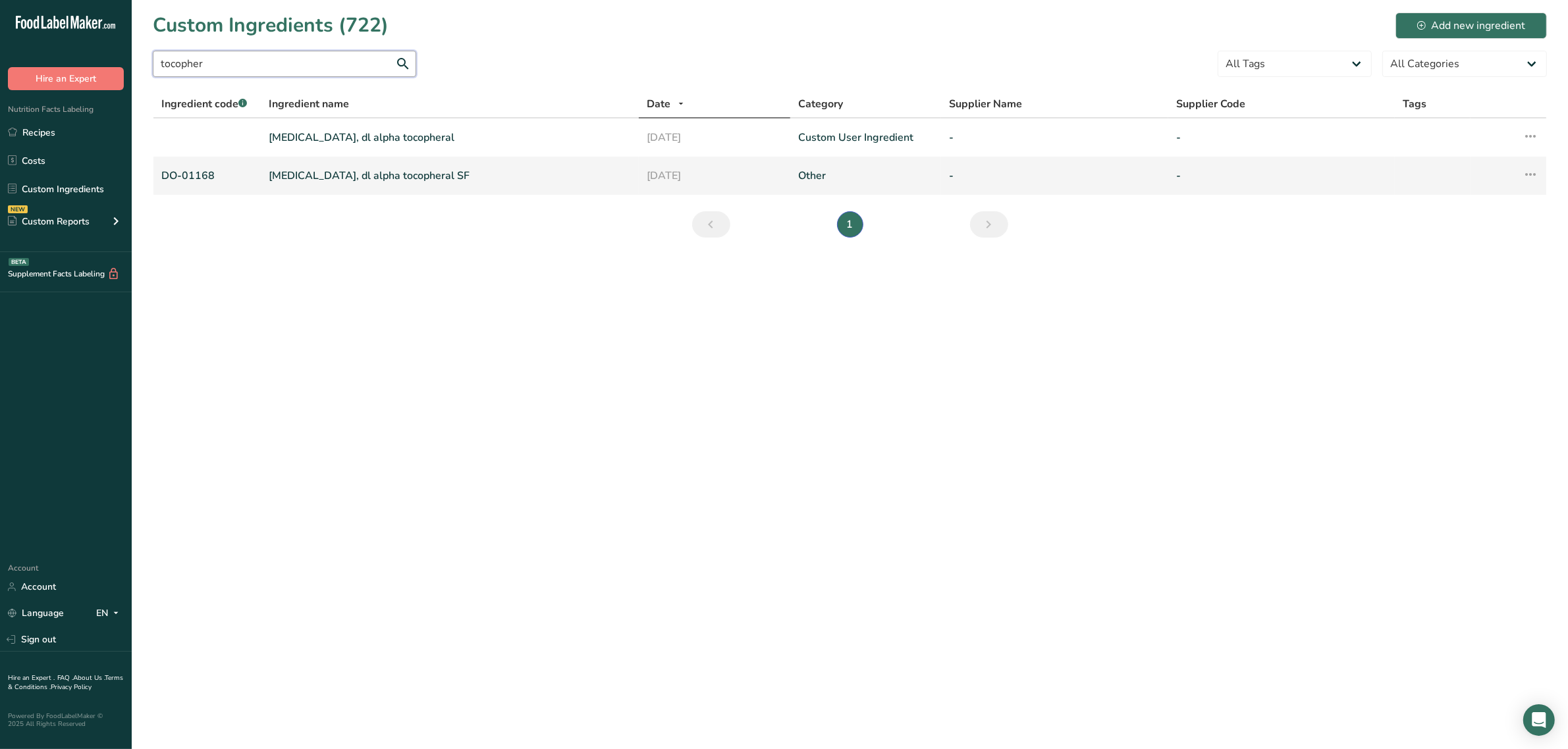
type input "tocopher"
click at [337, 169] on link "[MEDICAL_DATA], dl alpha tocopheral SF" at bounding box center [450, 176] width 362 height 16
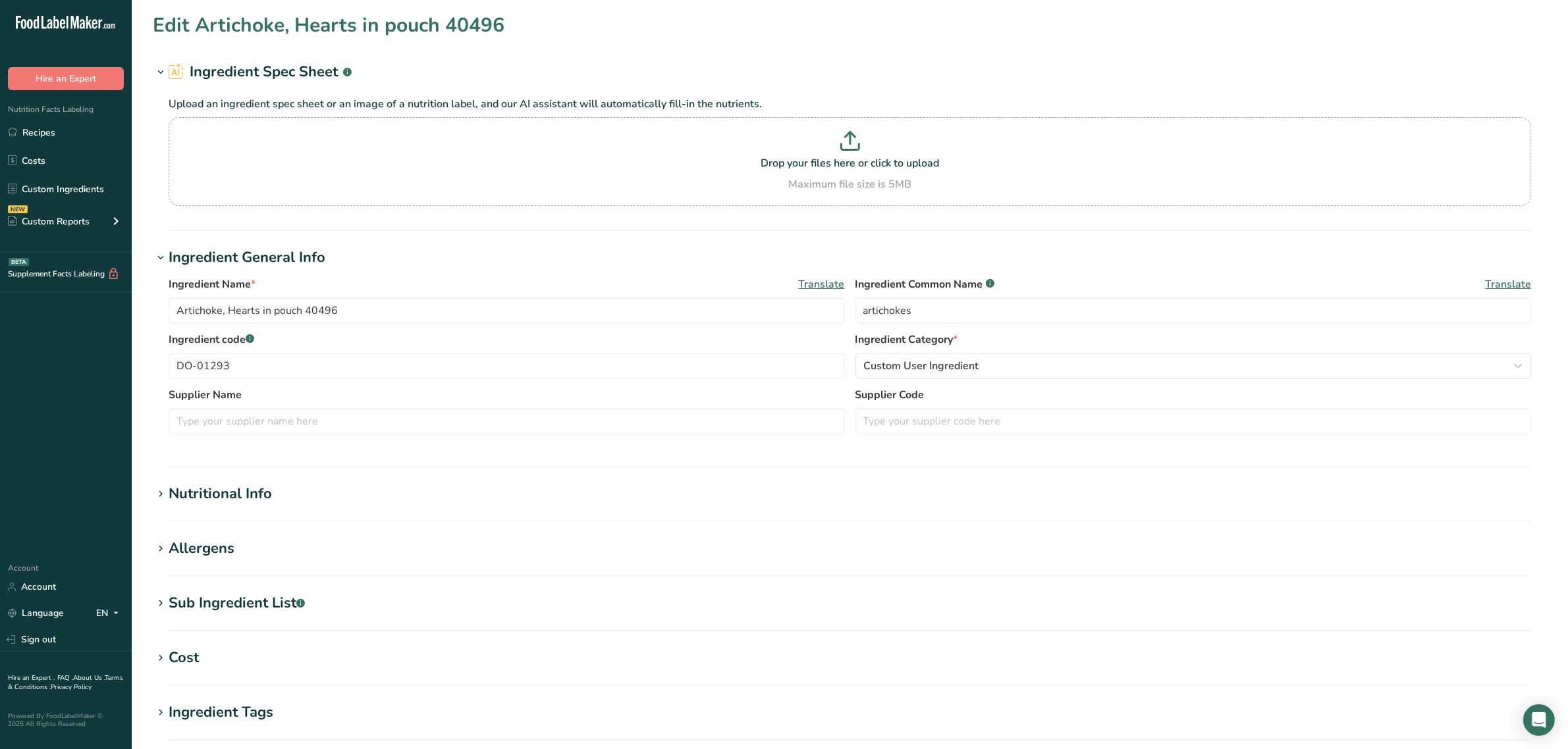
type input "[MEDICAL_DATA], dl alpha tocopheral SF"
type input "natural [MEDICAL_DATA] added to protect flavor"
type input "DO-01168"
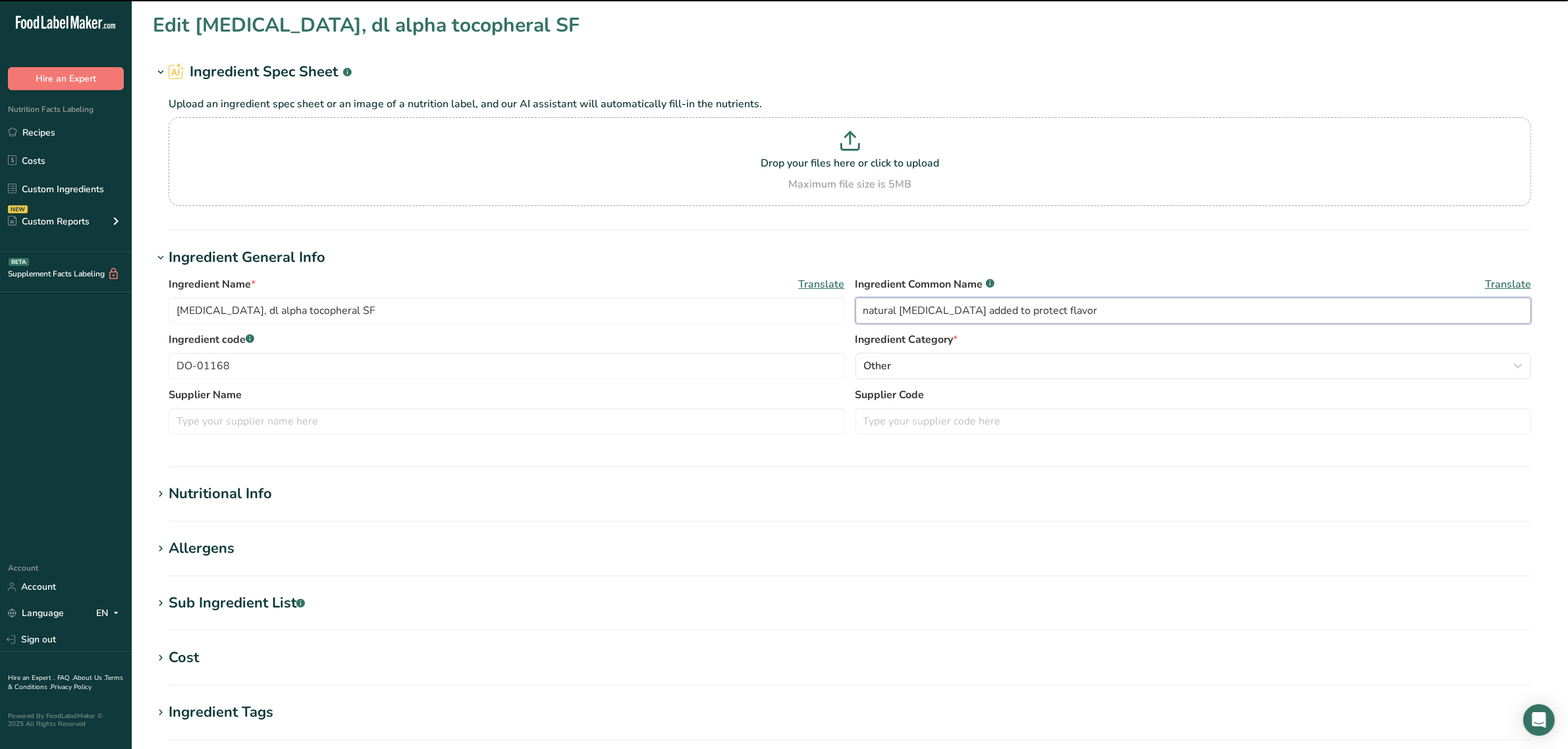
click at [942, 298] on input "natural [MEDICAL_DATA] added to protect flavor" at bounding box center [1194, 310] width 676 height 26
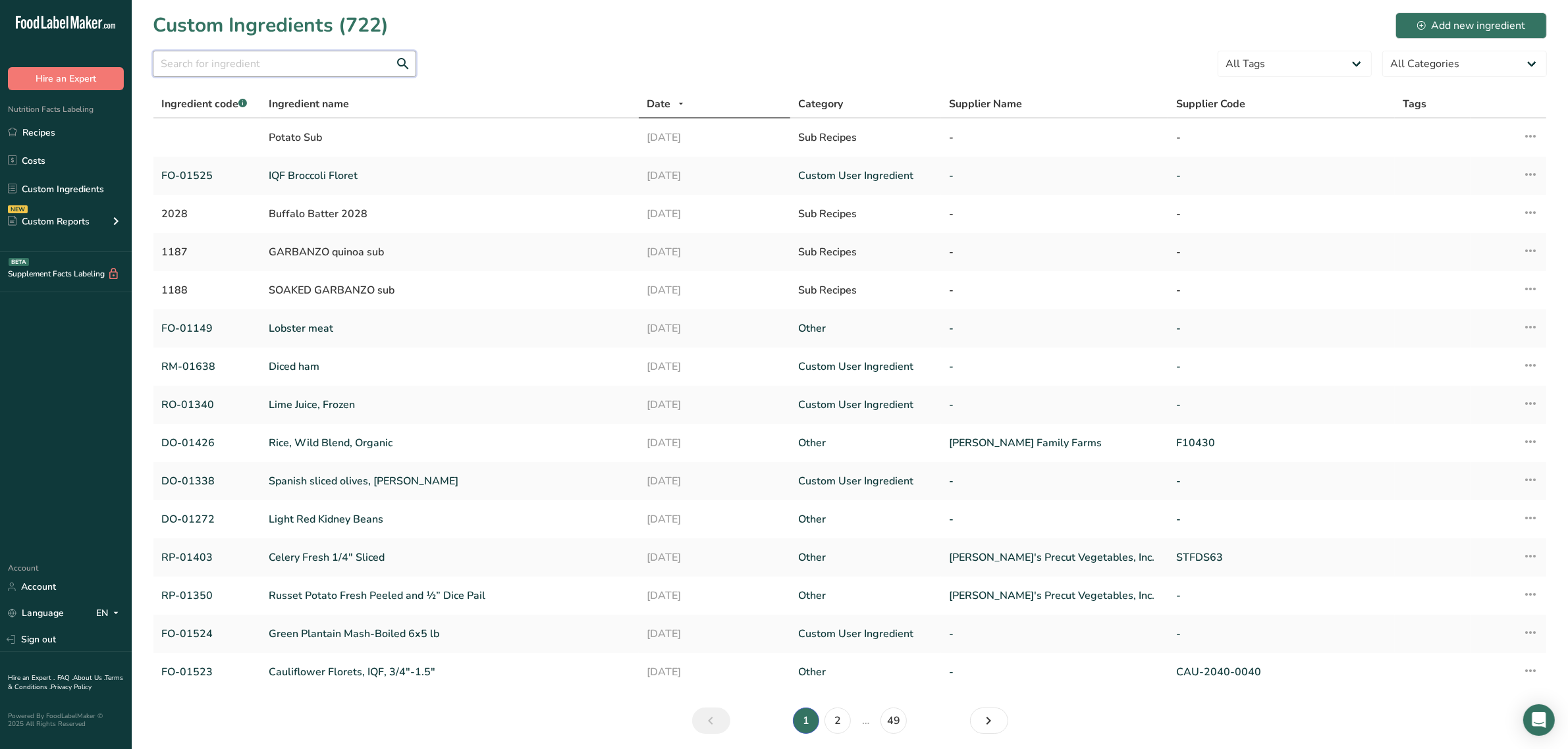
click at [255, 68] on input "text" at bounding box center [284, 63] width 263 height 26
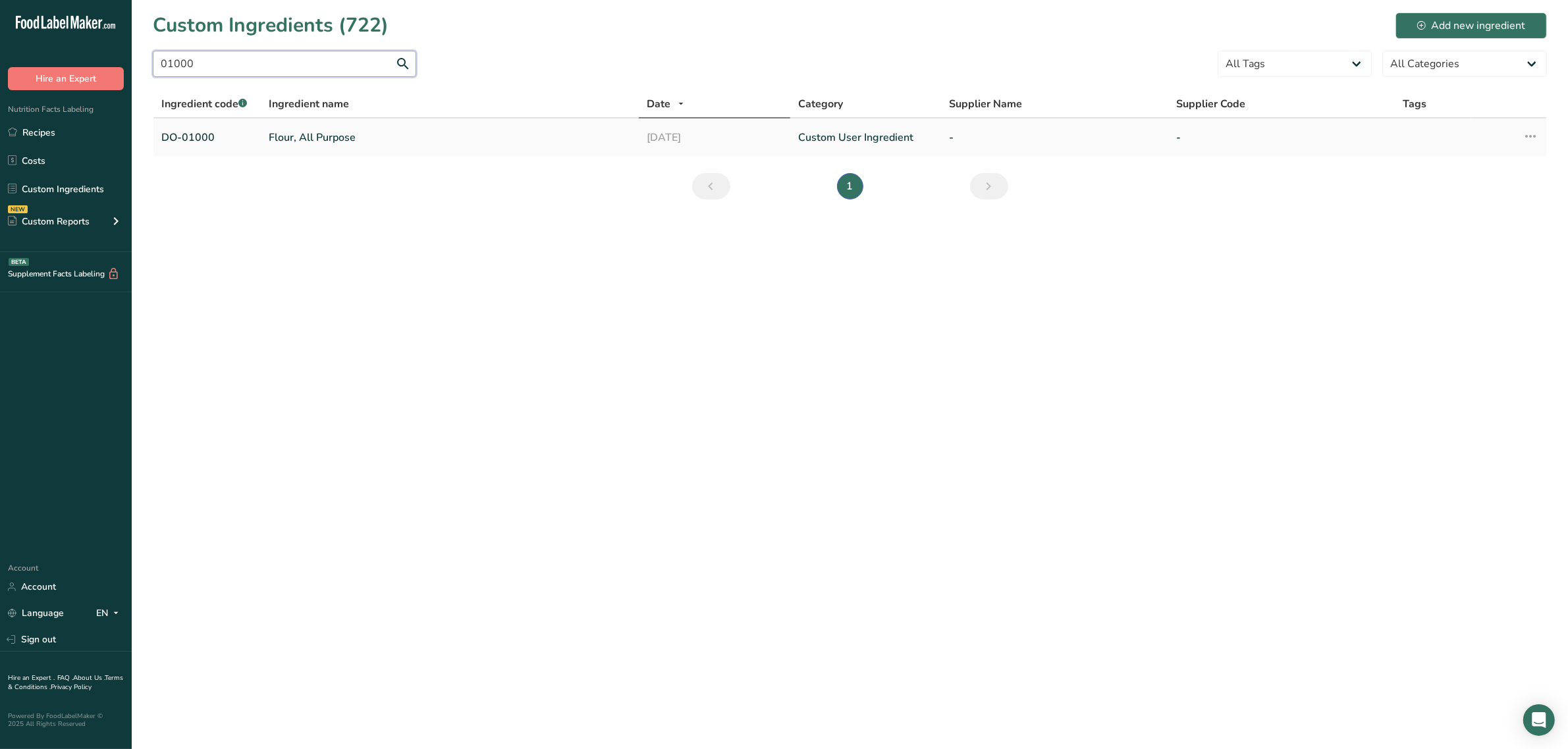
type input "01000"
click at [335, 138] on link "Flour, All Purpose" at bounding box center [450, 138] width 362 height 16
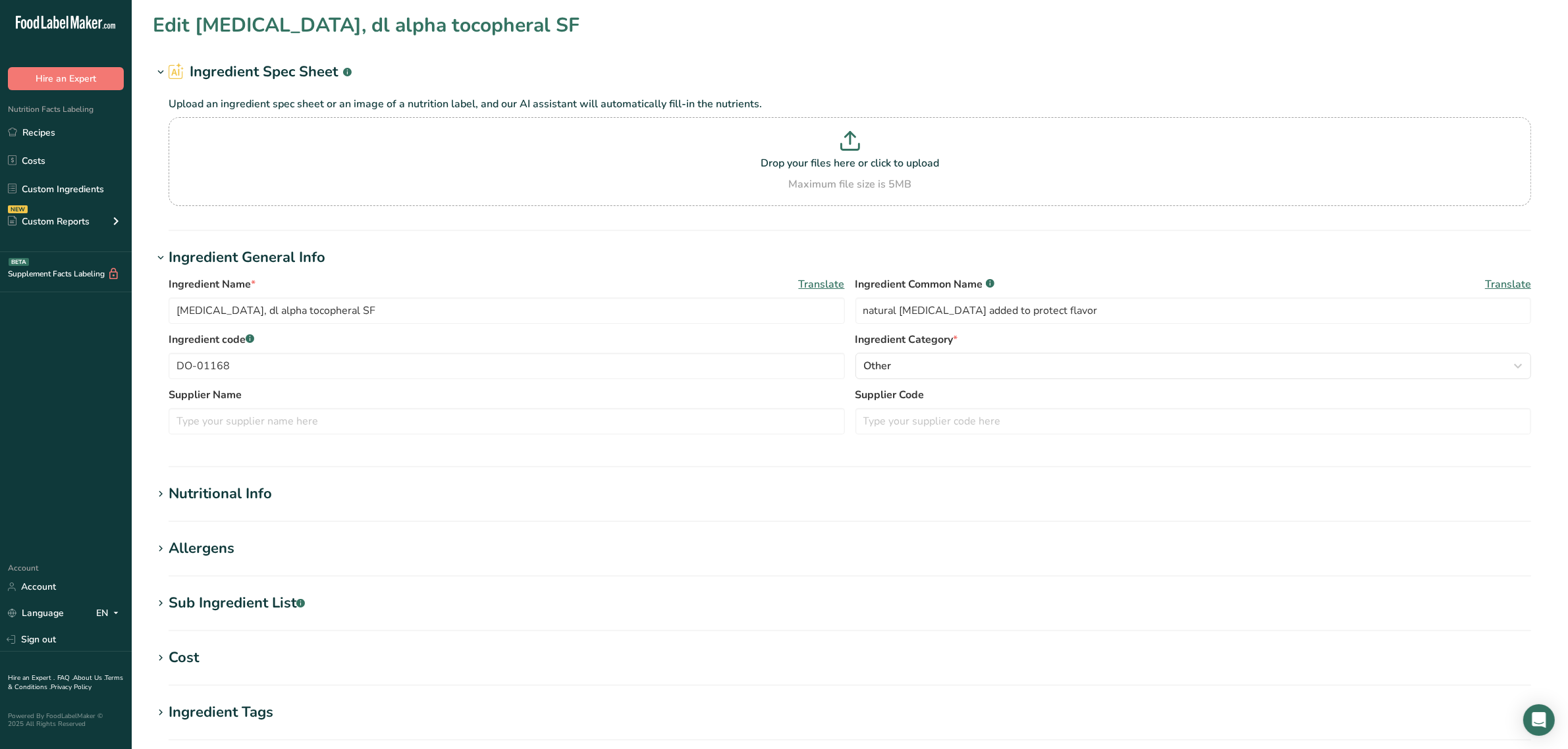
type input "Flour, All Purpose"
type input "enriched wheat flour"
type input "DO-01000"
drag, startPoint x: 1001, startPoint y: 312, endPoint x: 544, endPoint y: 347, distance: 458.3
click at [544, 347] on div "Ingredient Name * Translate Flour, All Purpose Ingredient Common Name .a-a{fill…" at bounding box center [850, 359] width 1394 height 181
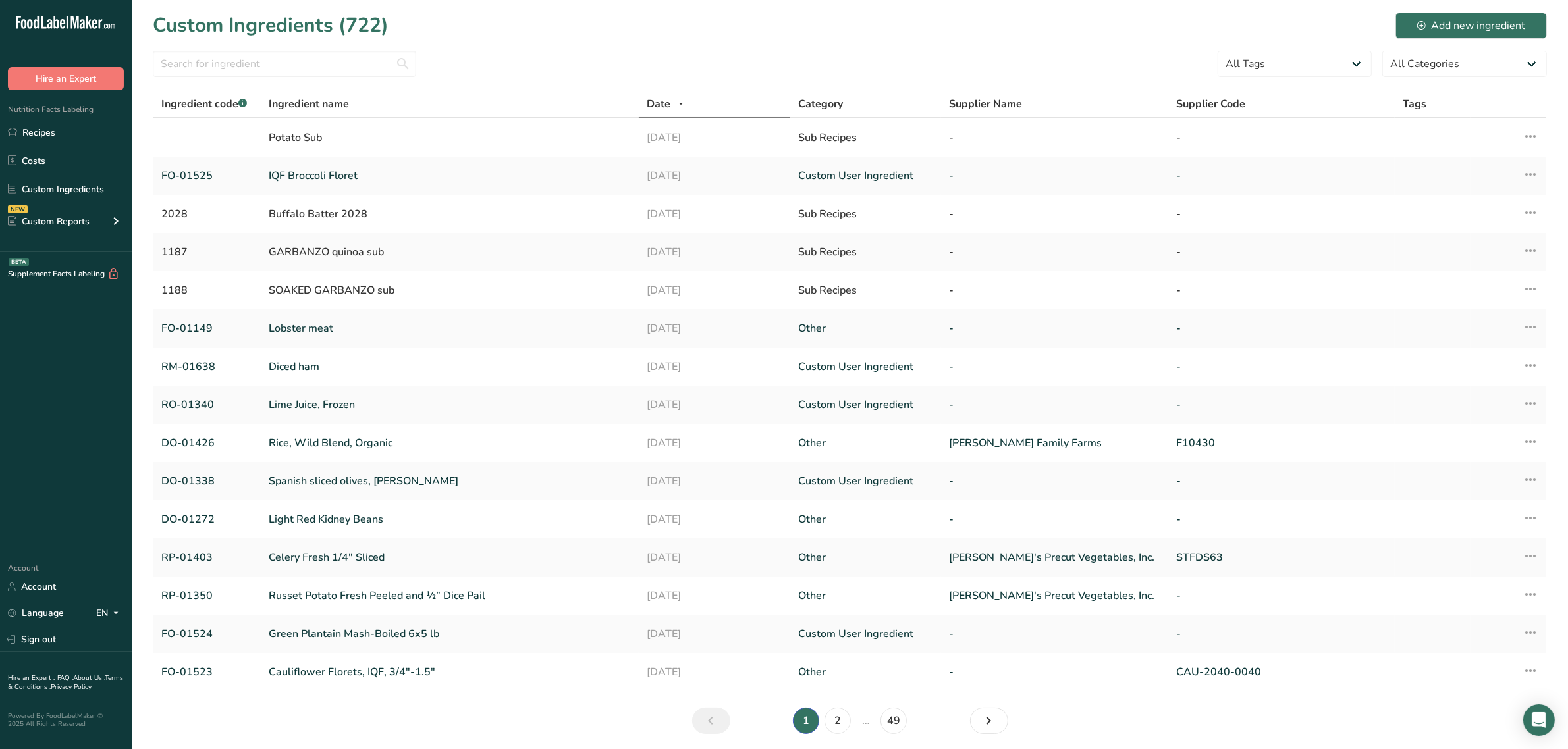
click at [243, 78] on div at bounding box center [284, 67] width 263 height 34
drag, startPoint x: 247, startPoint y: 76, endPoint x: 239, endPoint y: 75, distance: 8.1
click at [247, 76] on input "text" at bounding box center [284, 63] width 263 height 26
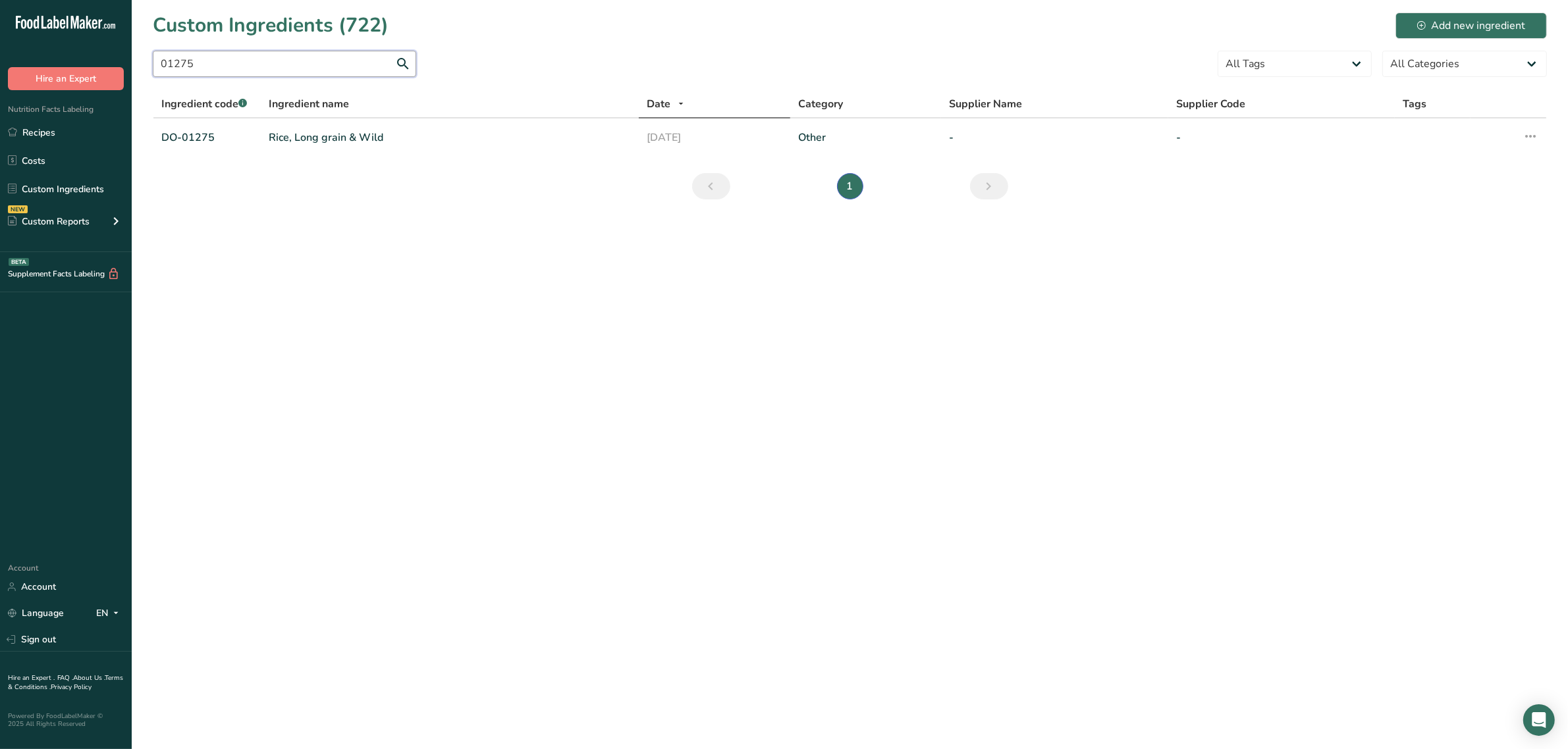
type input "01275"
click at [341, 139] on link "Rice, Long grain & Wild" at bounding box center [450, 138] width 362 height 16
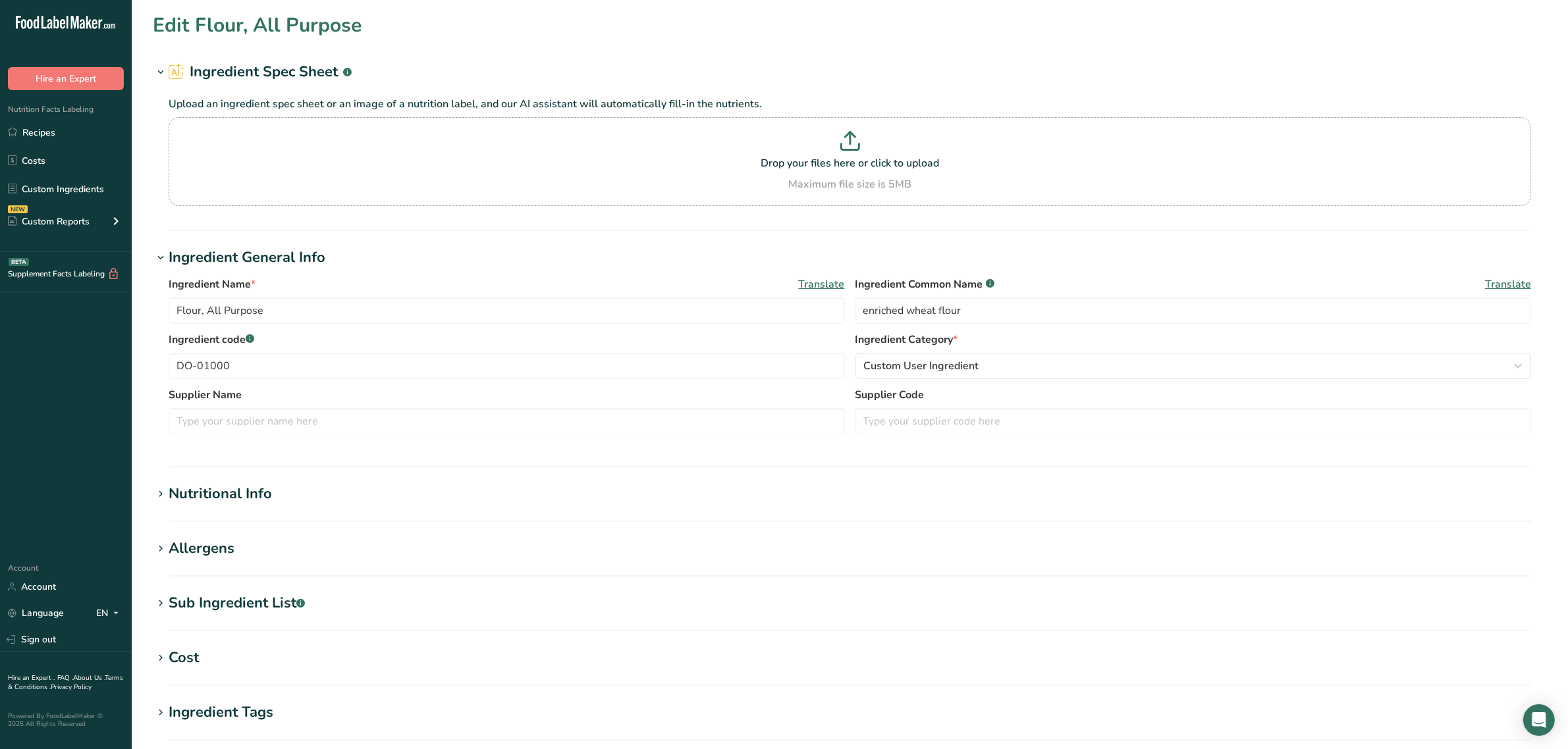
type input "Rice, Long grain & Wild"
type input "long grain and wild rice"
type input "DO-01275"
click at [220, 594] on div "Sub Ingredient List .a-a{fill:#347362;}.b-a{fill:#fff;}" at bounding box center [237, 603] width 136 height 21
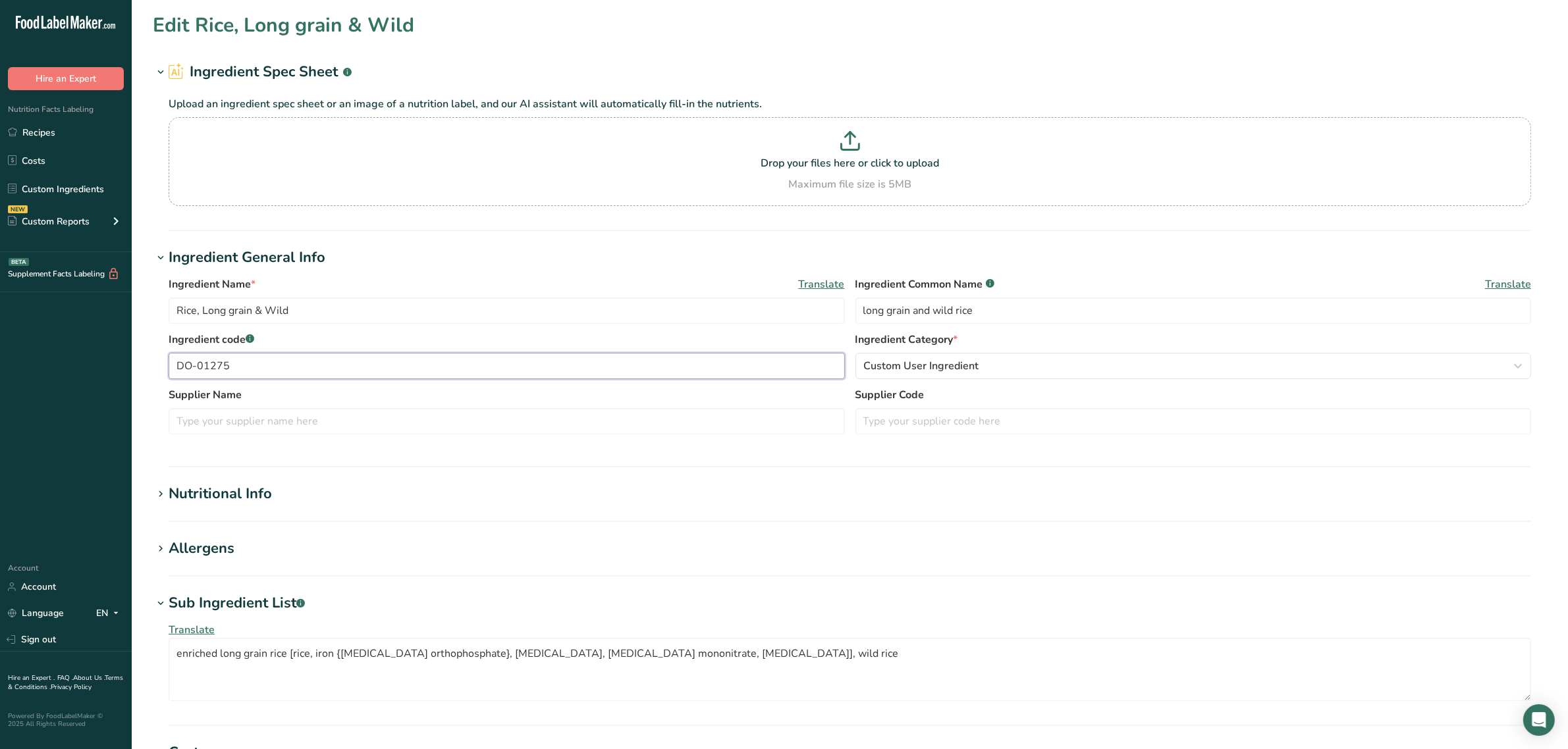
drag, startPoint x: 148, startPoint y: 349, endPoint x: 123, endPoint y: 344, distance: 25.5
click at [130, 346] on div ".a-20{fill:#fff;} Hire an Expert Nutrition Facts Labeling Recipes Costs Custom …" at bounding box center [784, 552] width 1568 height 1104
drag, startPoint x: 998, startPoint y: 304, endPoint x: 587, endPoint y: 309, distance: 411.0
click at [587, 309] on div "Ingredient Name * Translate Rice, Long grain & Wild Ingredient Common Name .a-a…" at bounding box center [850, 304] width 1362 height 55
type input "long grain and wild rice"
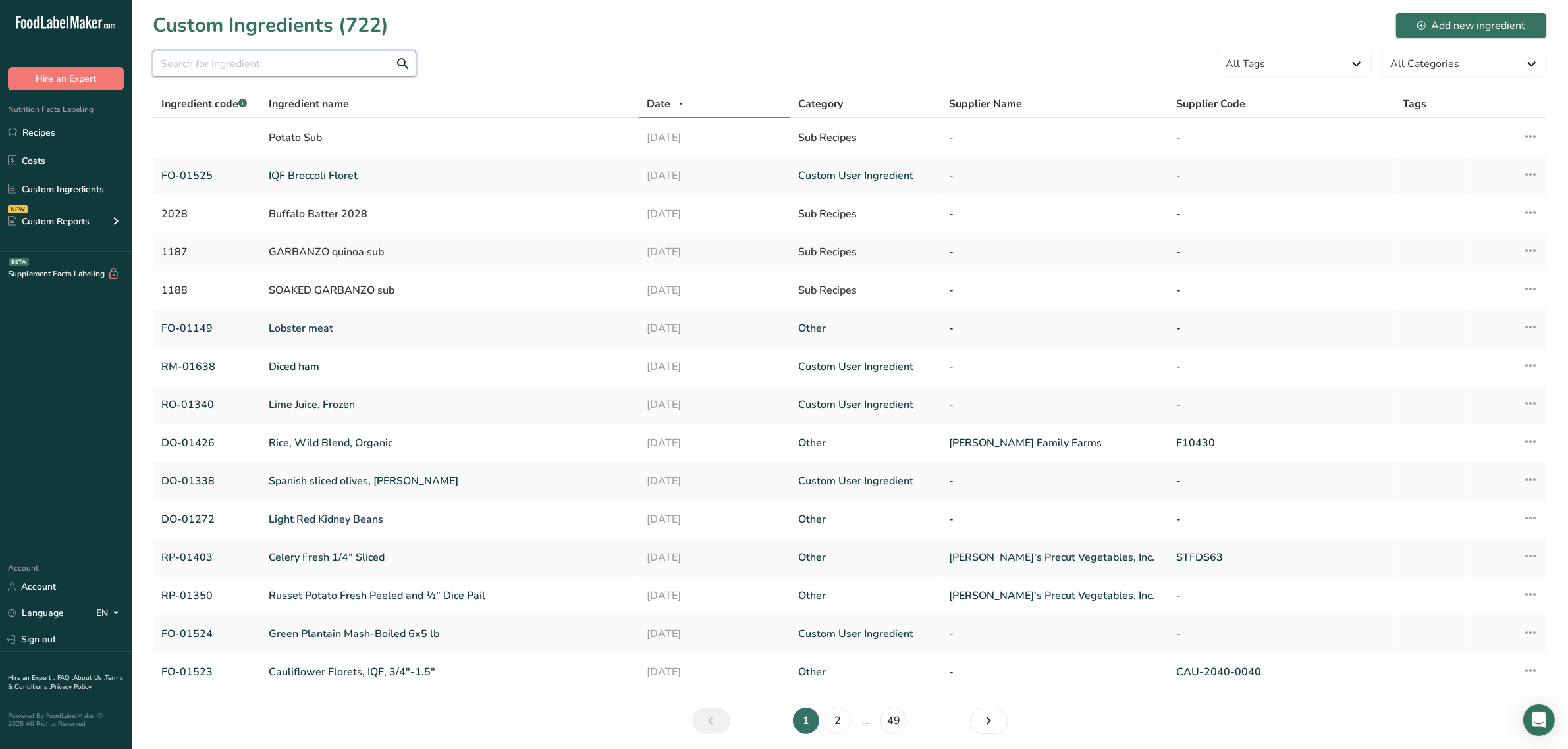
click at [270, 77] on input "text" at bounding box center [284, 63] width 263 height 26
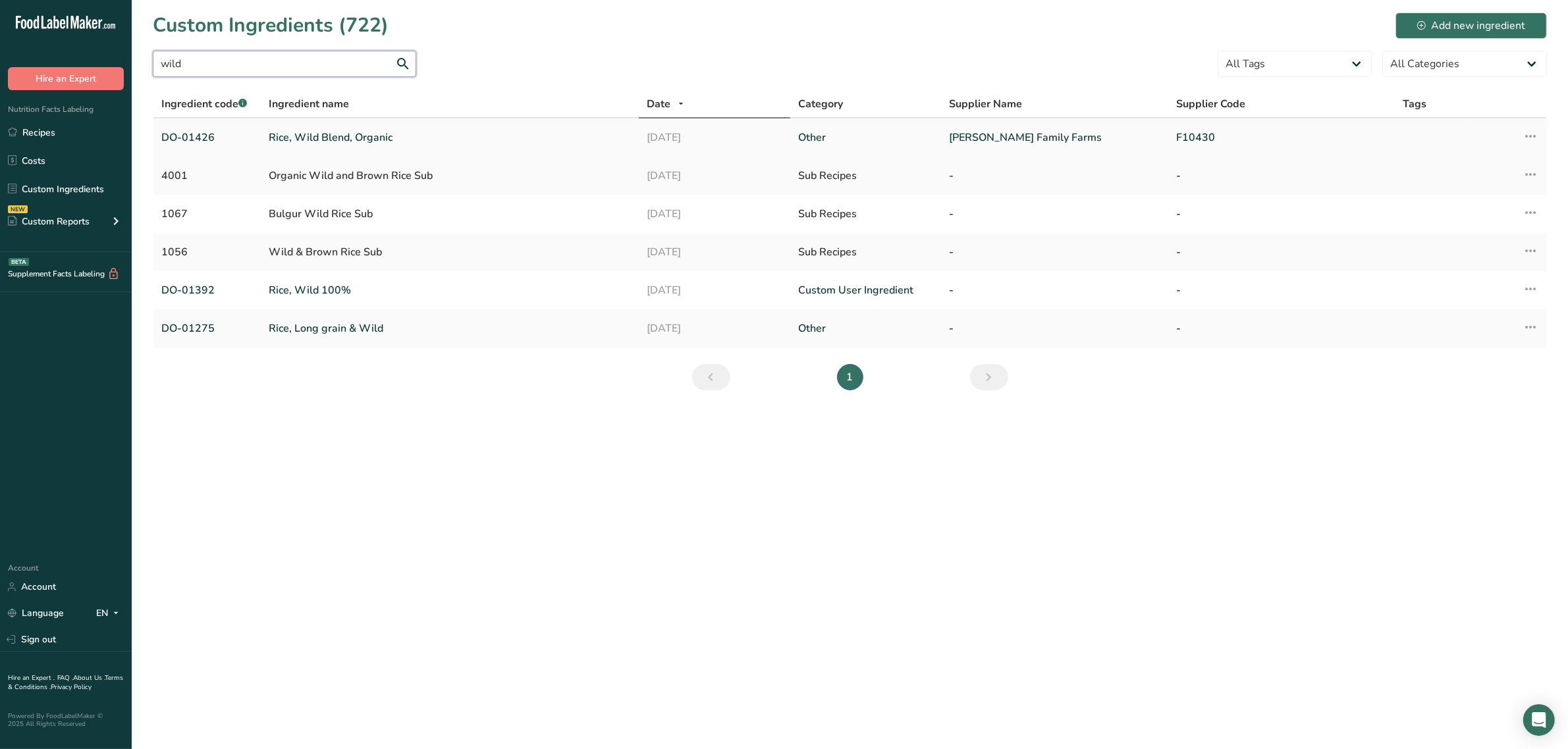
type input "wild"
click at [306, 134] on link "Rice, Wild Blend, Organic" at bounding box center [450, 138] width 362 height 16
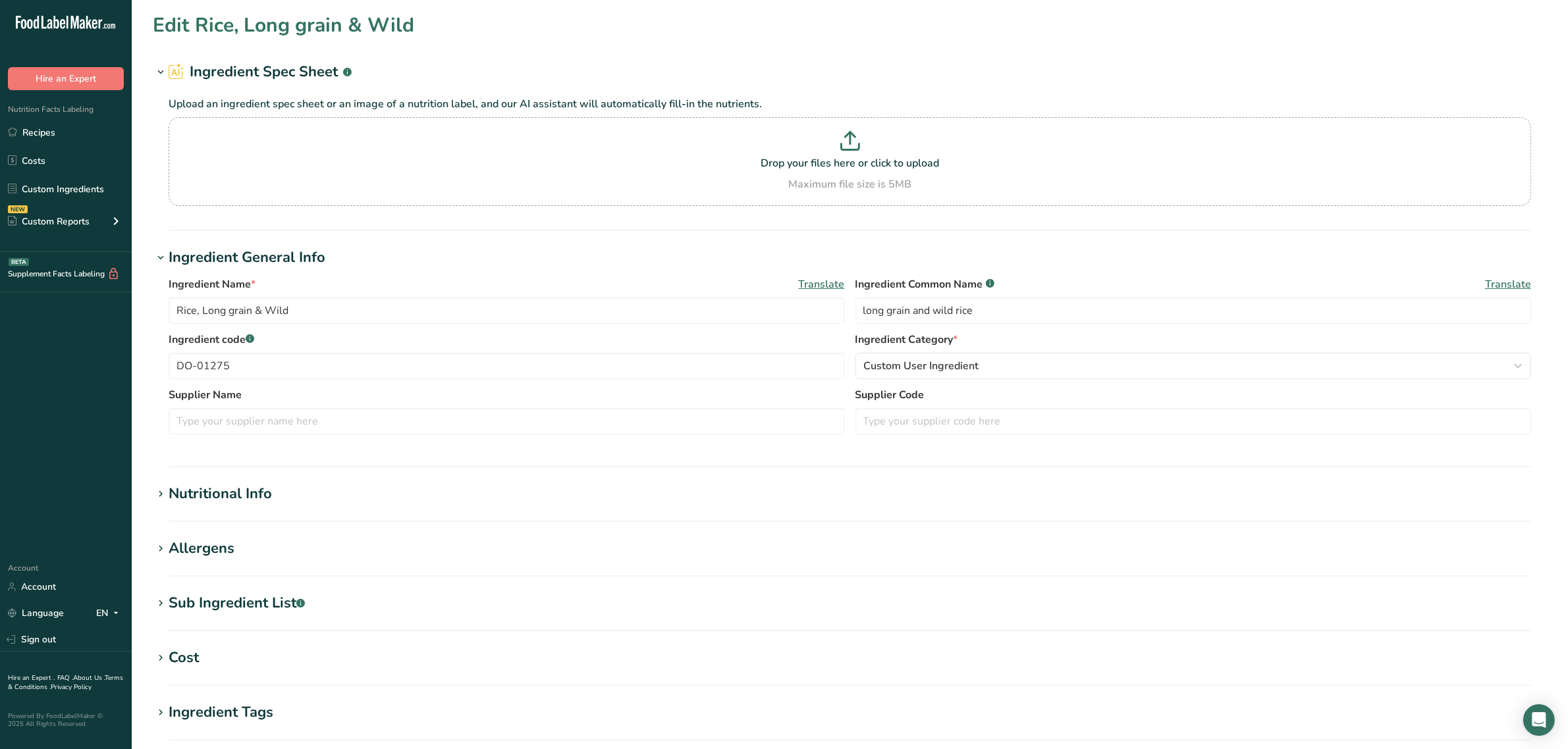
type input "Rice, Wild Blend, Organic"
type input "organic wild rice"
type input "DO-01426"
type input "[PERSON_NAME] Family Farms"
type input "F10430"
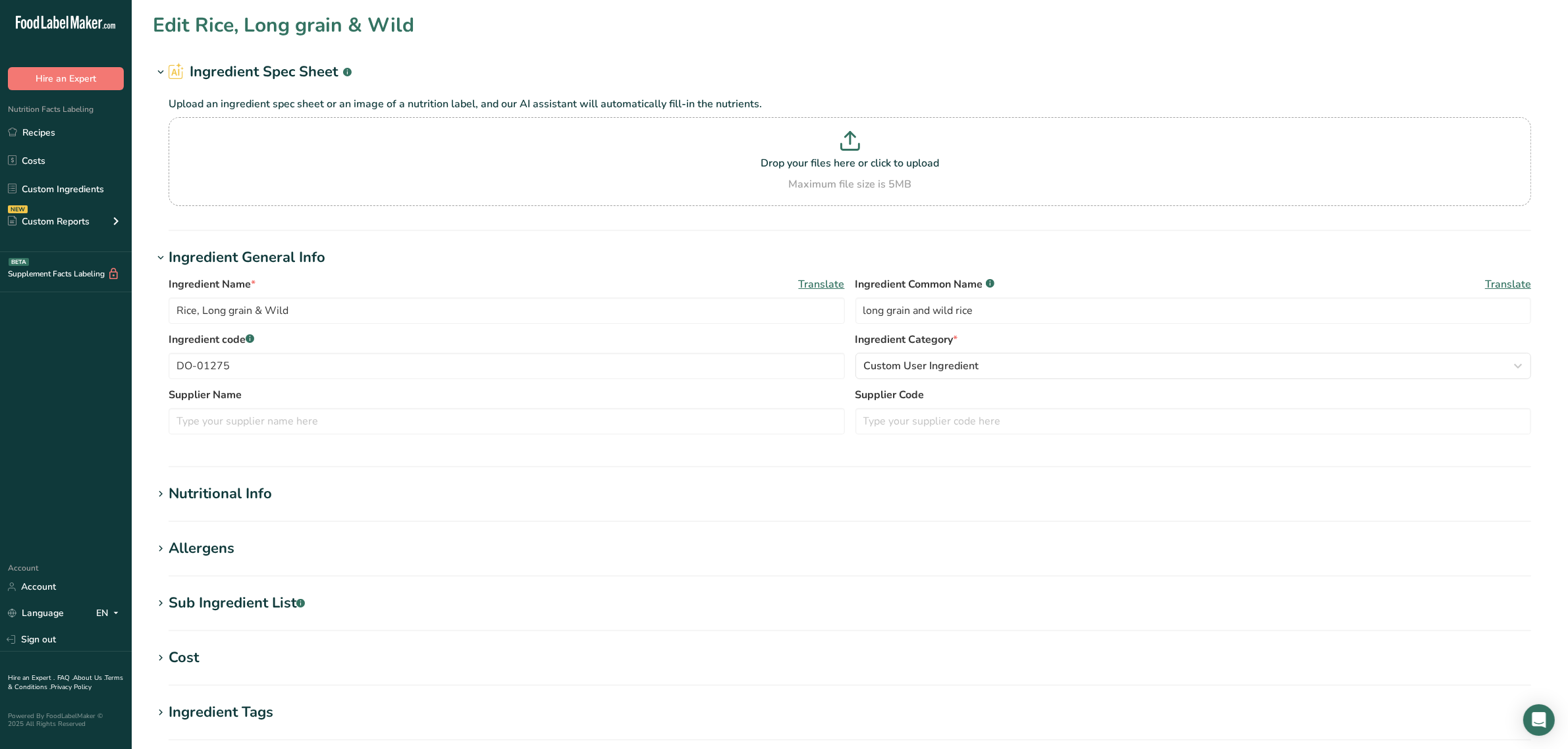
type textarea "organic long grain brown rice, organic sweet brown rice, organic wild rice, org…"
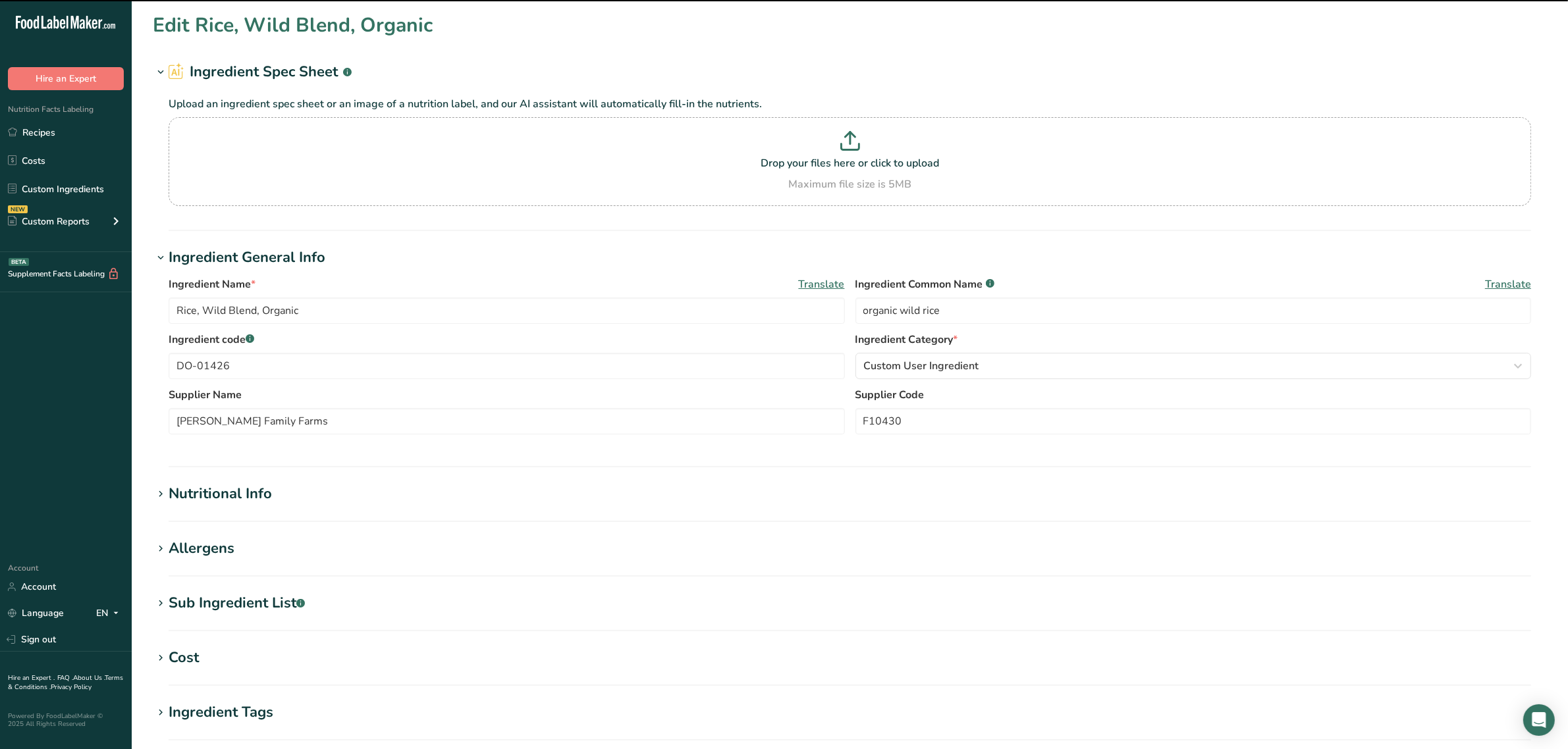
click at [272, 604] on div "Sub Ingredient List .a-a{fill:#347362;}.b-a{fill:#fff;}" at bounding box center [237, 603] width 136 height 21
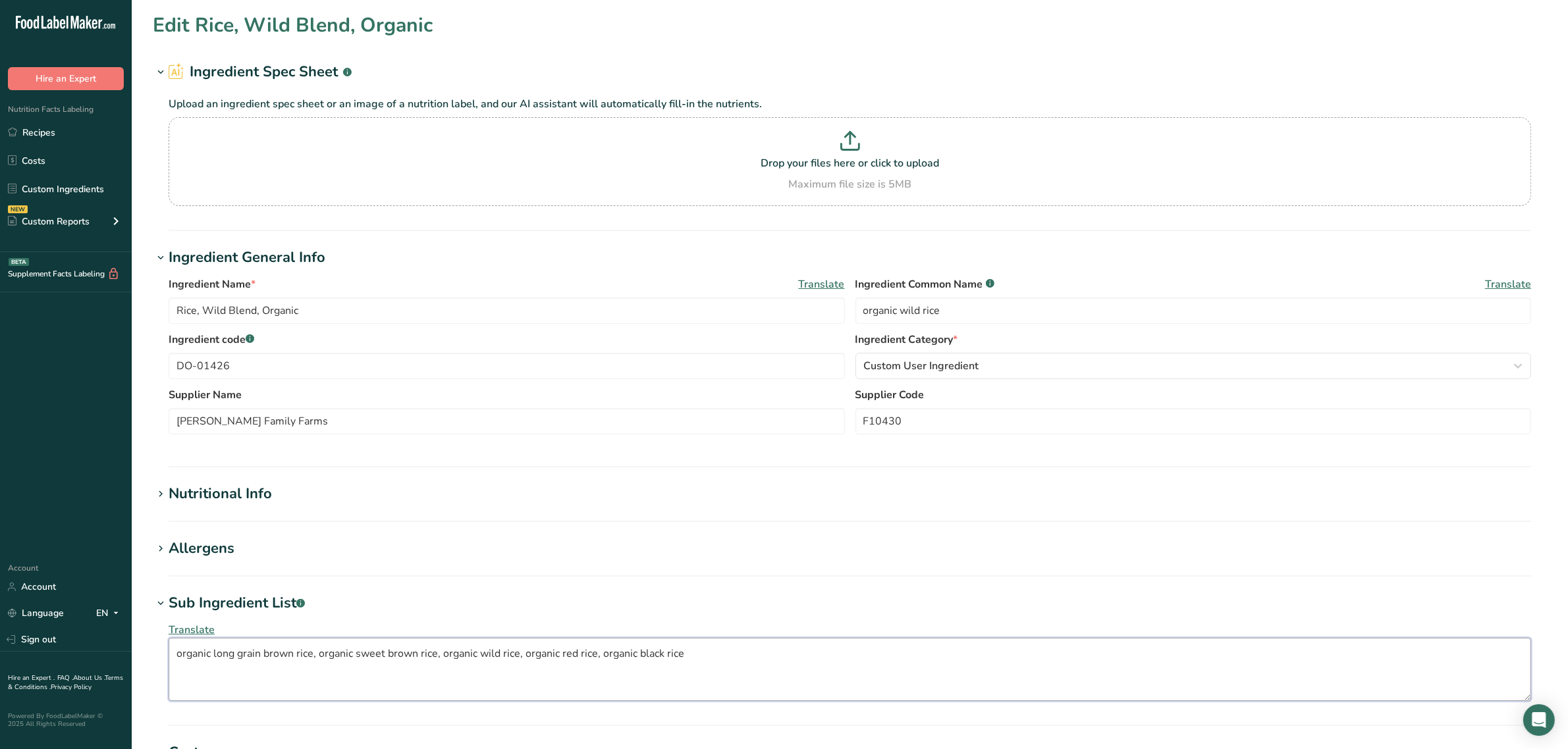
drag, startPoint x: 768, startPoint y: 655, endPoint x: 0, endPoint y: 655, distance: 768.0
click at [0, 655] on div ".a-20{fill:#fff;} Hire an Expert Nutrition Facts Labeling Recipes Costs Custom …" at bounding box center [784, 552] width 1568 height 1104
click at [45, 182] on link "Custom Ingredients" at bounding box center [66, 189] width 132 height 25
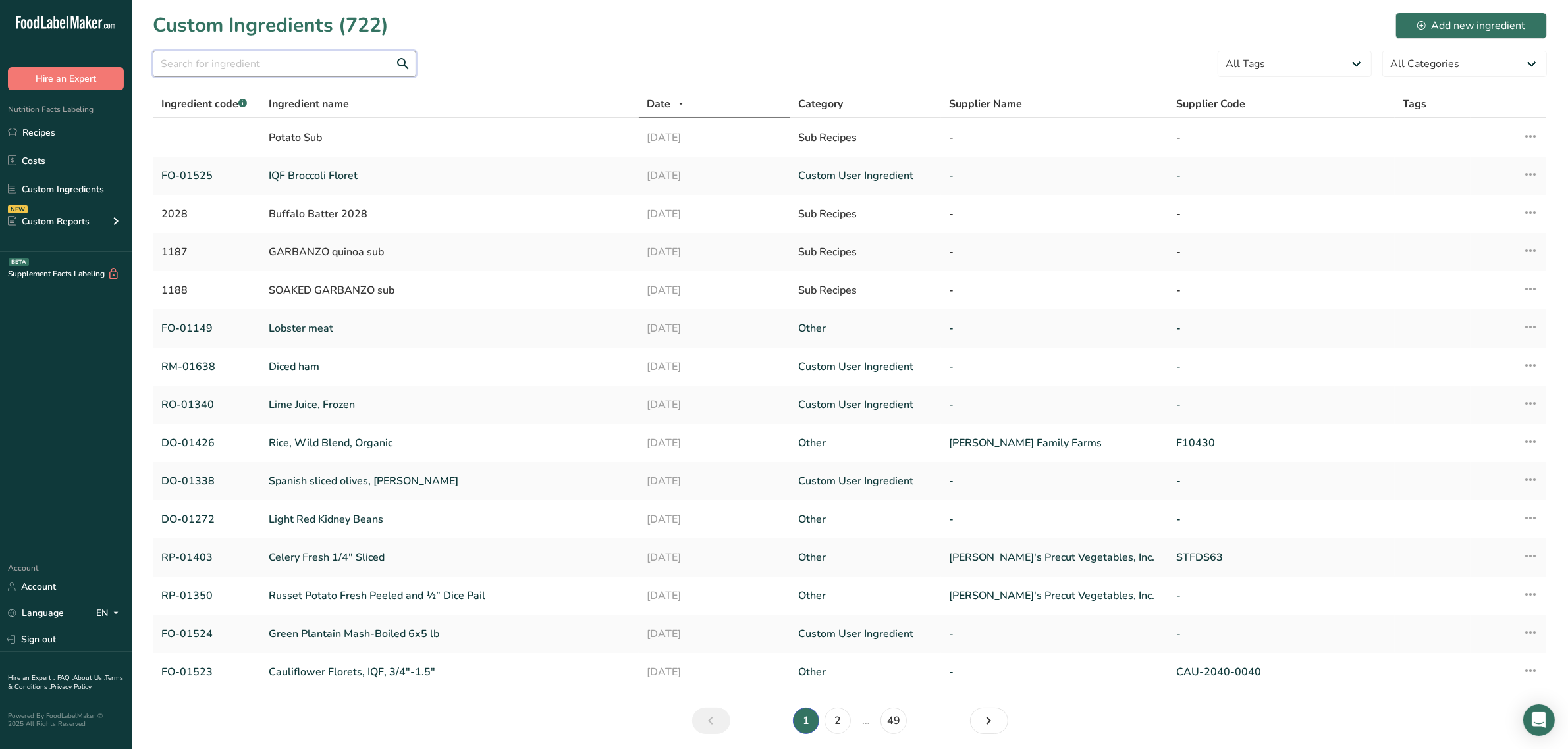
drag, startPoint x: 236, startPoint y: 60, endPoint x: 229, endPoint y: 54, distance: 9.2
click at [236, 60] on input "text" at bounding box center [284, 63] width 263 height 26
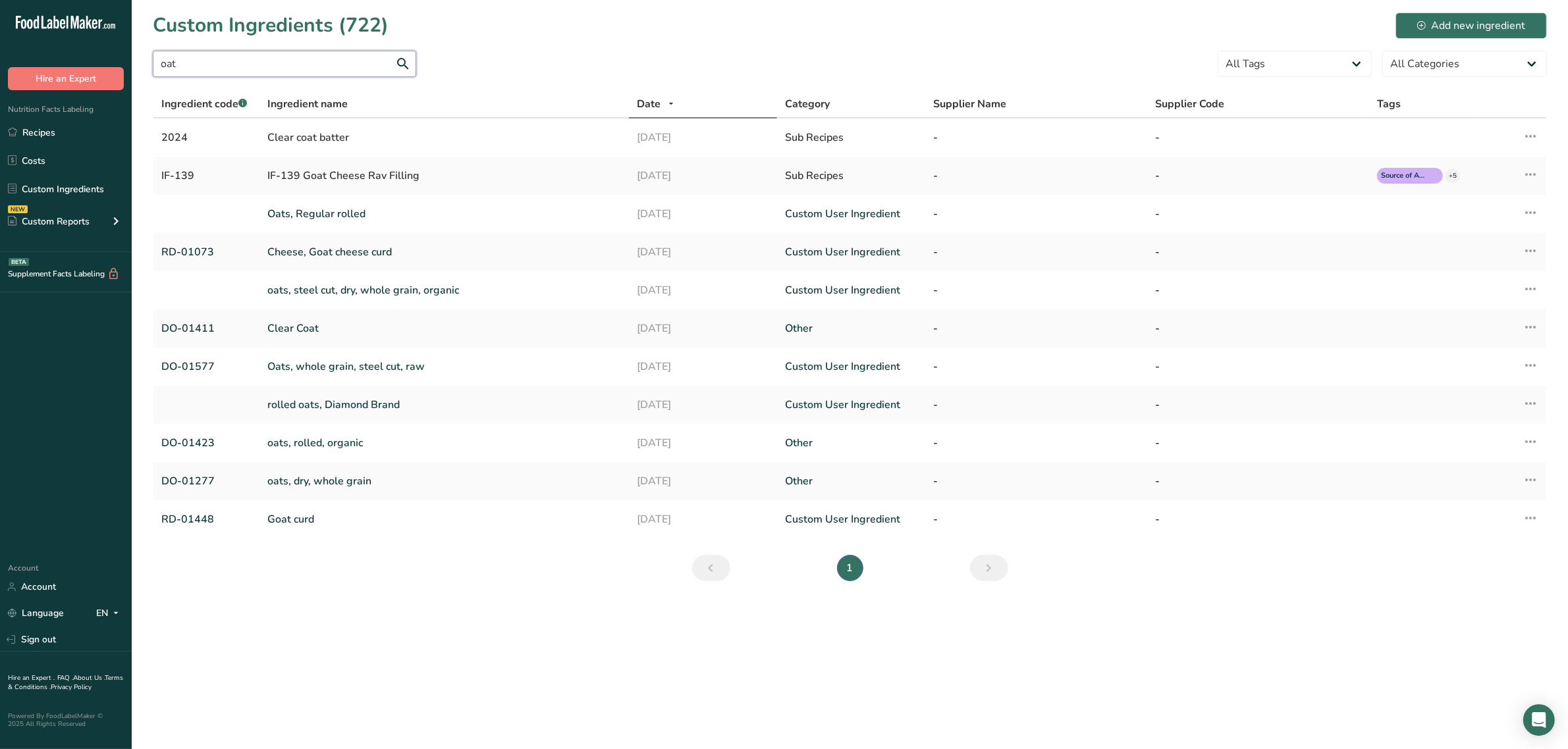
drag, startPoint x: 245, startPoint y: 74, endPoint x: 214, endPoint y: 70, distance: 31.3
click at [215, 70] on input "oat" at bounding box center [284, 63] width 263 height 26
drag, startPoint x: 202, startPoint y: 67, endPoint x: 2, endPoint y: 85, distance: 200.8
click at [0, 86] on div ".a-20{fill:#fff;} Hire an Expert Nutrition Facts Labeling Recipes Costs Custom …" at bounding box center [784, 374] width 1568 height 749
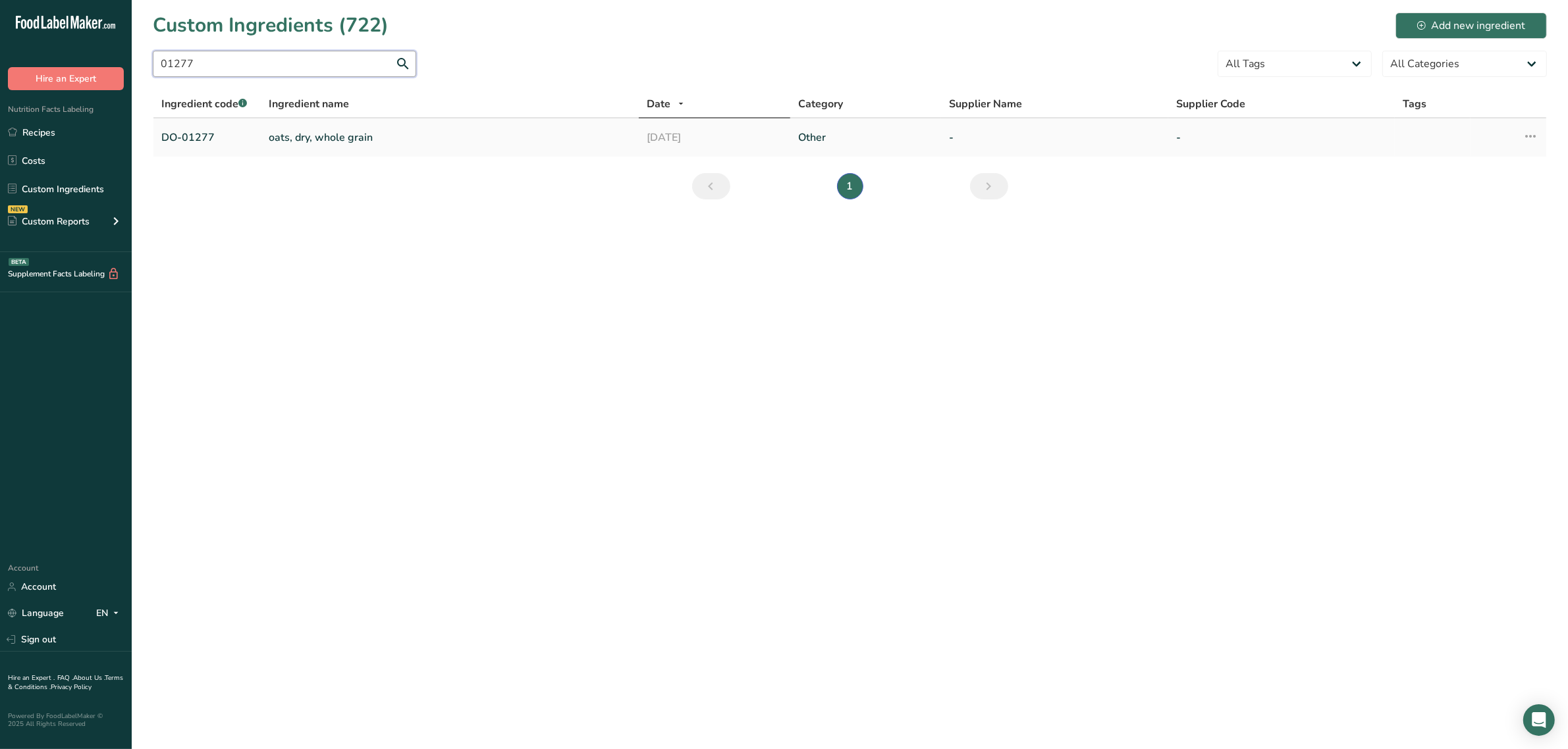
type input "01277"
click at [353, 140] on link "oats, dry, whole grain" at bounding box center [450, 138] width 362 height 16
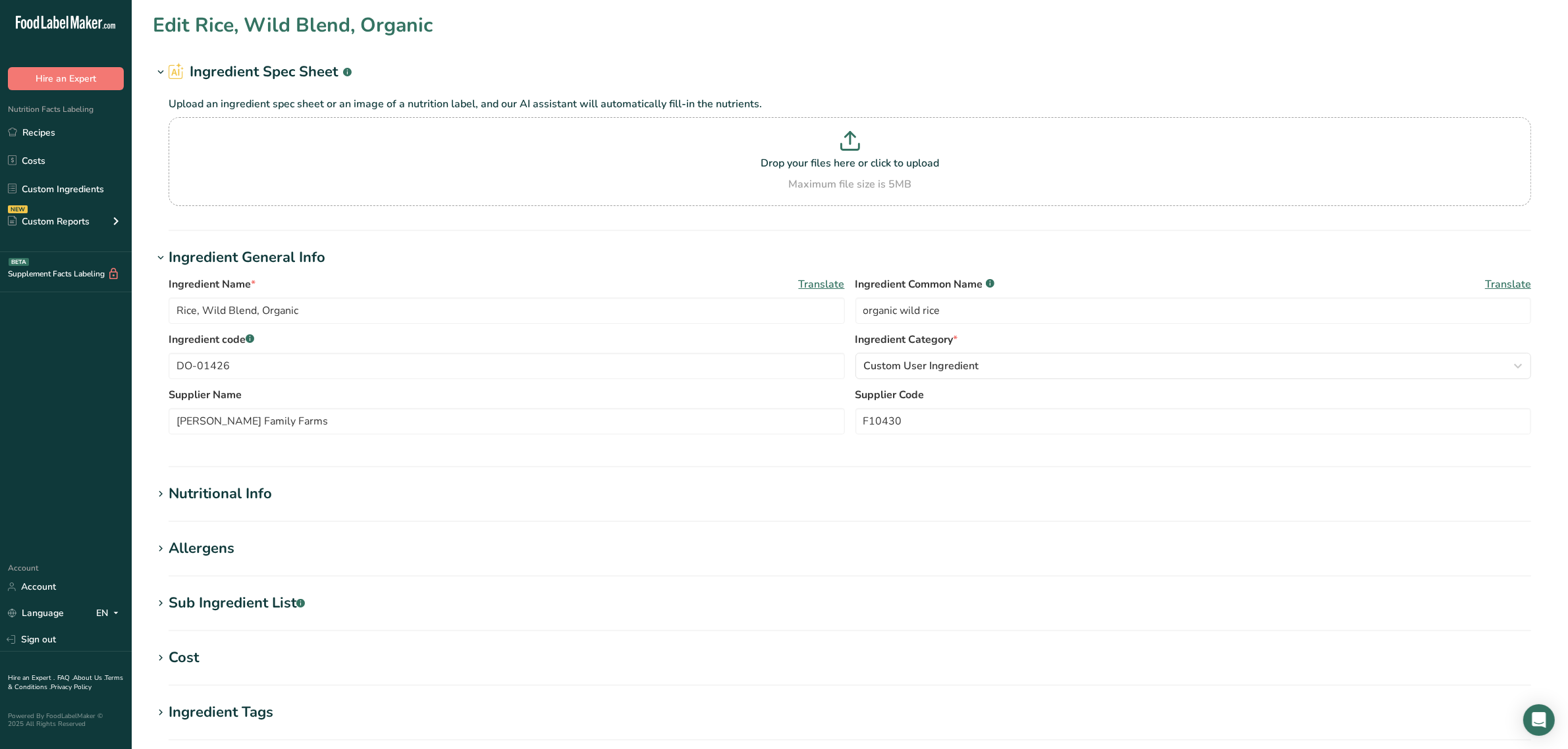
type input "oats, dry, whole grain"
type input "rolled oats"
type input "DO-01277"
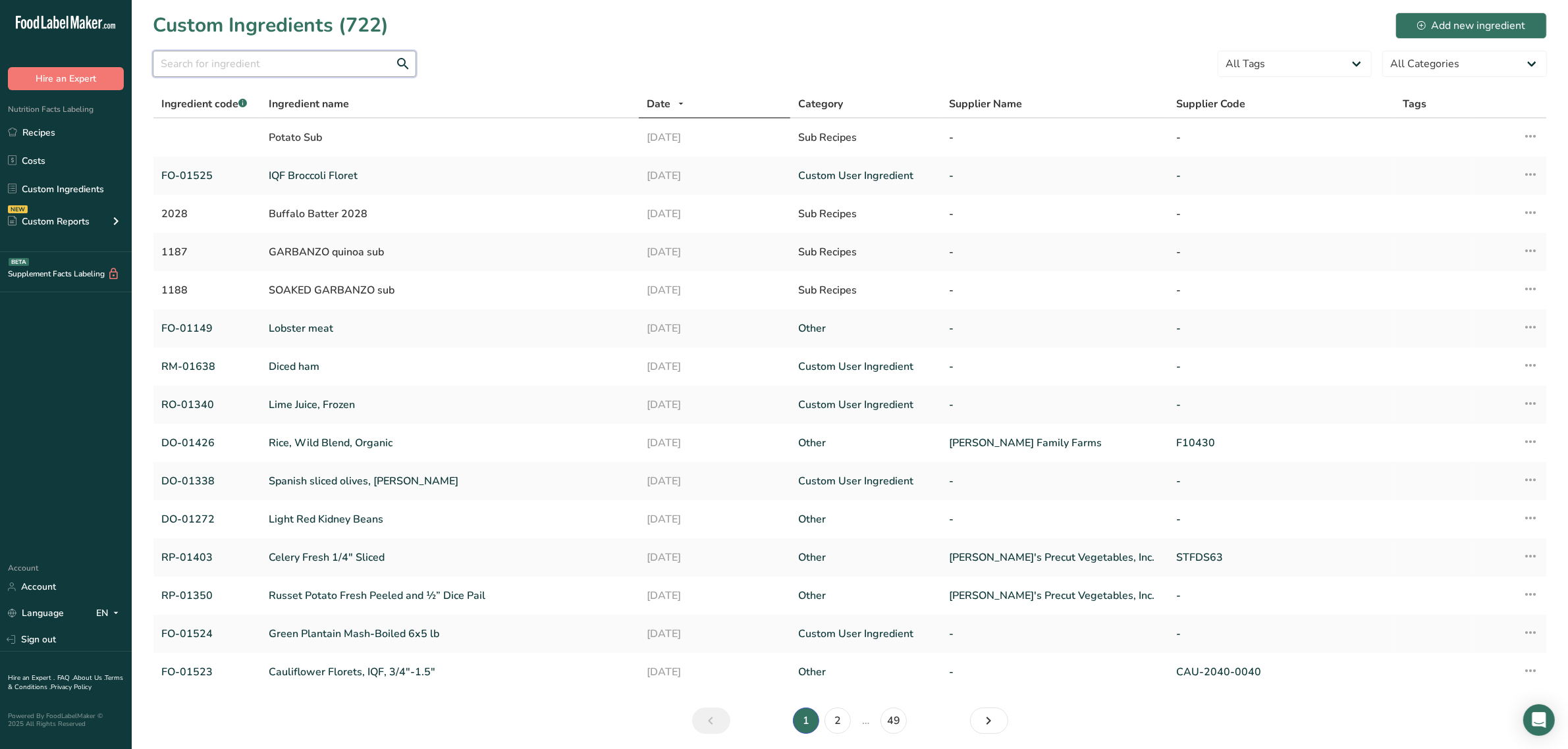
click at [267, 62] on input "text" at bounding box center [284, 63] width 263 height 26
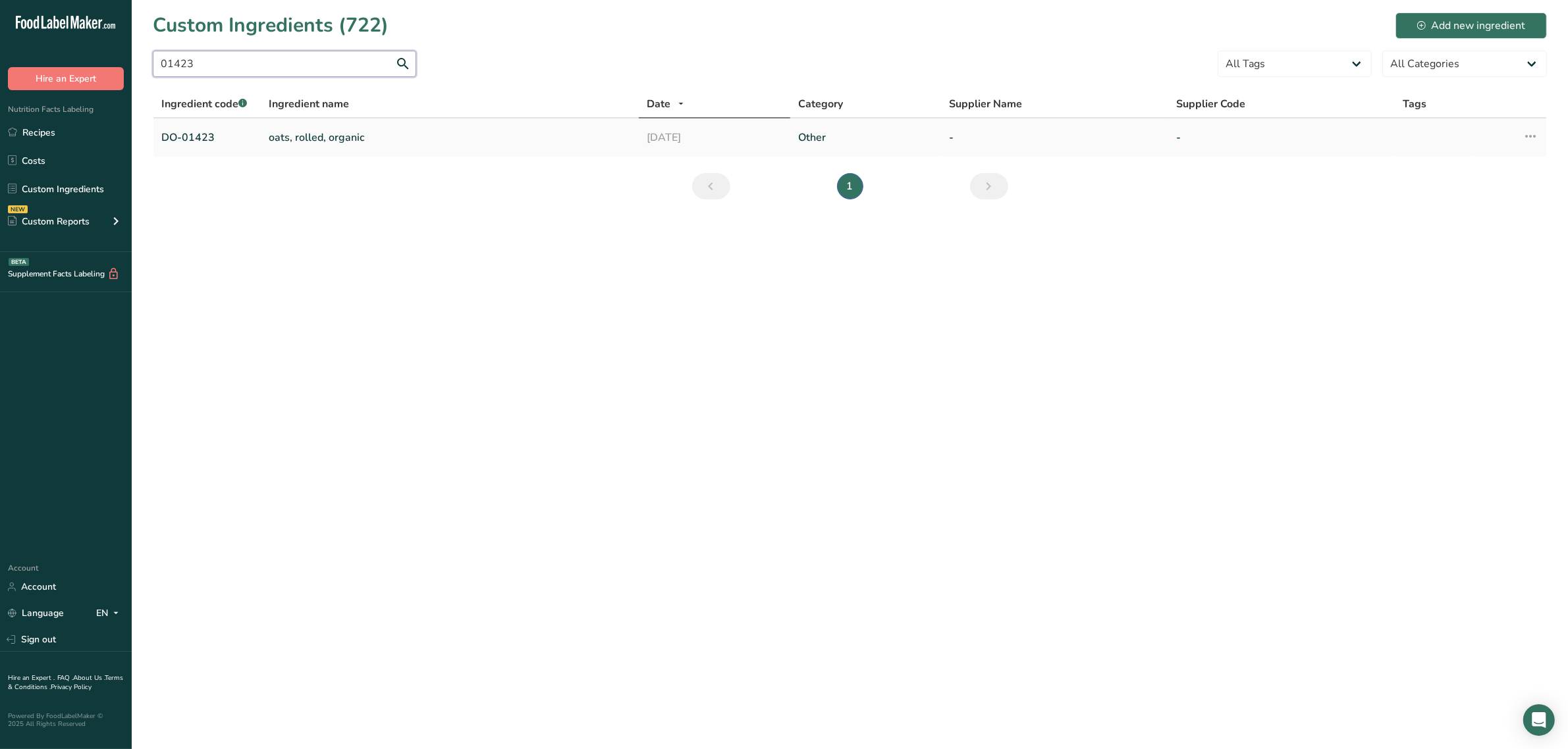
type input "01423"
click at [304, 136] on link "oats, rolled, organic" at bounding box center [450, 138] width 362 height 16
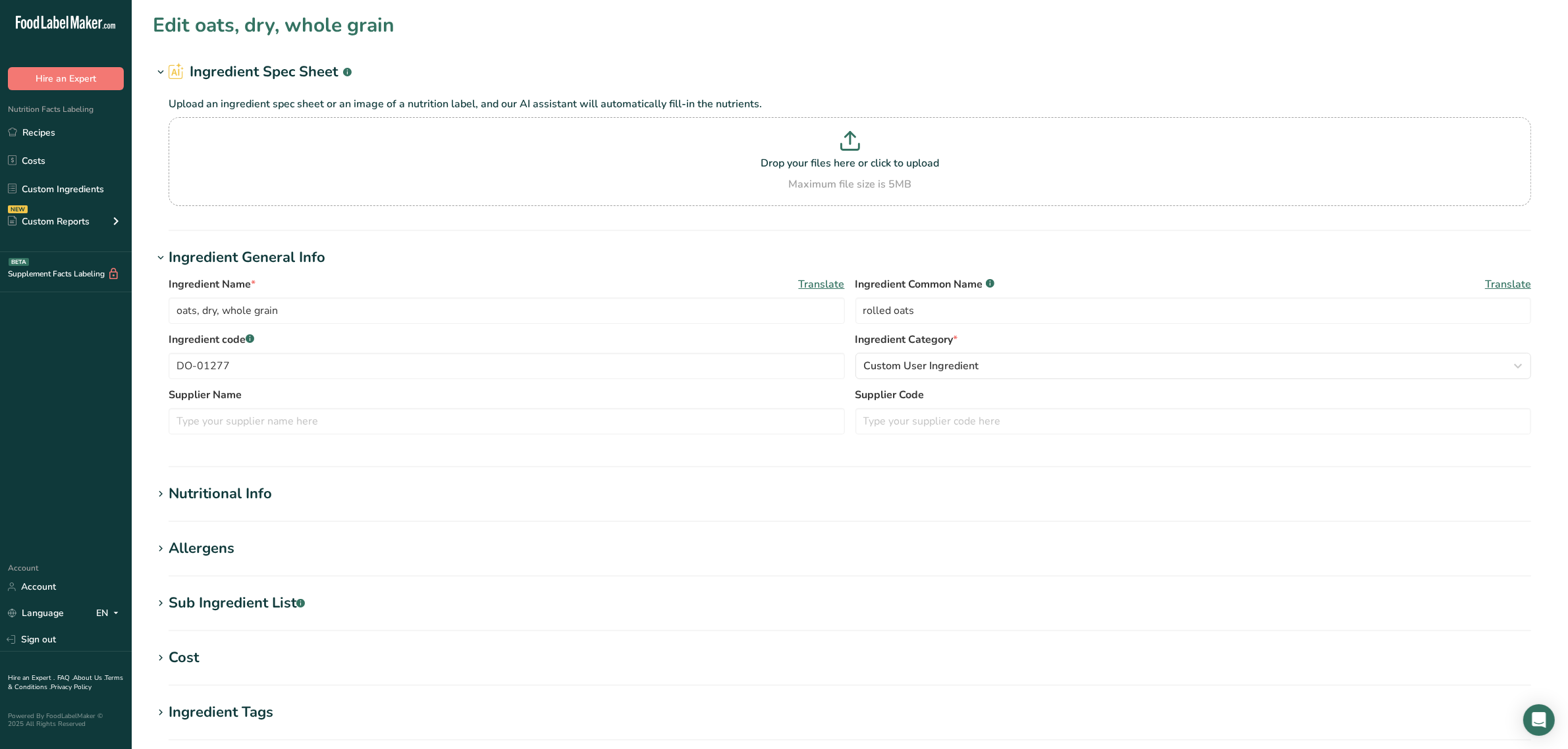
type input "oats, rolled, organic"
type input "organic whole grain oats"
type input "DO-01423"
drag, startPoint x: 954, startPoint y: 310, endPoint x: 902, endPoint y: 310, distance: 52.0
click at [902, 310] on input "organic whole grain oats" at bounding box center [1194, 310] width 676 height 26
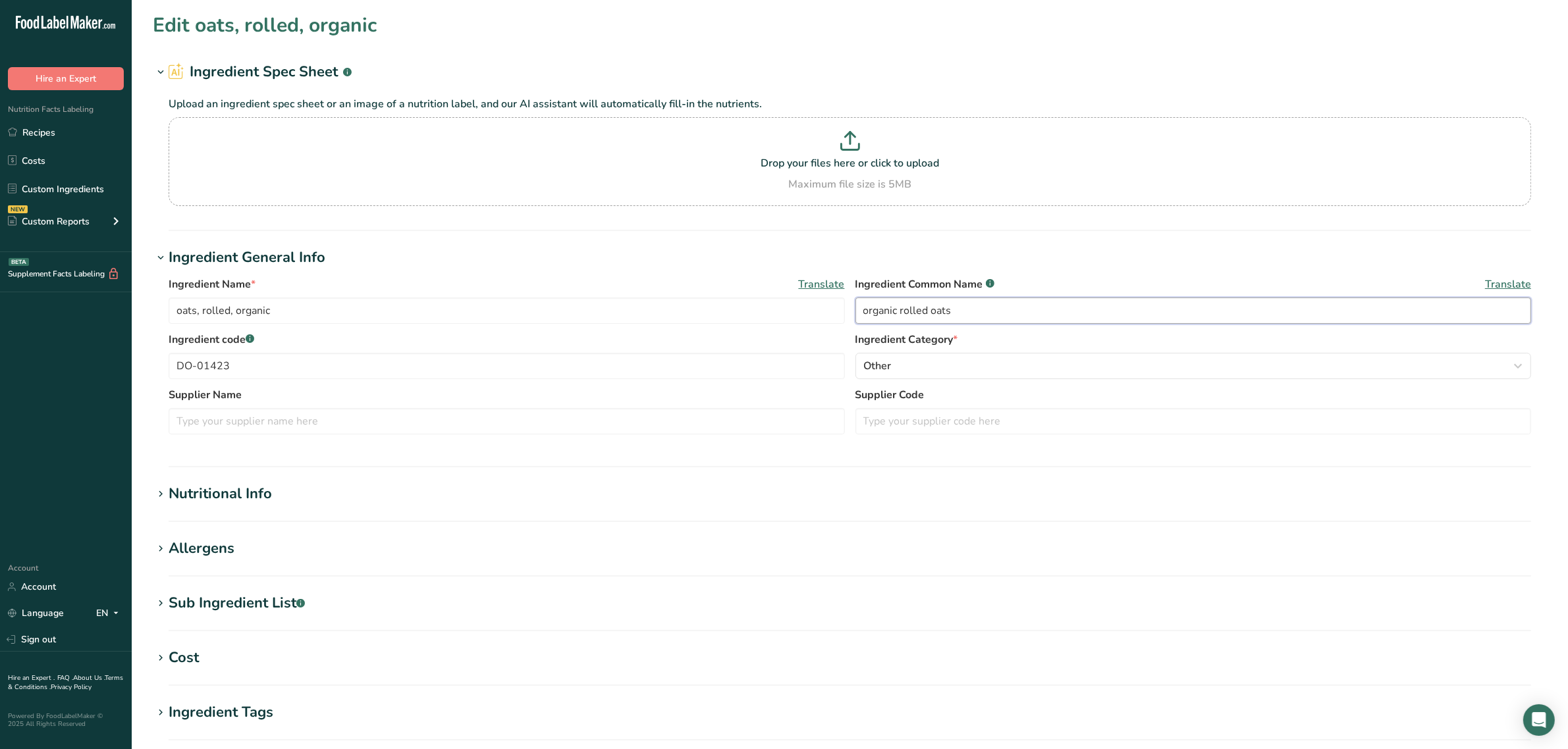
type input "organic rolled oats"
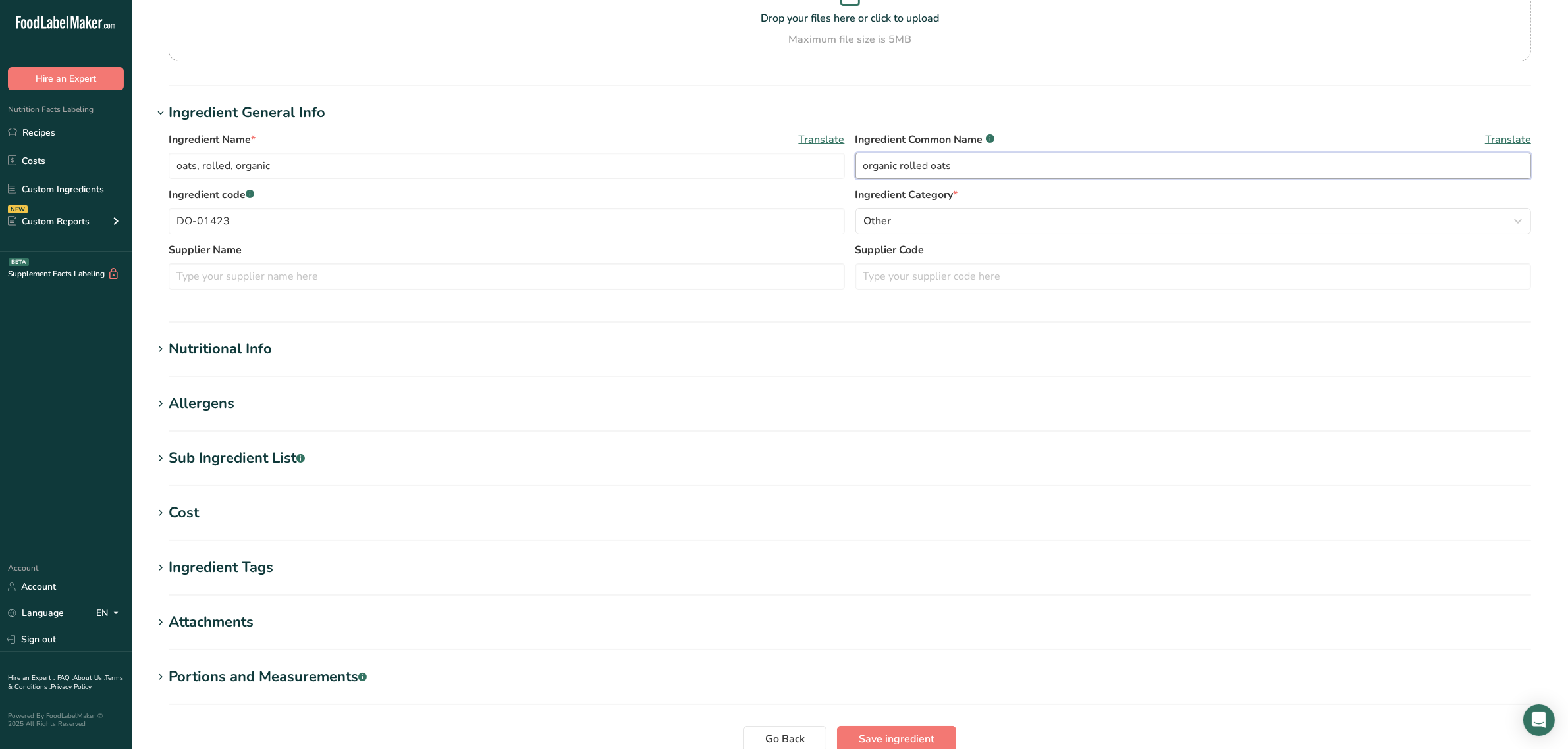
scroll to position [260, 0]
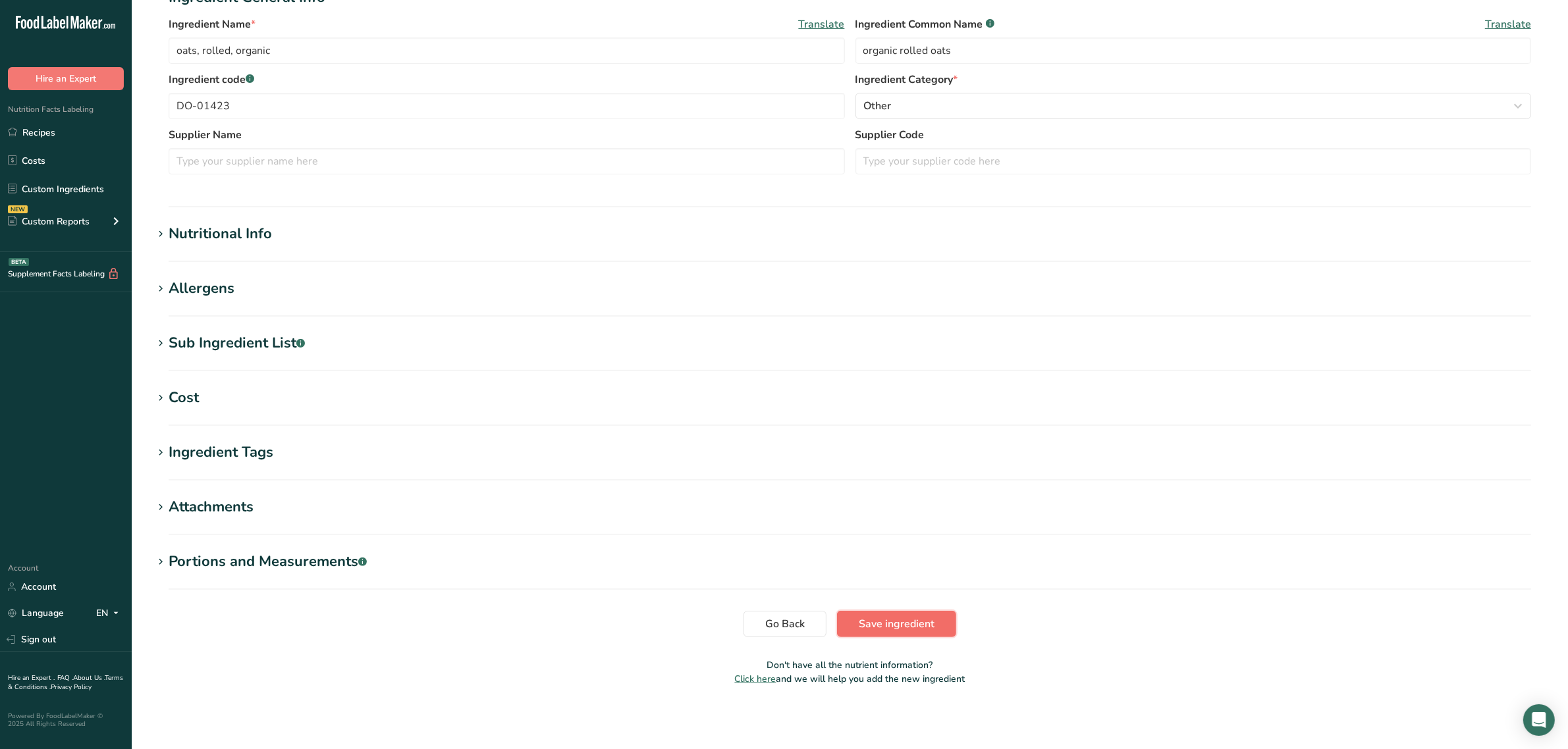
click at [889, 630] on span "Save ingredient" at bounding box center [897, 624] width 76 height 16
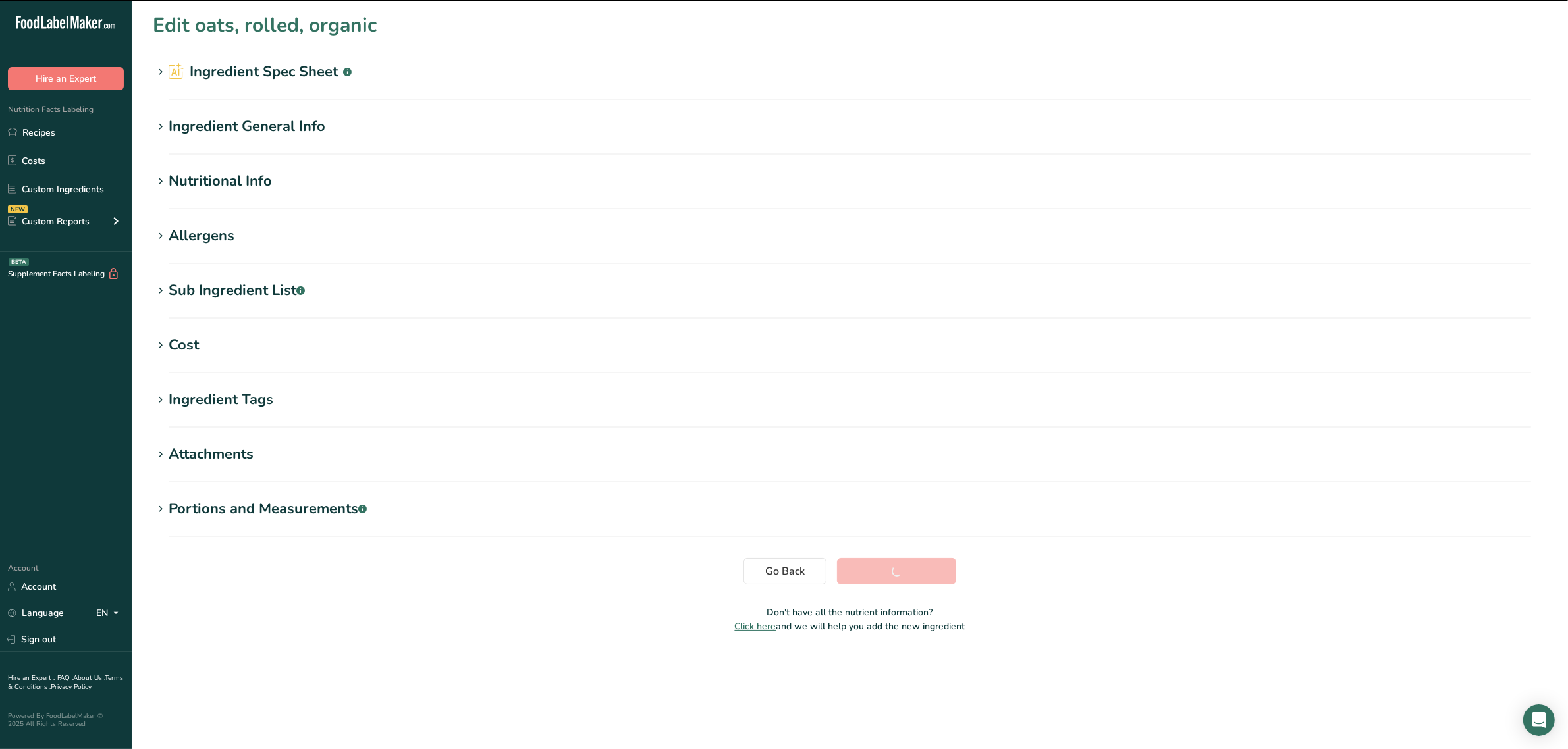
scroll to position [0, 0]
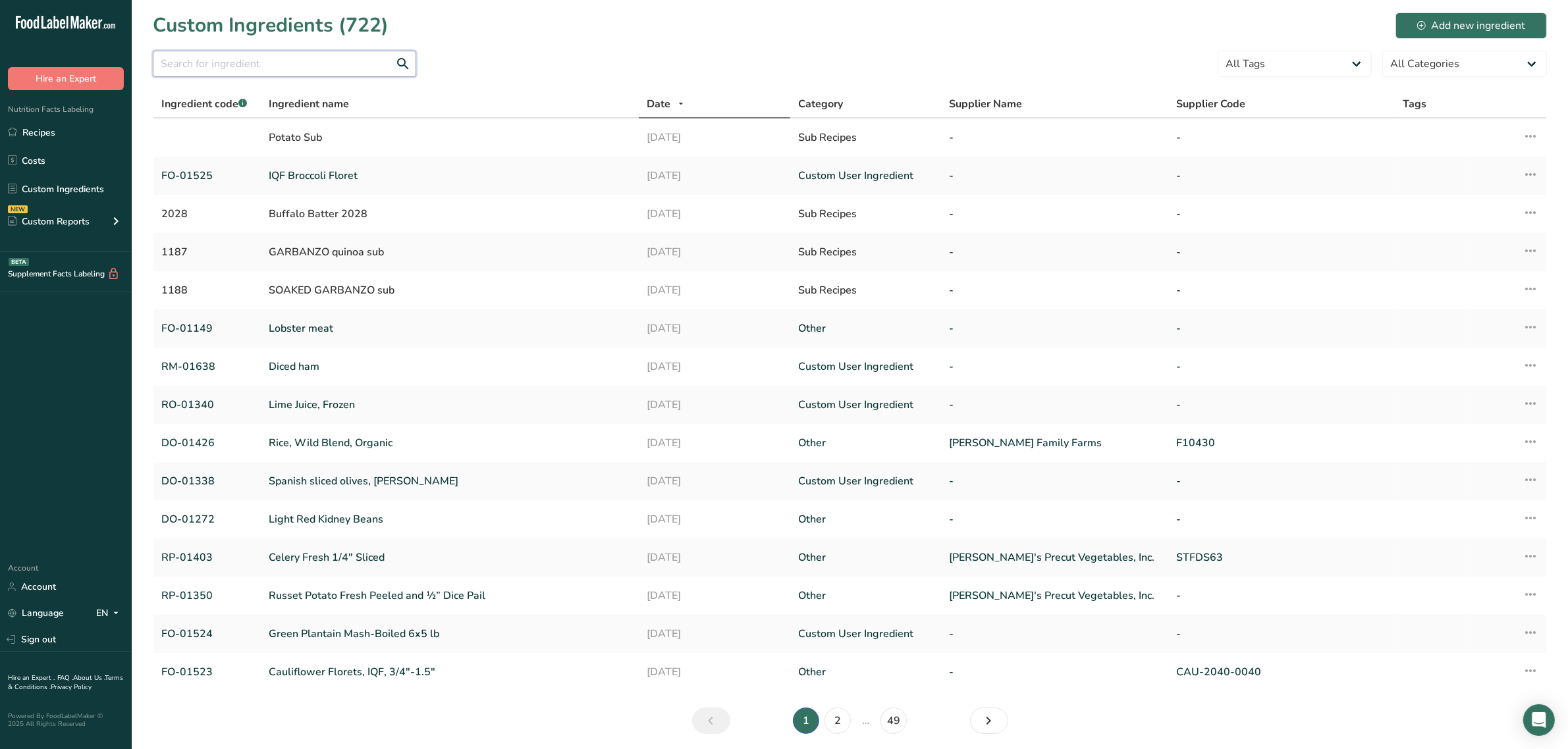
click at [202, 61] on input "text" at bounding box center [284, 63] width 263 height 26
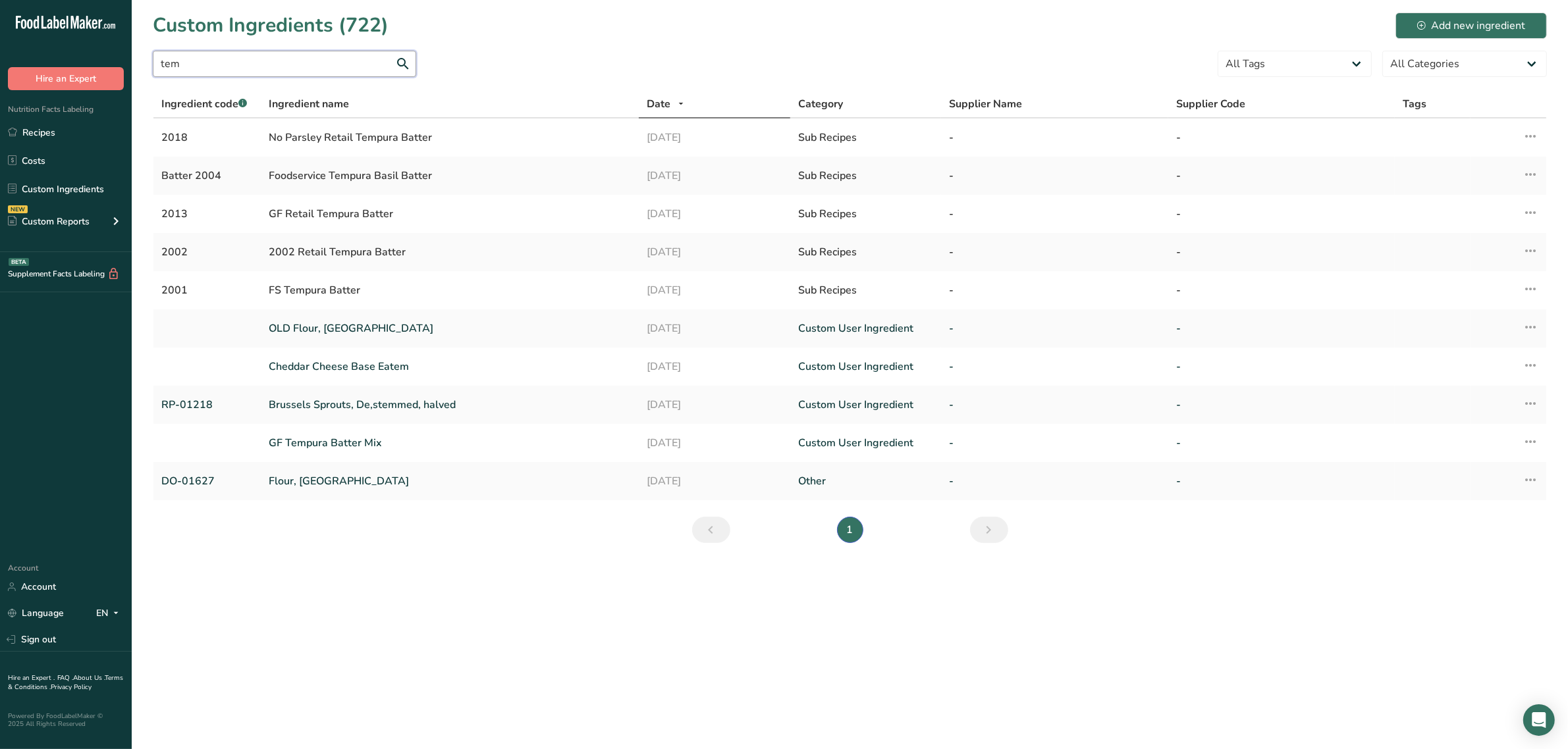
type input "tem"
click at [509, 53] on form "tem All Tags Source of Antioxidants [MEDICAL_DATA] Effect Source of Omega 3 Pla…" at bounding box center [850, 67] width 1394 height 34
click at [85, 642] on link "Sign out" at bounding box center [66, 640] width 132 height 23
